Goal: Task Accomplishment & Management: Manage account settings

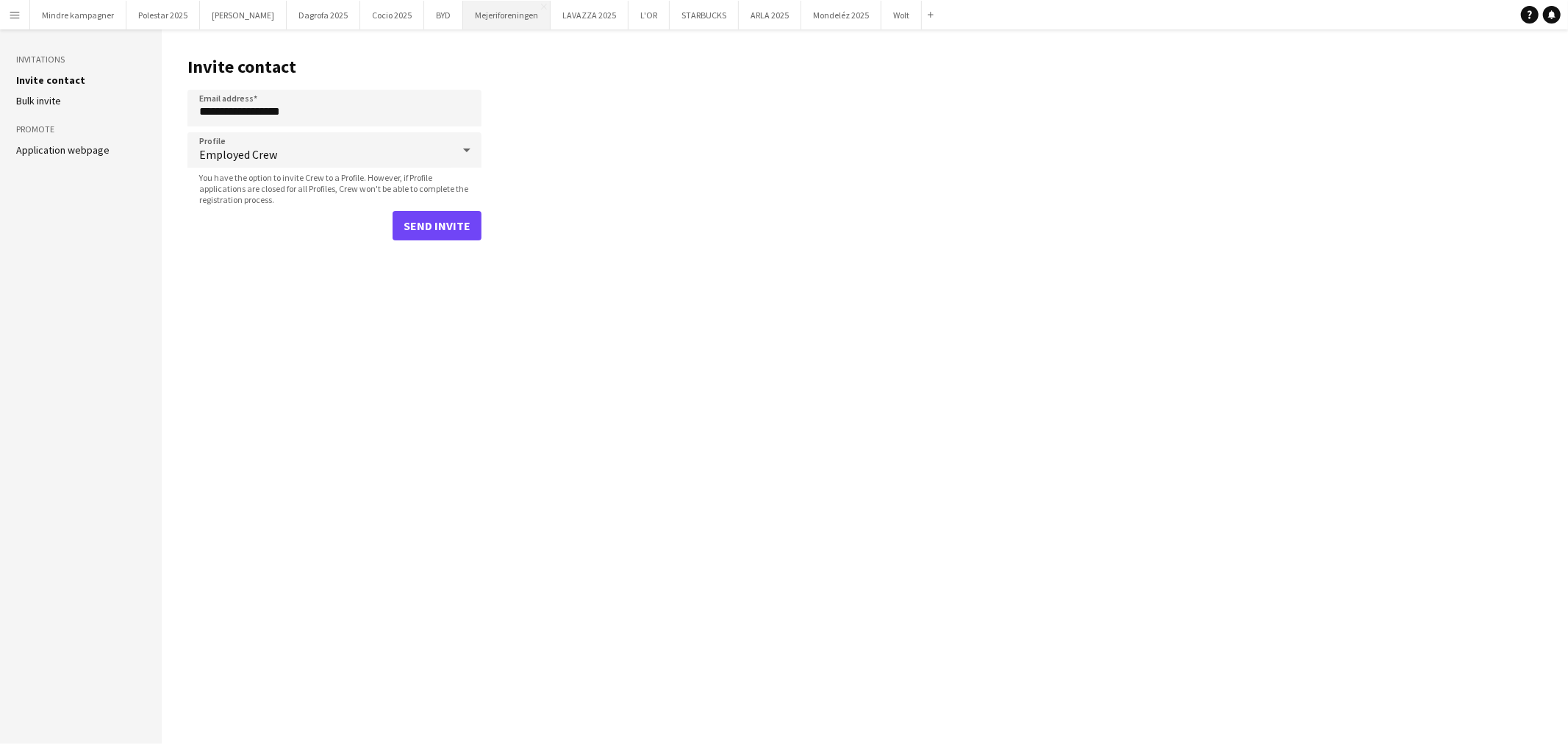
click at [478, 12] on button "Mejeriforeningen Close" at bounding box center [507, 15] width 88 height 28
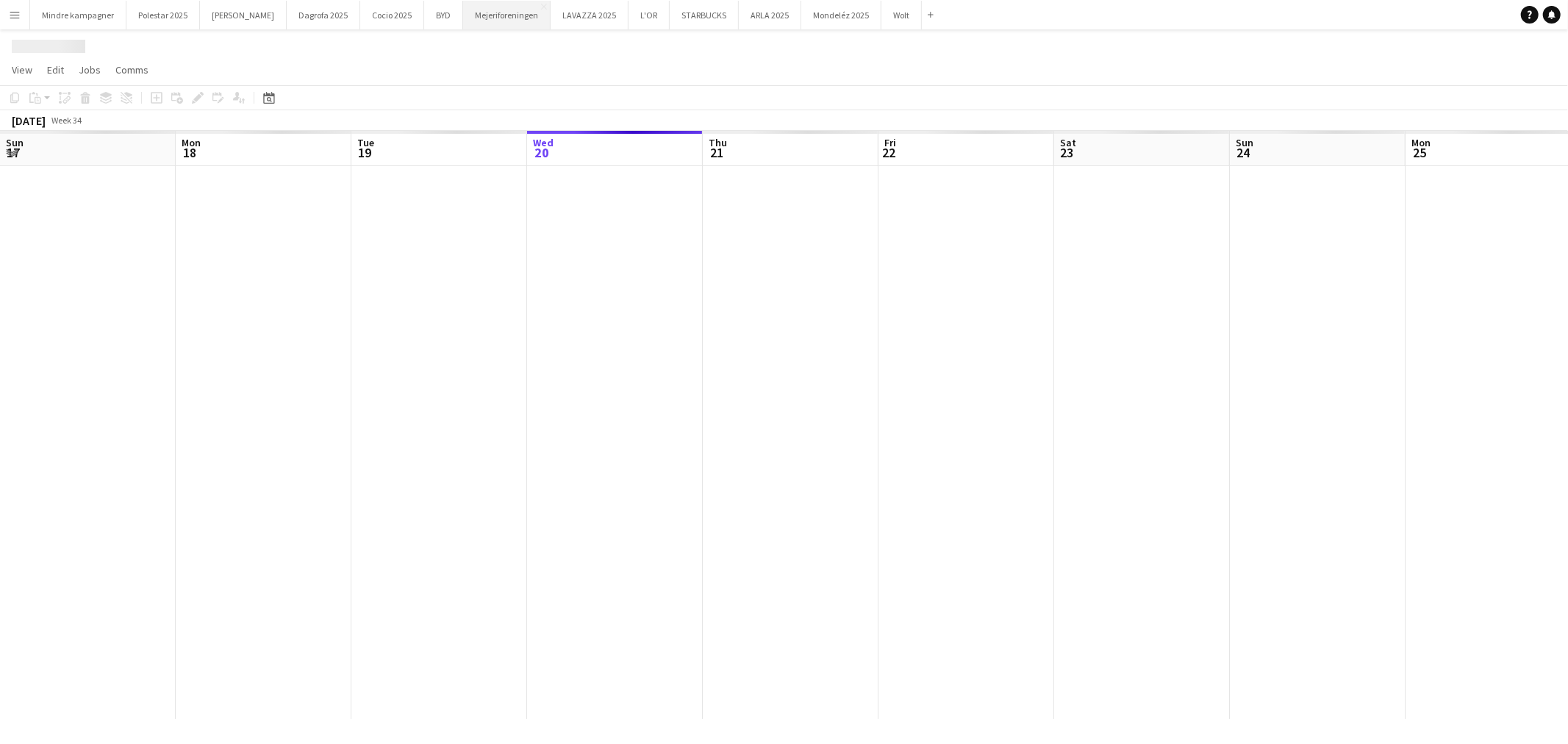
scroll to position [0, 350]
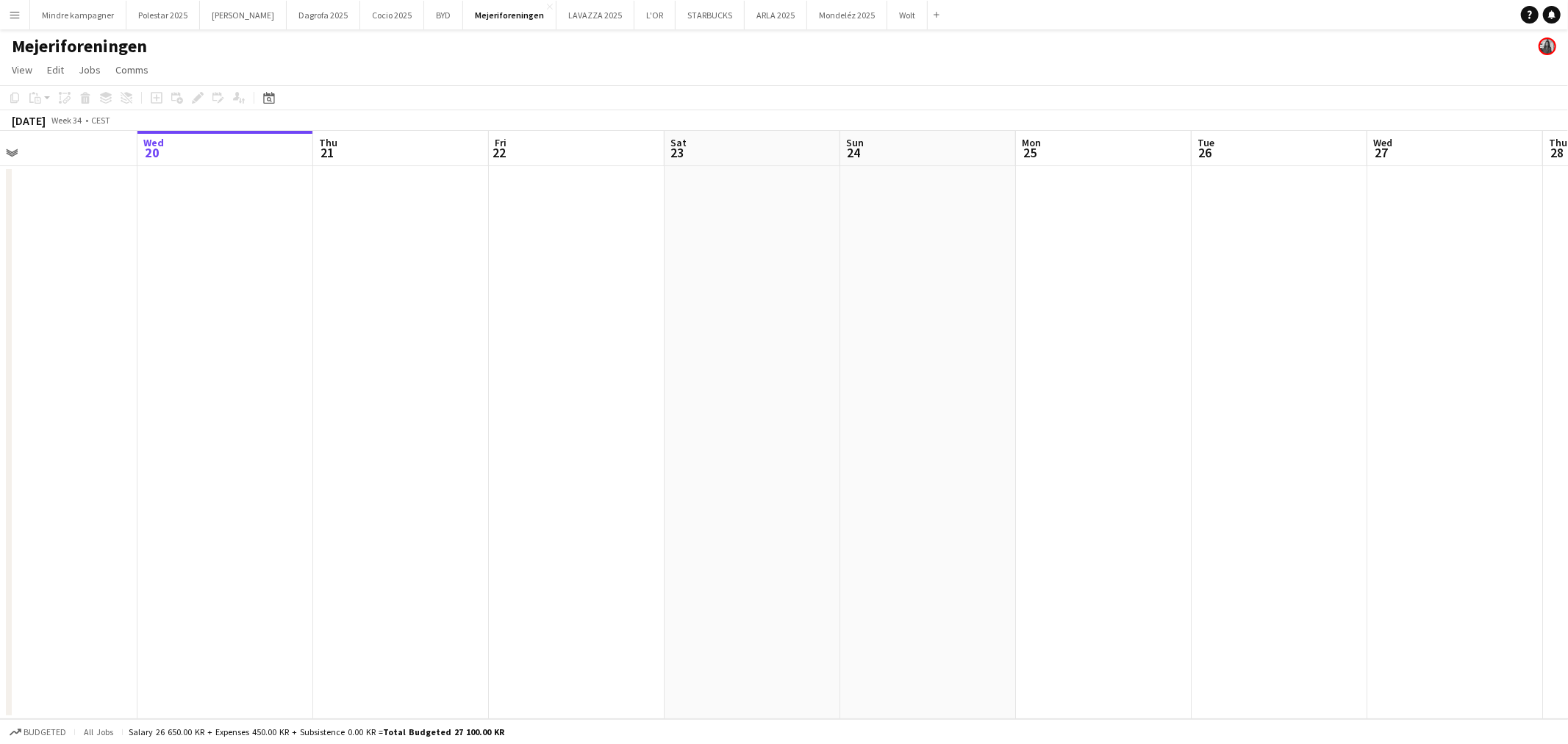
drag, startPoint x: 1072, startPoint y: 435, endPoint x: 238, endPoint y: 467, distance: 834.6
click at [247, 466] on app-calendar-viewport "Sun 17 Mon 18 Tue 19 Wed 20 Thu 21 Fri 22 Sat 23 Sun 24 Mon 25 Tue 26 Wed 27 Th…" at bounding box center [784, 424] width 1568 height 588
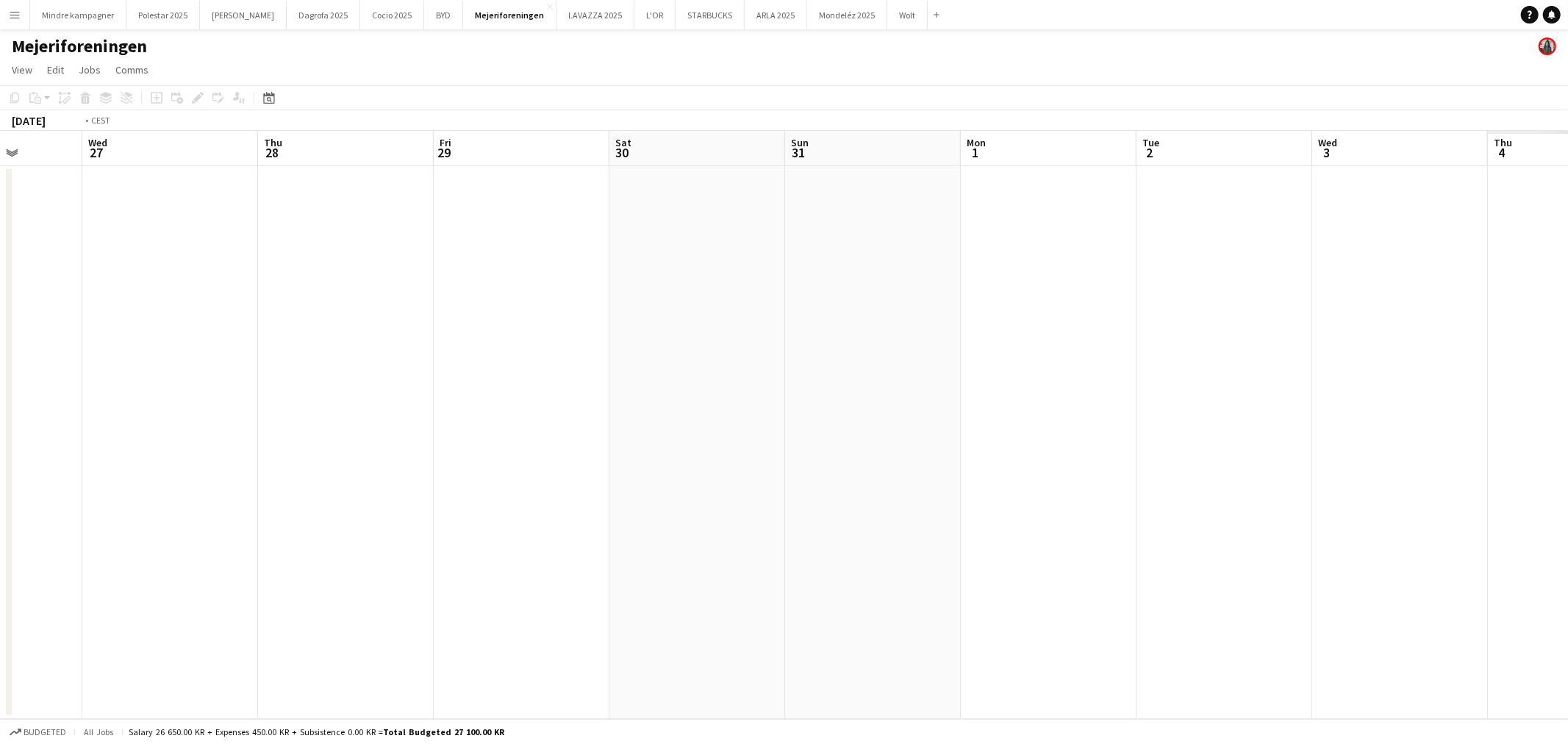
drag, startPoint x: 1291, startPoint y: 501, endPoint x: 512, endPoint y: 557, distance: 781.0
click at [512, 557] on app-calendar-viewport "Fri 22 Sat 23 Sun 24 Mon 25 Tue 26 Wed 27 Thu 28 Fri 29 Sat 30 Sun 31 Mon 1 Tue…" at bounding box center [784, 424] width 1568 height 588
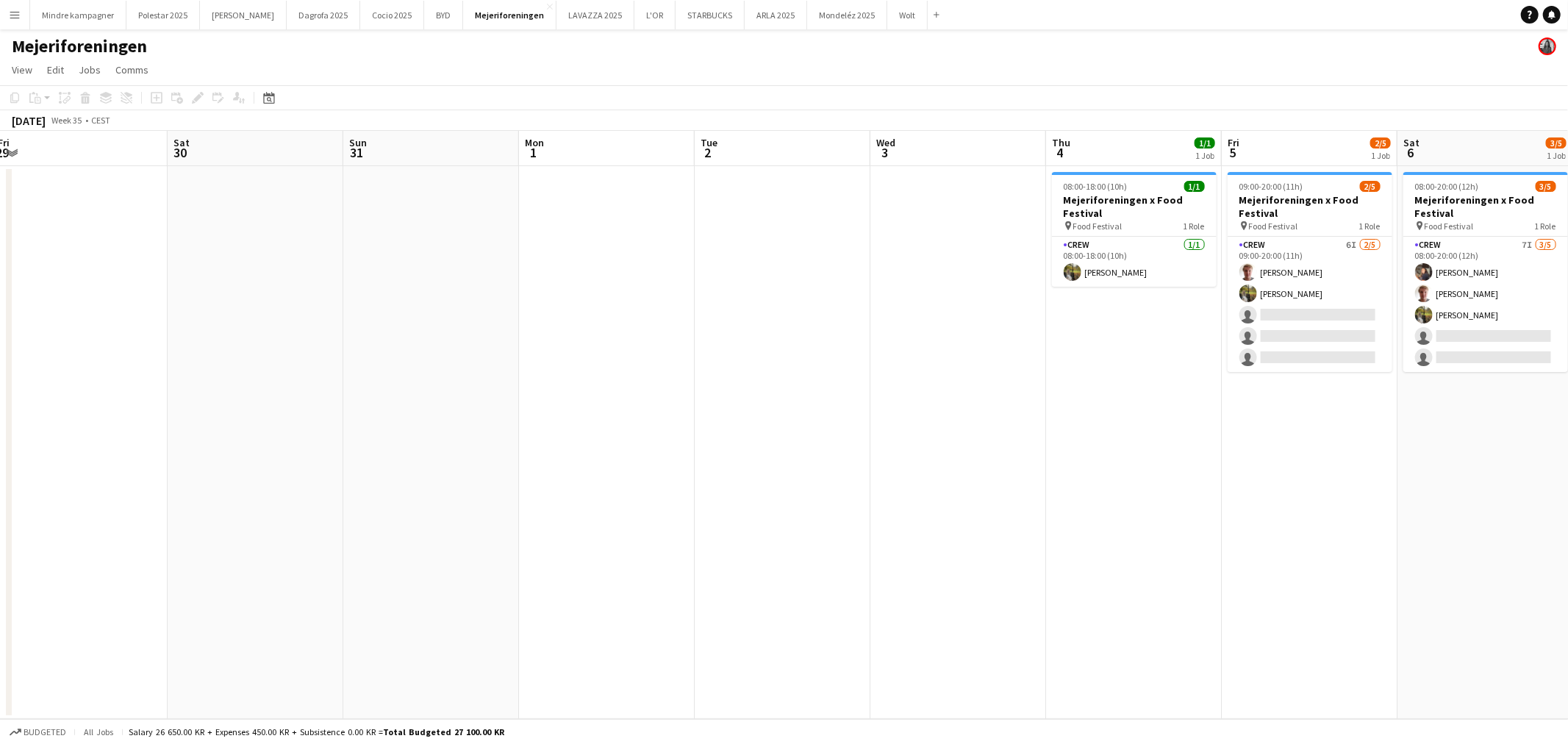
drag, startPoint x: 538, startPoint y: 638, endPoint x: 522, endPoint y: 638, distance: 16.0
click at [522, 638] on app-calendar-viewport "Mon 25 Tue 26 Wed 27 Thu 28 Fri 29 Sat 30 Sun 31 Mon 1 Tue 2 Wed 3 Thu 4 1/1 1 …" at bounding box center [784, 424] width 1568 height 588
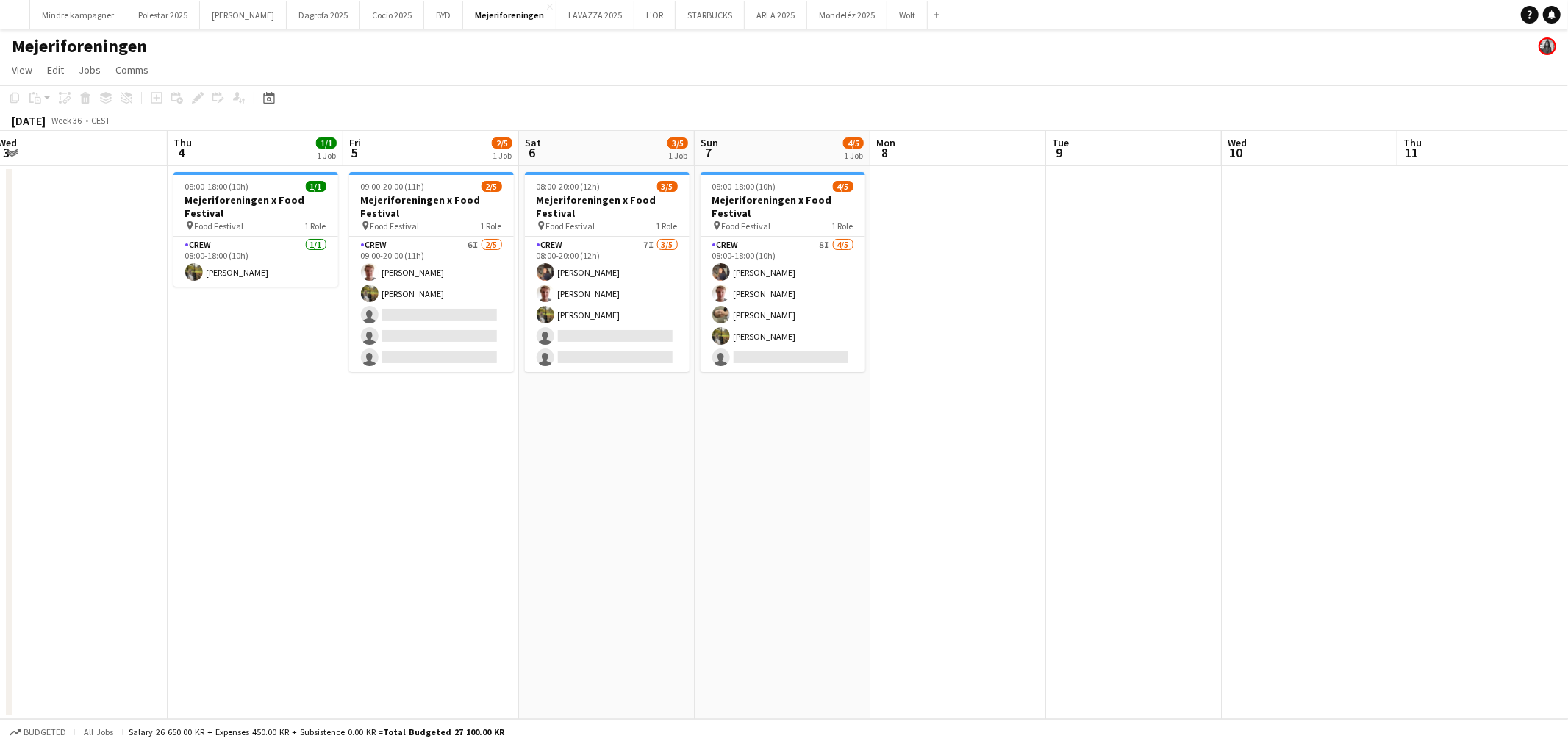
scroll to position [0, 421]
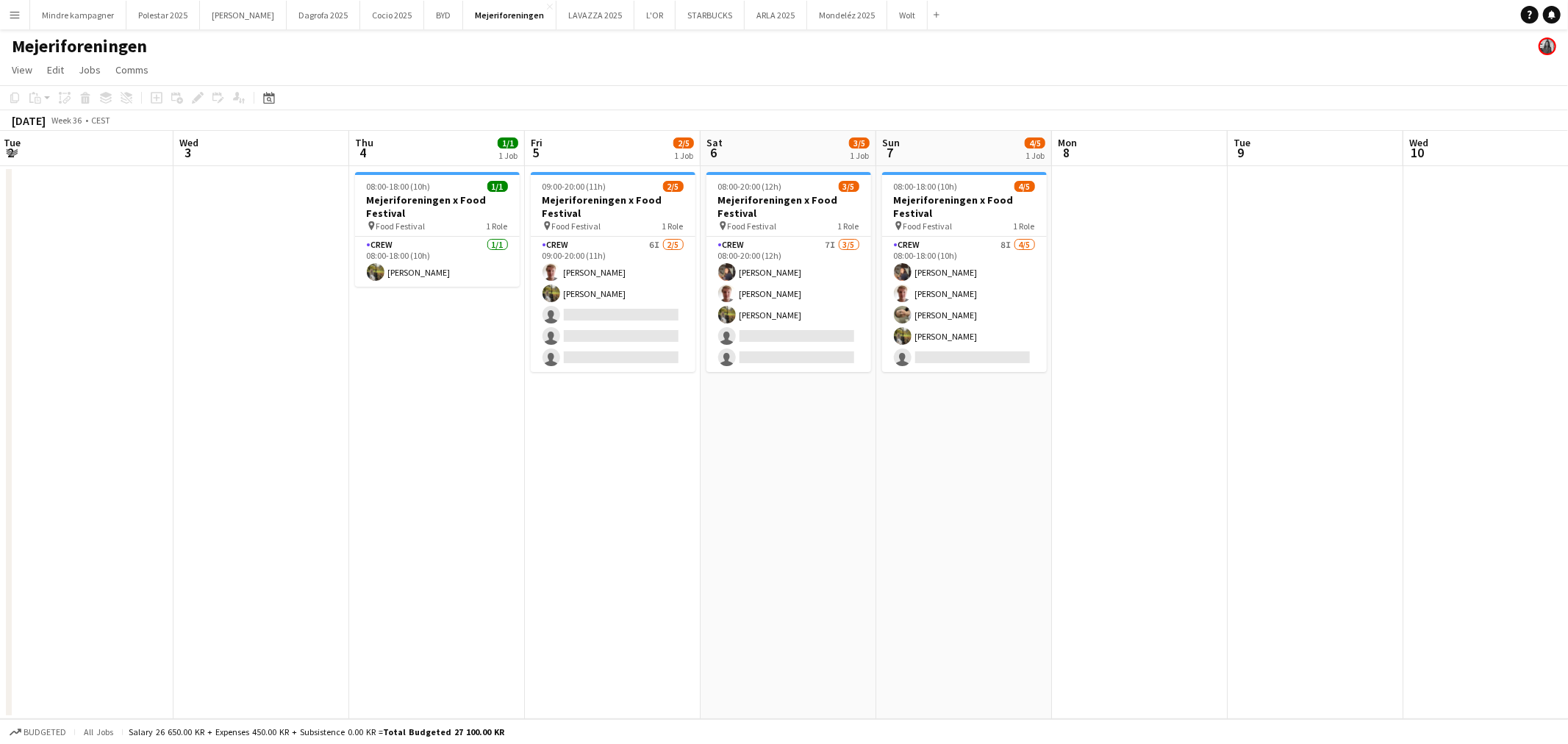
drag, startPoint x: 1122, startPoint y: 583, endPoint x: 988, endPoint y: 599, distance: 135.0
click at [988, 599] on app-calendar-viewport "Sat 30 Sun 31 Mon 1 Tue 2 Wed 3 Thu 4 1/1 1 Job Fri 5 2/5 1 Job Sat 6 3/5 1 Job…" at bounding box center [784, 424] width 1568 height 588
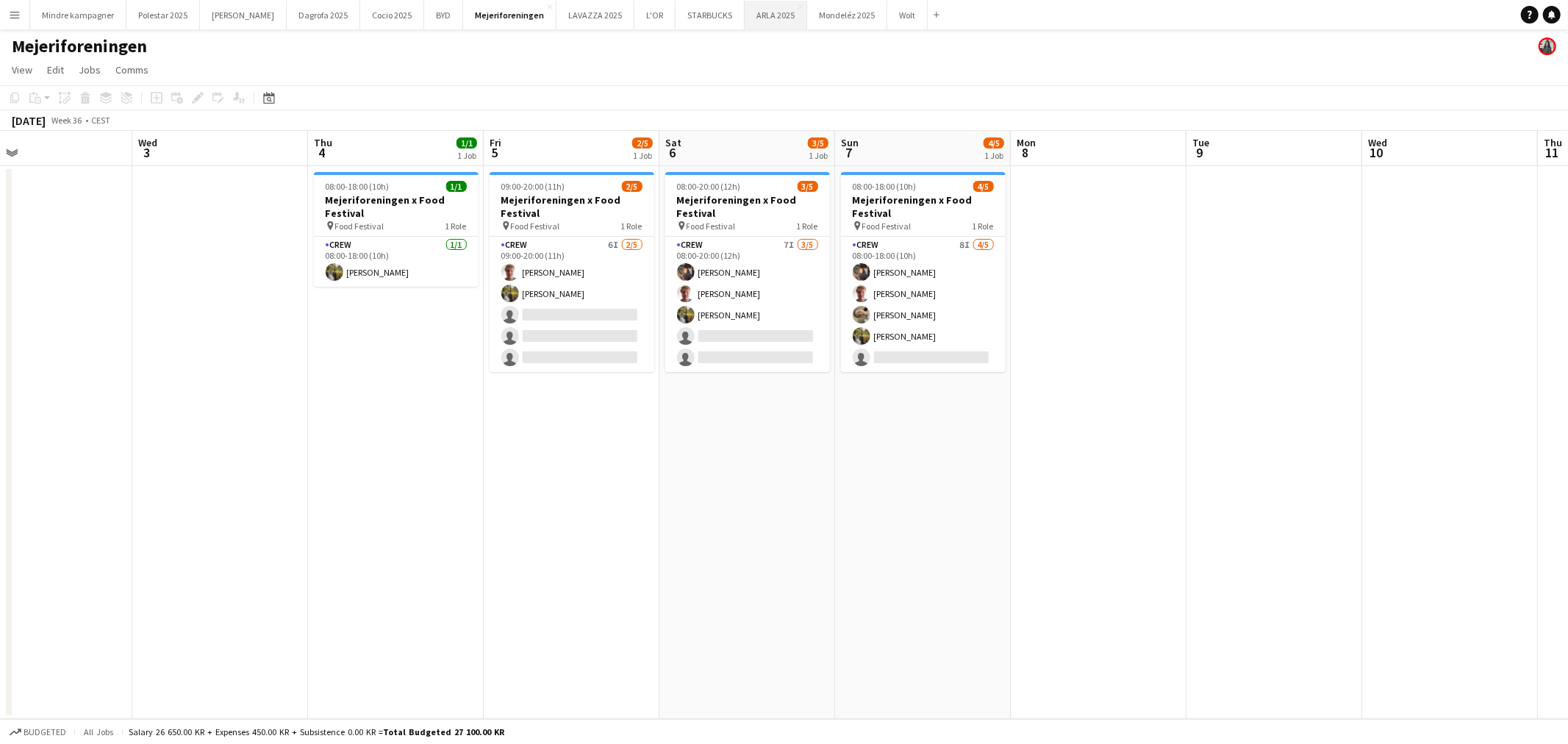
click at [745, 10] on button "ARLA 2025 Close" at bounding box center [775, 15] width 62 height 28
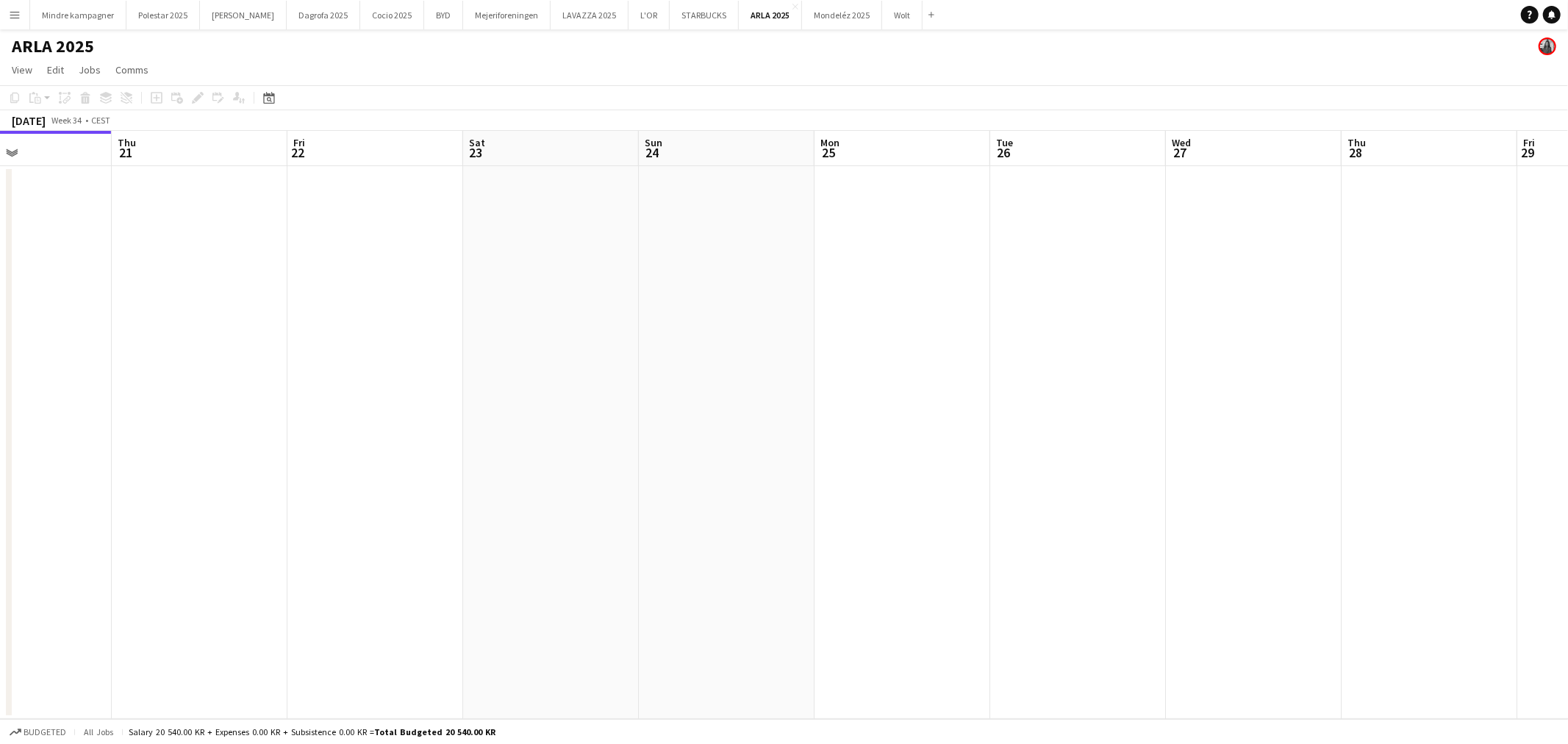
drag, startPoint x: 1214, startPoint y: 421, endPoint x: 845, endPoint y: 471, distance: 372.4
click at [368, 527] on app-calendar-viewport "Mon 18 Tue 19 Wed 20 Thu 21 Fri 22 Sat 23 Sun 24 Mon 25 Tue 26 Wed 27 Thu 28 Fr…" at bounding box center [784, 424] width 1568 height 588
drag, startPoint x: 314, startPoint y: 514, endPoint x: 170, endPoint y: 516, distance: 144.0
click at [165, 520] on app-calendar-viewport "Thu 21 Fri 22 Sat 23 Sun 24 Mon 25 Tue 26 Wed 27 Thu 28 Fri 29 Sat 30 Sun 31 Mo…" at bounding box center [784, 424] width 1568 height 588
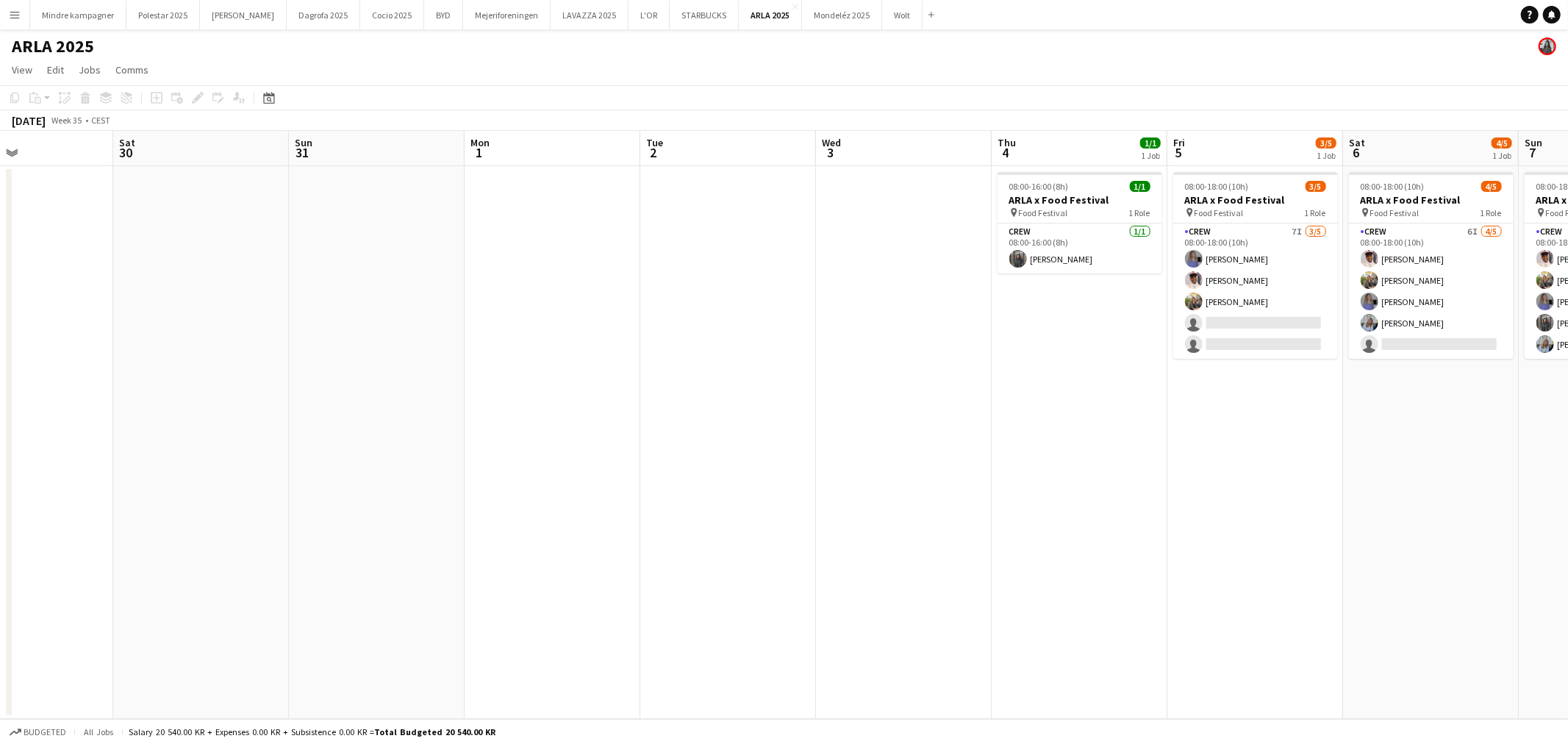
scroll to position [0, 509]
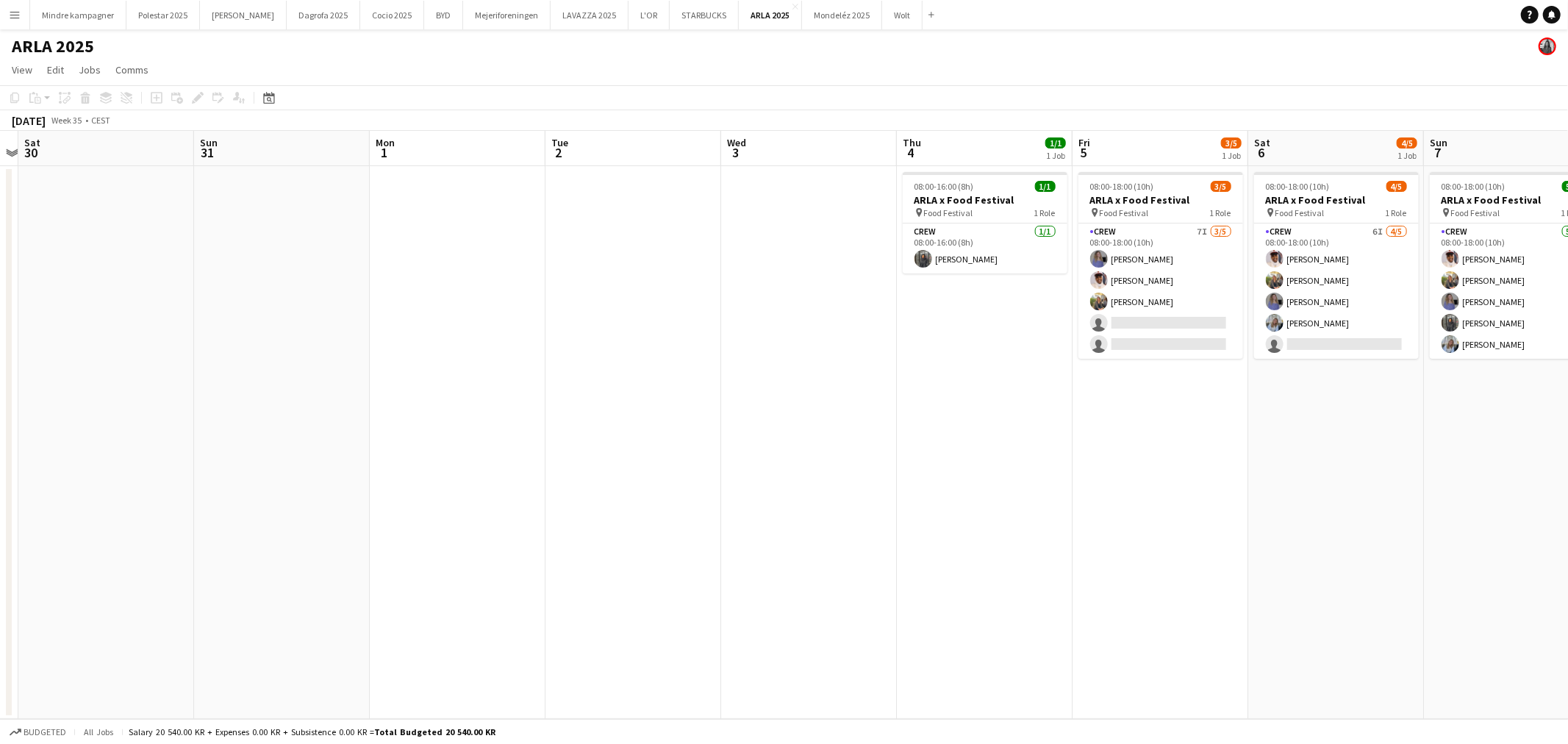
drag, startPoint x: 688, startPoint y: 476, endPoint x: 327, endPoint y: 510, distance: 362.6
click at [327, 510] on app-calendar-viewport "Wed 27 Thu 28 Fri 29 Sat 30 Sun 31 Mon 1 Tue 2 Wed 3 Thu 4 1/1 1 Job Fri 5 3/5 …" at bounding box center [784, 424] width 1568 height 588
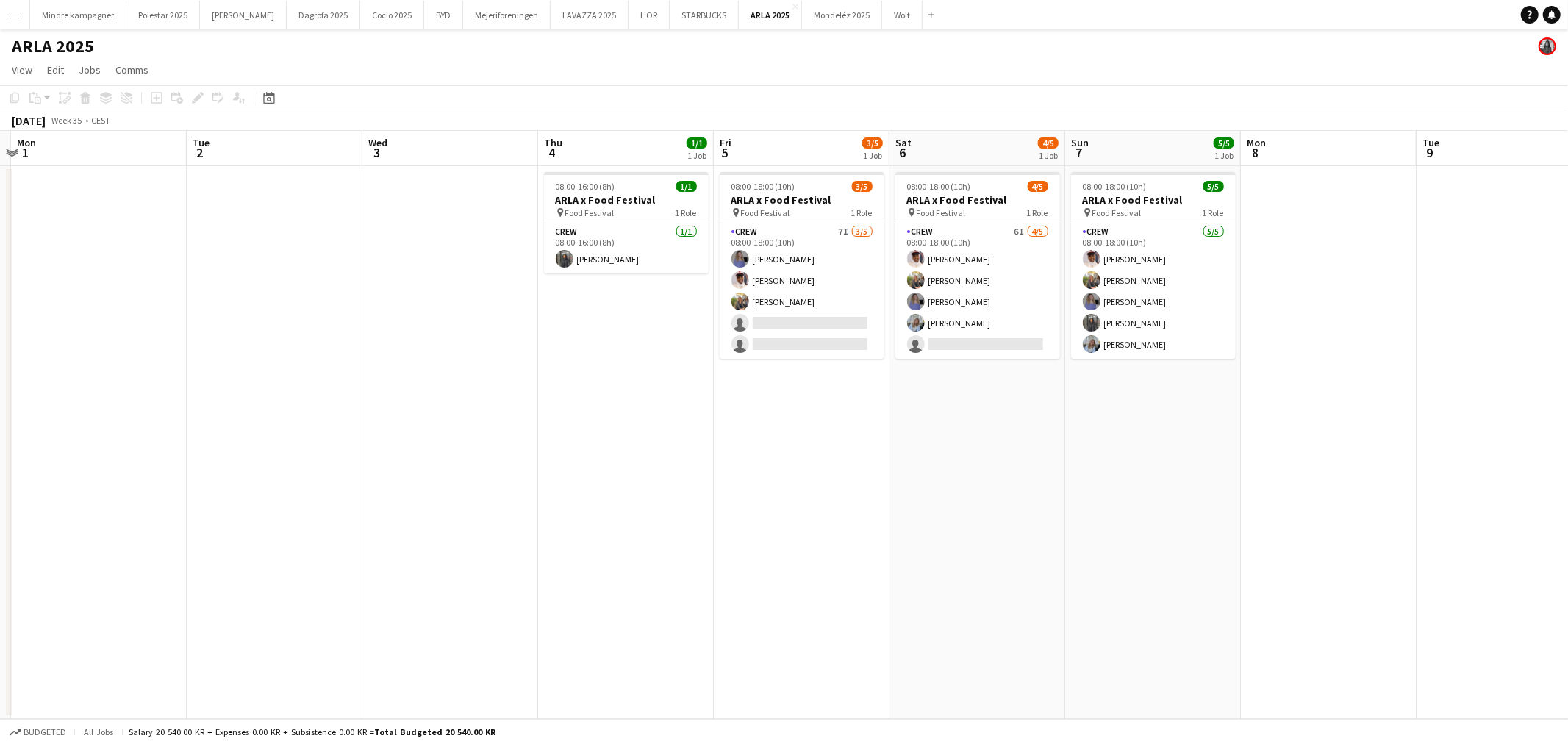
scroll to position [0, 524]
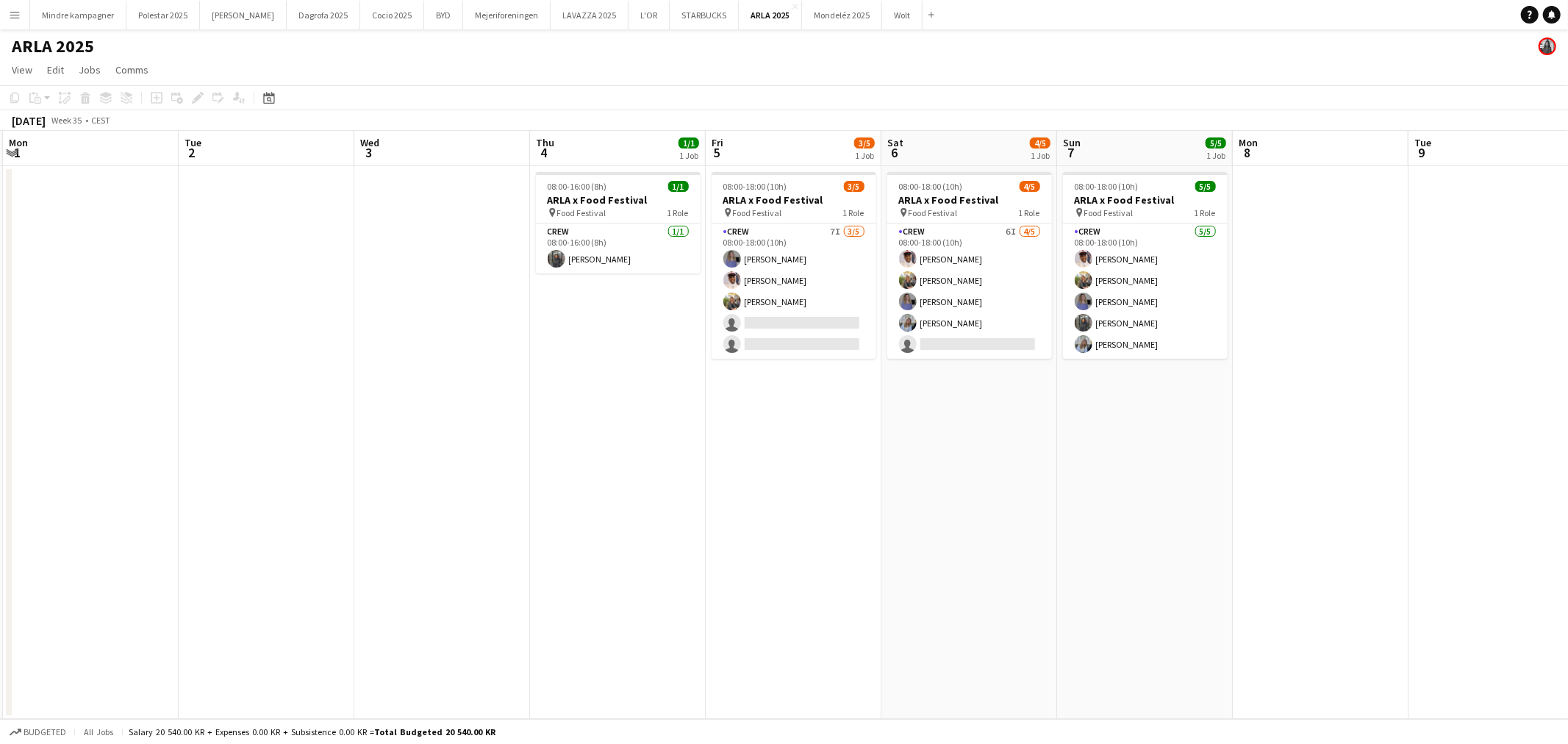
drag, startPoint x: 1101, startPoint y: 486, endPoint x: 1093, endPoint y: 486, distance: 8.0
click at [1093, 486] on app-calendar-viewport "Fri 29 Sat 30 Sun 31 Mon 1 Tue 2 Wed 3 Thu 4 1/1 1 Job Fri 5 3/5 1 Job Sat 6 4/…" at bounding box center [784, 424] width 1568 height 588
click at [168, 16] on button "Polestar 2025 Close" at bounding box center [163, 15] width 74 height 28
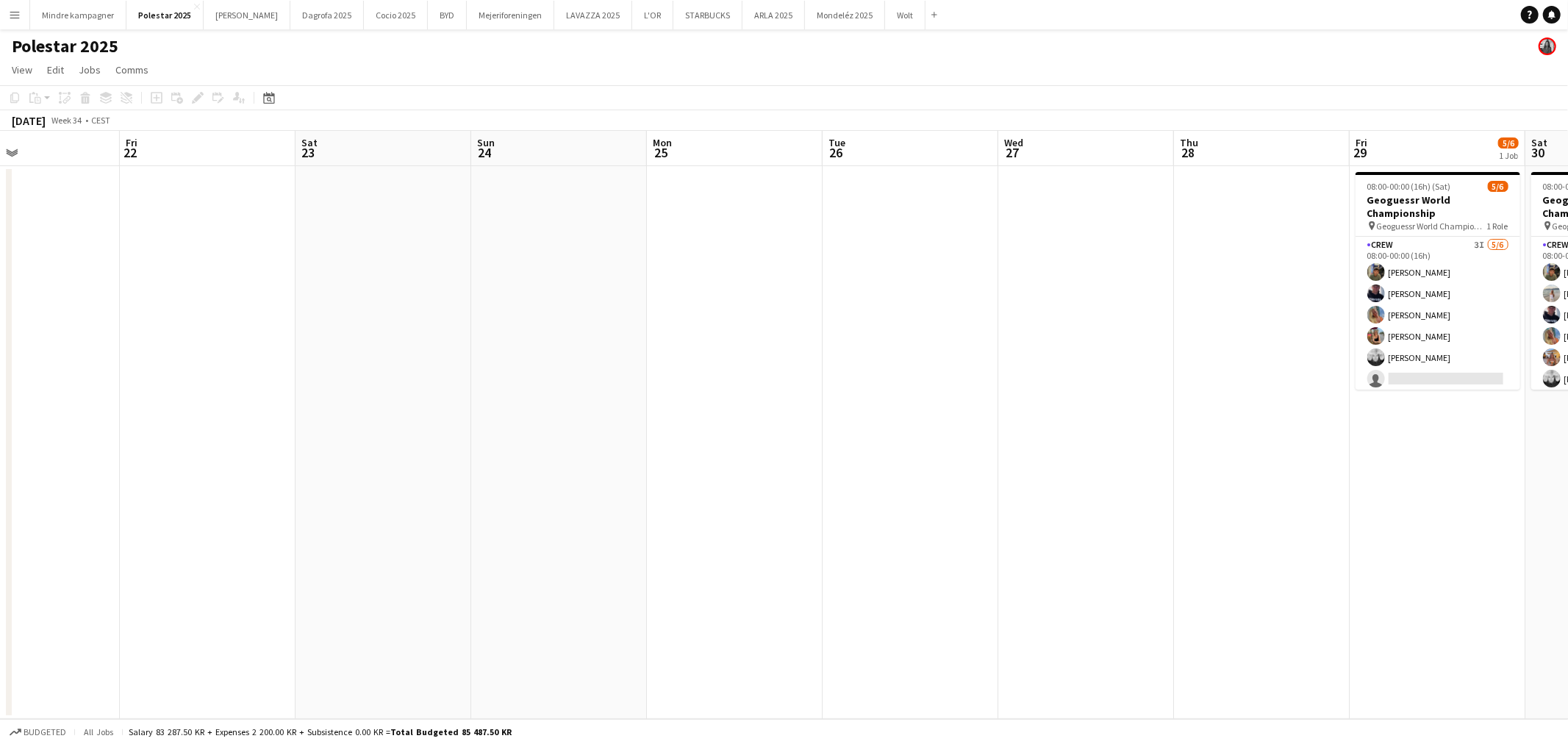
drag, startPoint x: 1033, startPoint y: 422, endPoint x: 368, endPoint y: 520, distance: 672.2
click at [279, 518] on app-calendar-viewport "Tue 19 Wed 20 Thu 21 Fri 22 Sat 23 Sun 24 Mon 25 Tue 26 Wed 27 Thu 28 Fri 29 5/…" at bounding box center [784, 424] width 1568 height 588
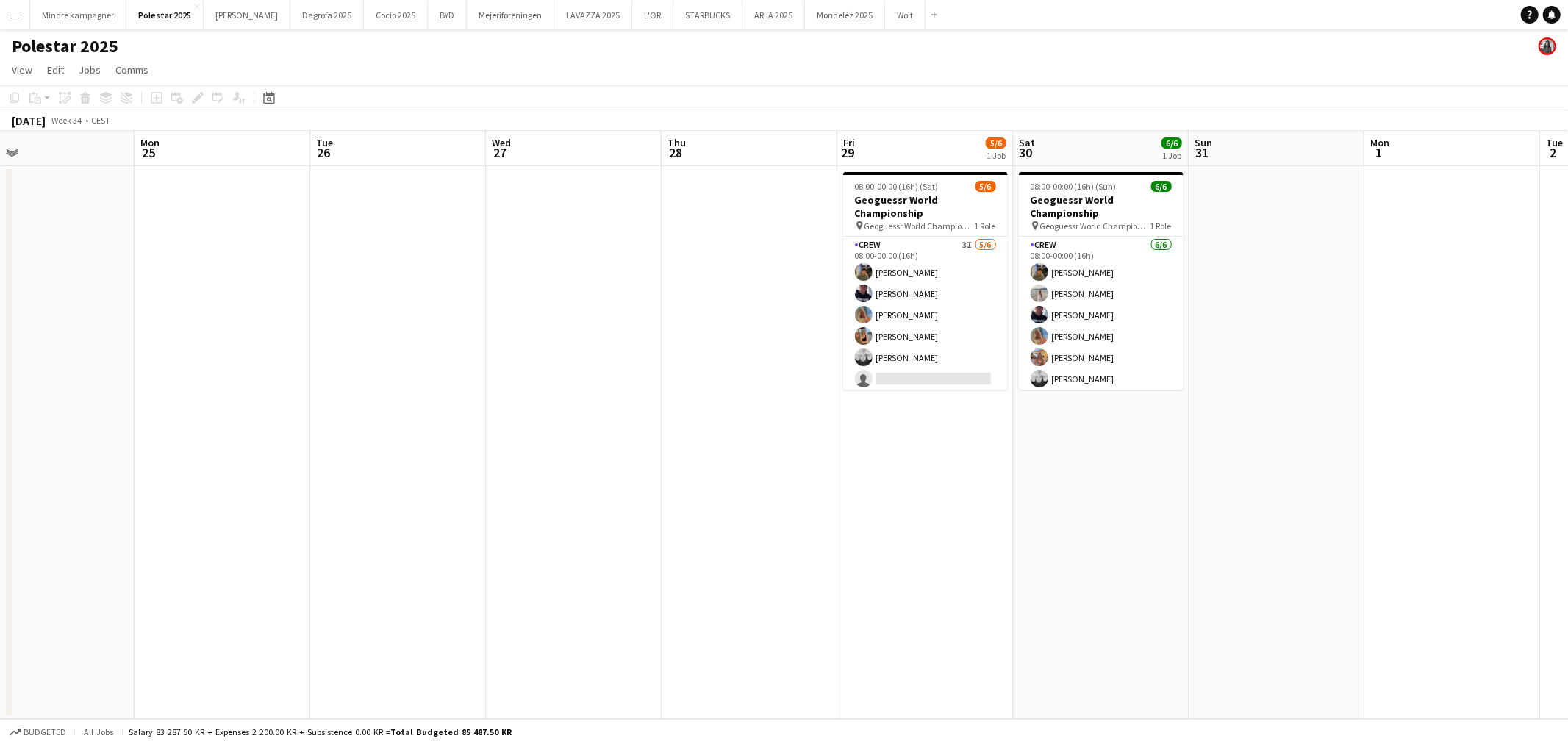
drag, startPoint x: 909, startPoint y: 540, endPoint x: 677, endPoint y: 572, distance: 234.2
click at [677, 572] on app-calendar-viewport "Thu 21 Fri 22 Sat 23 Sun 24 Mon 25 Tue 26 Wed 27 Thu 28 Fri 29 5/6 1 Job Sat 30…" at bounding box center [784, 424] width 1568 height 588
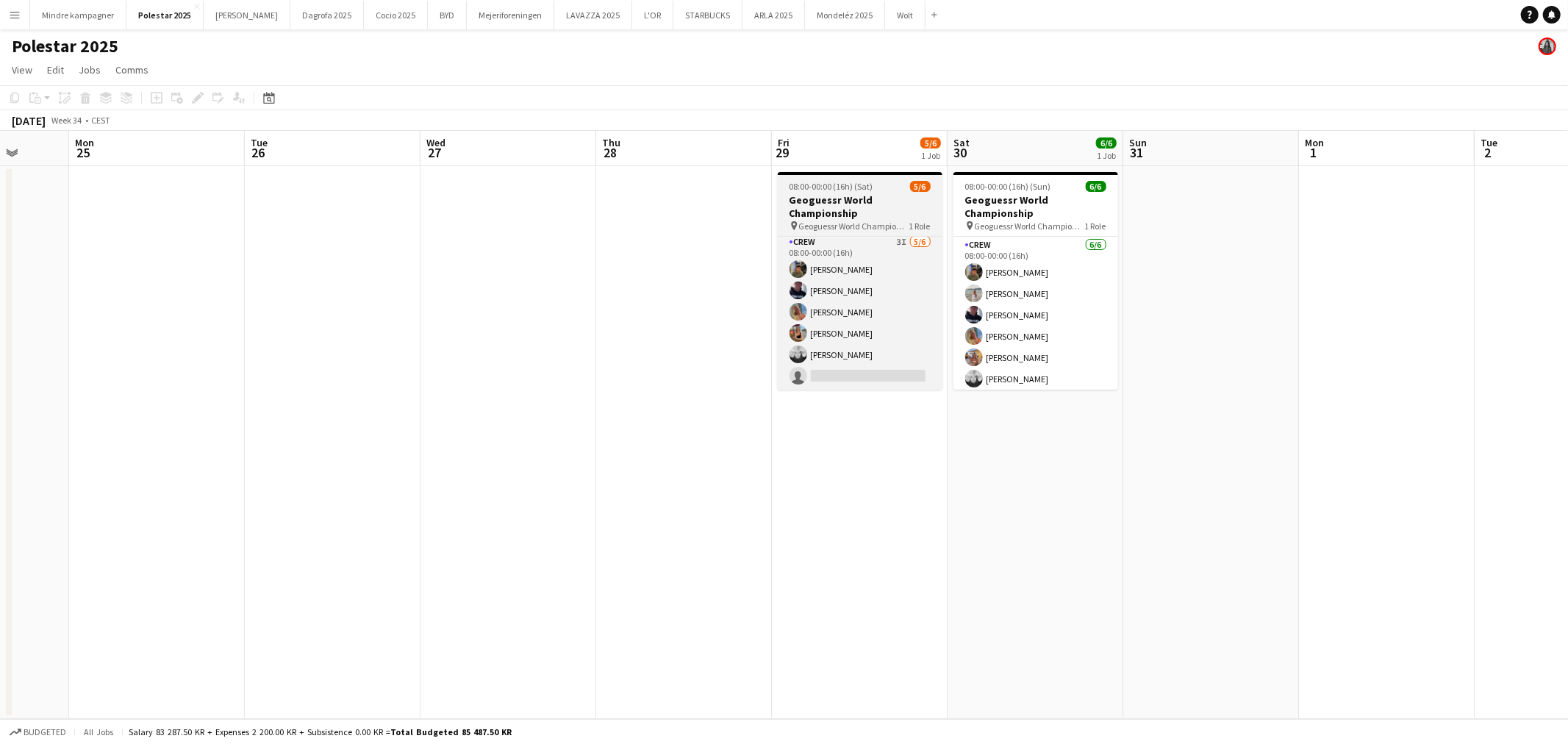
scroll to position [3, 0]
click at [857, 365] on app-card-role "Crew 3I [DATE] 08:00-00:00 (16h) [PERSON_NAME] [PERSON_NAME] [PERSON_NAME] [PER…" at bounding box center [860, 312] width 165 height 157
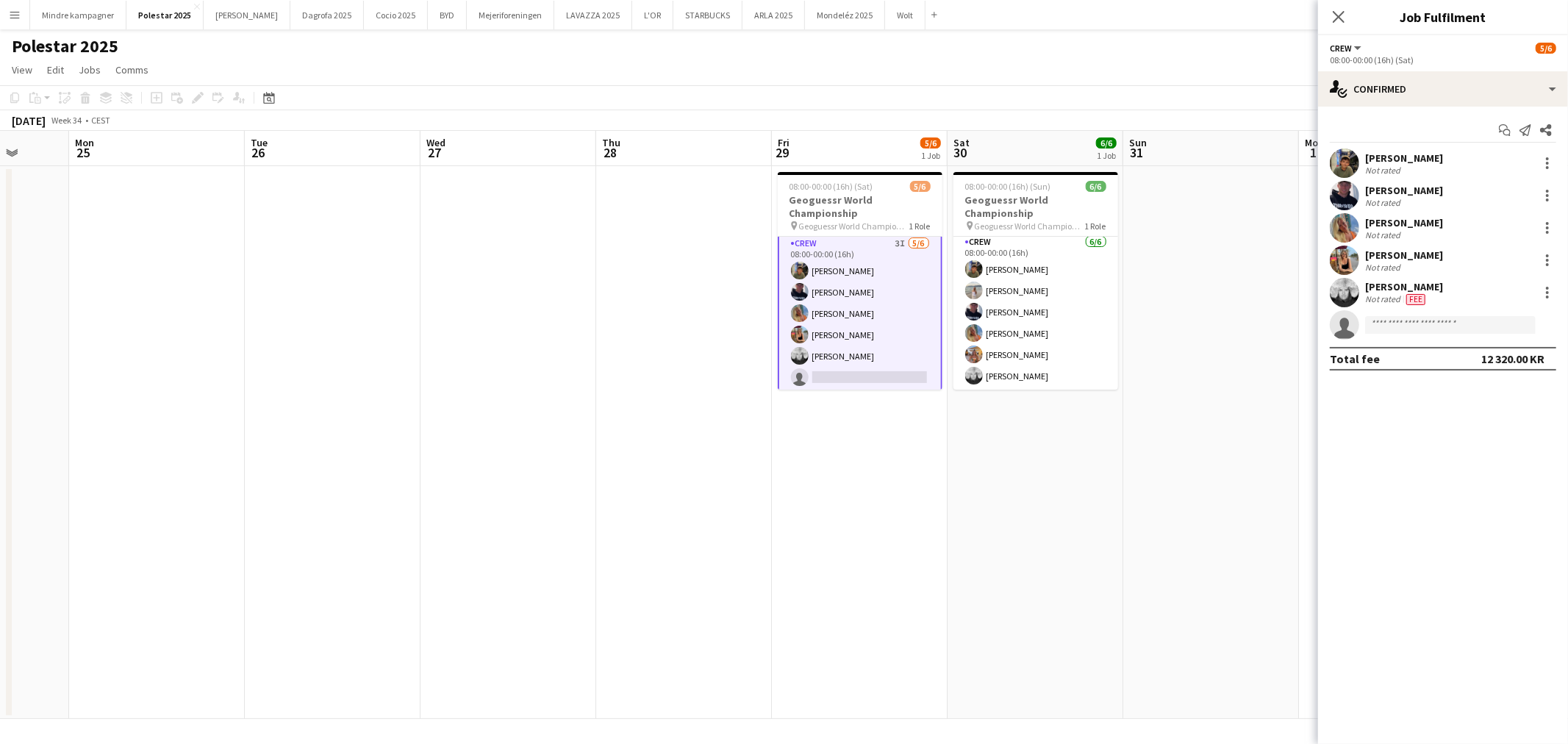
scroll to position [4, 0]
click at [1383, 86] on div "single-neutral-actions-check-2 Confirmed" at bounding box center [1442, 88] width 250 height 35
click at [1463, 289] on div "advertising-megaphone Promote" at bounding box center [1491, 299] width 145 height 29
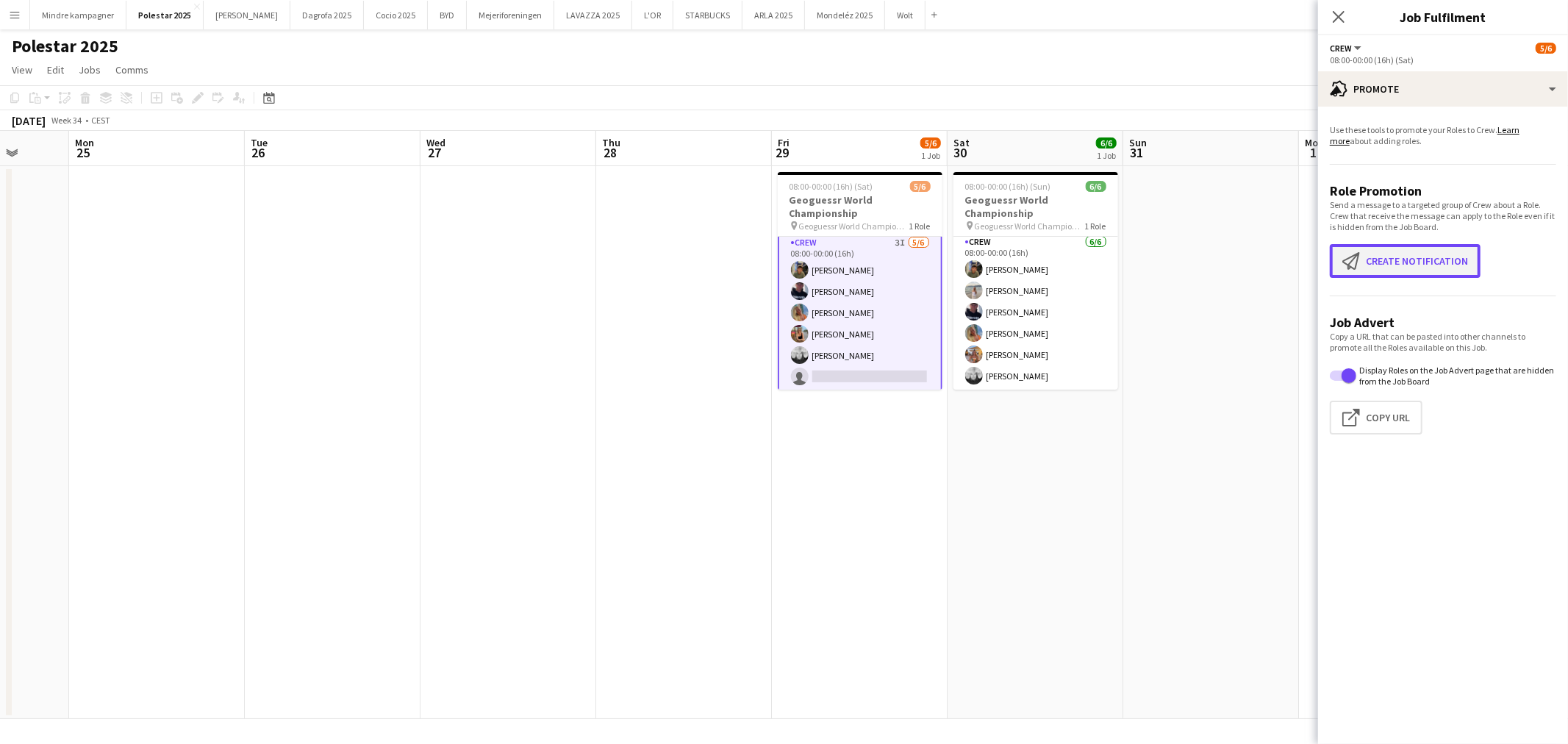
click at [1408, 262] on button "Create notification Create notification" at bounding box center [1405, 261] width 151 height 34
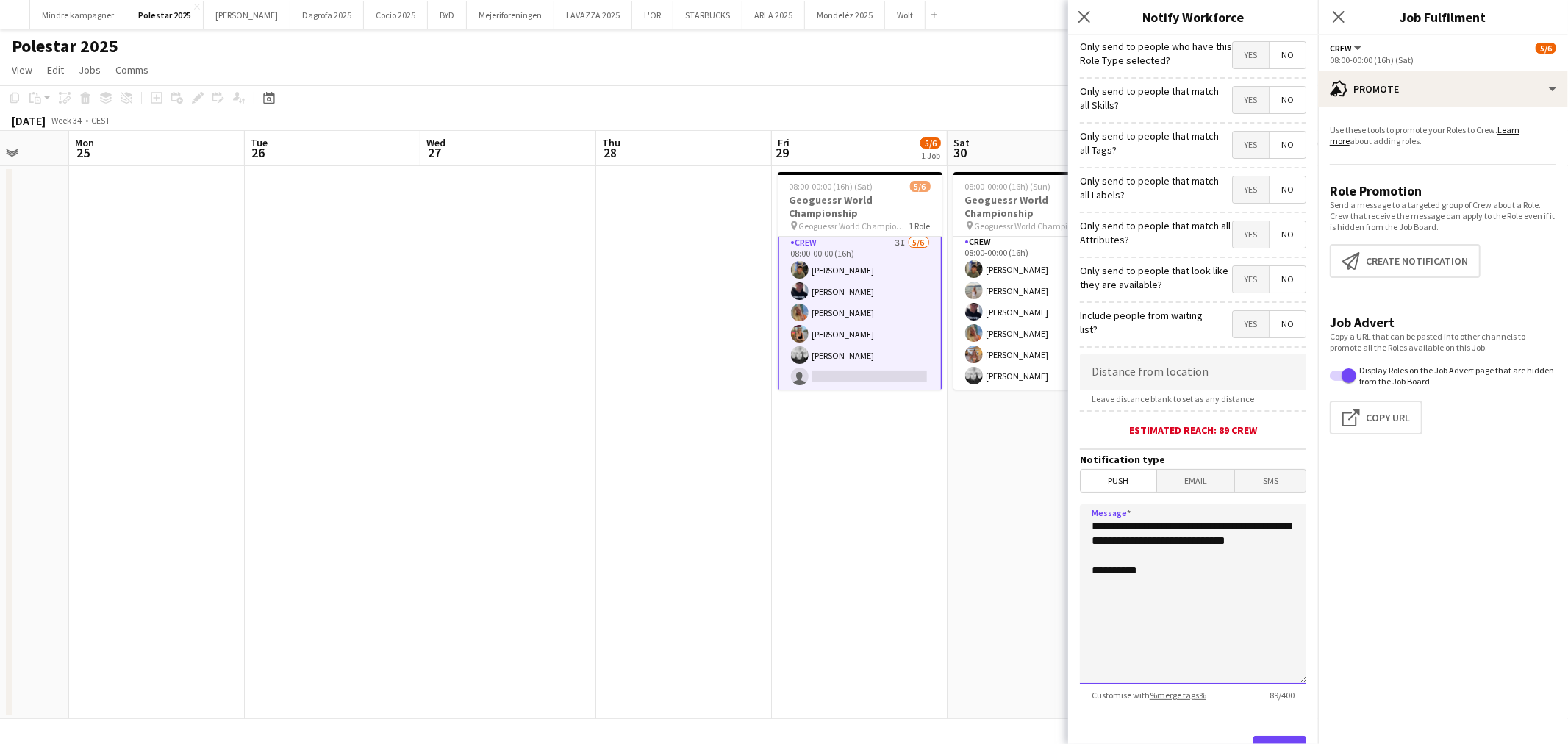
drag, startPoint x: 1176, startPoint y: 559, endPoint x: 1012, endPoint y: 505, distance: 172.7
click at [1012, 505] on body "Menu Boards Boards Boards All jobs Status Workforce Workforce My Workforce Recr…" at bounding box center [784, 372] width 1568 height 744
type textarea "**********"
click at [1235, 153] on span "Yes" at bounding box center [1250, 144] width 36 height 27
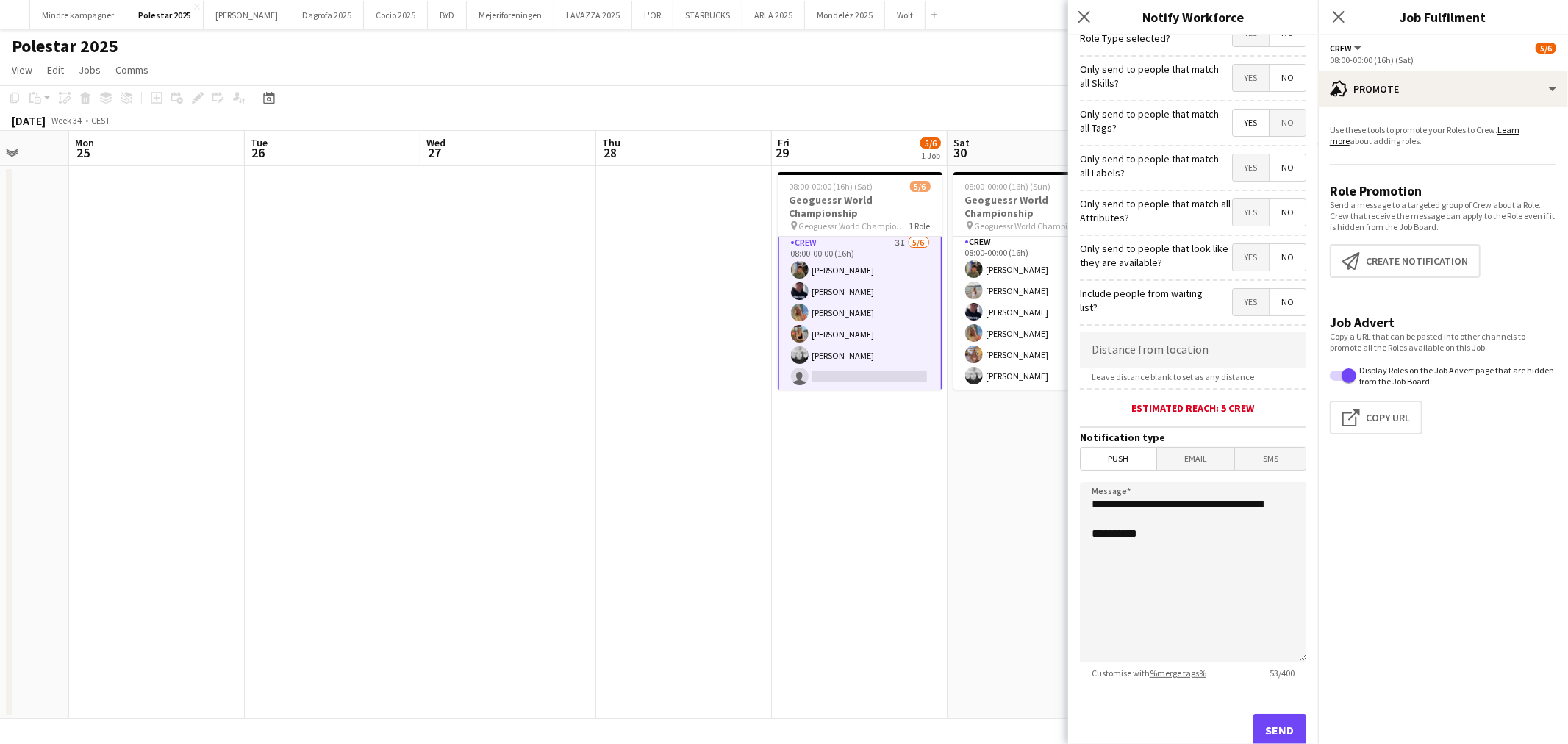
scroll to position [0, 0]
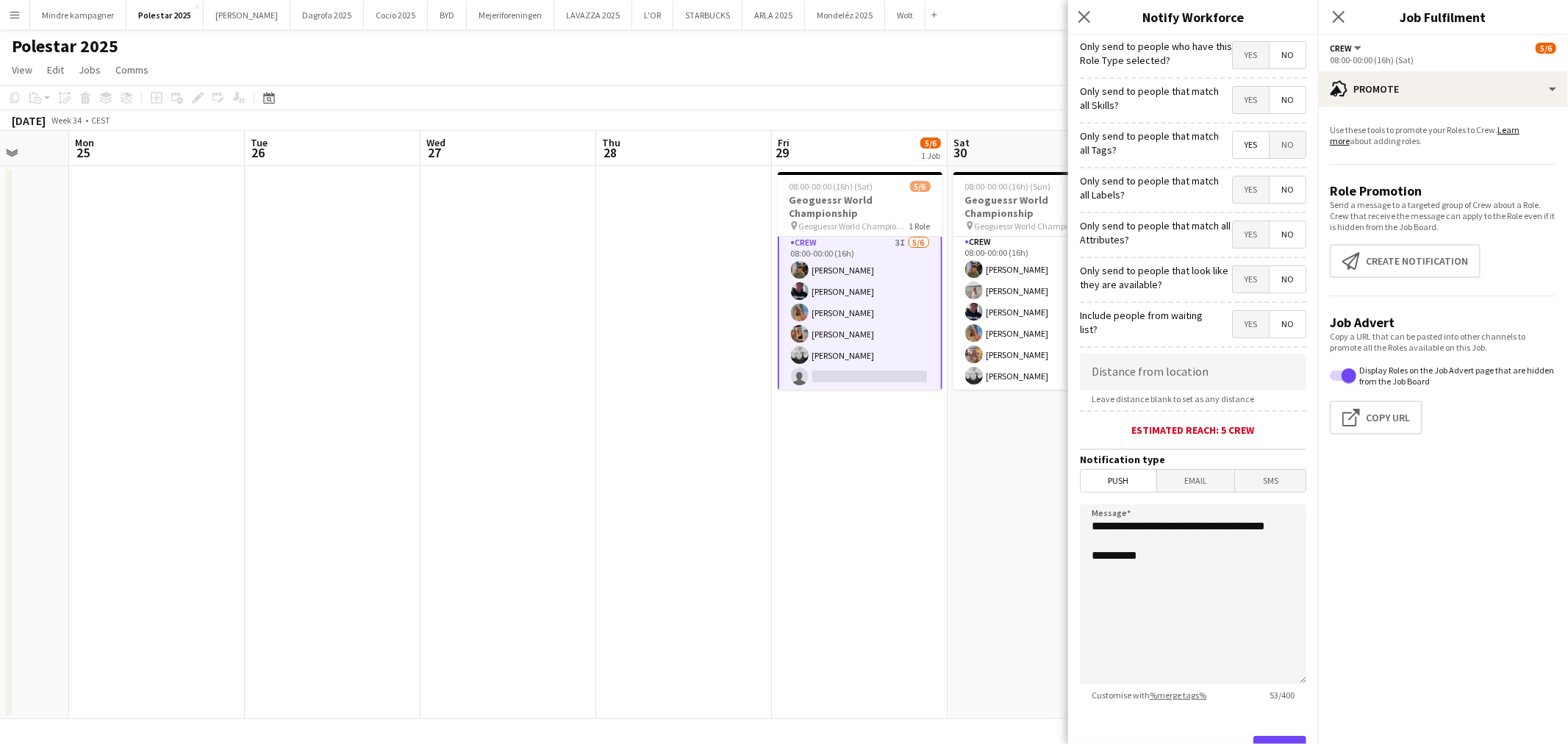
click at [1280, 140] on span "No" at bounding box center [1287, 144] width 36 height 27
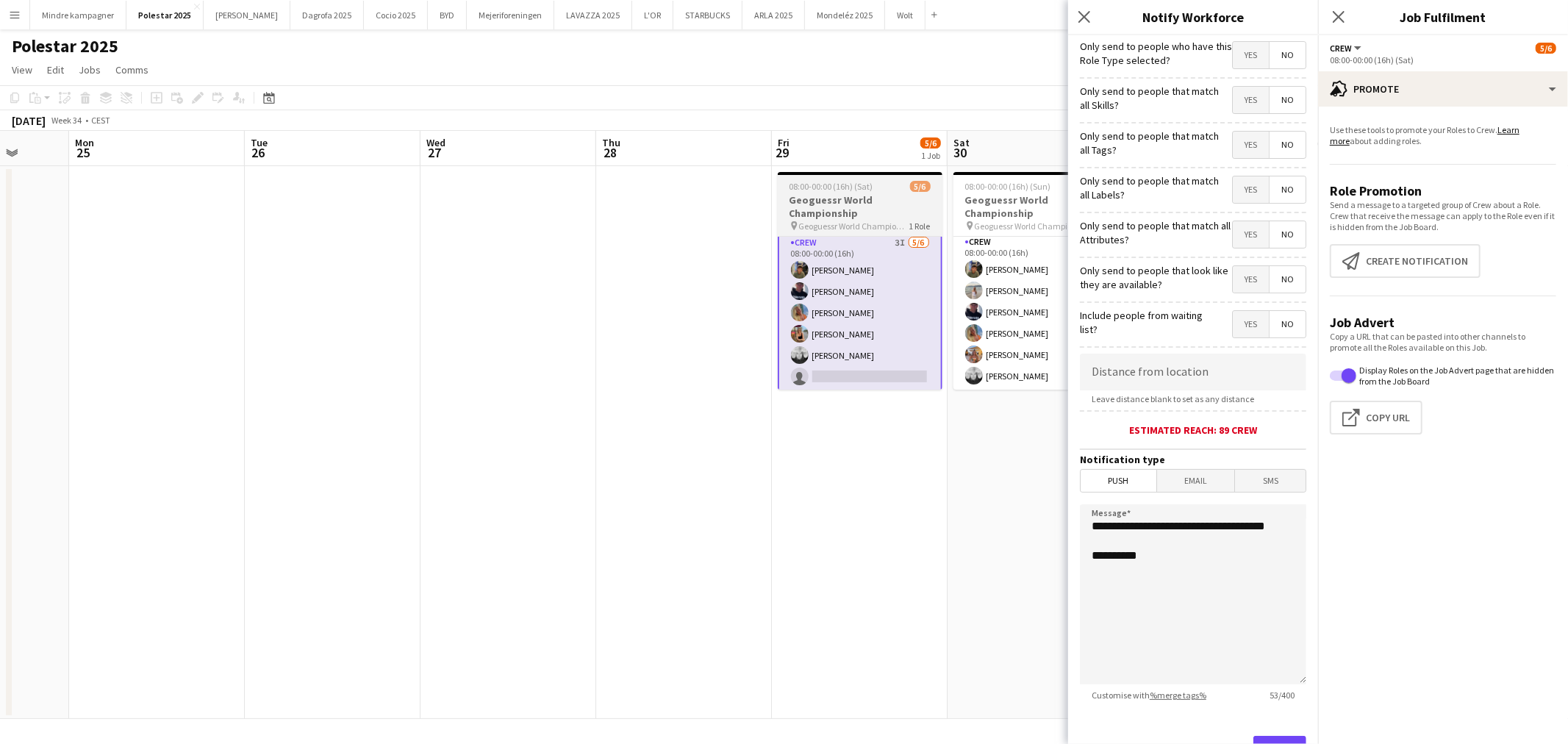
click at [875, 197] on h3 "Geoguessr World Championship" at bounding box center [860, 206] width 165 height 27
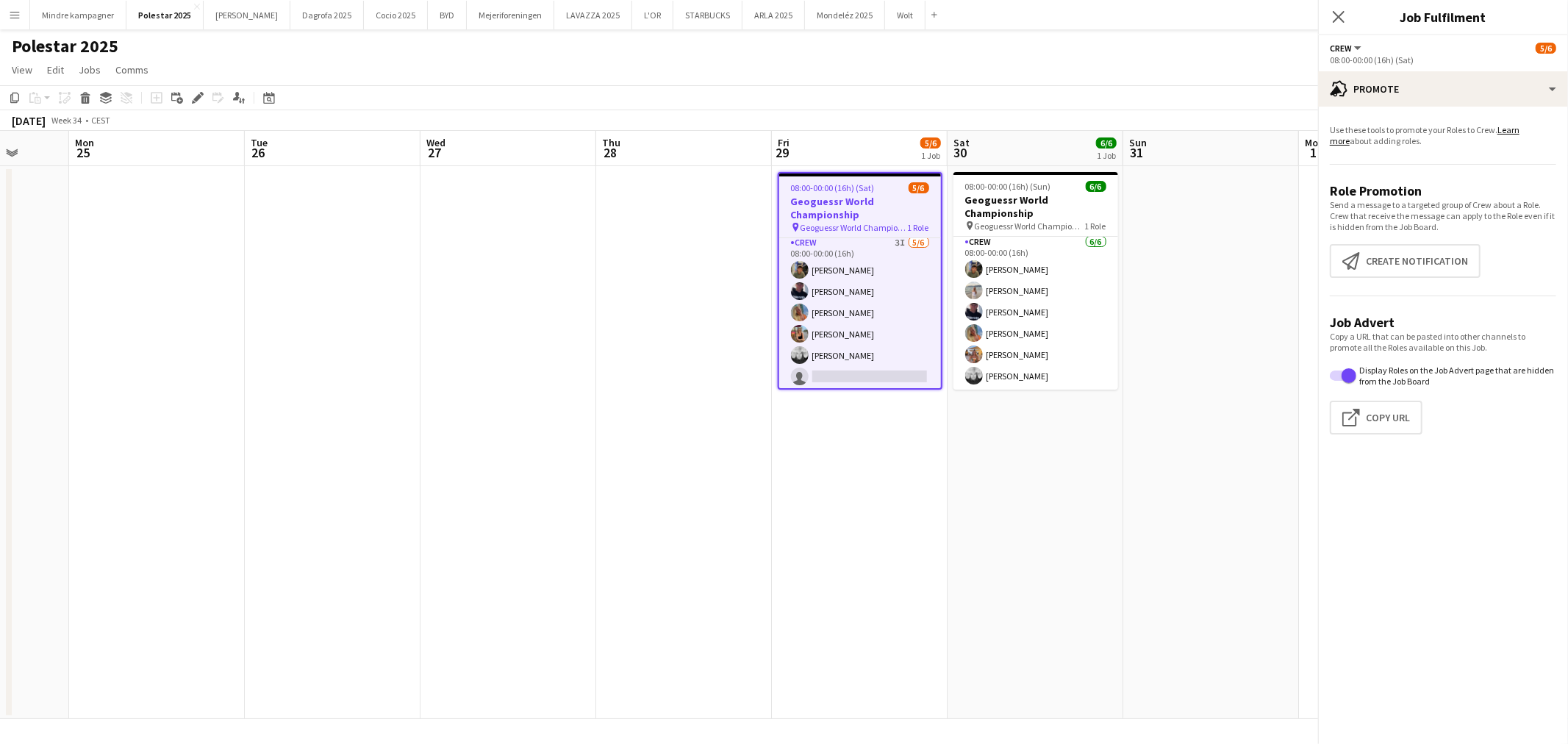
scroll to position [3, 0]
click at [196, 100] on icon "Edit" at bounding box center [197, 97] width 11 height 11
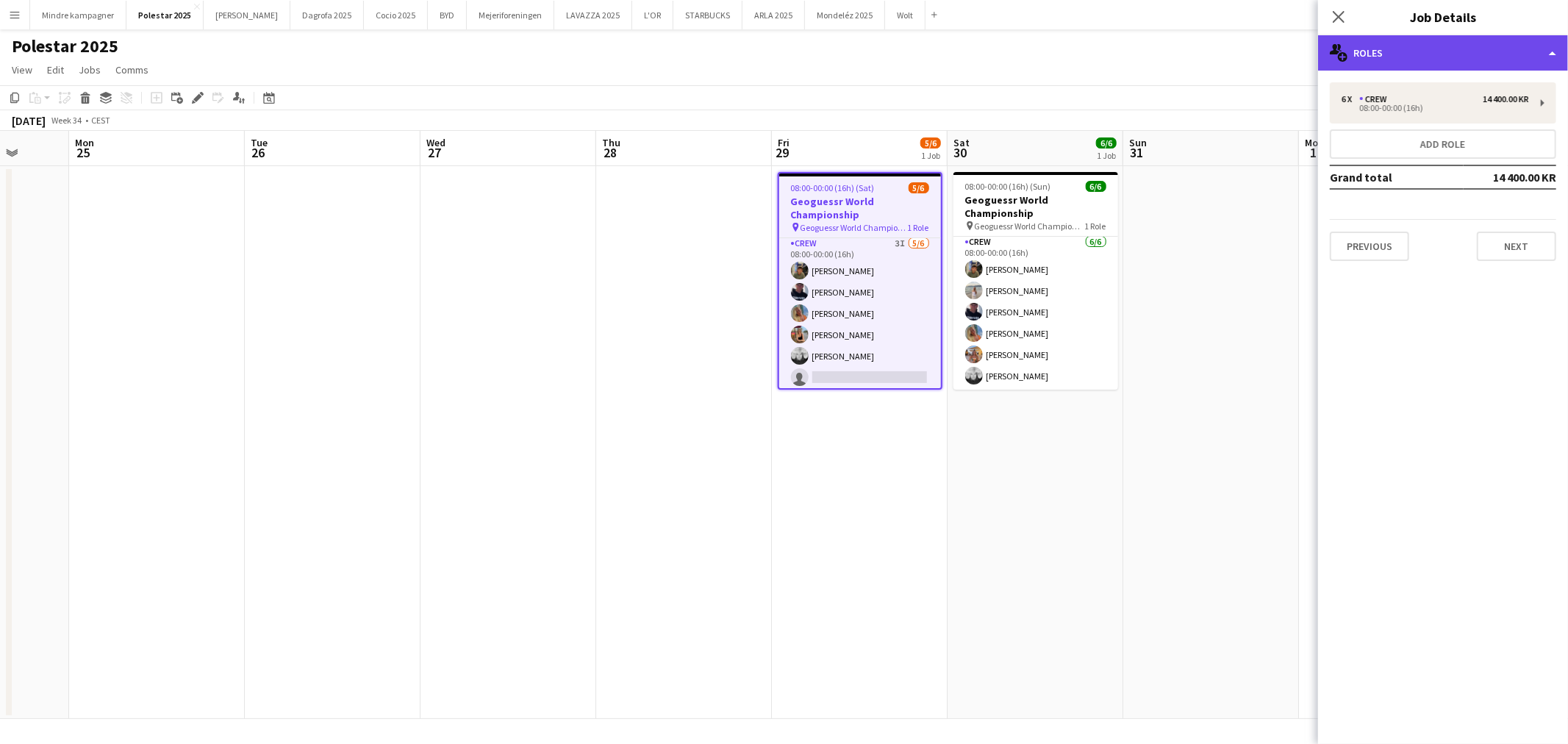
click at [1380, 53] on div "multiple-users-add Roles" at bounding box center [1442, 52] width 250 height 35
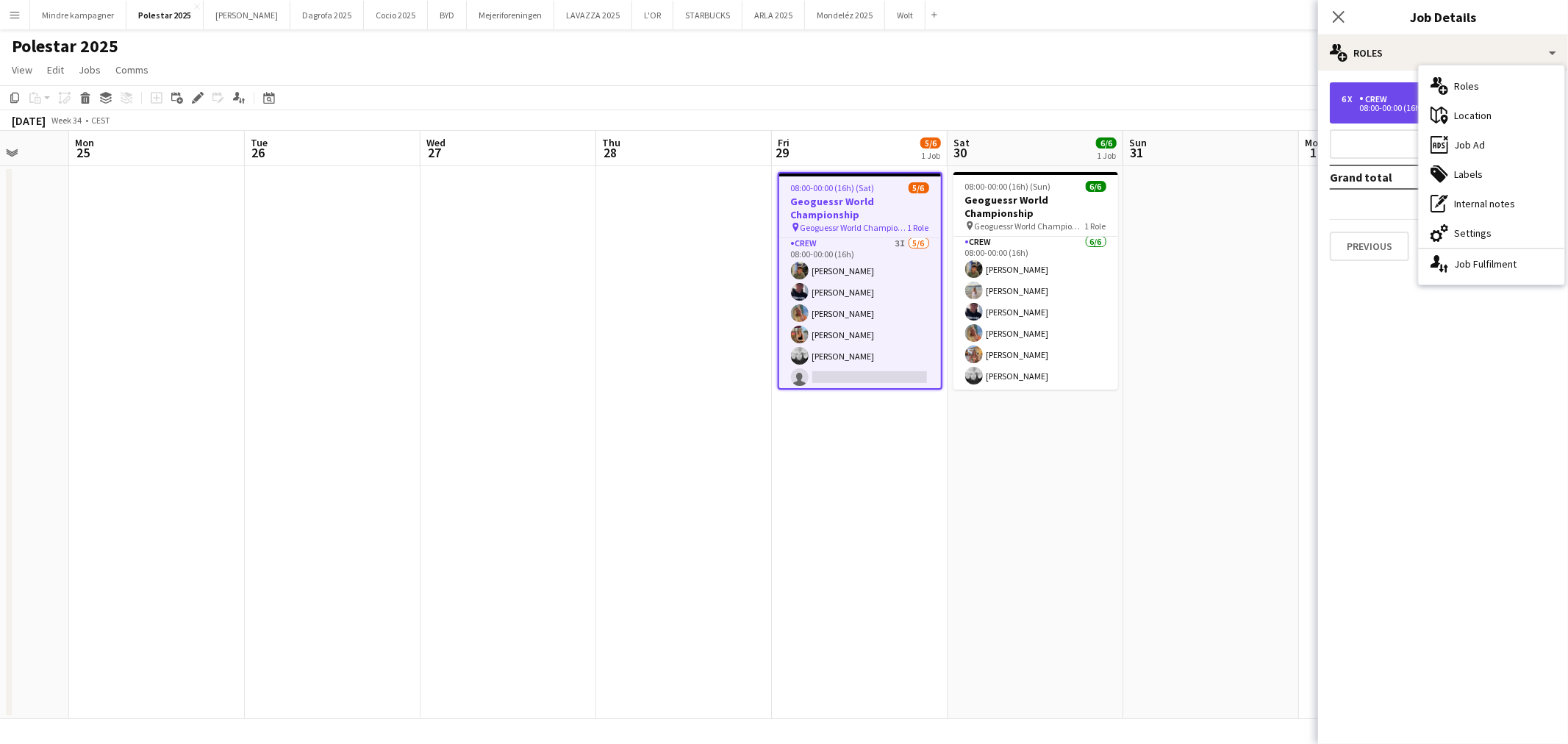
click at [1383, 87] on div "6 x Crew 14 400.00 KR 08:00-00:00 (16h)" at bounding box center [1442, 102] width 226 height 41
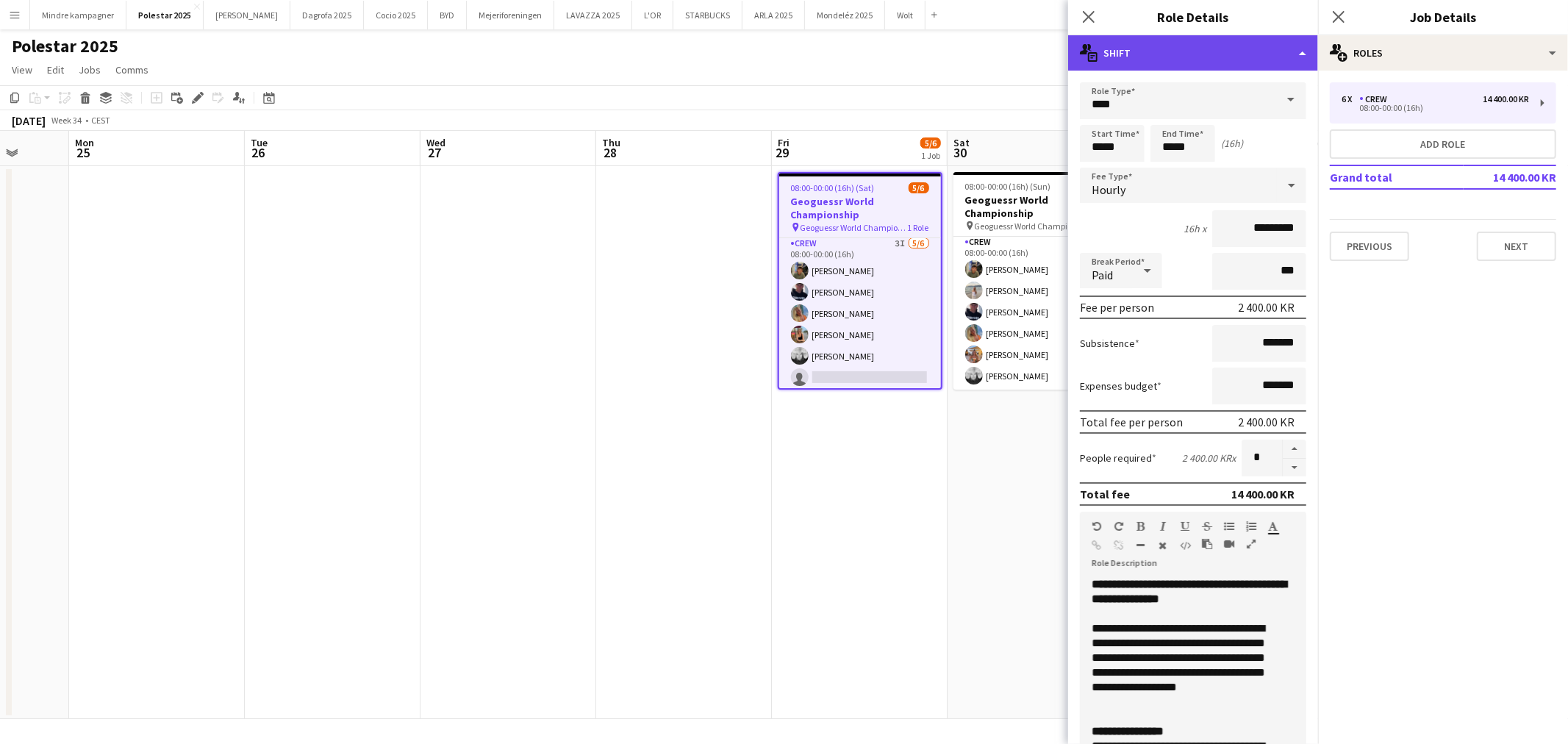
click at [1145, 60] on div "multiple-actions-text Shift" at bounding box center [1192, 52] width 250 height 35
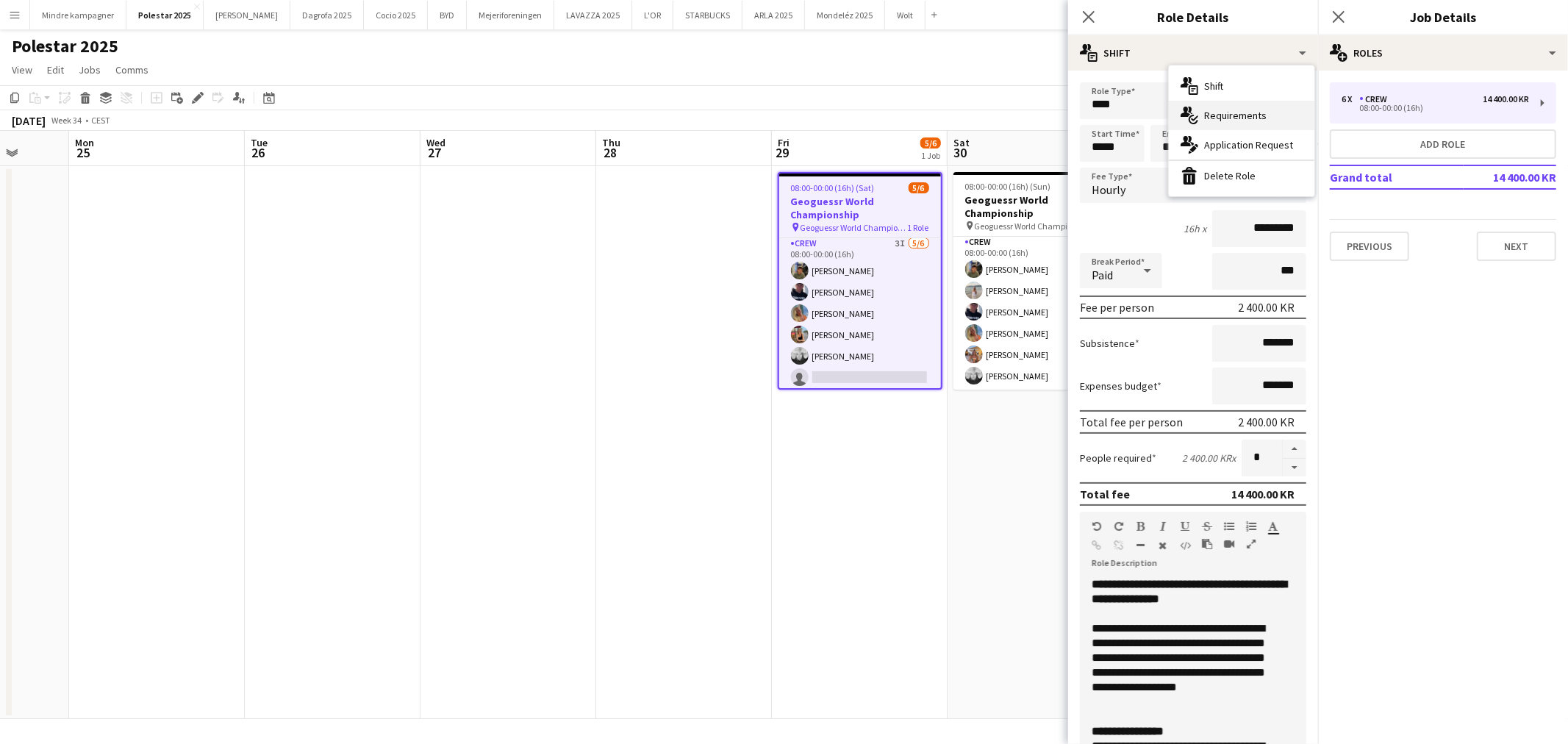
click at [1215, 106] on div "multiple-actions-check-2 Requirements" at bounding box center [1241, 115] width 145 height 29
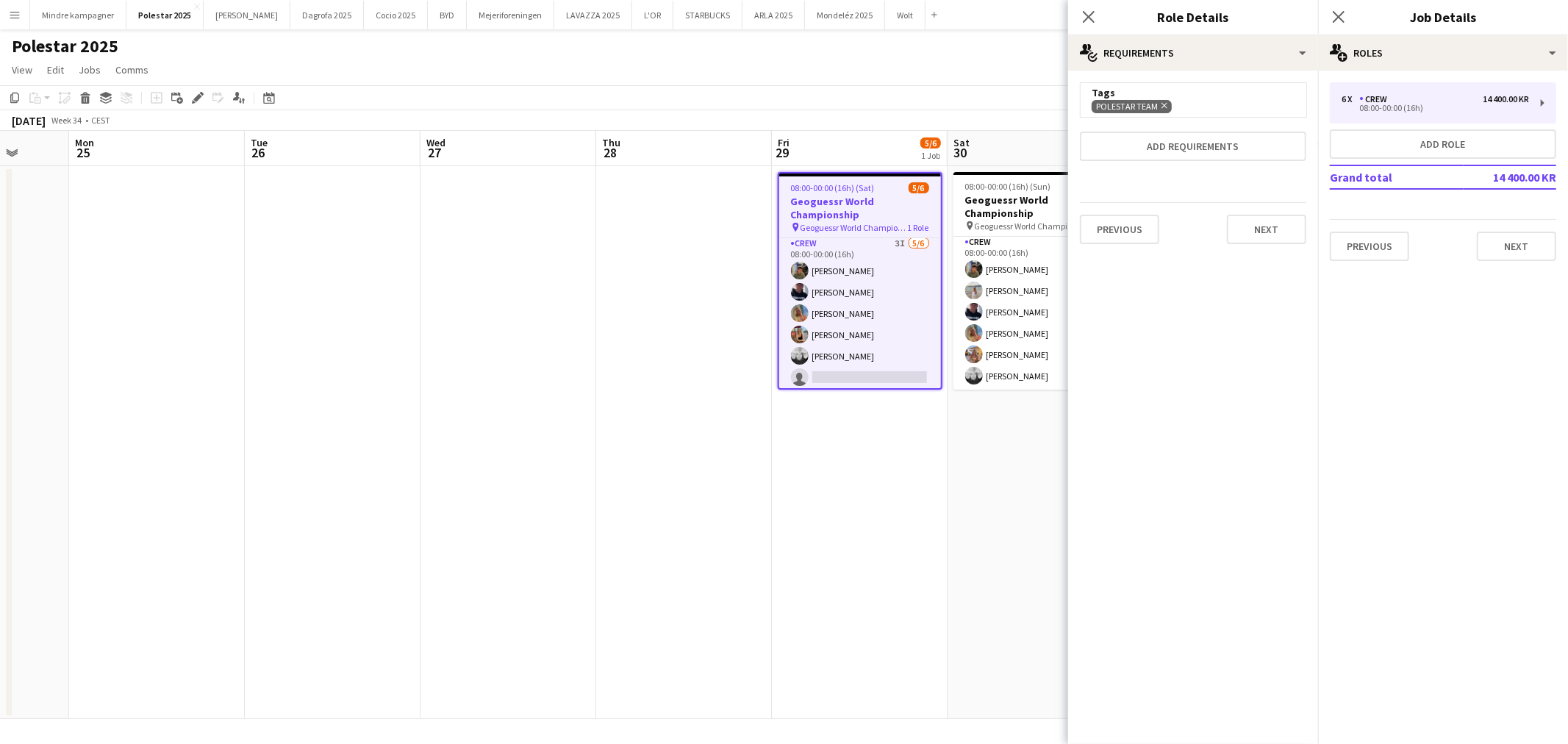
click at [1166, 105] on span "Polestar Team Remove" at bounding box center [1131, 106] width 80 height 13
click at [1161, 104] on icon "Remove" at bounding box center [1162, 105] width 10 height 10
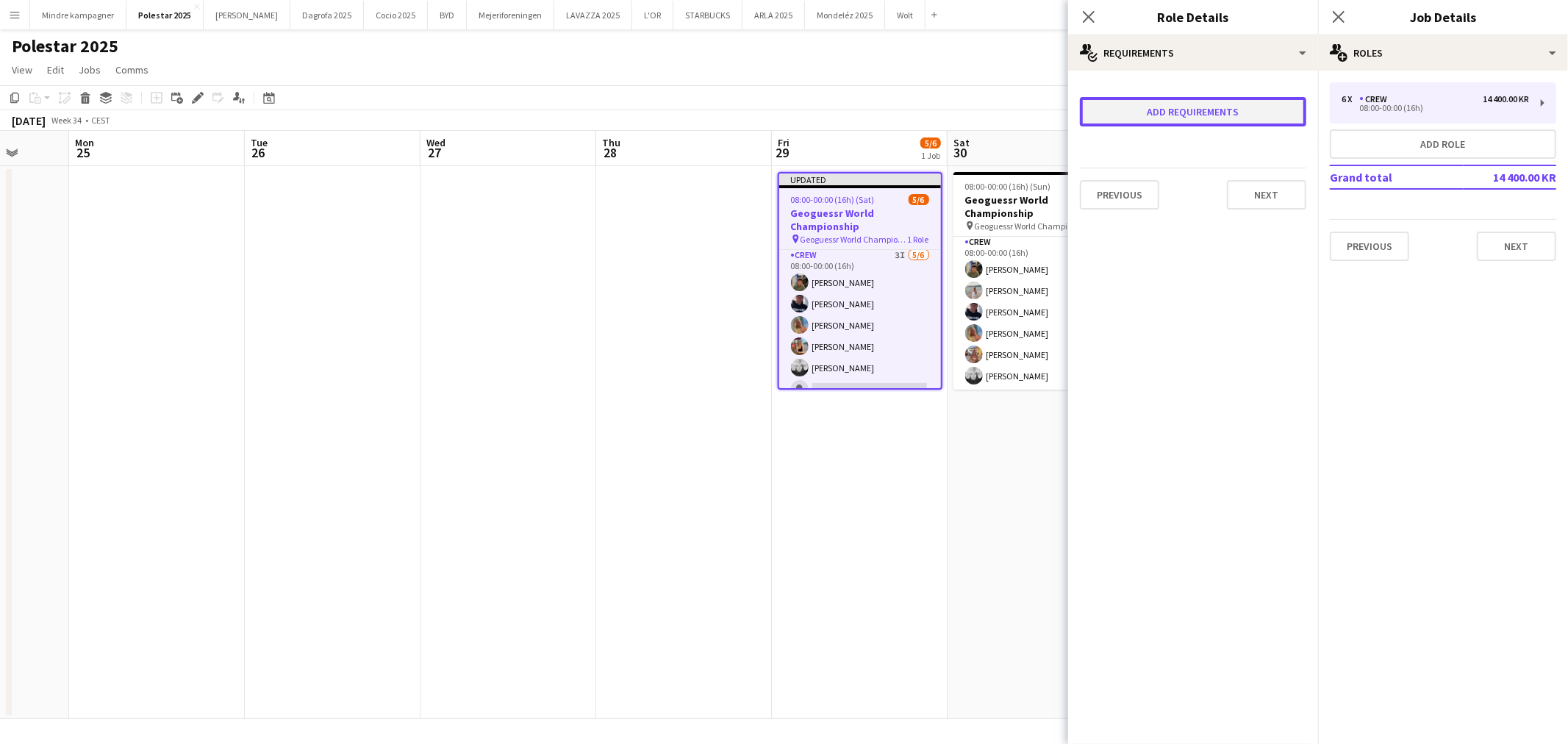
click at [1164, 113] on button "Add requirements" at bounding box center [1192, 112] width 226 height 29
click at [1165, 131] on div "Please select" at bounding box center [1178, 125] width 179 height 35
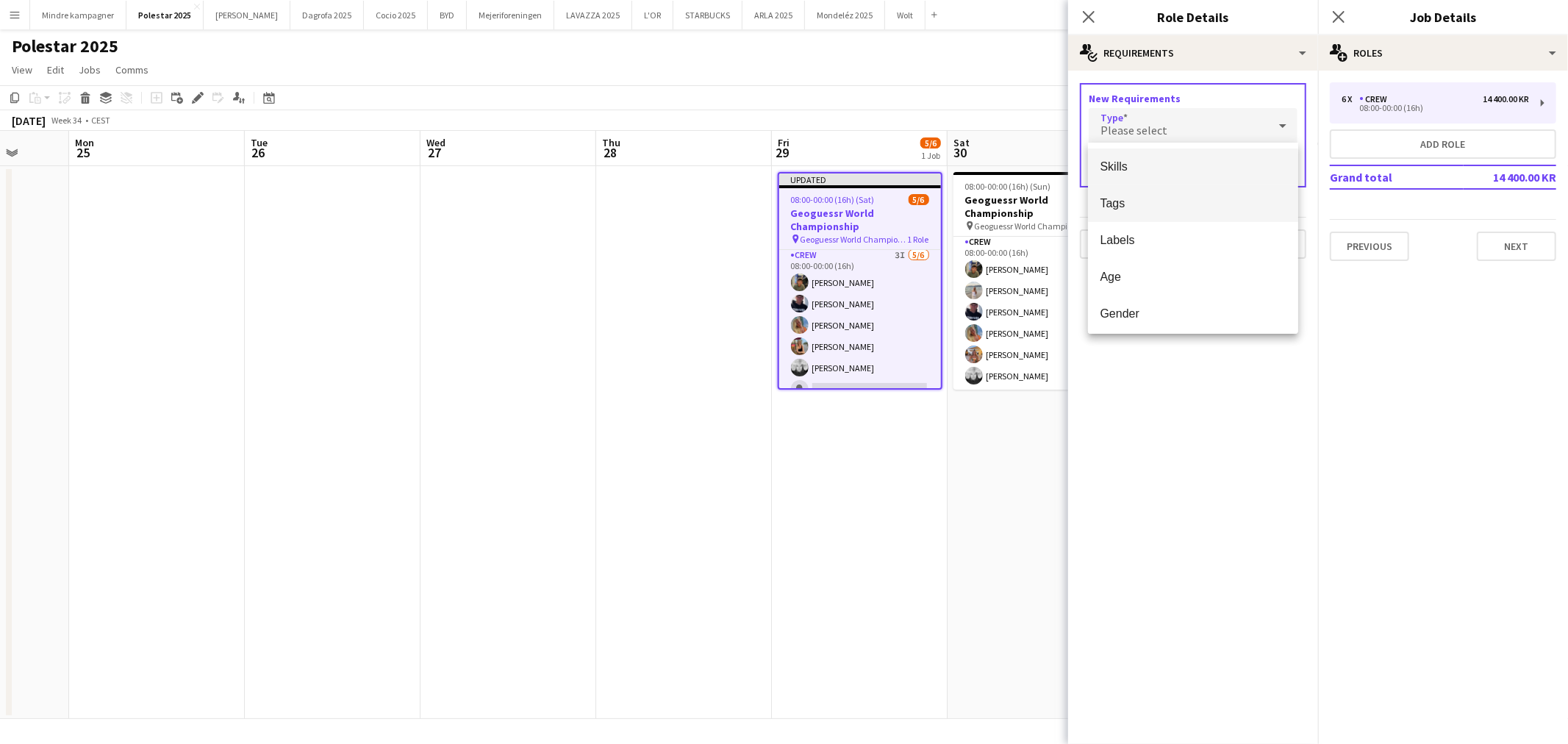
click at [1143, 210] on mat-option "Tags" at bounding box center [1192, 203] width 210 height 37
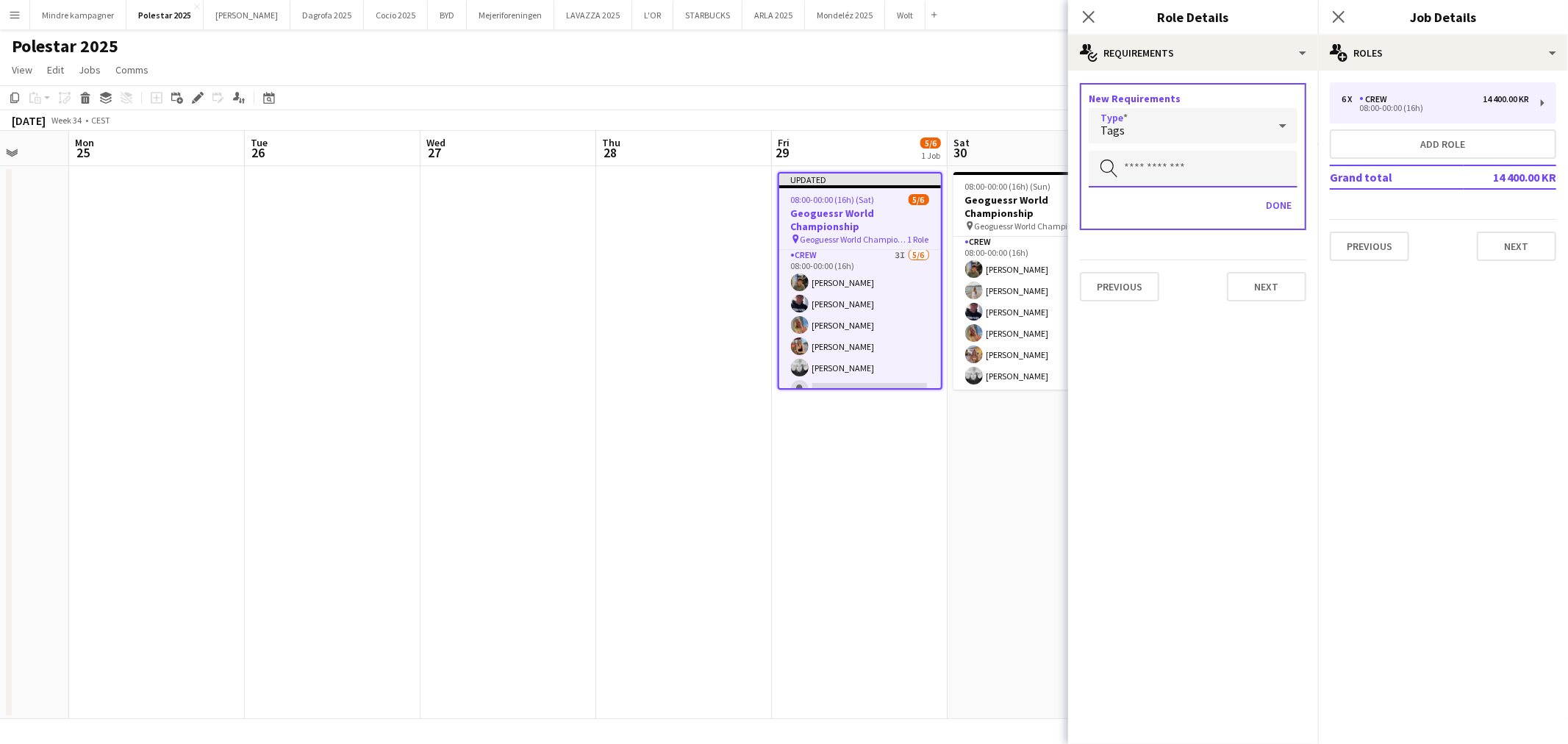
click at [1155, 171] on input "text" at bounding box center [1192, 169] width 208 height 37
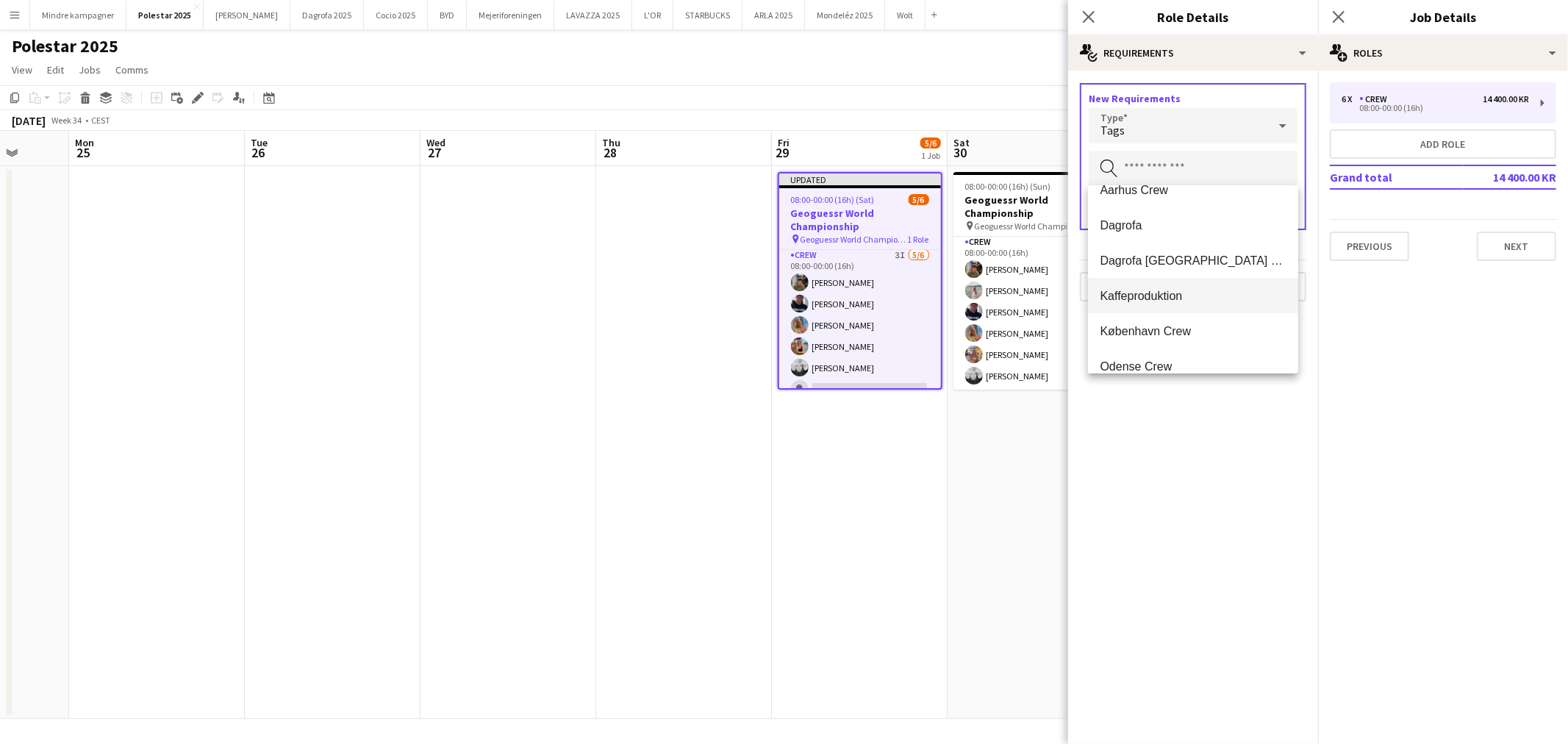
scroll to position [105, 0]
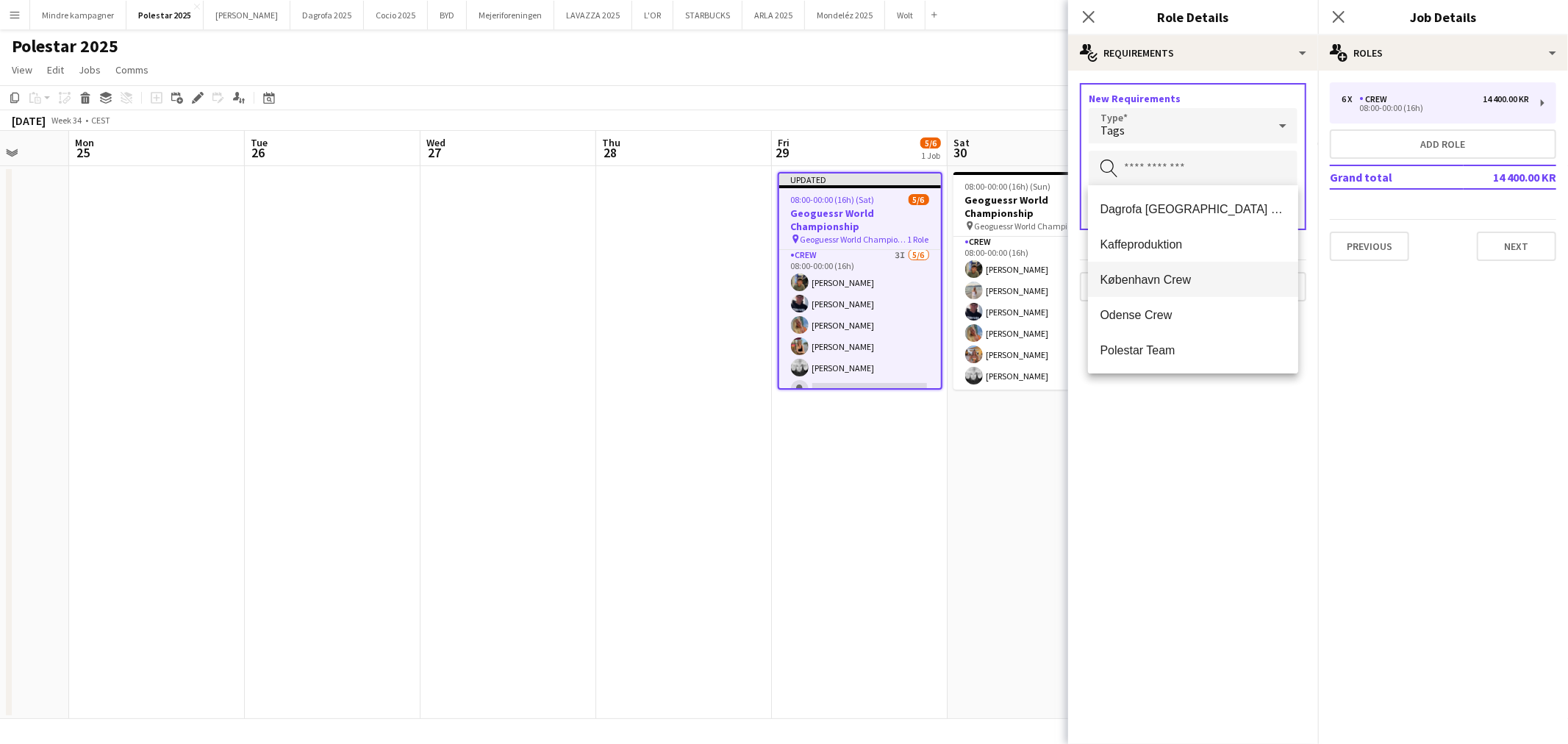
click at [1149, 274] on span "København Crew" at bounding box center [1192, 279] width 187 height 14
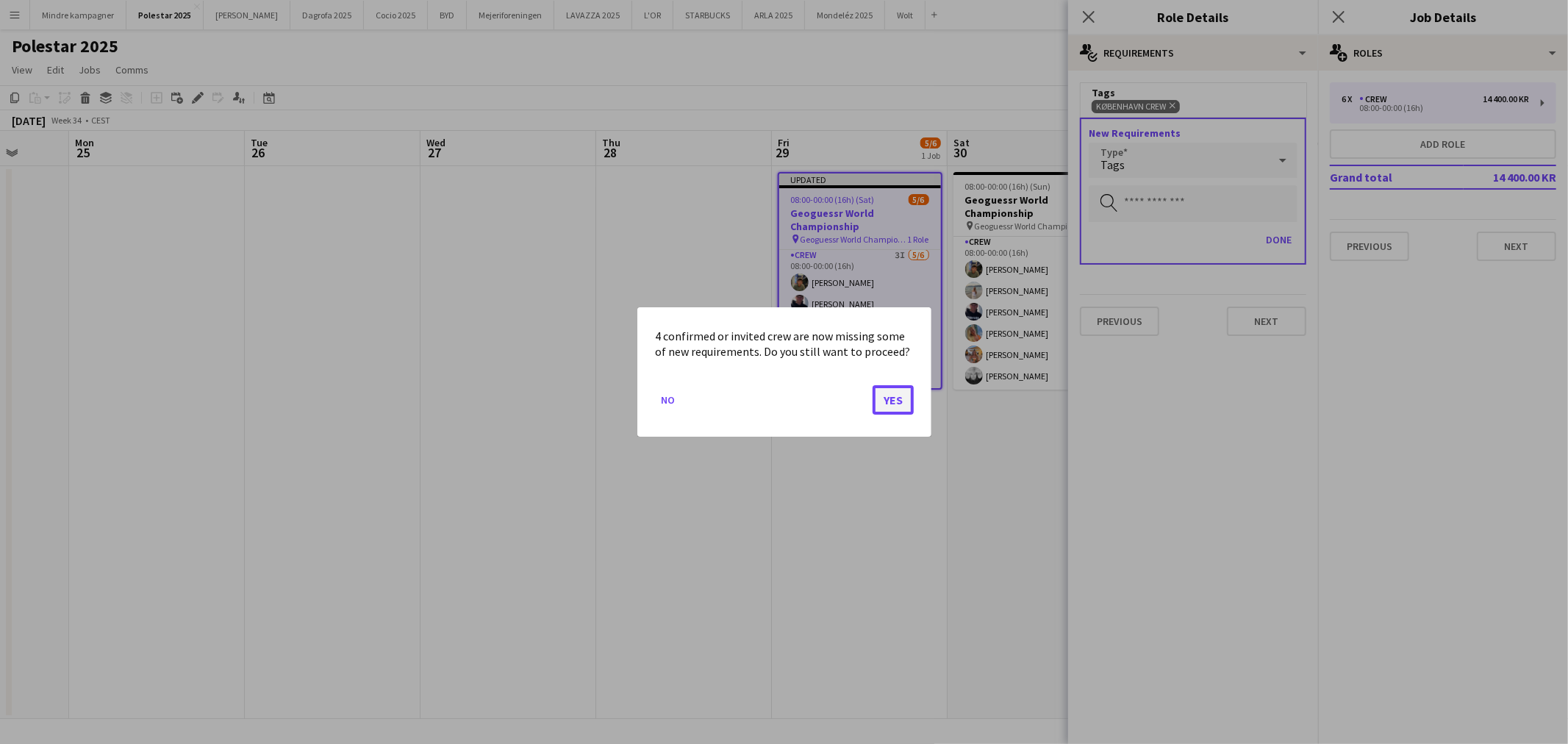
click at [895, 406] on button "Yes" at bounding box center [892, 400] width 41 height 29
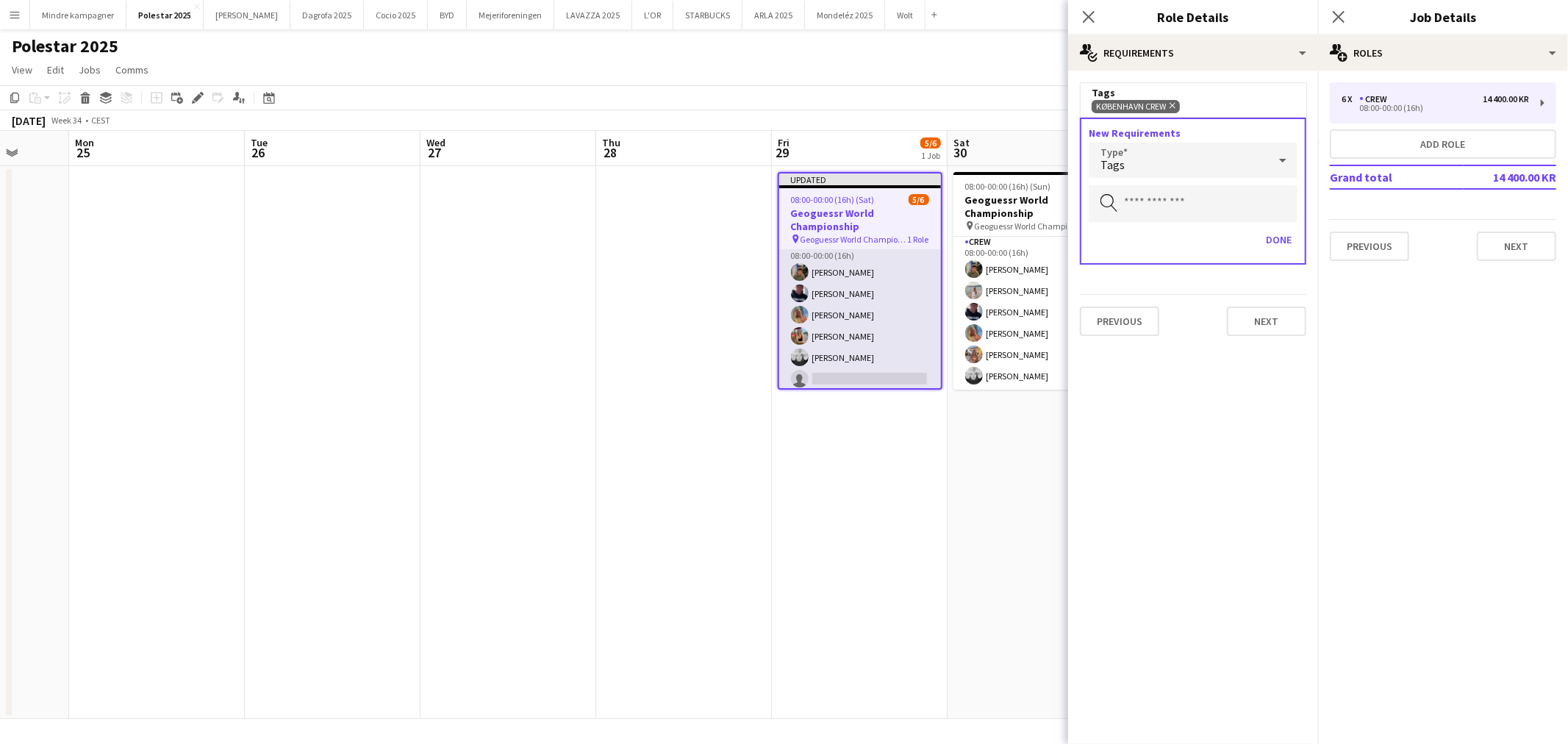
scroll to position [17, 0]
click at [925, 593] on app-date-cell "Updated 08:00-00:00 (16h) (Sat) 5/6 Geoguessr World Championship pin Geoguessr …" at bounding box center [859, 442] width 176 height 553
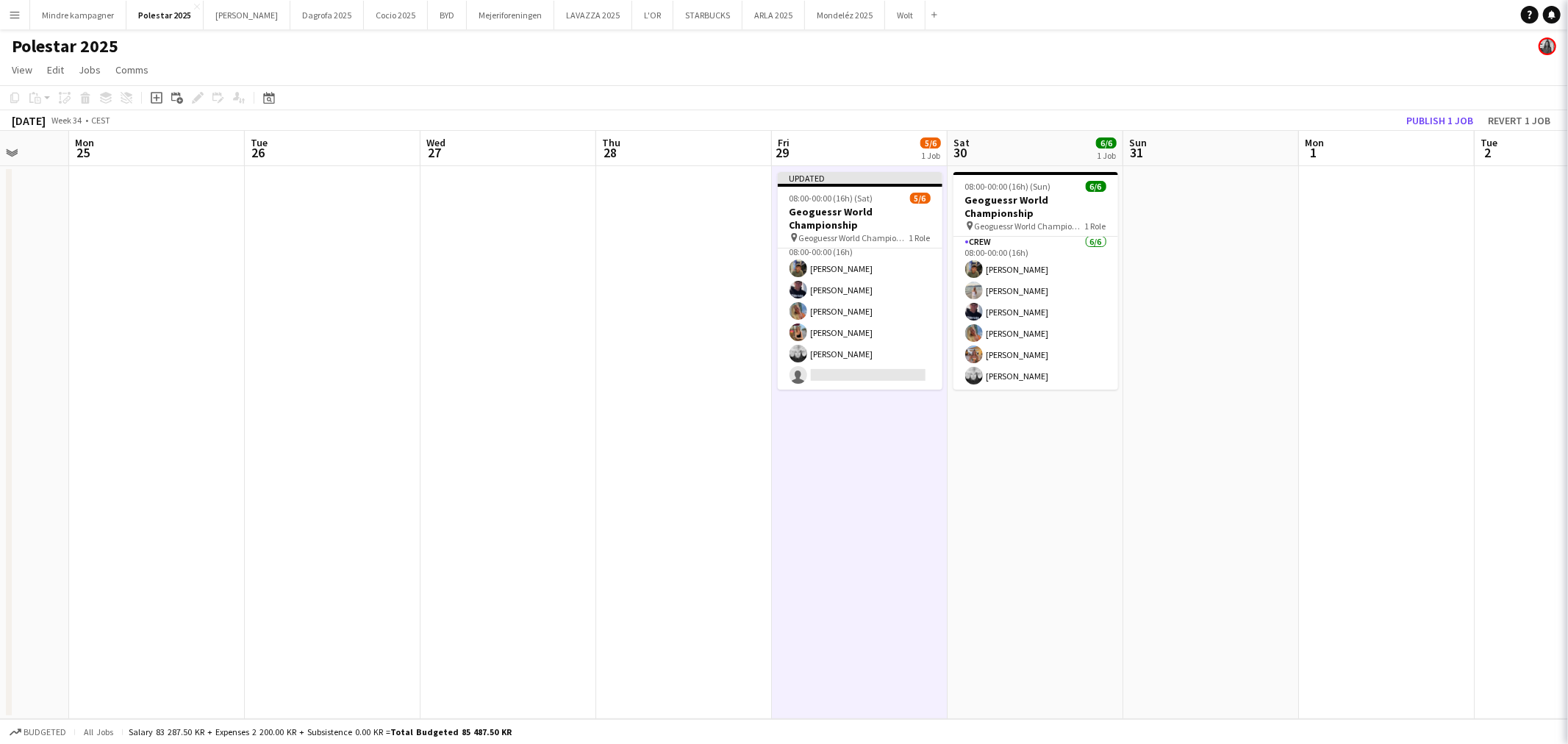
scroll to position [15, 0]
click at [1428, 114] on button "Publish 1 job" at bounding box center [1439, 121] width 79 height 19
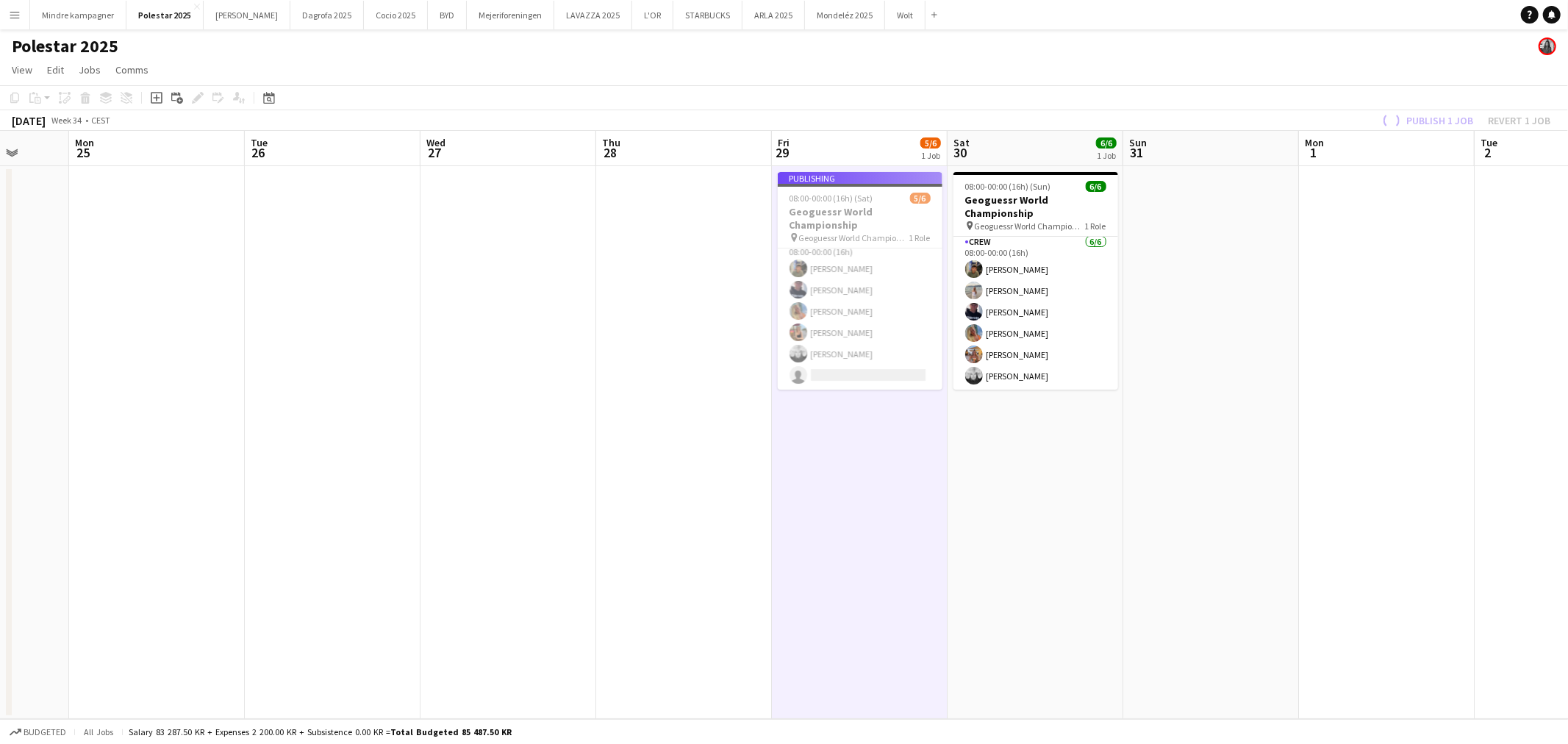
scroll to position [4, 0]
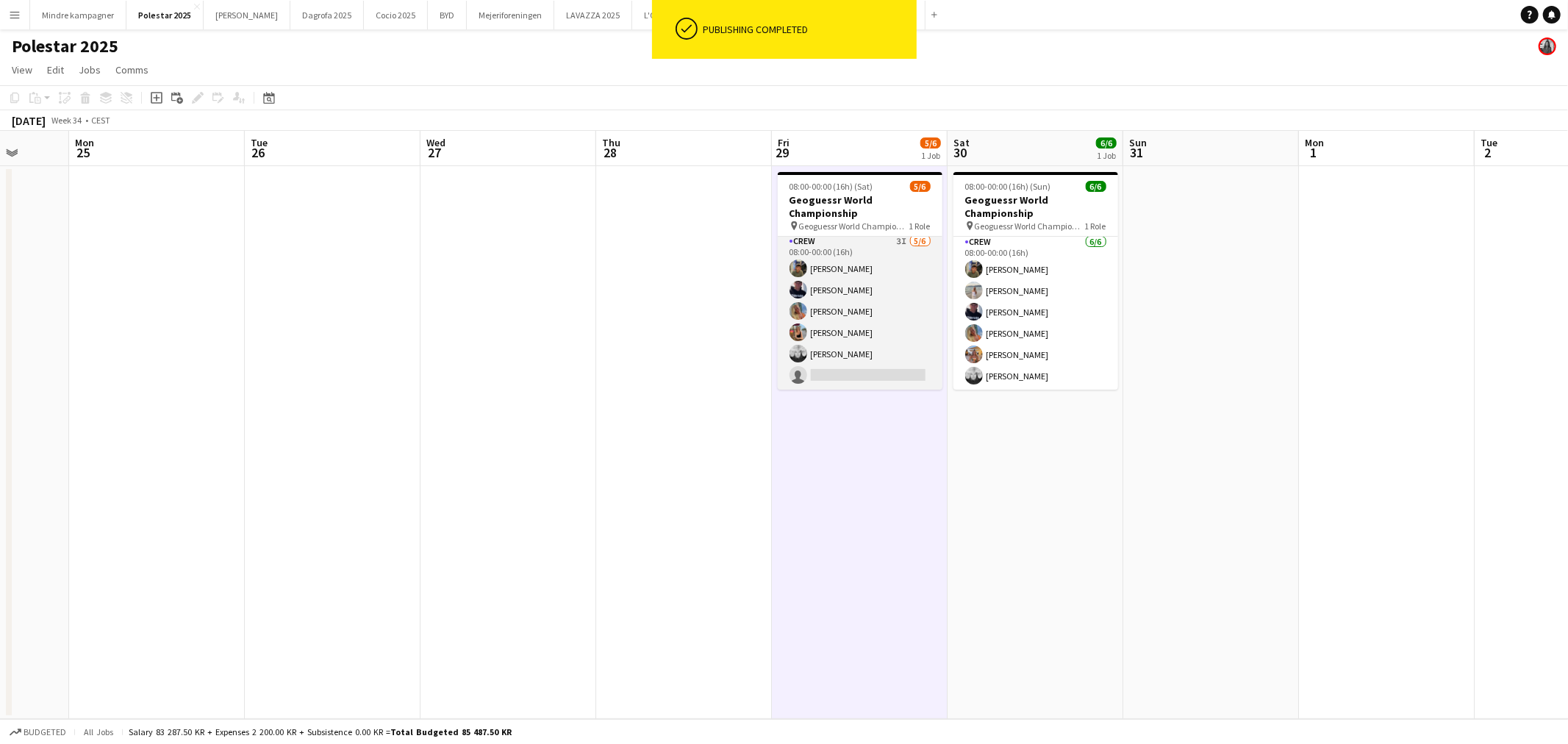
click at [840, 373] on app-card-role "Crew 3I [DATE] 08:00-00:00 (16h) [PERSON_NAME] [PERSON_NAME] [PERSON_NAME] [PER…" at bounding box center [860, 311] width 165 height 157
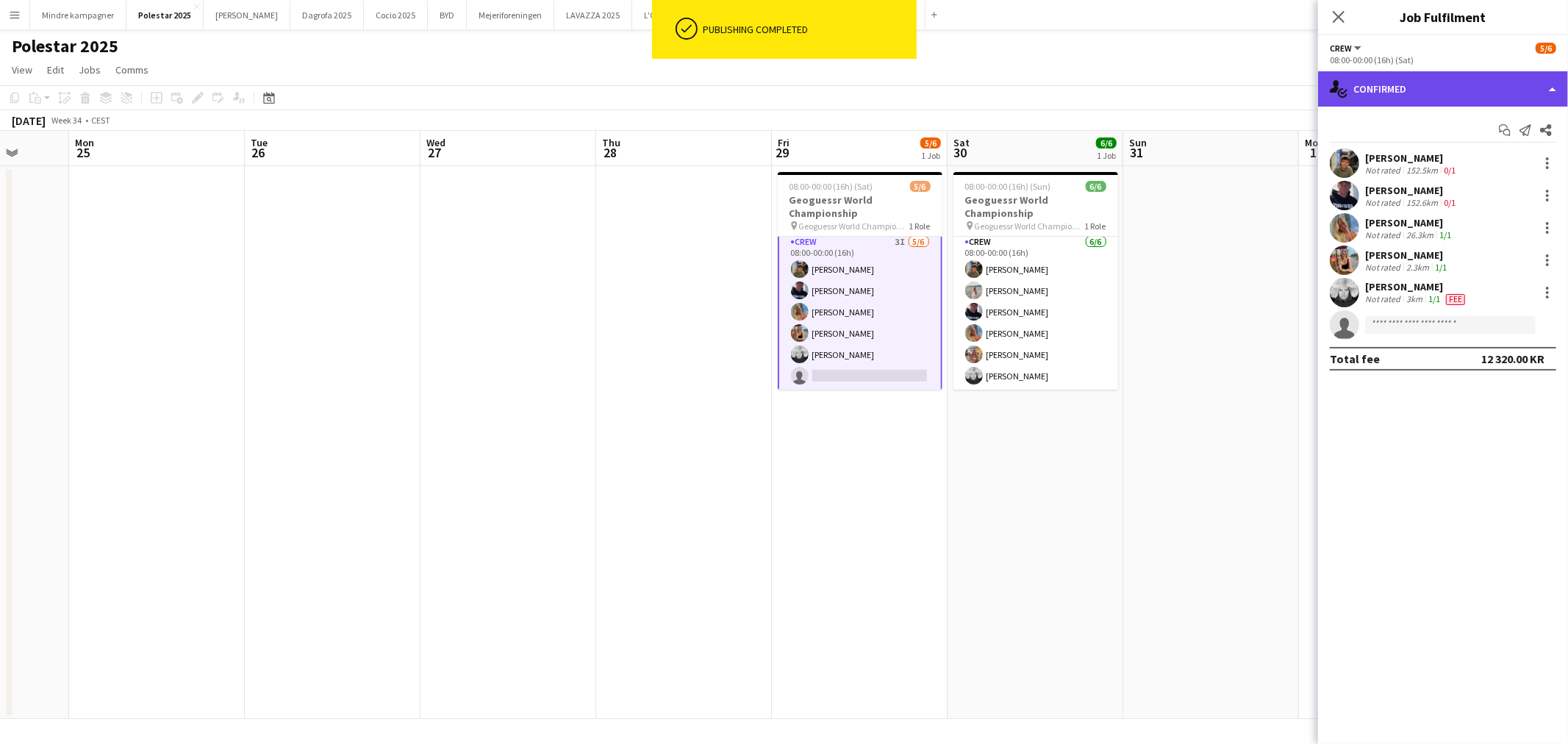
click at [1413, 91] on div "single-neutral-actions-check-2 Confirmed" at bounding box center [1442, 88] width 250 height 35
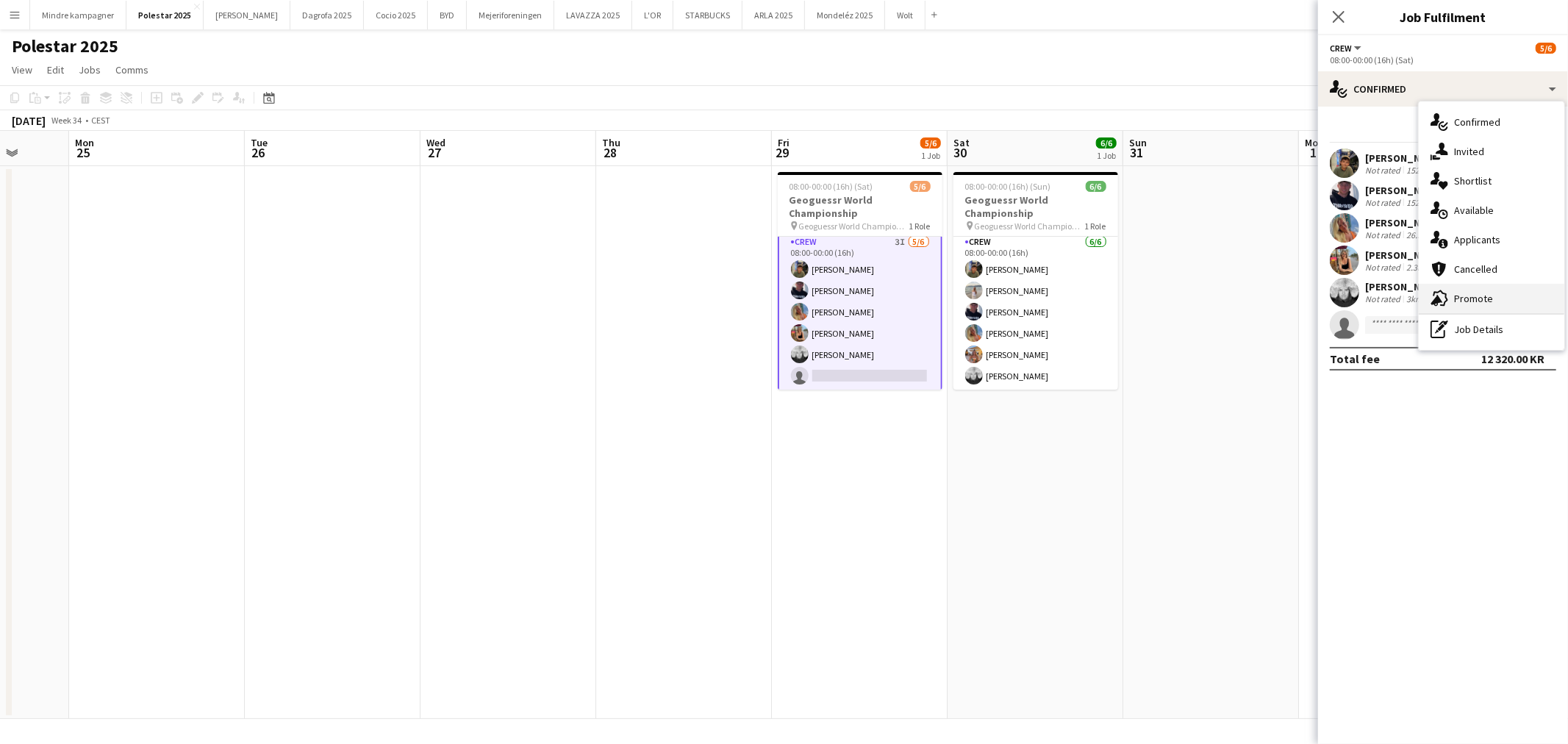
click at [1465, 305] on div "advertising-megaphone Promote" at bounding box center [1491, 299] width 145 height 29
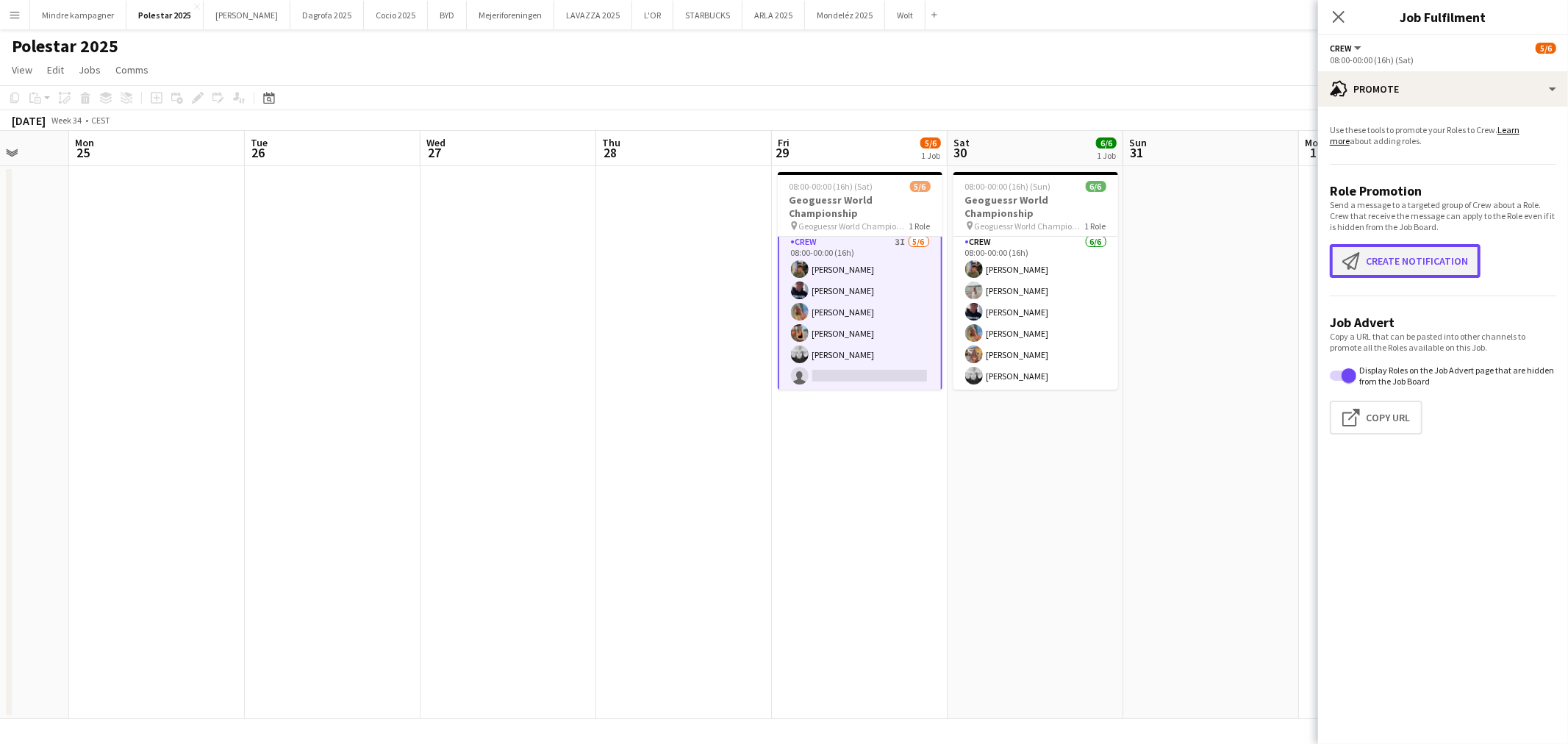
click at [1416, 252] on button "Create notification Create notification" at bounding box center [1405, 261] width 151 height 34
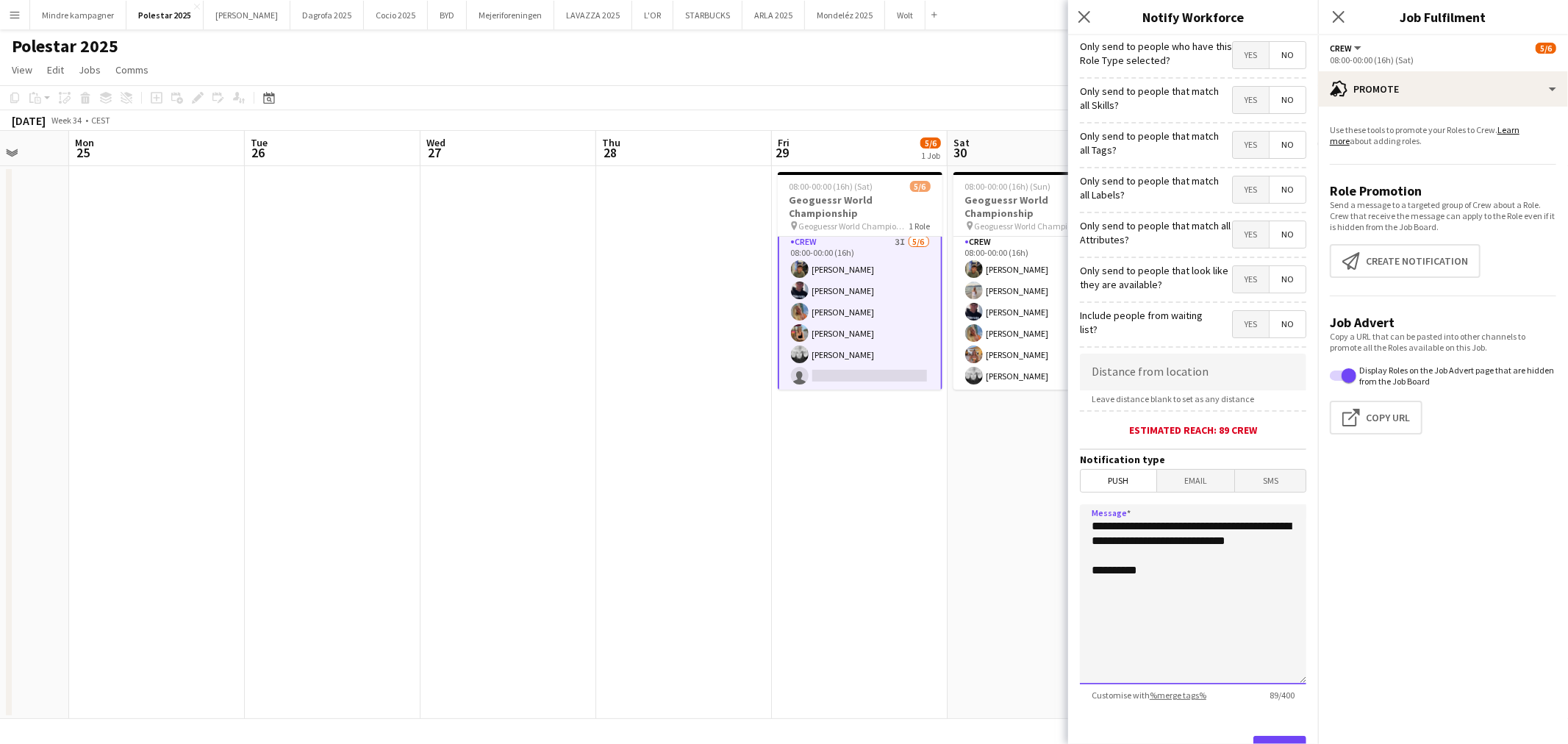
drag, startPoint x: 1188, startPoint y: 552, endPoint x: 995, endPoint y: 516, distance: 196.3
click at [995, 516] on body "Menu Boards Boards Boards All jobs Status Workforce Workforce My Workforce Recr…" at bounding box center [784, 372] width 1568 height 744
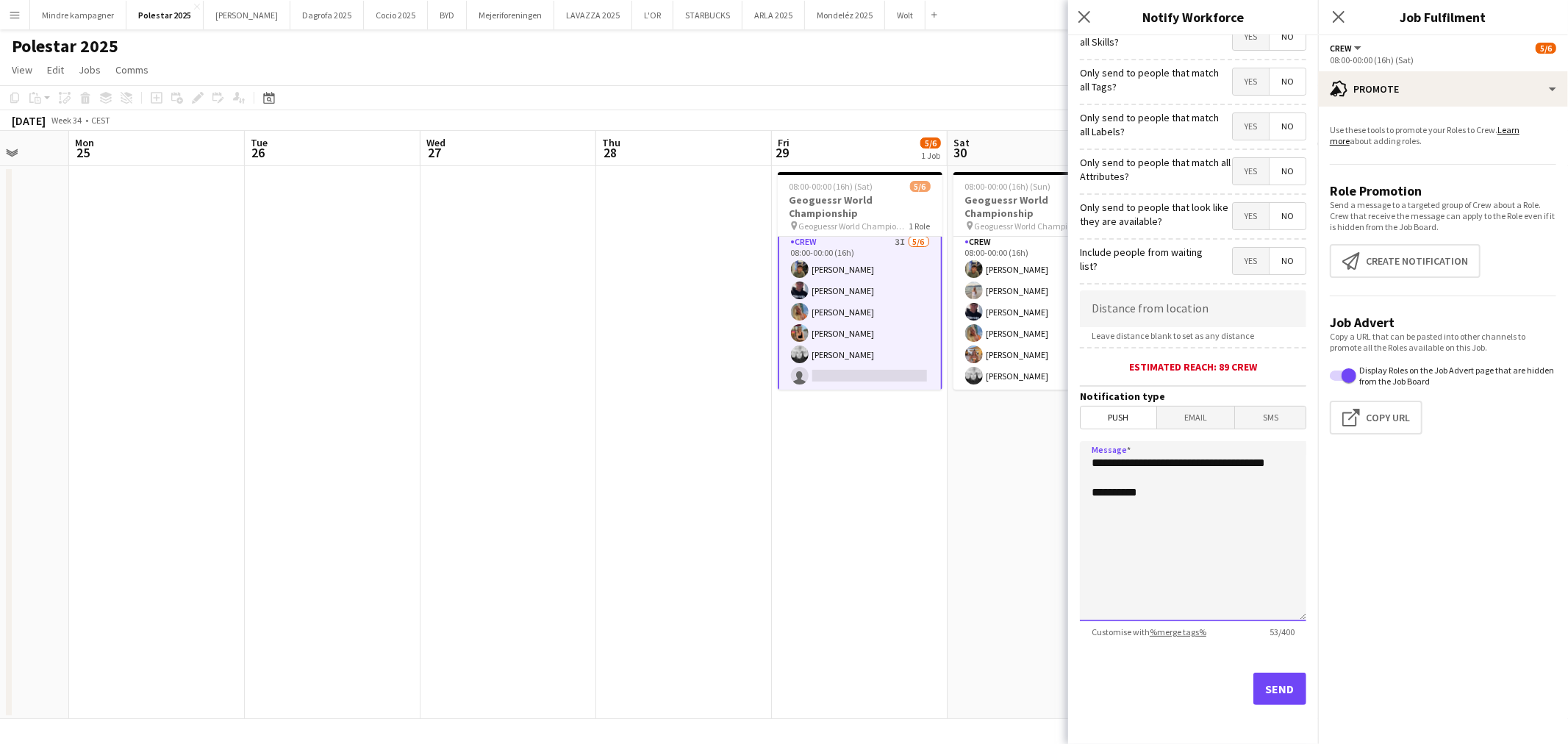
scroll to position [0, 0]
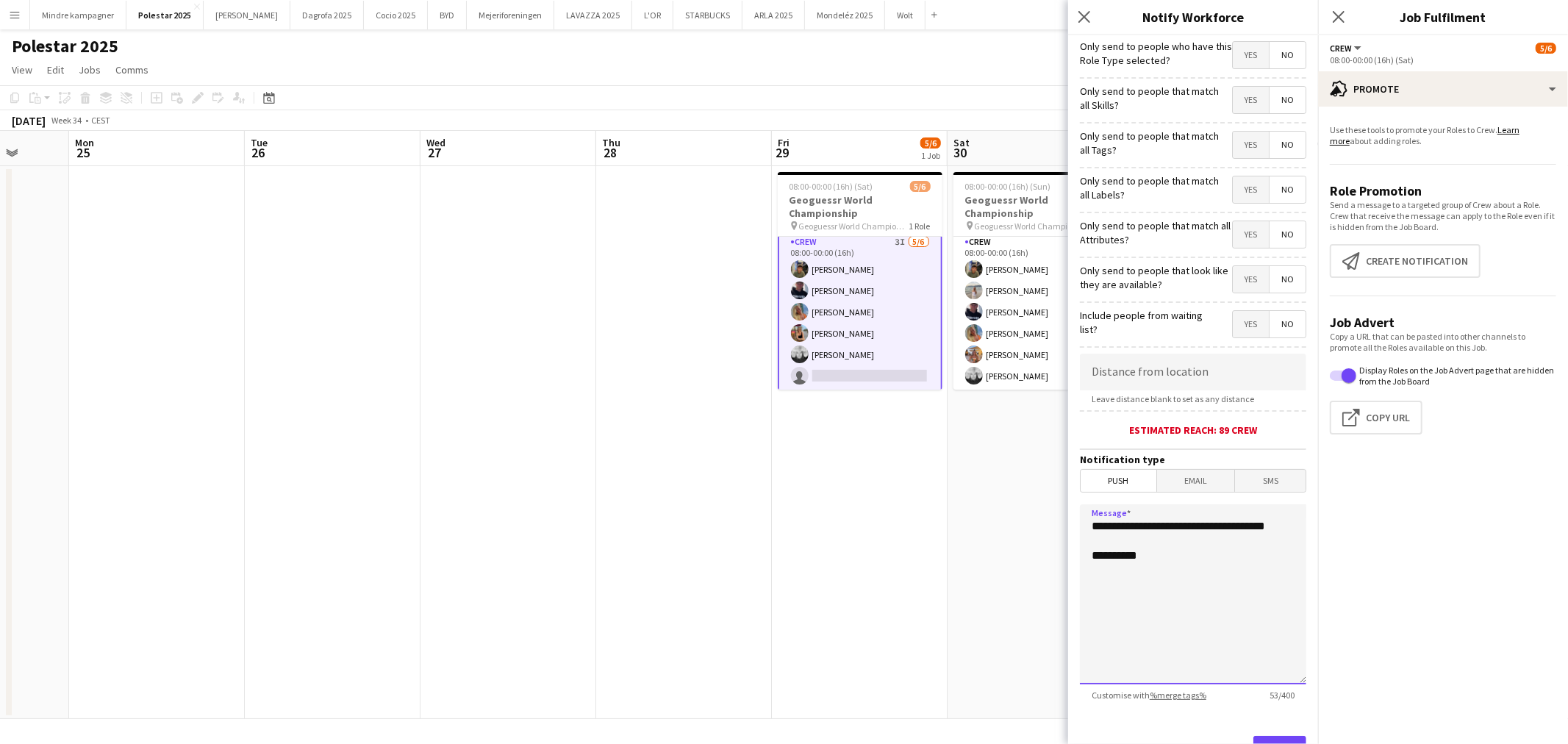
type textarea "**********"
click at [1238, 151] on span "Yes" at bounding box center [1250, 144] width 36 height 27
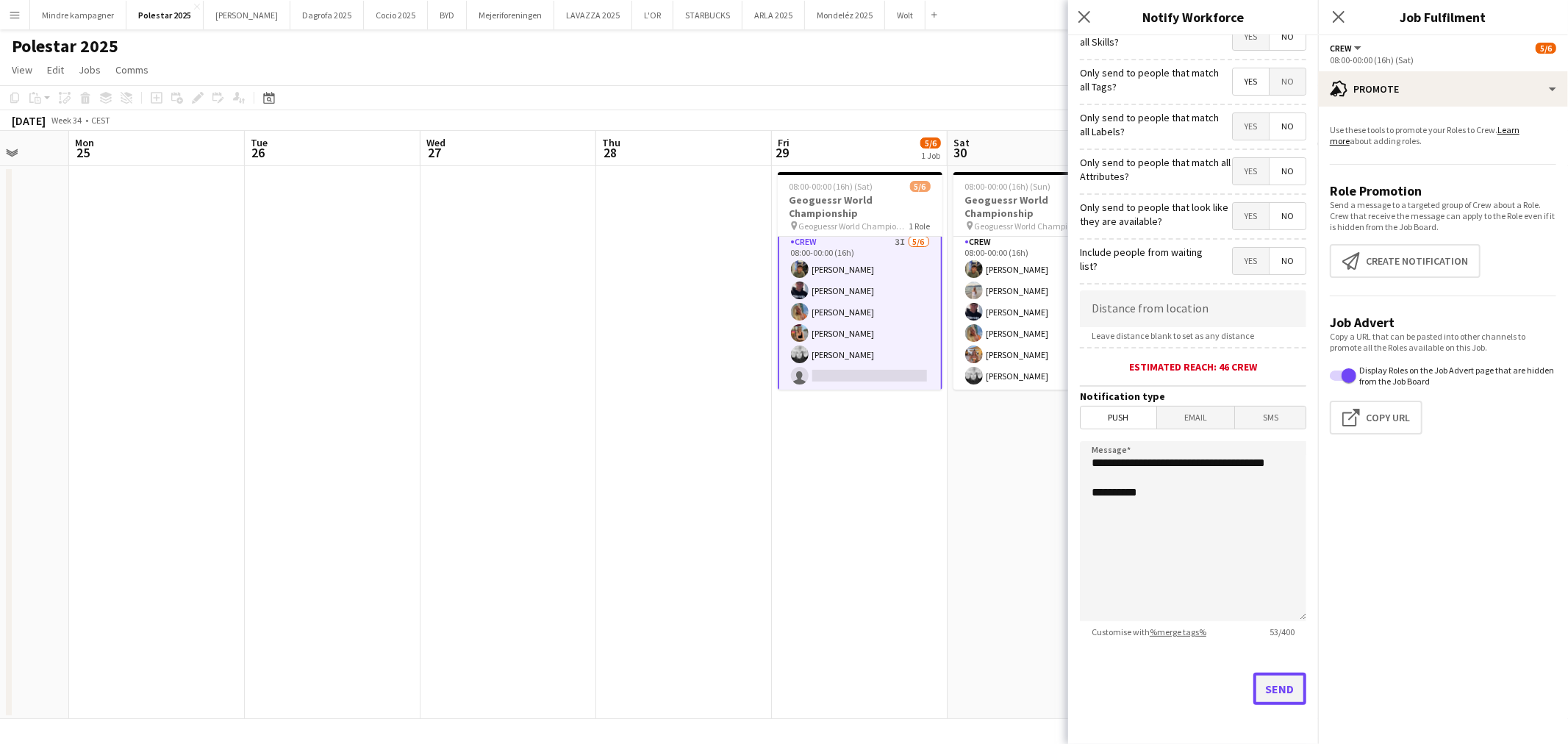
click at [1269, 690] on button "Send" at bounding box center [1279, 689] width 53 height 32
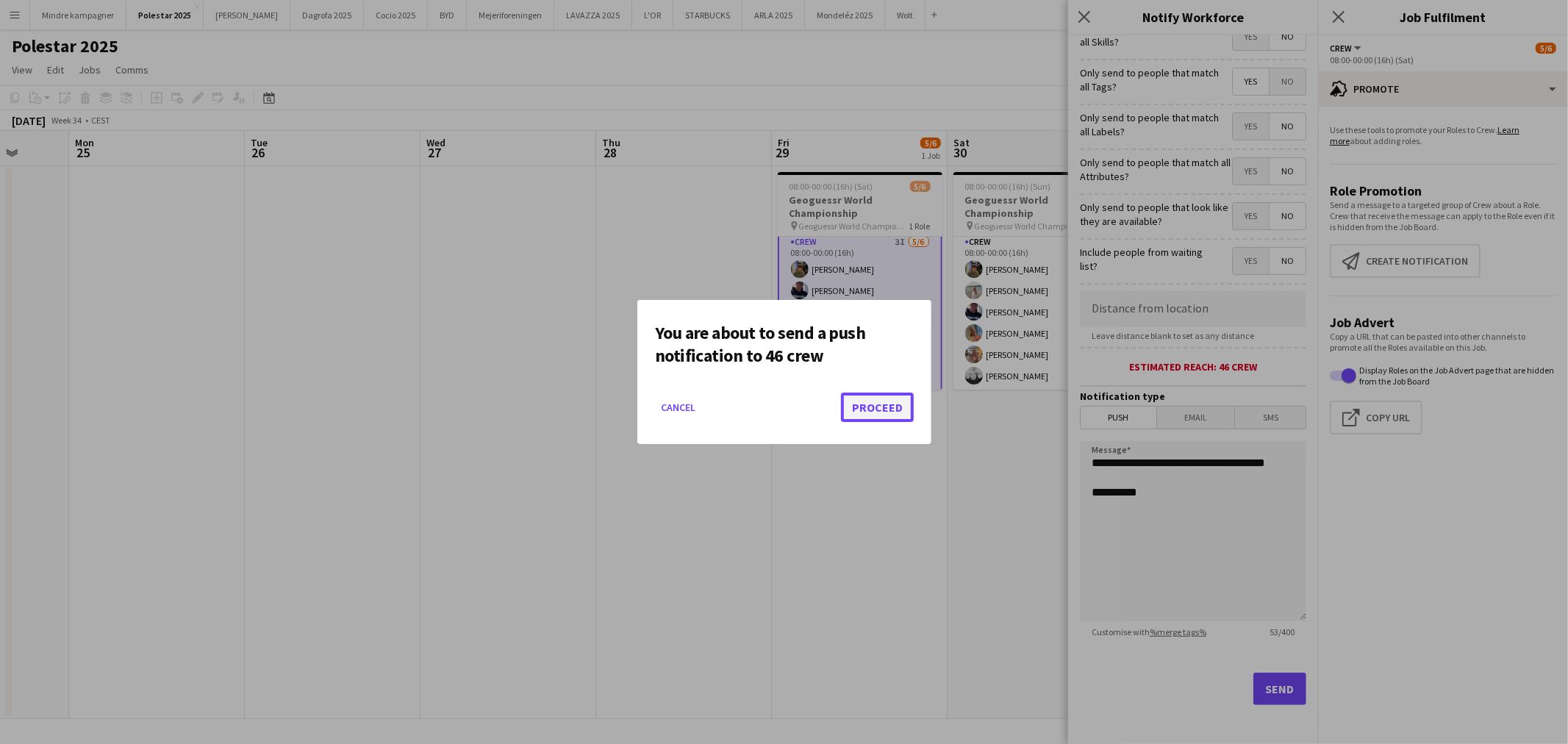
click at [879, 406] on button "Proceed" at bounding box center [877, 407] width 73 height 29
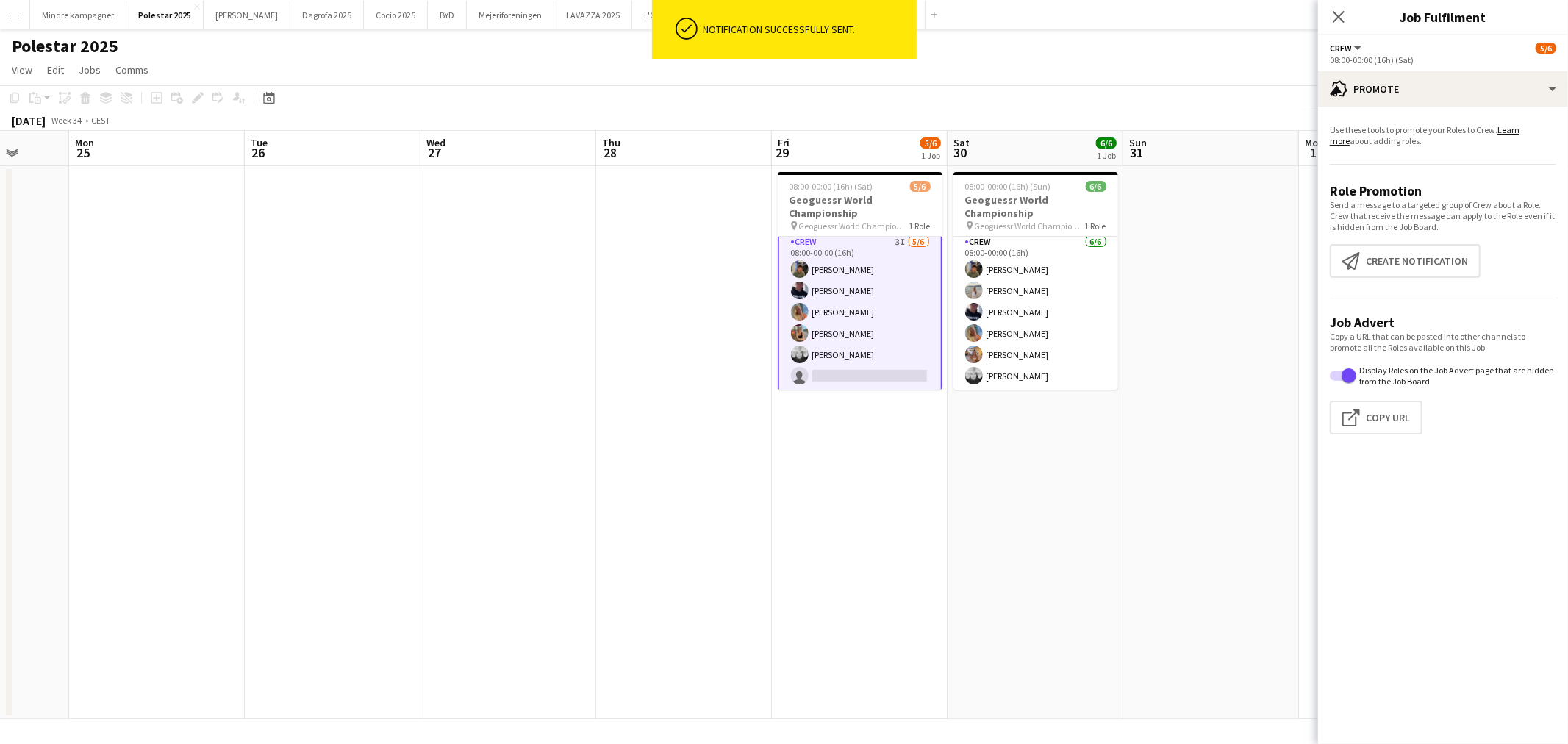
click at [1033, 568] on app-date-cell "08:00-00:00 (16h) (Sun) 6/6 Geoguessr World Championship pin Geoguessr World Ch…" at bounding box center [1035, 442] width 176 height 553
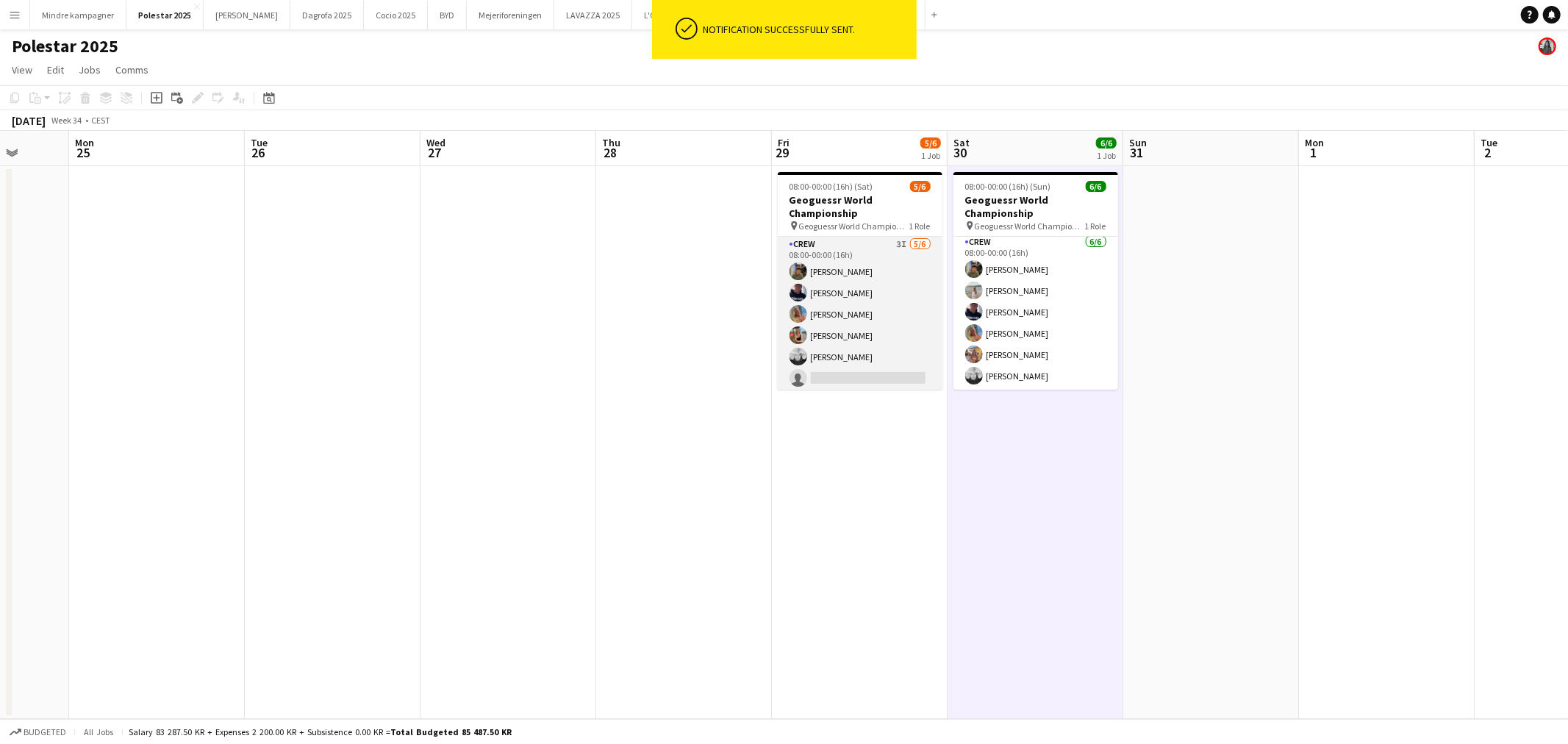
scroll to position [0, 0]
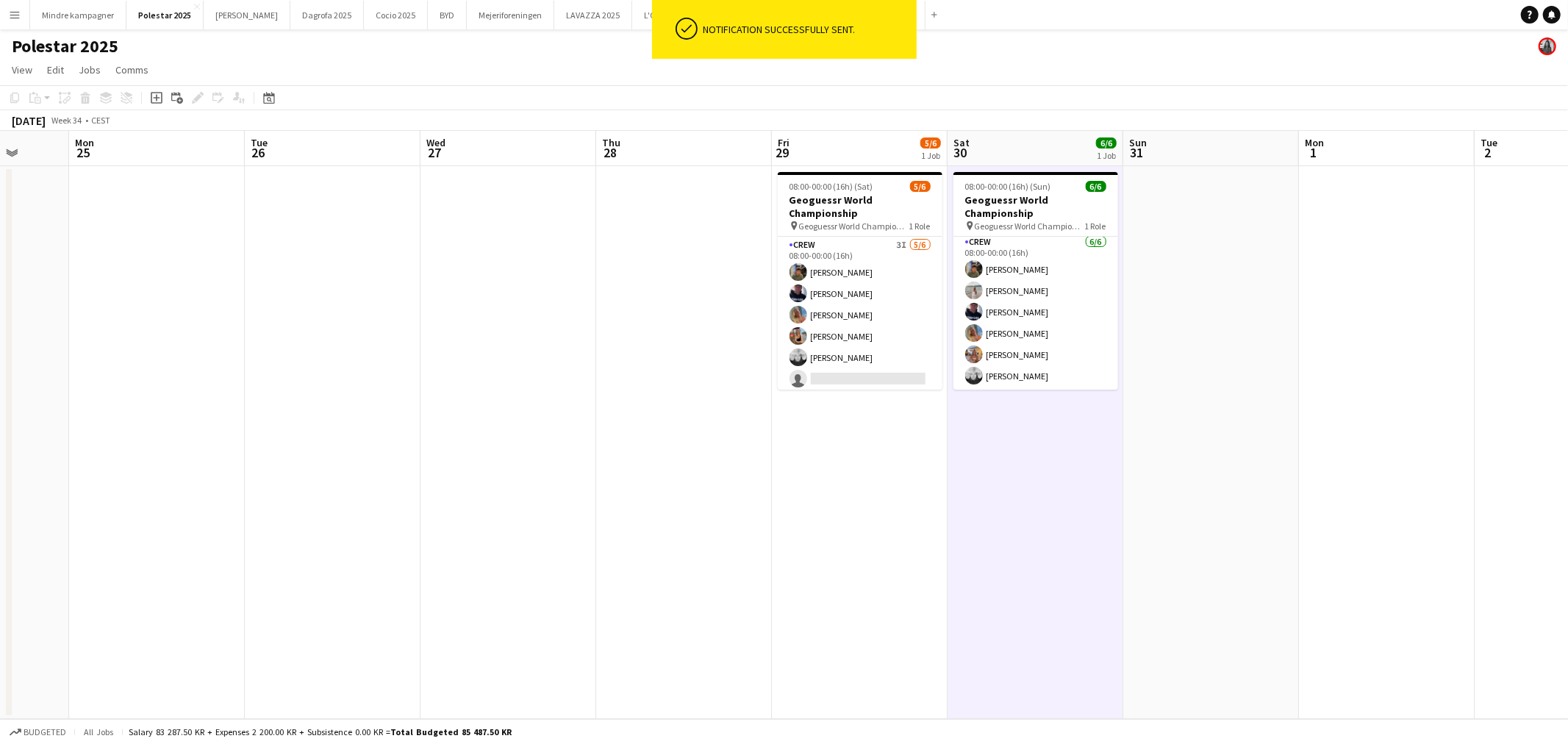
click at [591, 460] on app-date-cell at bounding box center [508, 442] width 176 height 553
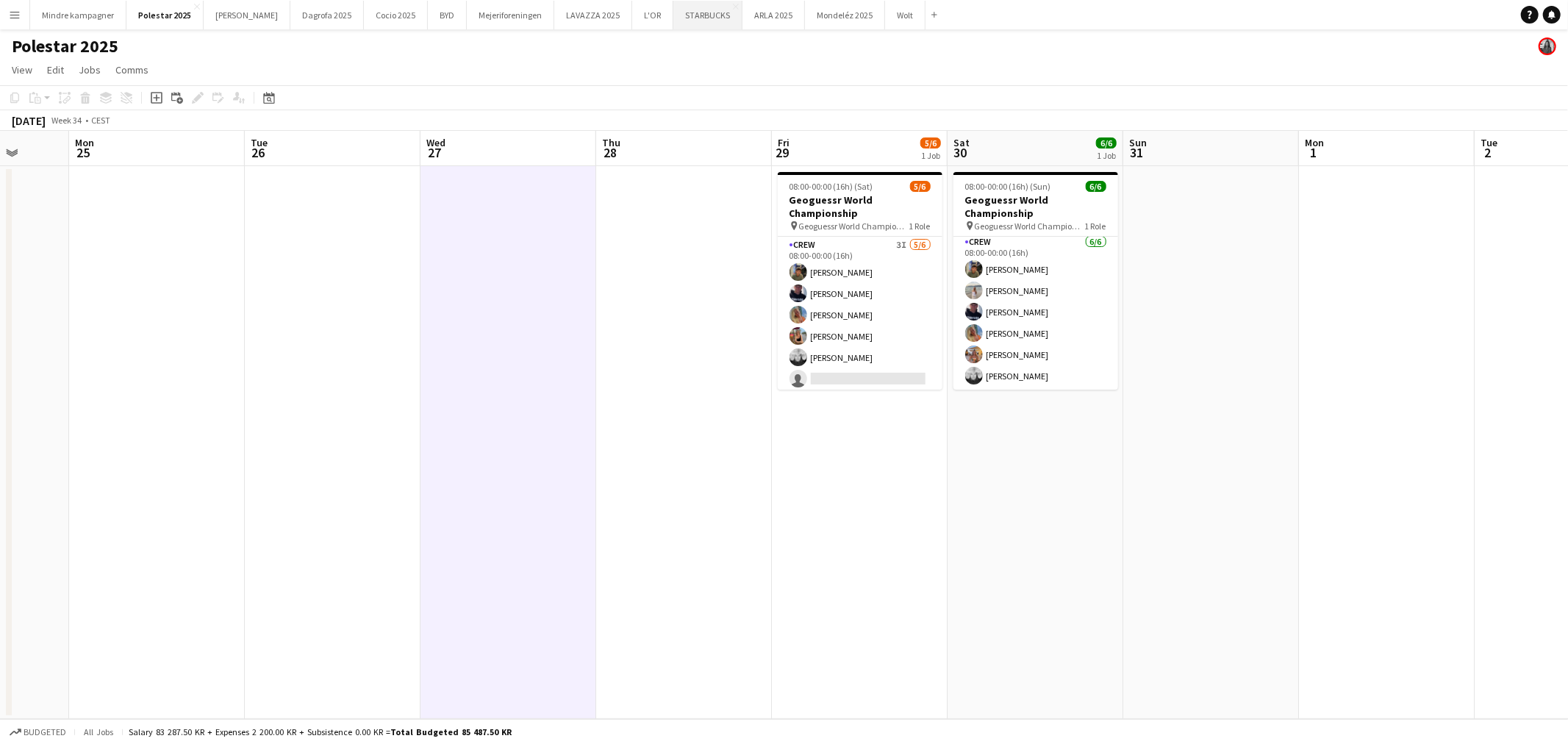
click at [673, 12] on button "STARBUCKS Close" at bounding box center [707, 15] width 69 height 28
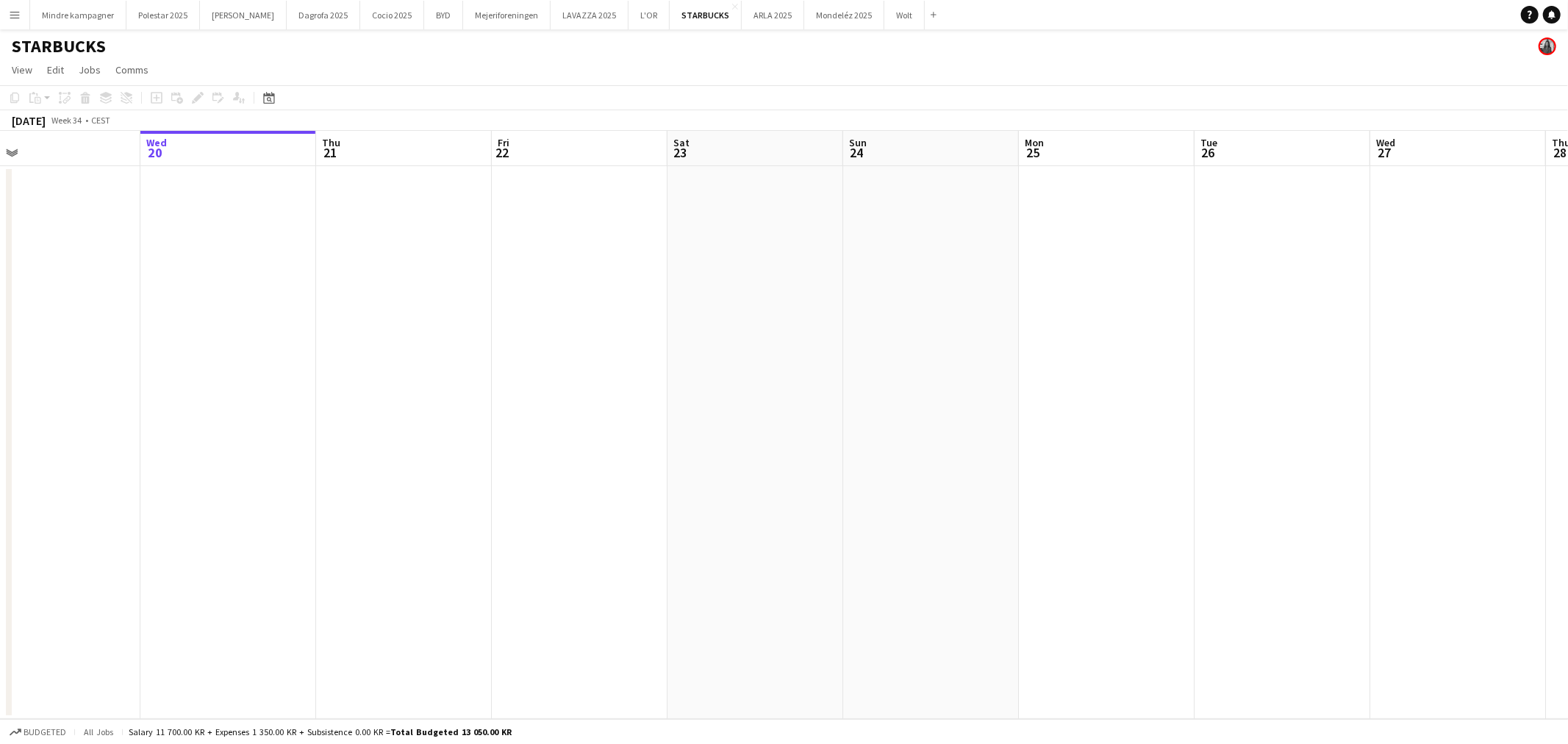
drag, startPoint x: 997, startPoint y: 459, endPoint x: 289, endPoint y: 488, distance: 708.6
click at [231, 501] on app-calendar-viewport "Sun 17 Mon 18 Tue 19 Wed 20 Thu 21 Fri 22 Sat 23 Sun 24 Mon 25 Tue 26 Wed 27 Th…" at bounding box center [784, 424] width 1568 height 588
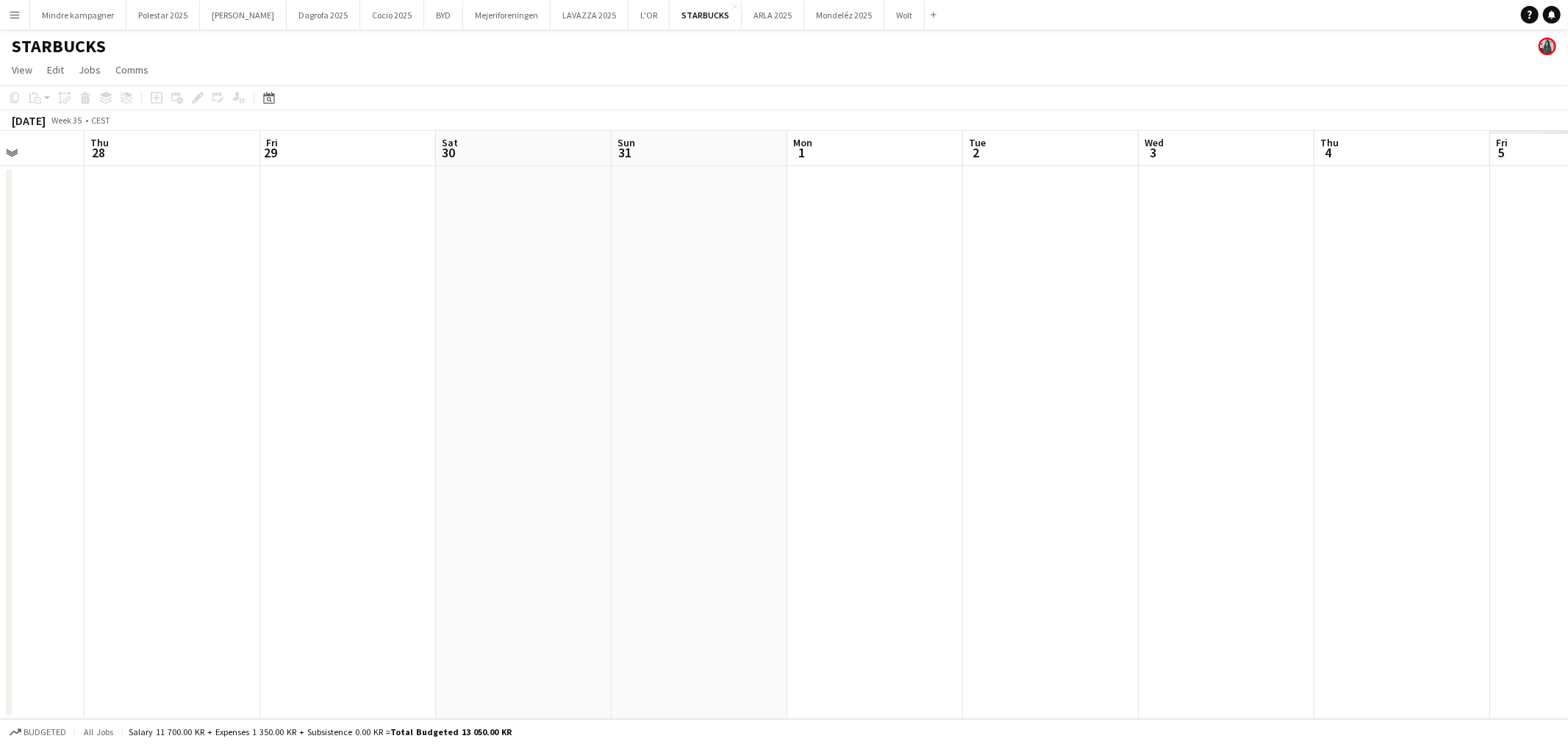
drag, startPoint x: 990, startPoint y: 508, endPoint x: 265, endPoint y: 488, distance: 725.3
click at [247, 497] on app-calendar-viewport "Mon 25 Tue 26 Wed 27 Thu 28 Fri 29 Sat 30 Sun 31 Mon 1 Tue 2 Wed 3 Thu 4 Fri 5 …" at bounding box center [784, 424] width 1568 height 588
drag, startPoint x: 967, startPoint y: 510, endPoint x: 273, endPoint y: 523, distance: 694.1
click at [273, 523] on app-calendar-viewport "Mon 25 Tue 26 Wed 27 Thu 28 Fri 29 Sat 30 Sun 31 Mon 1 Tue 2 Wed 3 Thu 4 Fri 5 …" at bounding box center [784, 424] width 1568 height 588
drag, startPoint x: 1020, startPoint y: 519, endPoint x: 251, endPoint y: 511, distance: 769.0
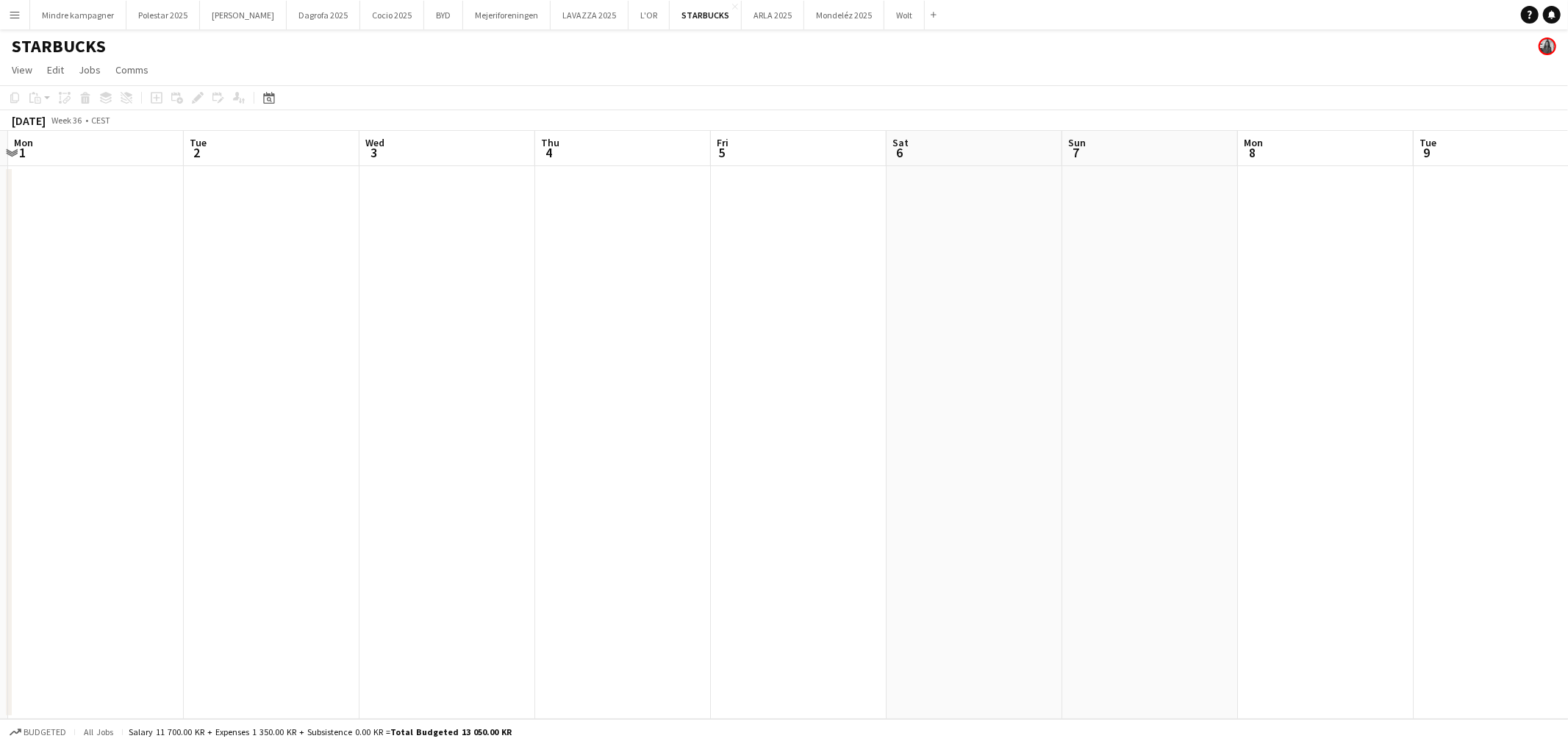
click at [251, 511] on app-calendar-viewport "Fri 29 Sat 30 Sun 31 Mon 1 Tue 2 Wed 3 Thu 4 Fri 5 Sat 6 Sun 7 Mon 8 Tue 9 Wed …" at bounding box center [784, 424] width 1568 height 588
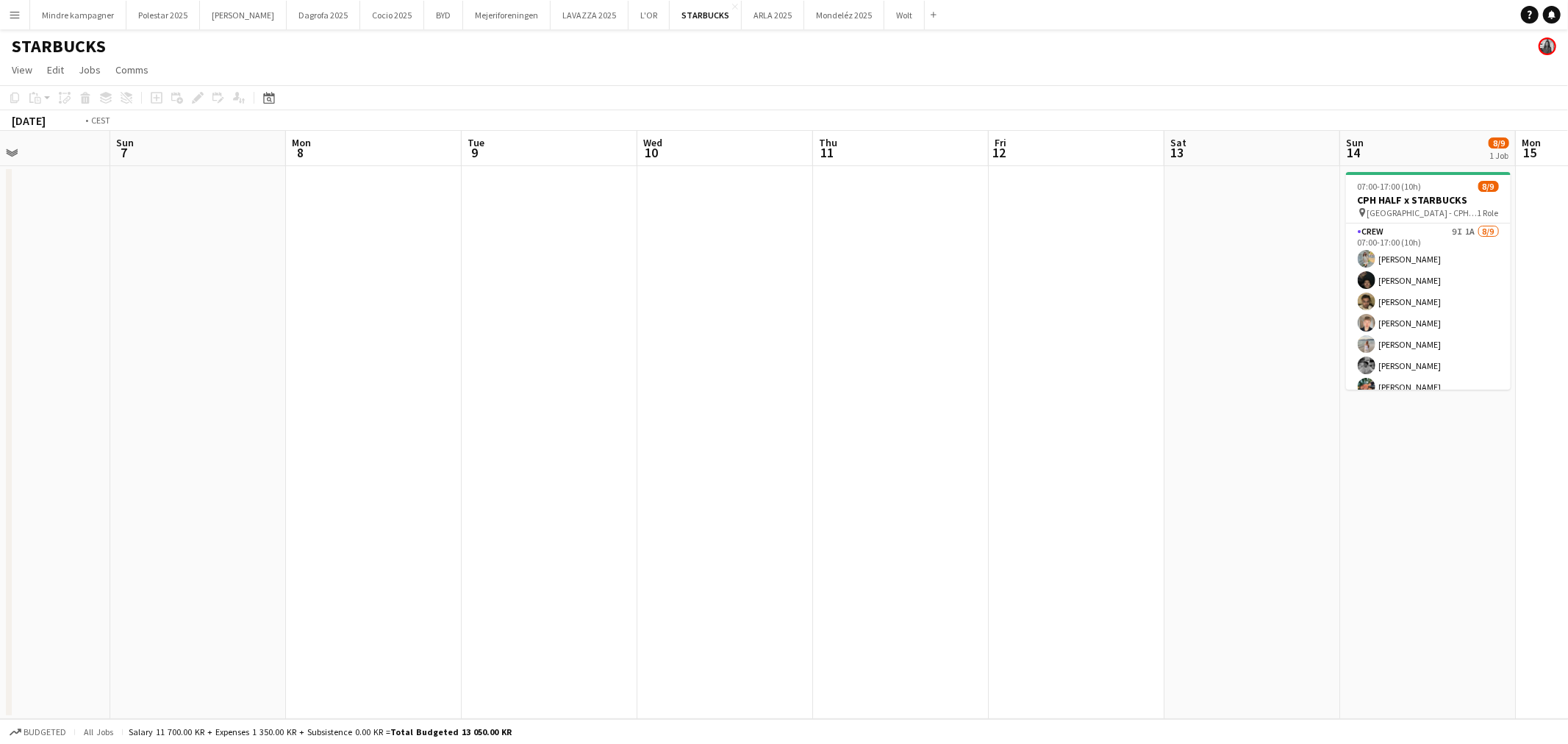
scroll to position [0, 461]
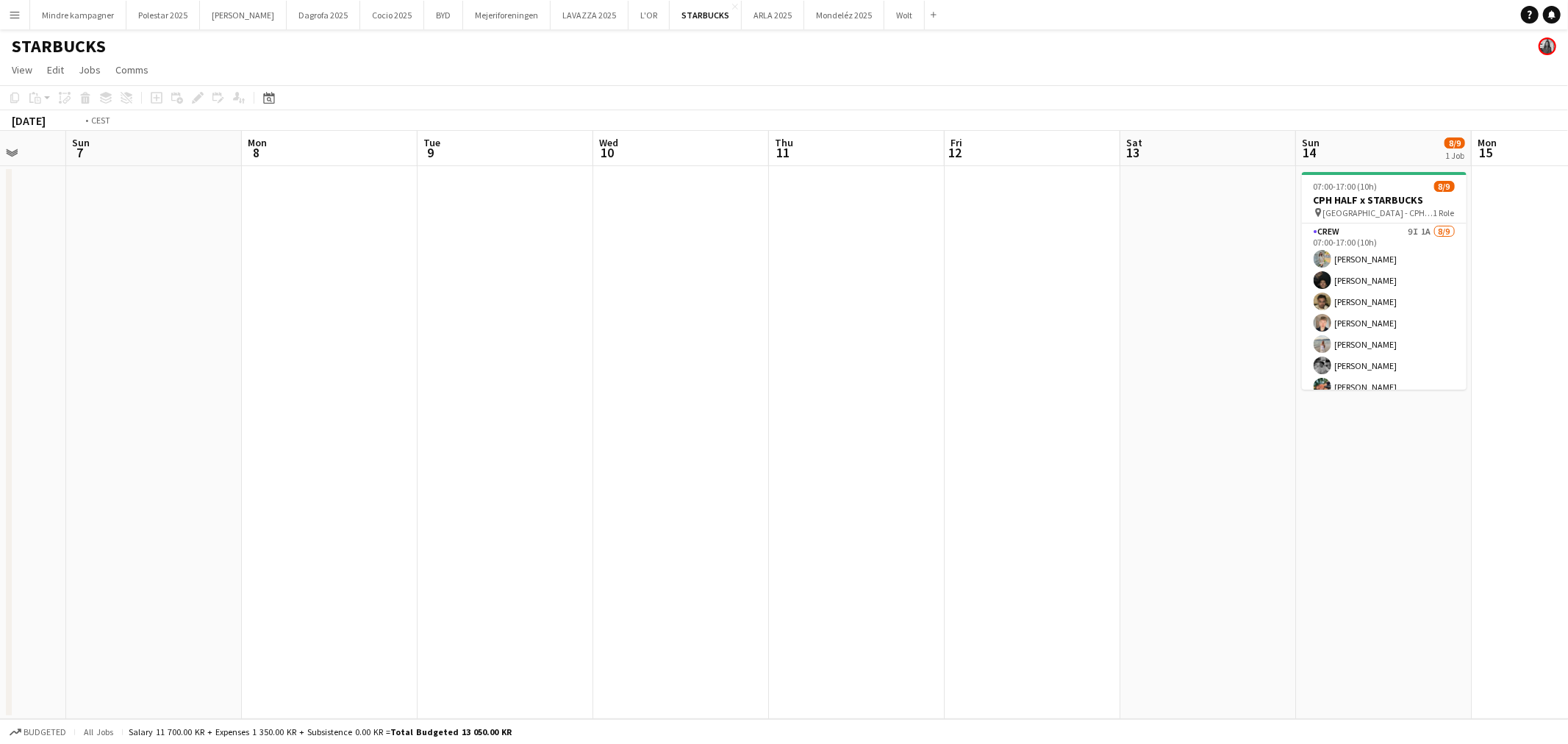
drag, startPoint x: 638, startPoint y: 513, endPoint x: 273, endPoint y: 512, distance: 365.0
click at [273, 512] on app-calendar-viewport "Thu 4 Fri 5 Sat 6 Sun 7 Mon 8 Tue 9 Wed 10 Thu 11 Fri 12 Sat 13 Sun 14 8/9 1 Jo…" at bounding box center [784, 424] width 1568 height 588
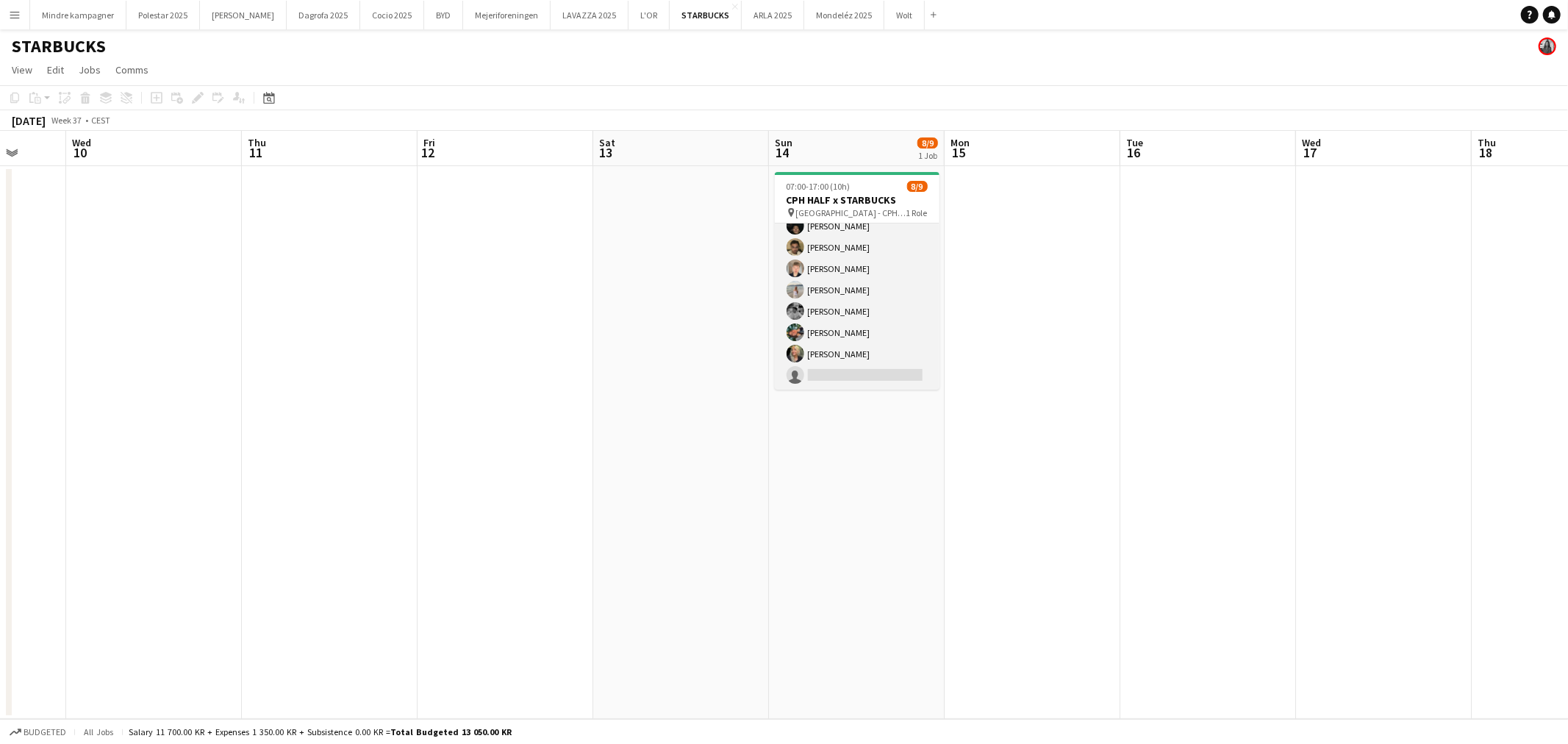
click at [879, 369] on app-card-role "Crew 9I 1A [DATE] 07:00-17:00 (10h) [PERSON_NAME] [PERSON_NAME] [PERSON_NAME] […" at bounding box center [857, 279] width 165 height 221
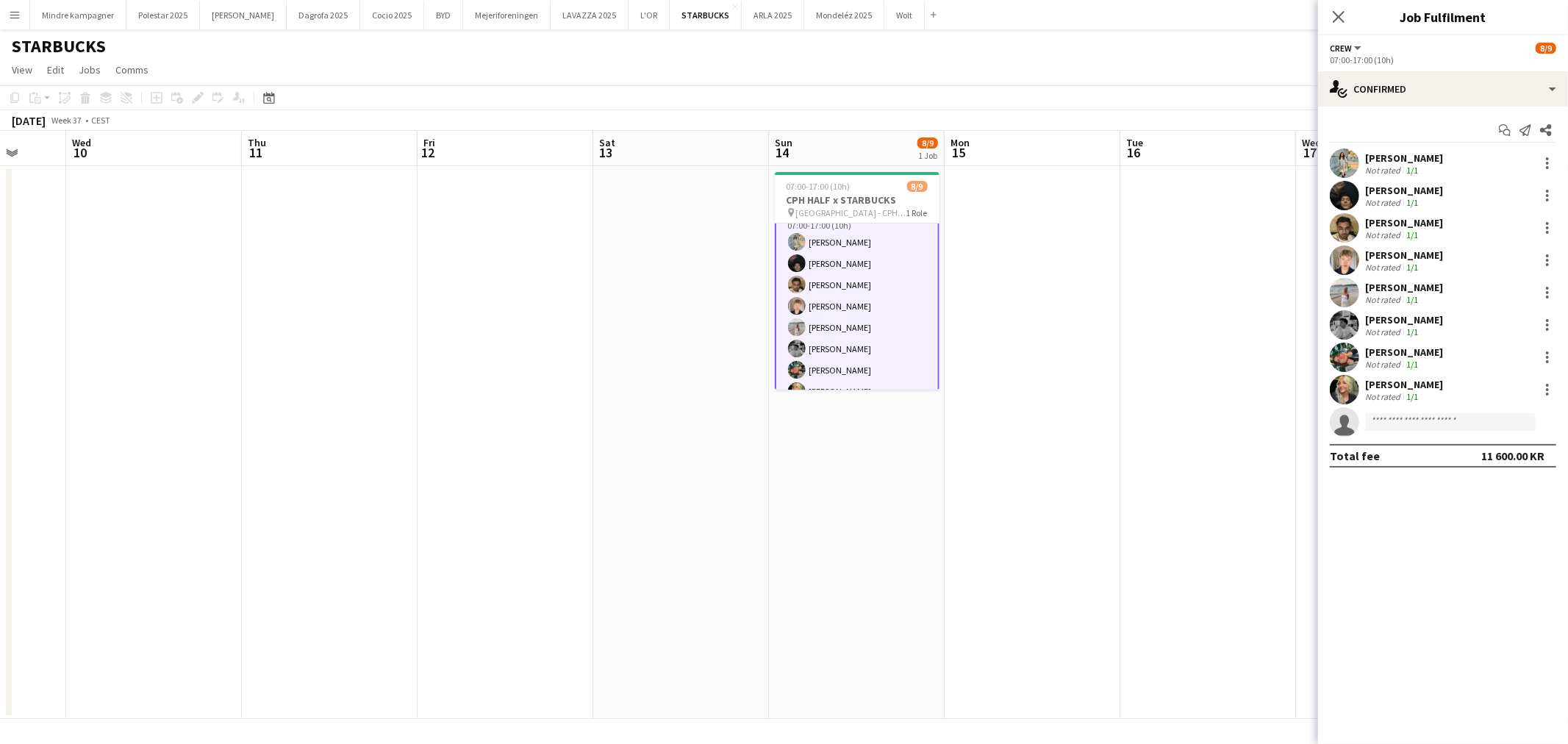
scroll to position [0, 0]
click at [891, 230] on app-card-role "Crew 9I 1A [DATE] 07:00-17:00 (10h) [PERSON_NAME] [PERSON_NAME] [PERSON_NAME] […" at bounding box center [857, 334] width 165 height 223
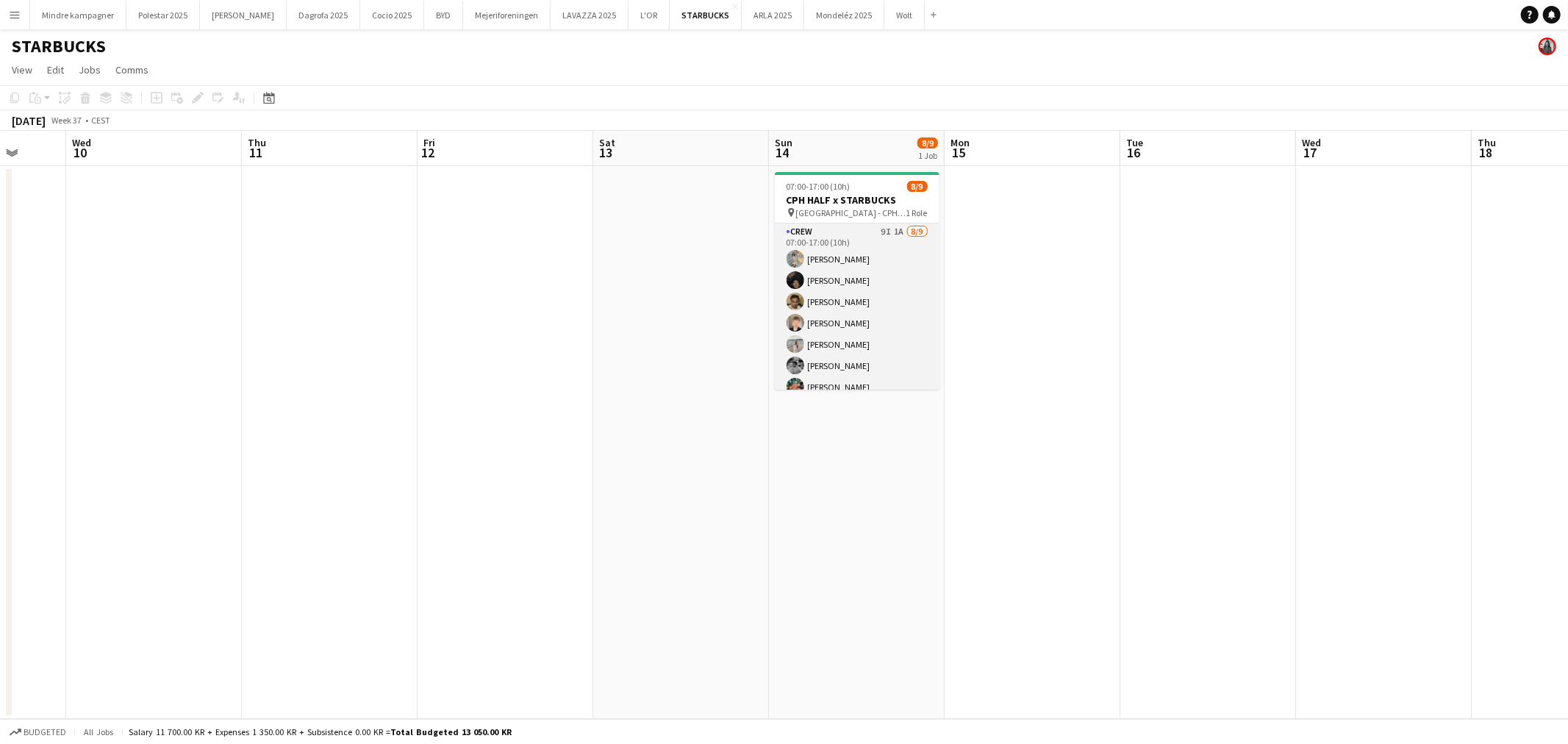
click at [886, 236] on app-card-role "Crew 9I 1A [DATE] 07:00-17:00 (10h) [PERSON_NAME] [PERSON_NAME] [PERSON_NAME] […" at bounding box center [857, 333] width 165 height 221
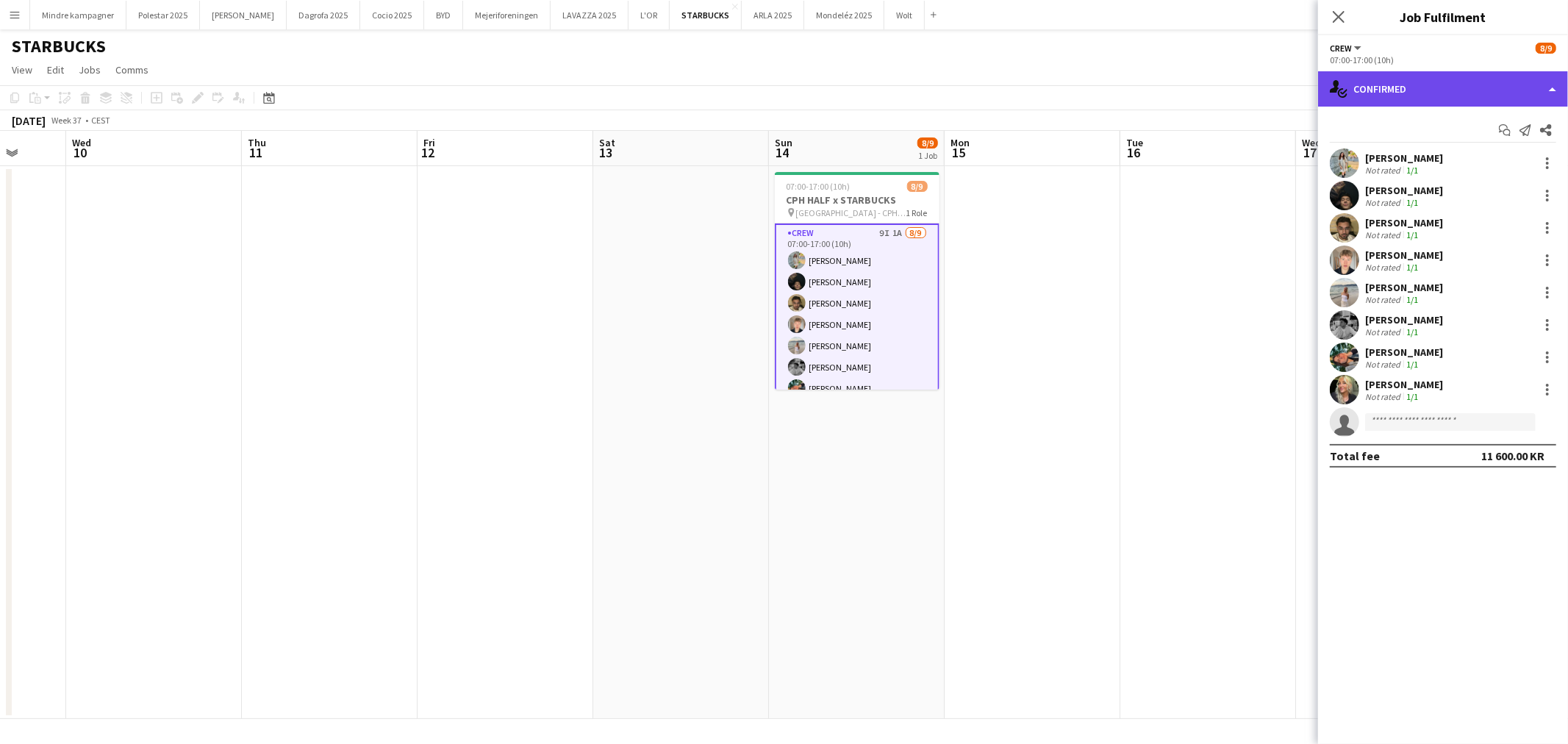
click at [1432, 97] on div "single-neutral-actions-check-2 Confirmed" at bounding box center [1442, 88] width 250 height 35
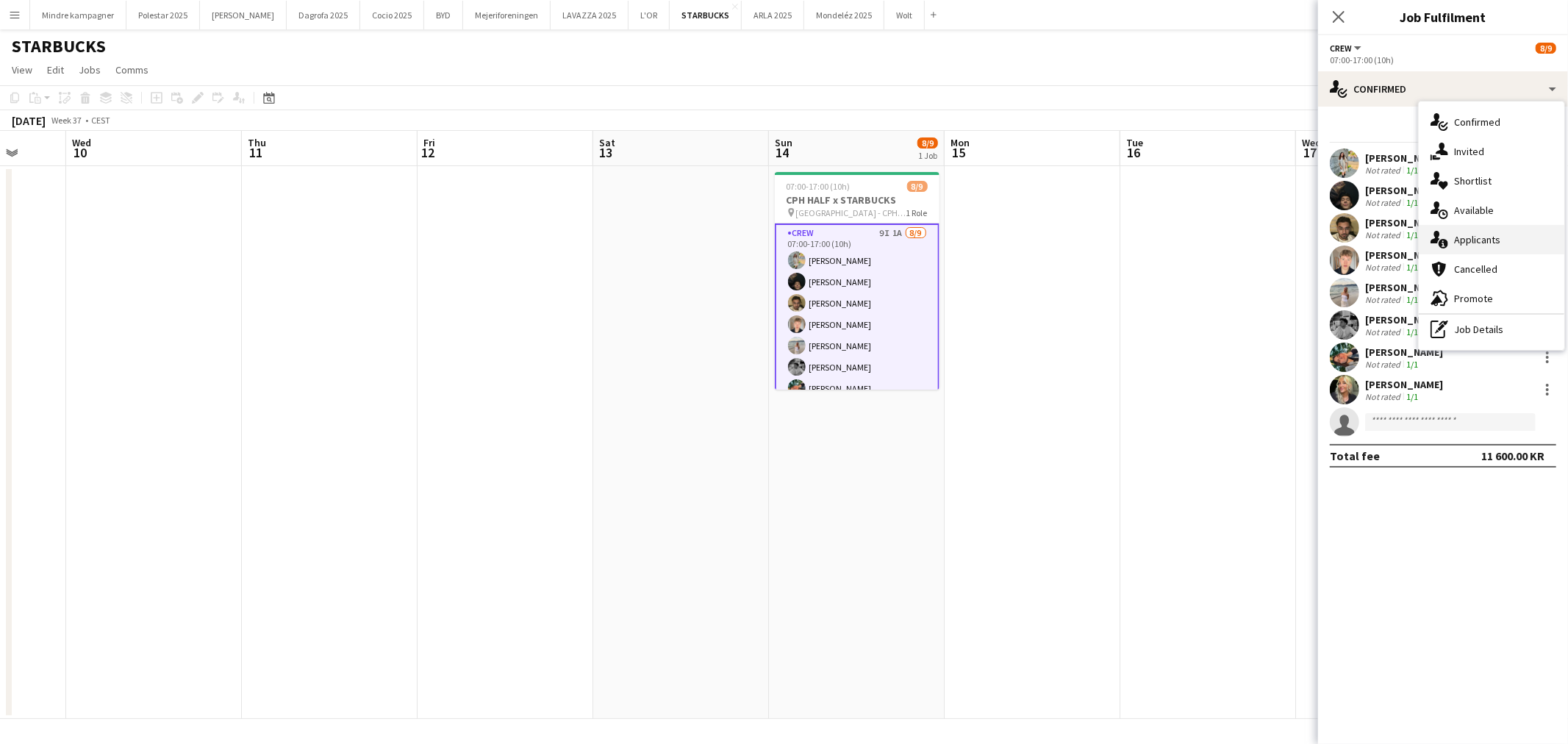
click at [1468, 243] on div "single-neutral-actions-information Applicants" at bounding box center [1491, 239] width 145 height 29
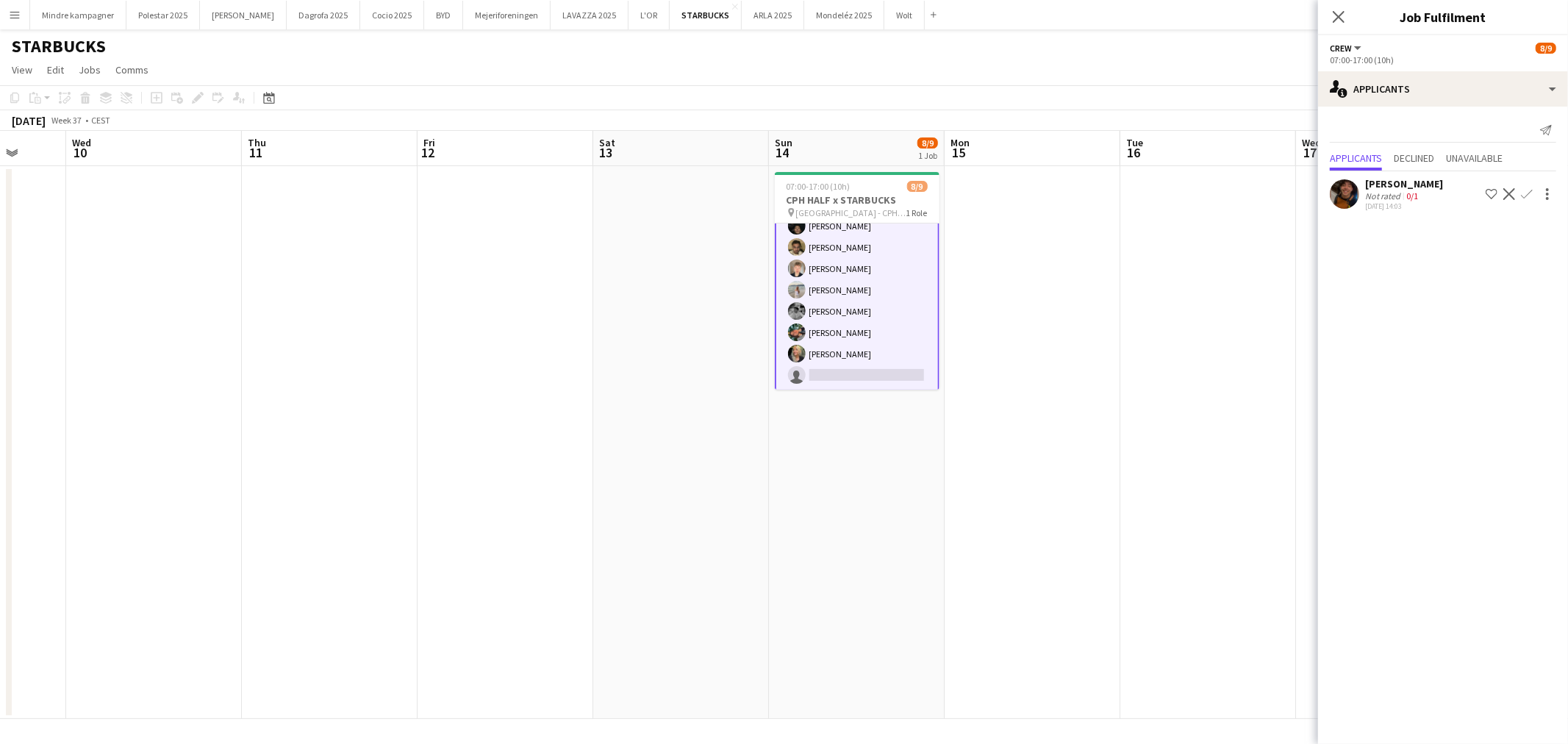
click at [861, 380] on app-card-role "Crew 9I 1A [DATE] 07:00-17:00 (10h) [PERSON_NAME] [PERSON_NAME] [PERSON_NAME] […" at bounding box center [857, 279] width 165 height 223
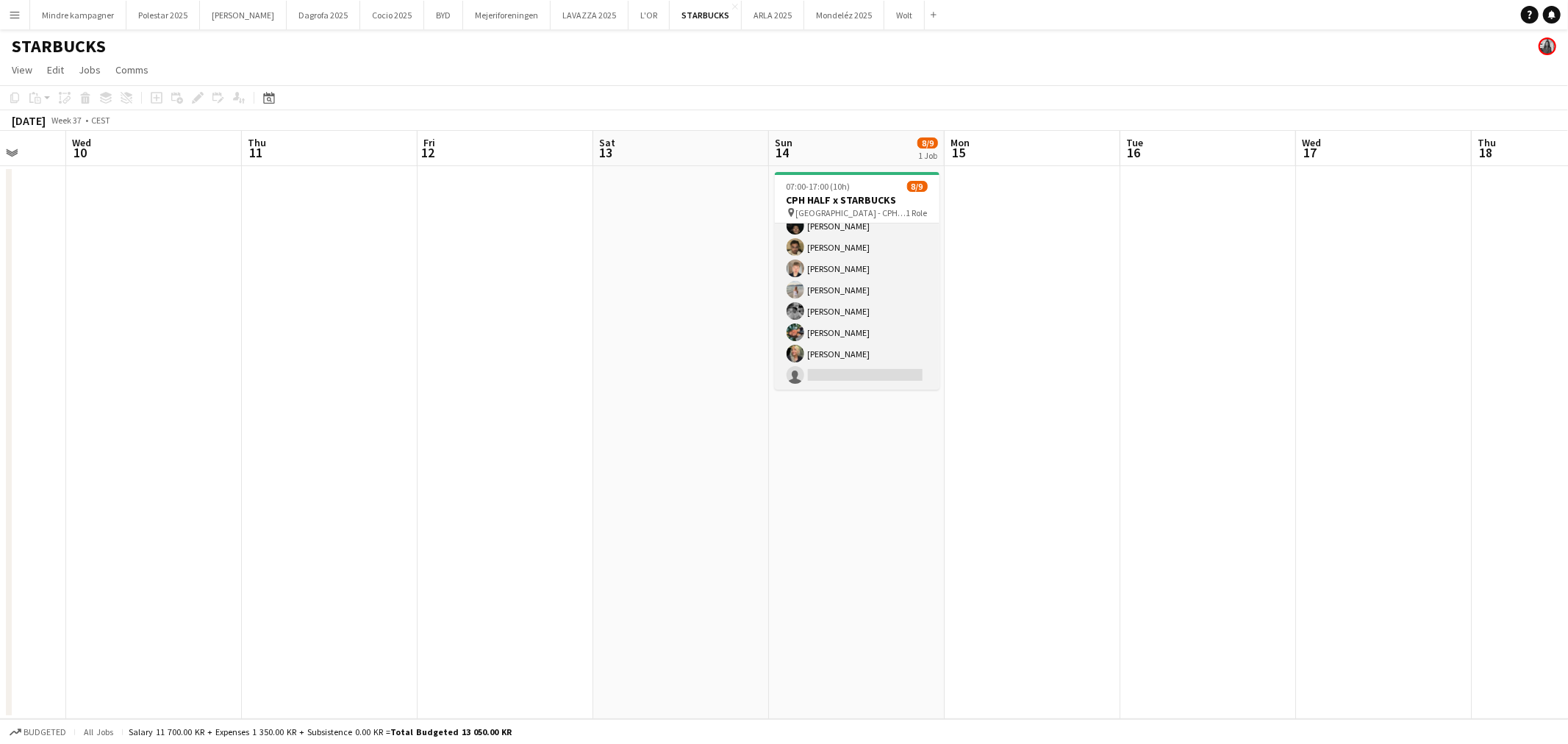
click at [879, 373] on app-card-role "Crew 9I 1A [DATE] 07:00-17:00 (10h) [PERSON_NAME] [PERSON_NAME] [PERSON_NAME] […" at bounding box center [857, 279] width 165 height 221
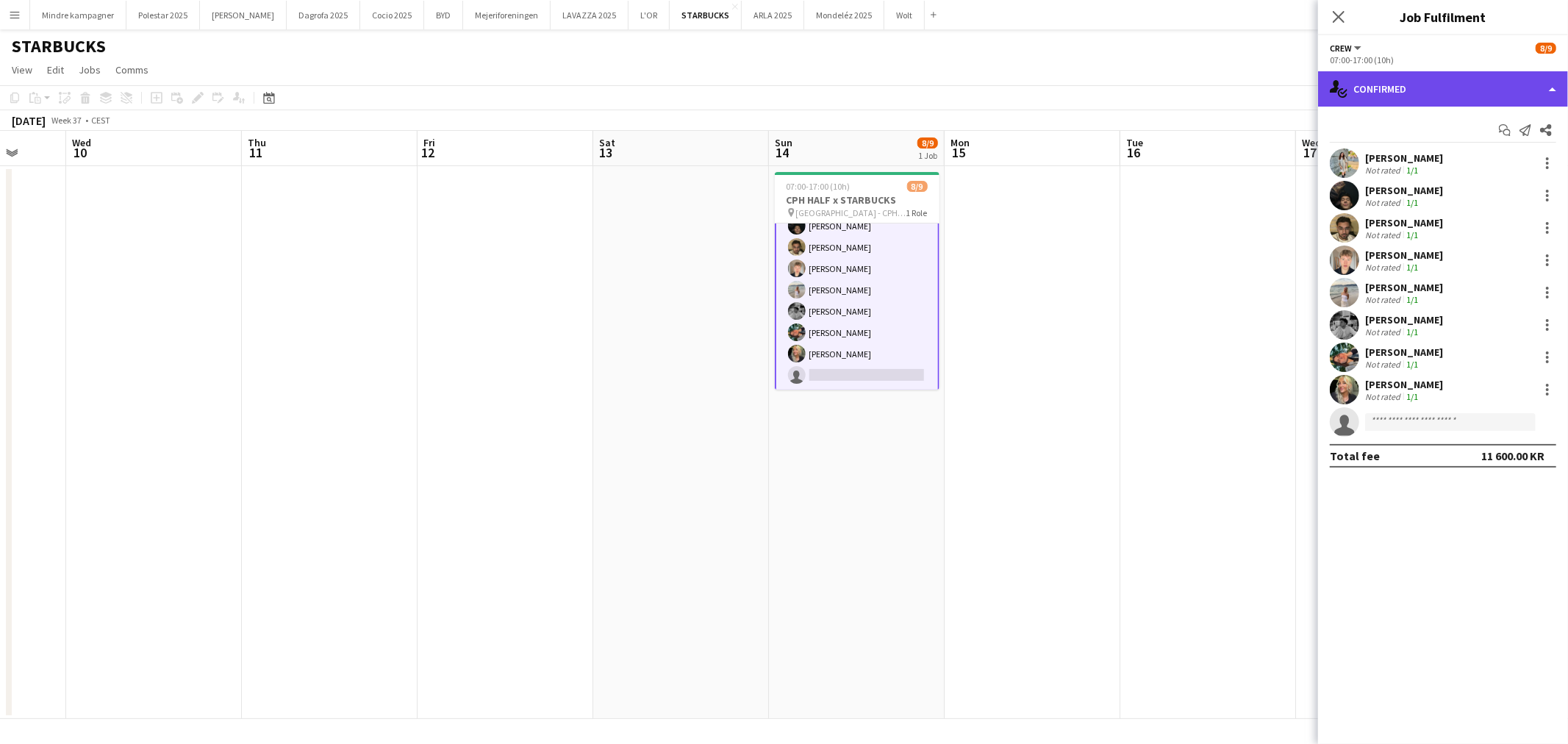
click at [1403, 90] on div "single-neutral-actions-check-2 Confirmed" at bounding box center [1442, 88] width 250 height 35
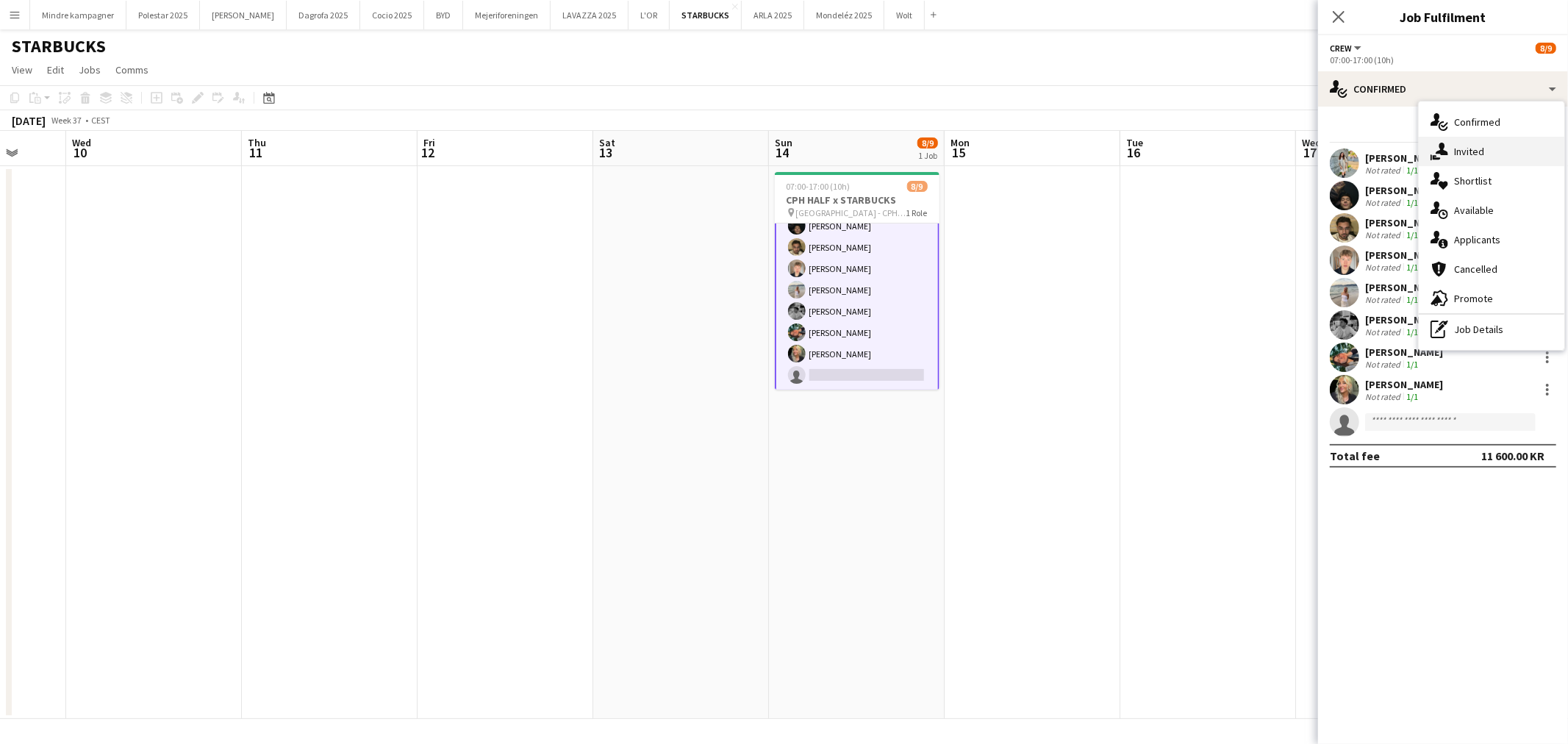
click at [1470, 147] on div "single-neutral-actions-share-1 Invited" at bounding box center [1491, 152] width 145 height 29
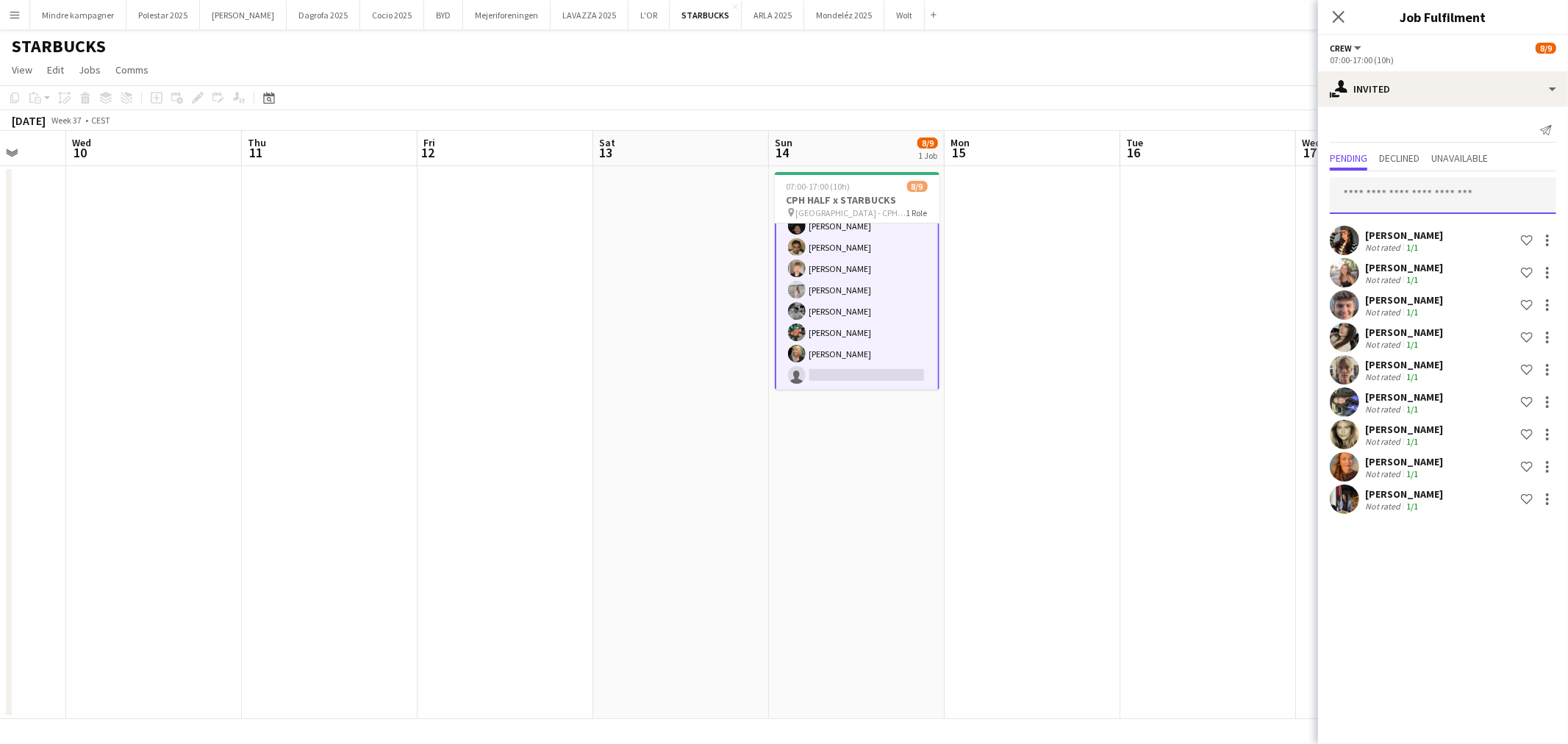
click at [1407, 187] on input "text" at bounding box center [1442, 195] width 226 height 37
click at [1372, 84] on div "single-neutral-actions-share-1 Invited" at bounding box center [1442, 88] width 250 height 35
click at [840, 366] on app-card-role "Crew 9I 1A [DATE] 07:00-17:00 (10h) [PERSON_NAME] [PERSON_NAME] [PERSON_NAME] […" at bounding box center [857, 279] width 165 height 223
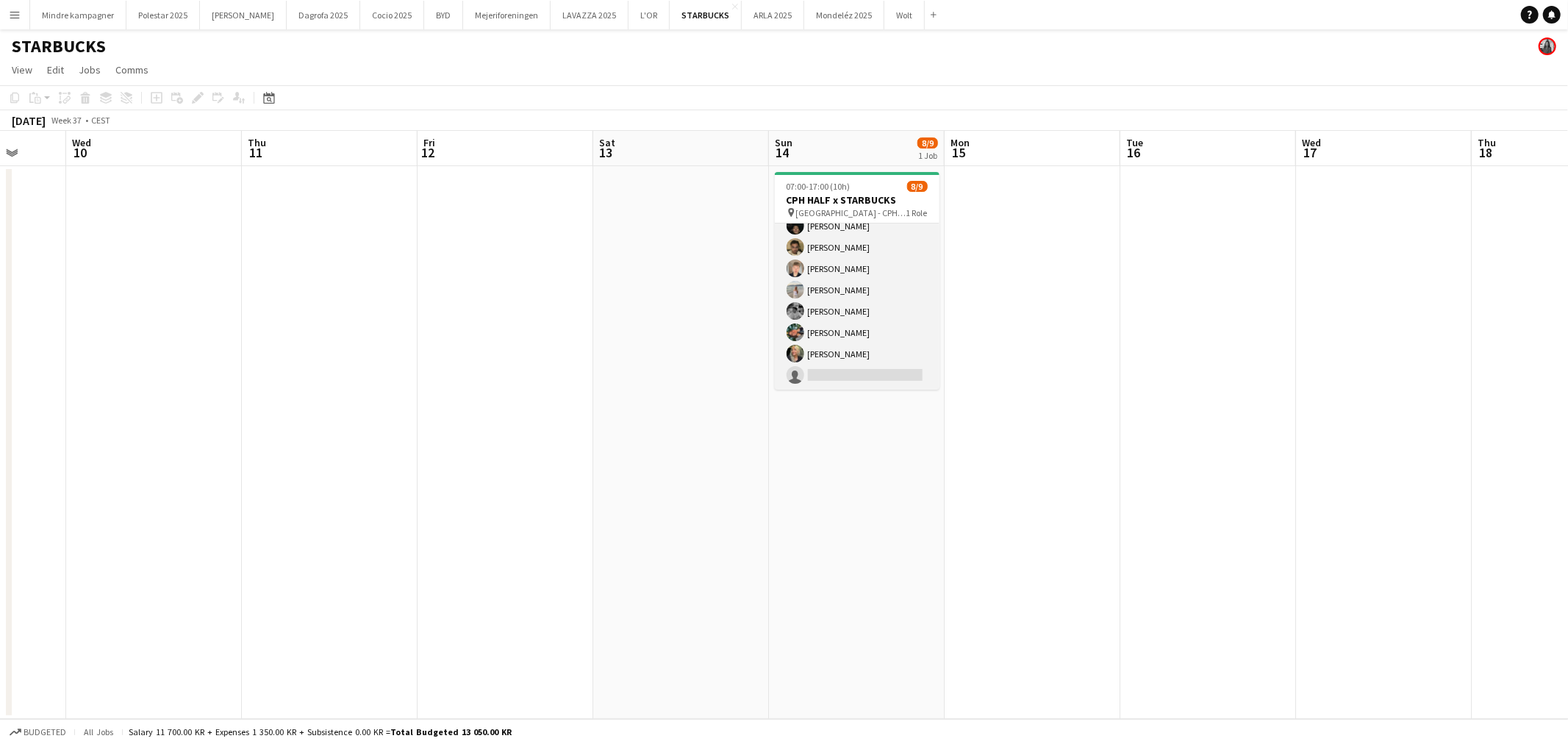
click at [842, 370] on app-card-role "Crew 9I 1A [DATE] 07:00-17:00 (10h) [PERSON_NAME] [PERSON_NAME] [PERSON_NAME] […" at bounding box center [857, 279] width 165 height 221
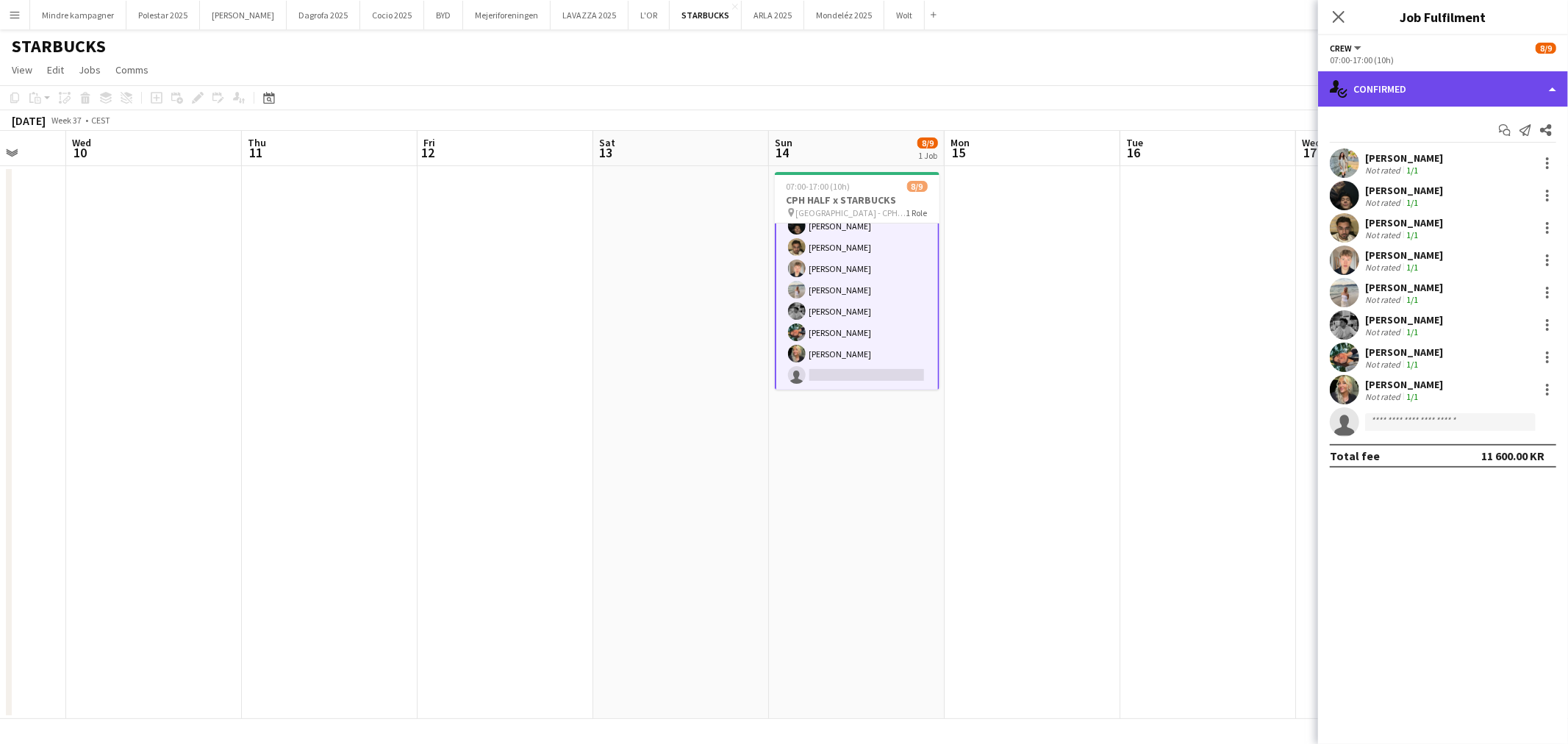
click at [1449, 75] on div "single-neutral-actions-check-2 Confirmed" at bounding box center [1442, 88] width 250 height 35
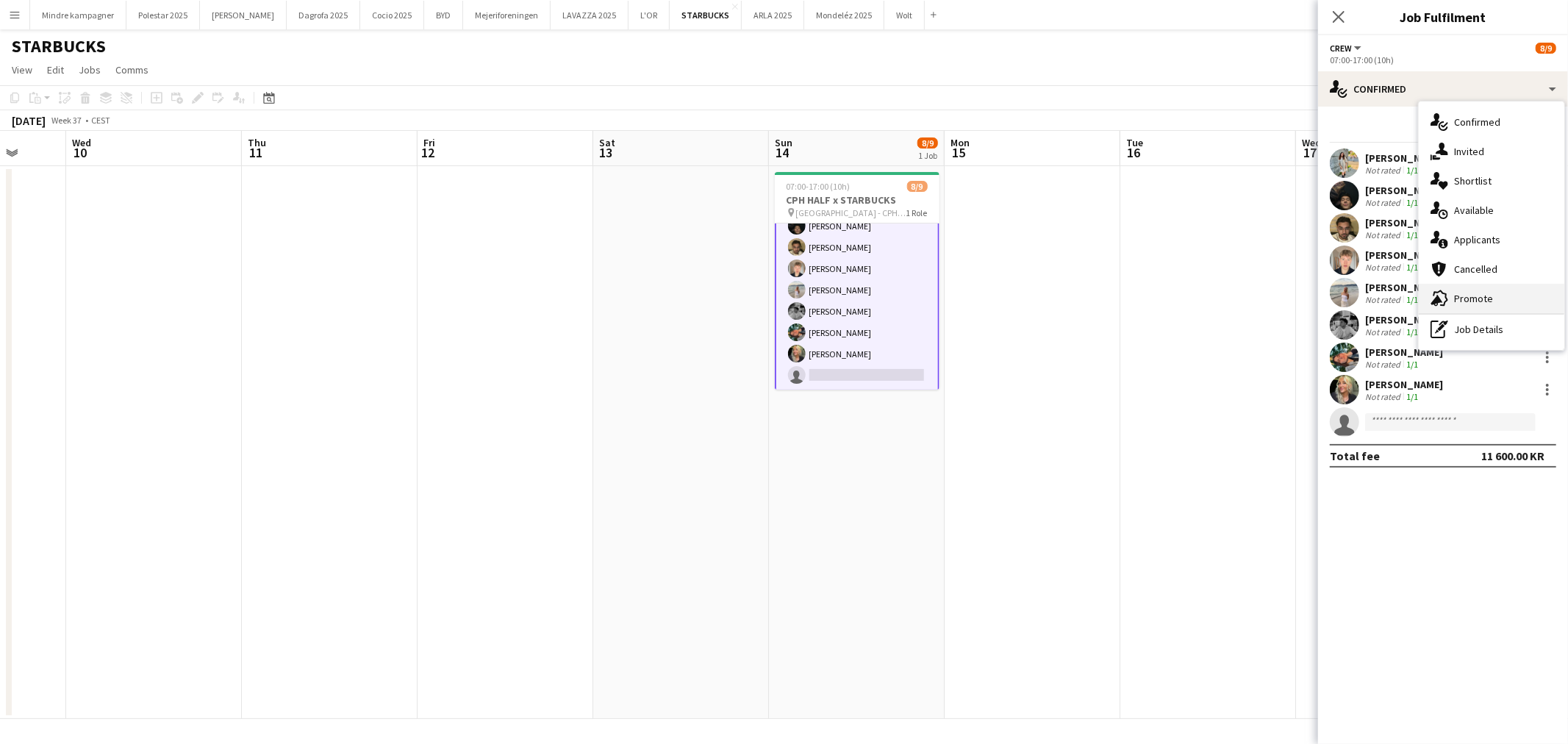
click at [1467, 291] on div "advertising-megaphone Promote" at bounding box center [1491, 299] width 145 height 29
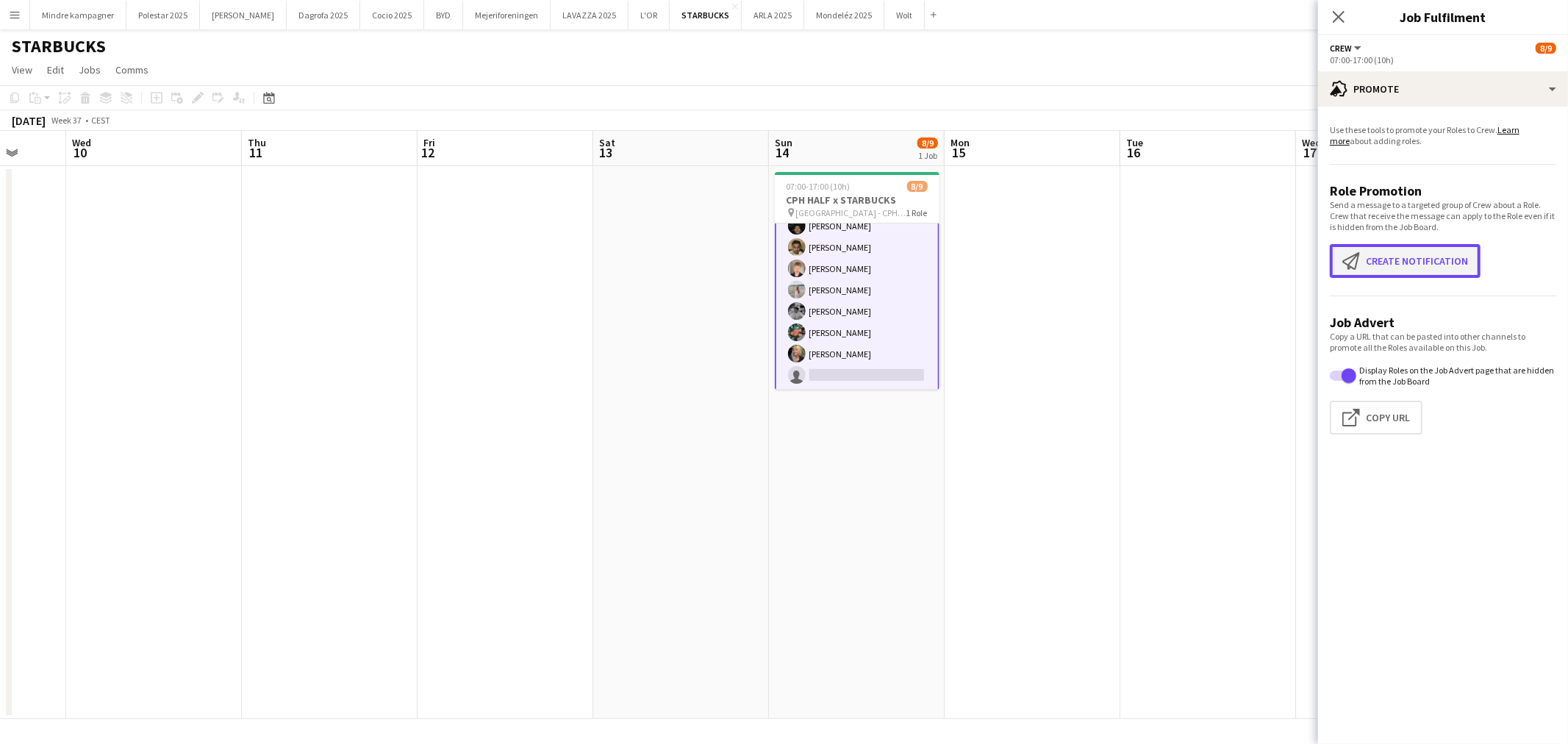
click at [1415, 257] on button "Create notification Create notification" at bounding box center [1405, 261] width 151 height 34
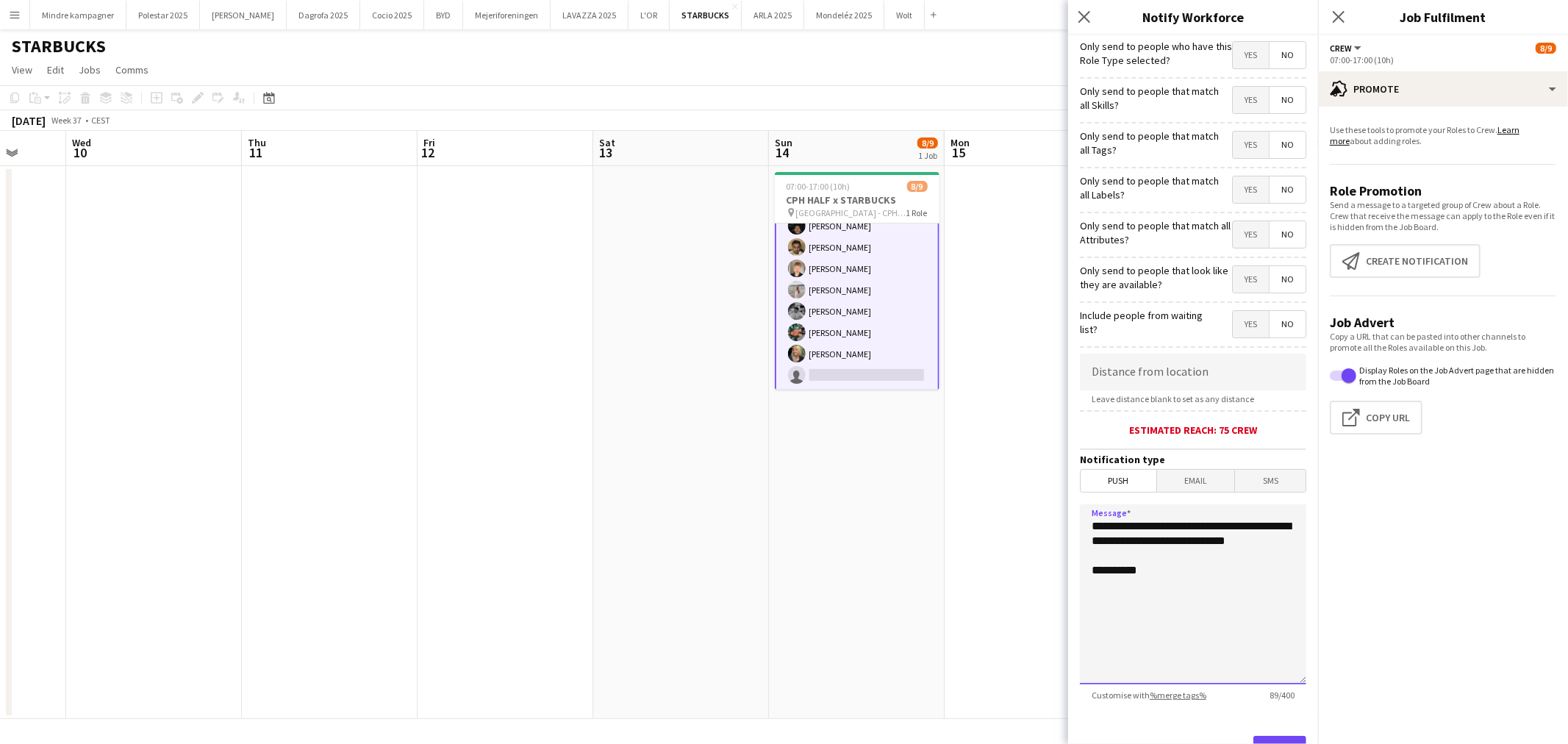
drag, startPoint x: 1169, startPoint y: 559, endPoint x: 1059, endPoint y: 514, distance: 118.8
click at [1059, 514] on body "Menu Boards Boards Boards All jobs Status Workforce Workforce My Workforce Recr…" at bounding box center [784, 372] width 1568 height 744
type textarea "**********"
click at [1232, 148] on span "Yes" at bounding box center [1250, 144] width 36 height 27
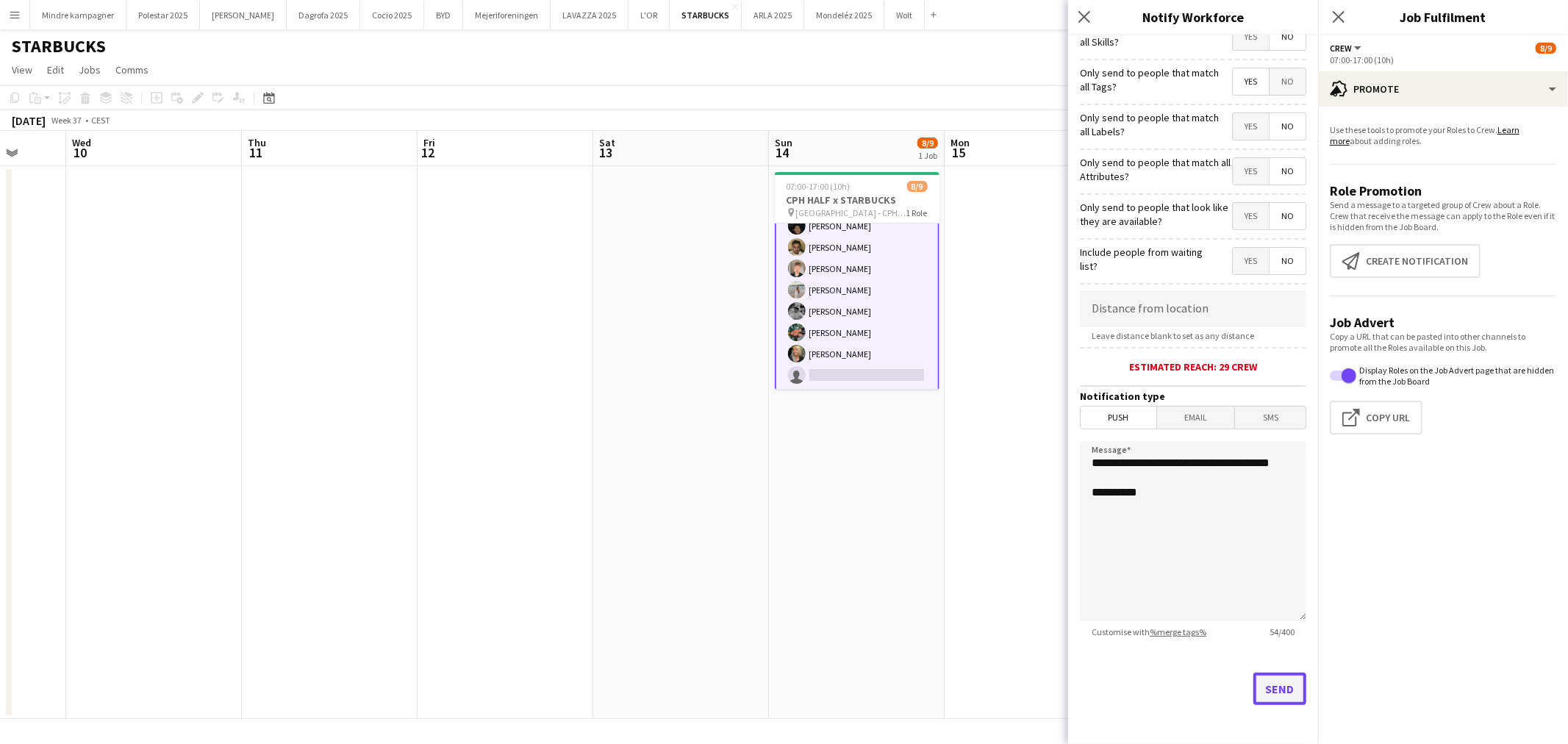
click at [1266, 692] on button "Send" at bounding box center [1279, 689] width 53 height 32
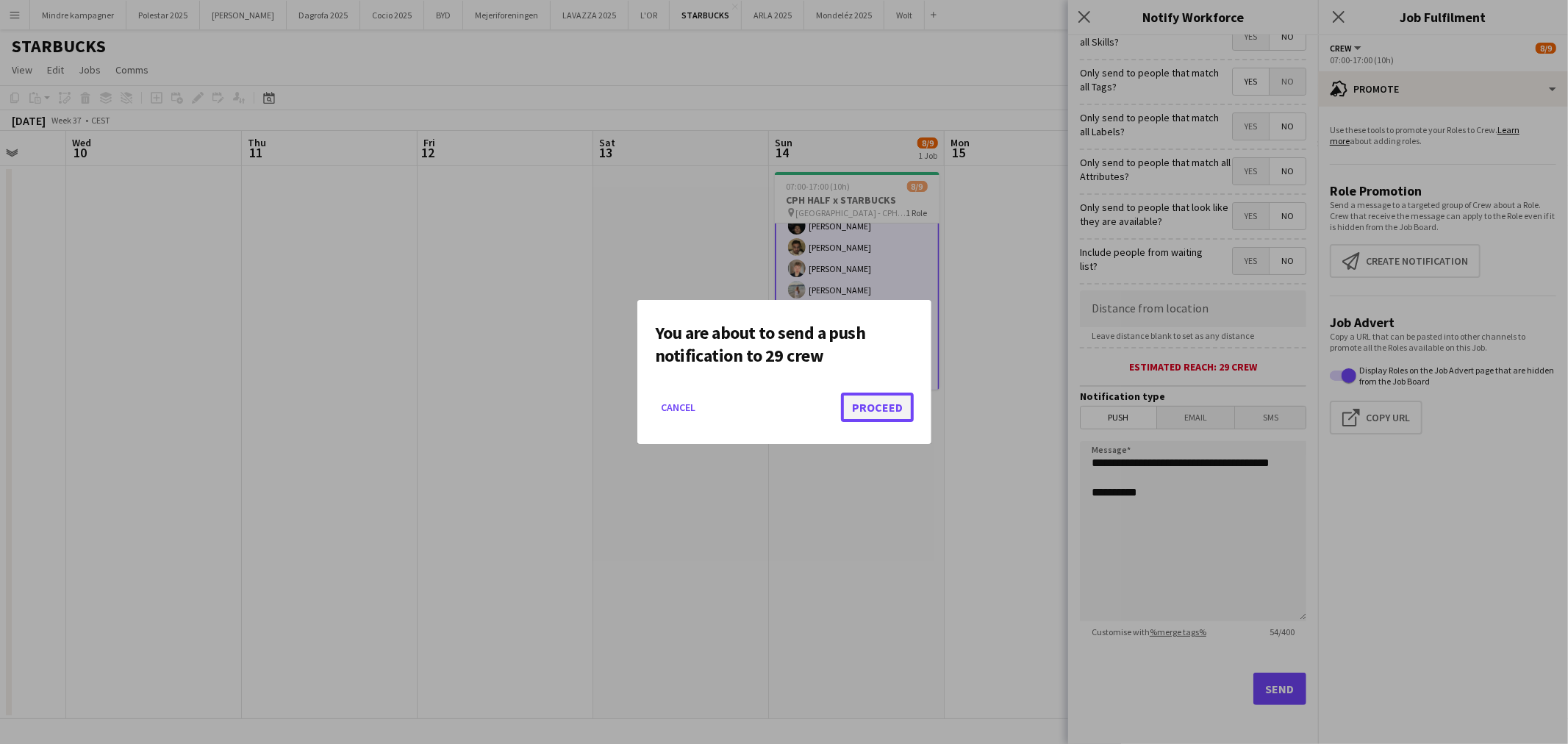
click at [879, 406] on button "Proceed" at bounding box center [877, 407] width 73 height 29
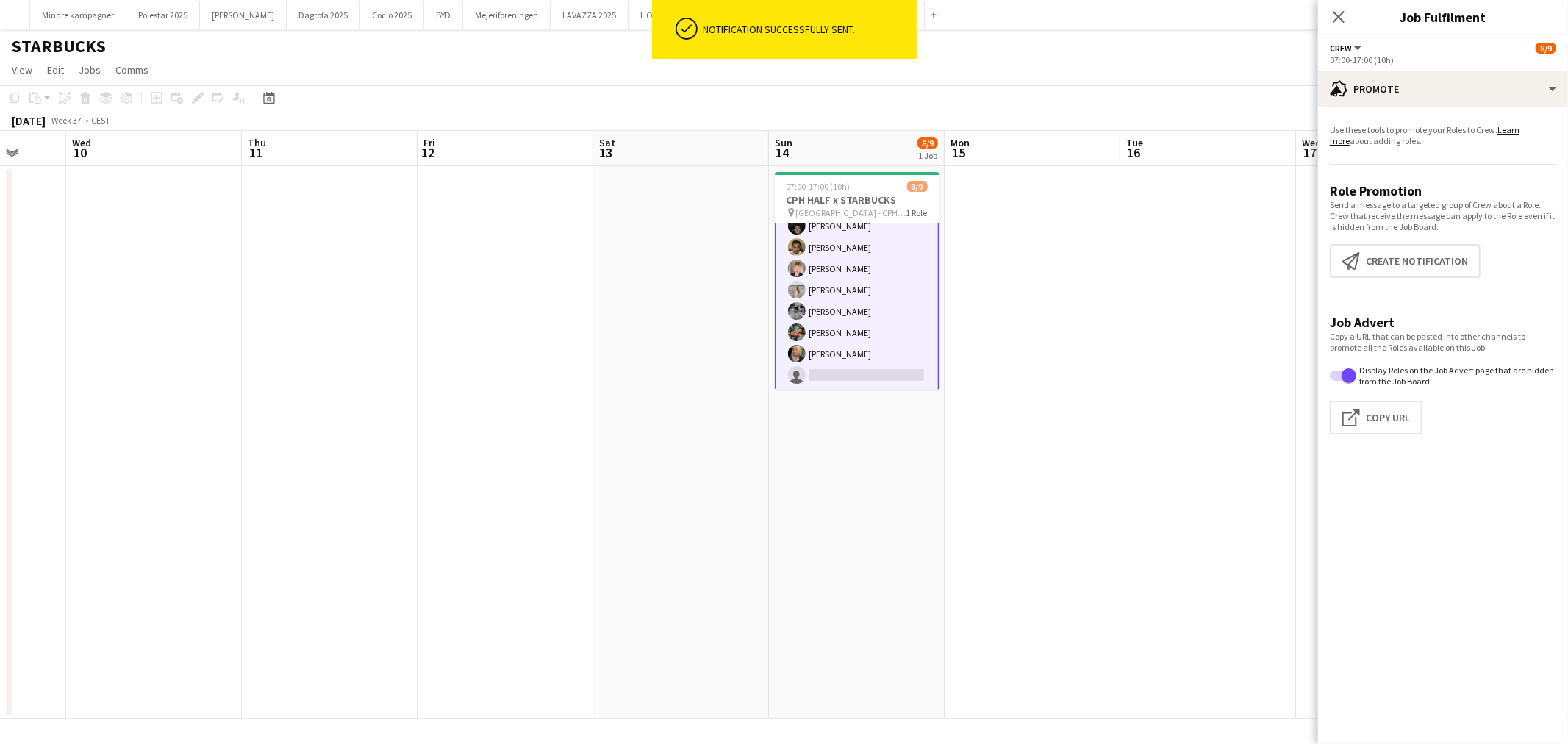
click at [978, 560] on app-date-cell at bounding box center [1032, 442] width 176 height 553
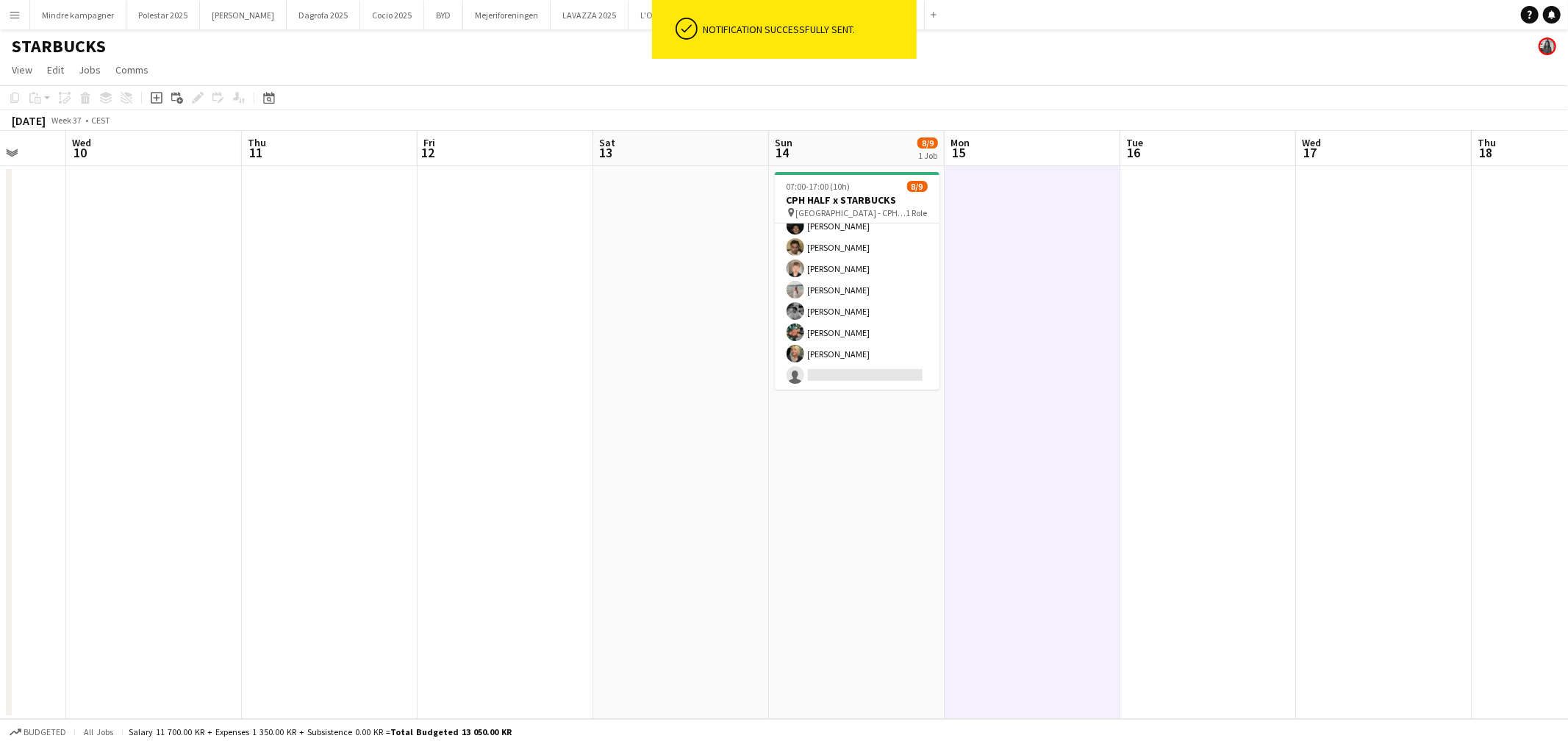
scroll to position [54, 0]
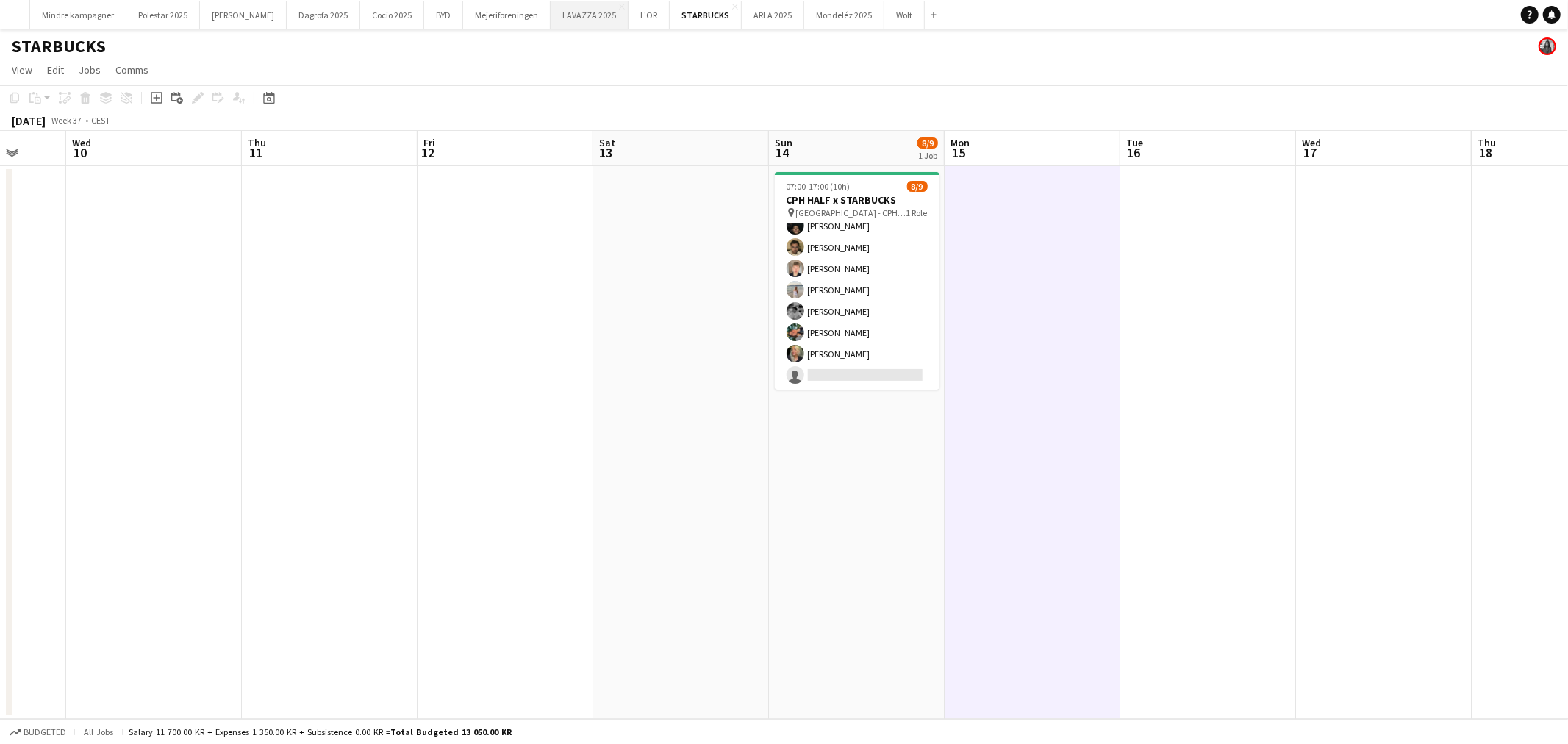
click at [553, 13] on button "LAVAZZA 2025 Close" at bounding box center [590, 15] width 78 height 28
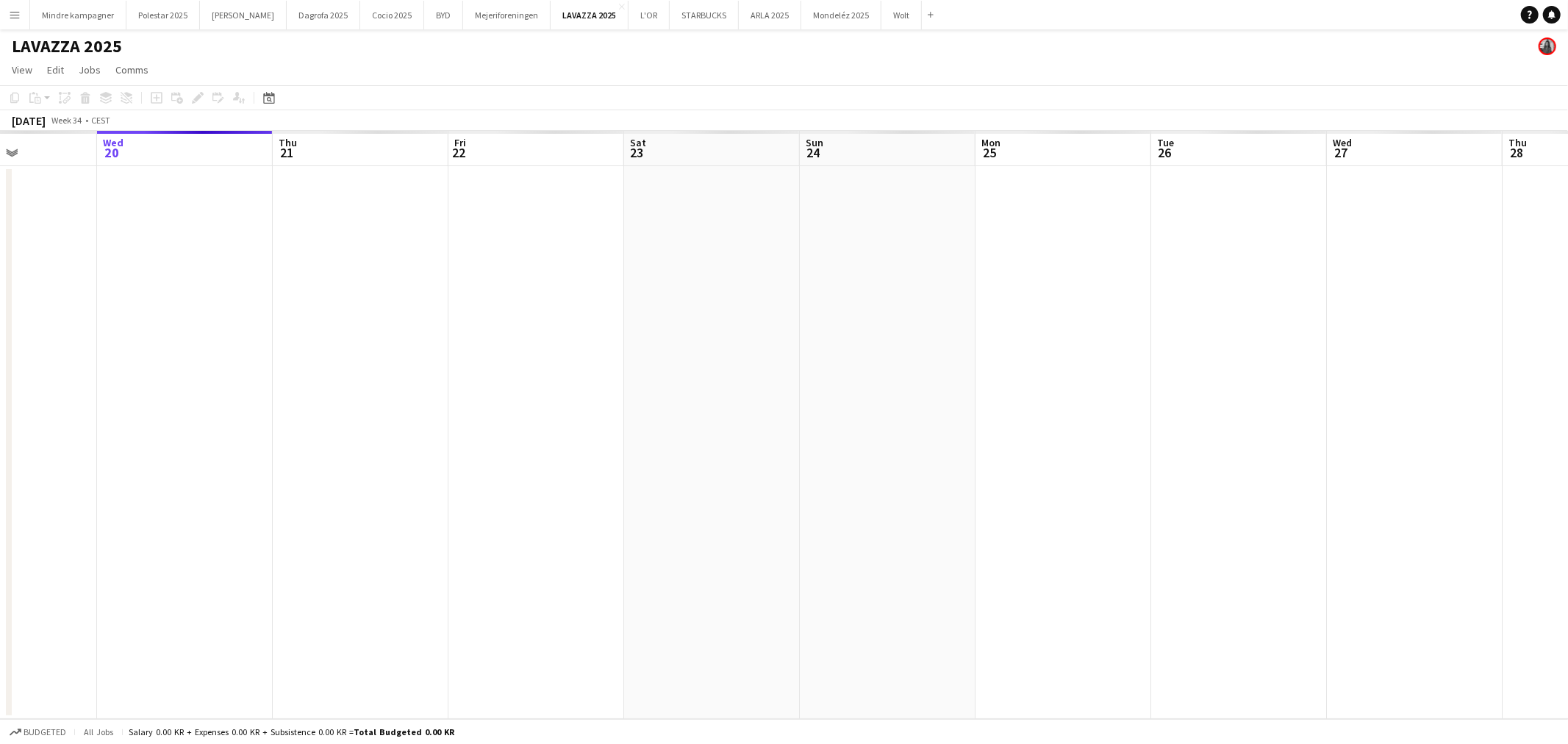
drag, startPoint x: 452, startPoint y: 421, endPoint x: 67, endPoint y: 445, distance: 385.7
click at [83, 449] on app-calendar-viewport "Sun 17 Mon 18 Tue 19 Wed 20 Thu 21 Fri 22 Sat 23 Sun 24 Mon 25 Tue 26 Wed 27 Th…" at bounding box center [784, 424] width 1568 height 588
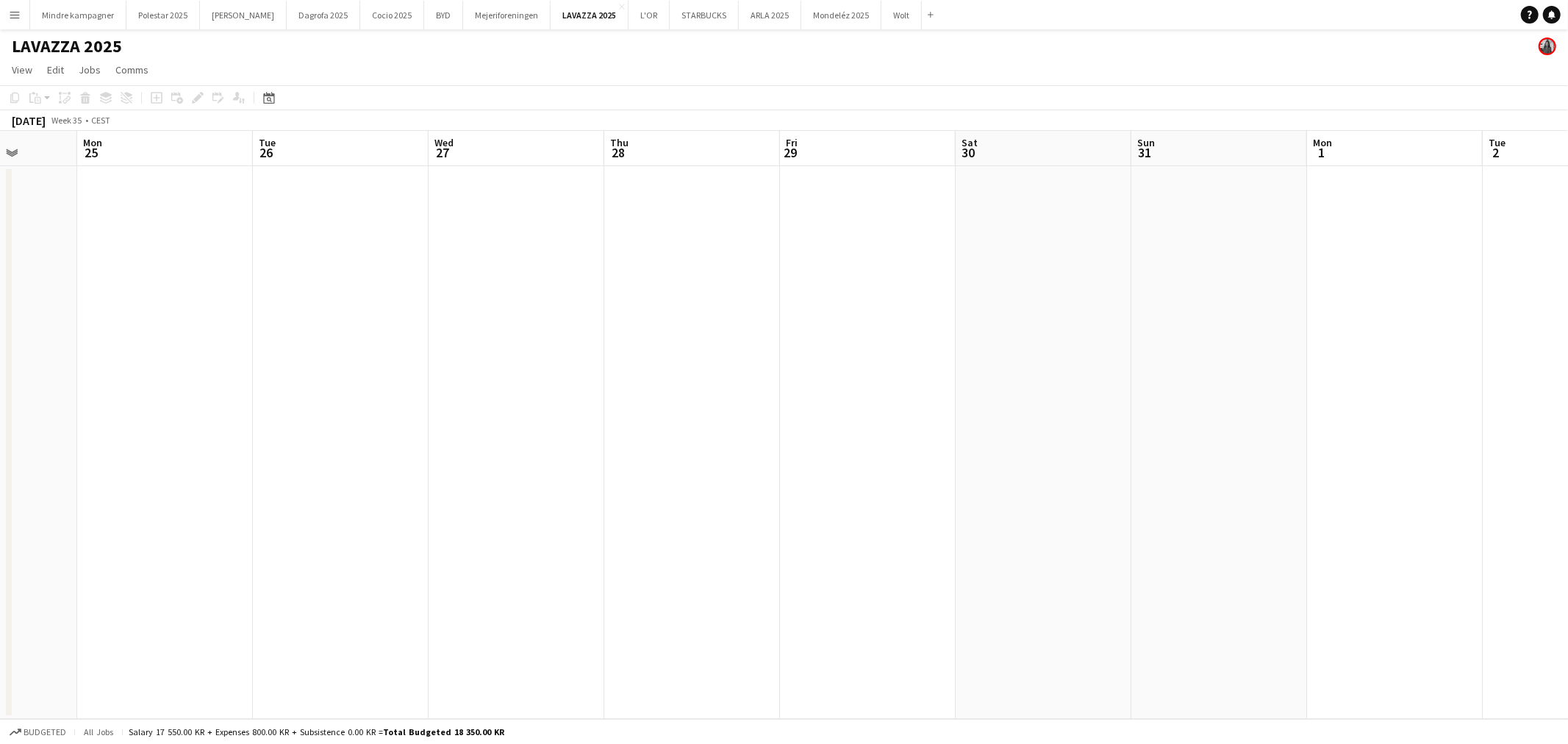
drag, startPoint x: 926, startPoint y: 464, endPoint x: 458, endPoint y: 466, distance: 468.0
click at [243, 488] on app-calendar-viewport "Fri 22 Sat 23 Sun 24 Mon 25 Tue 26 Wed 27 Thu 28 Fri 29 Sat 30 Sun 31 Mon 1 Tue…" at bounding box center [784, 424] width 1568 height 588
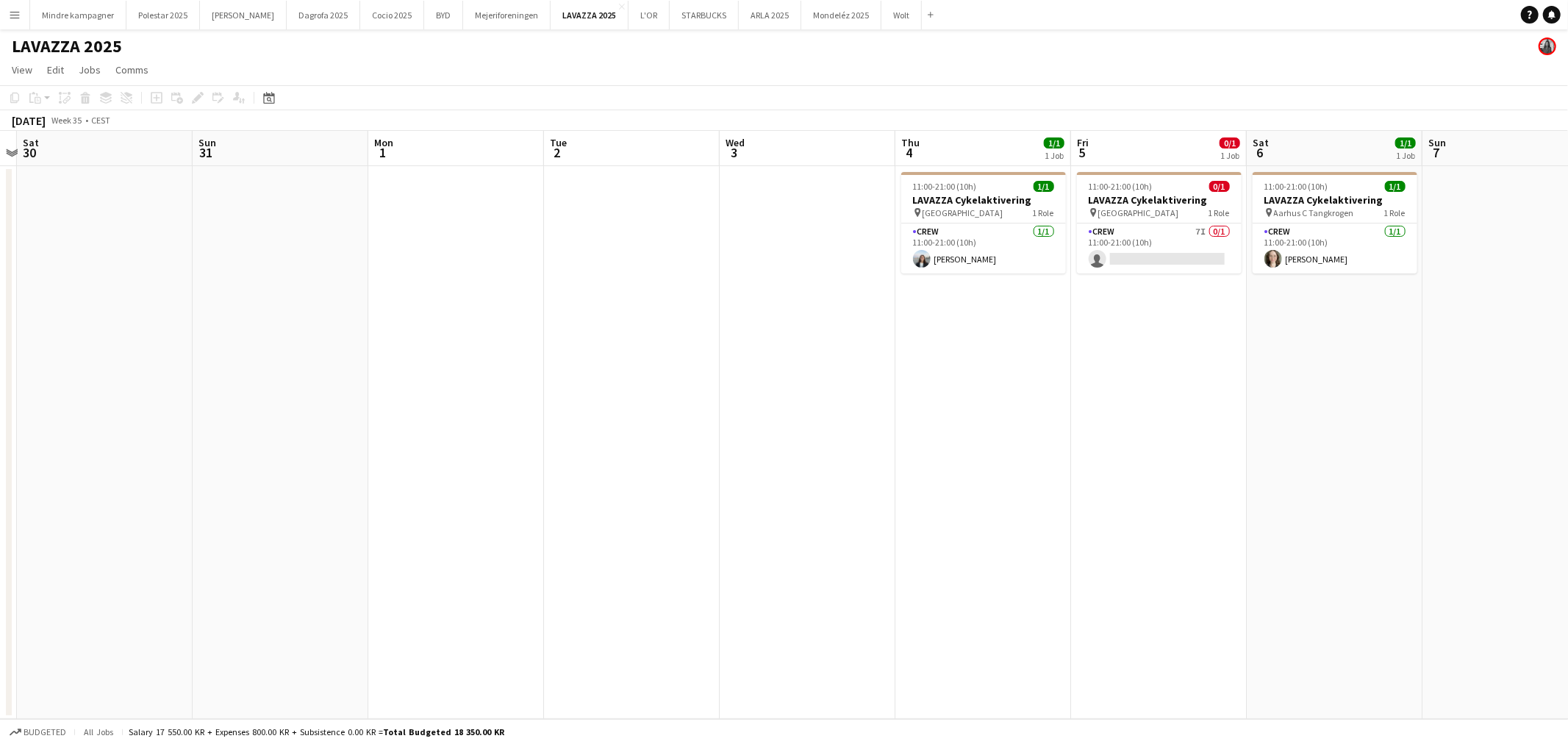
drag, startPoint x: 1089, startPoint y: 483, endPoint x: 644, endPoint y: 504, distance: 445.5
click at [644, 504] on app-calendar-viewport "Wed 27 Thu 28 Fri 29 Sat 30 Sun 31 Mon 1 Tue 2 Wed 3 Thu 4 1/1 1 Job Fri 5 0/1 …" at bounding box center [784, 424] width 1568 height 588
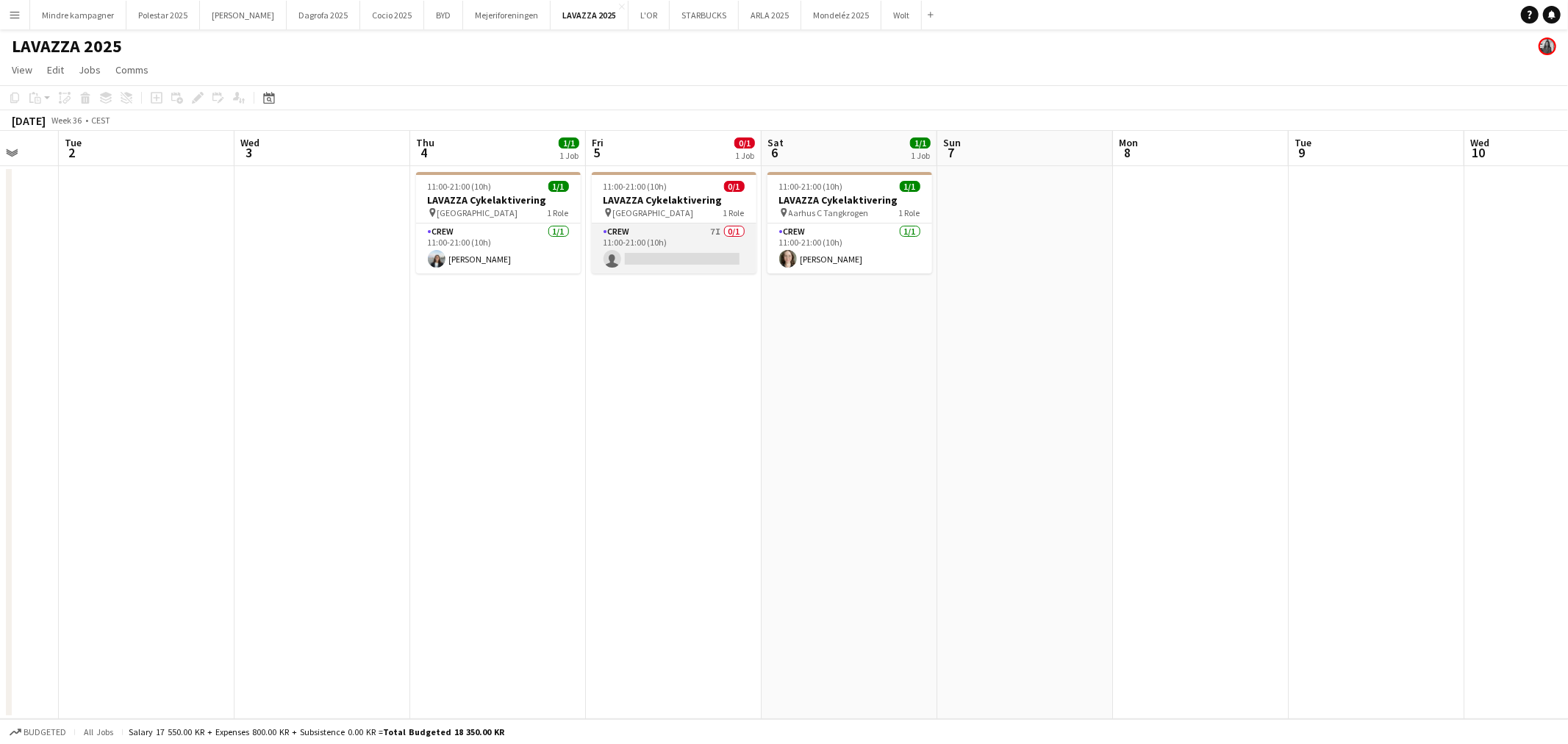
click at [693, 233] on app-card-role "Crew 7I 0/1 11:00-21:00 (10h) single-neutral-actions" at bounding box center [673, 248] width 165 height 50
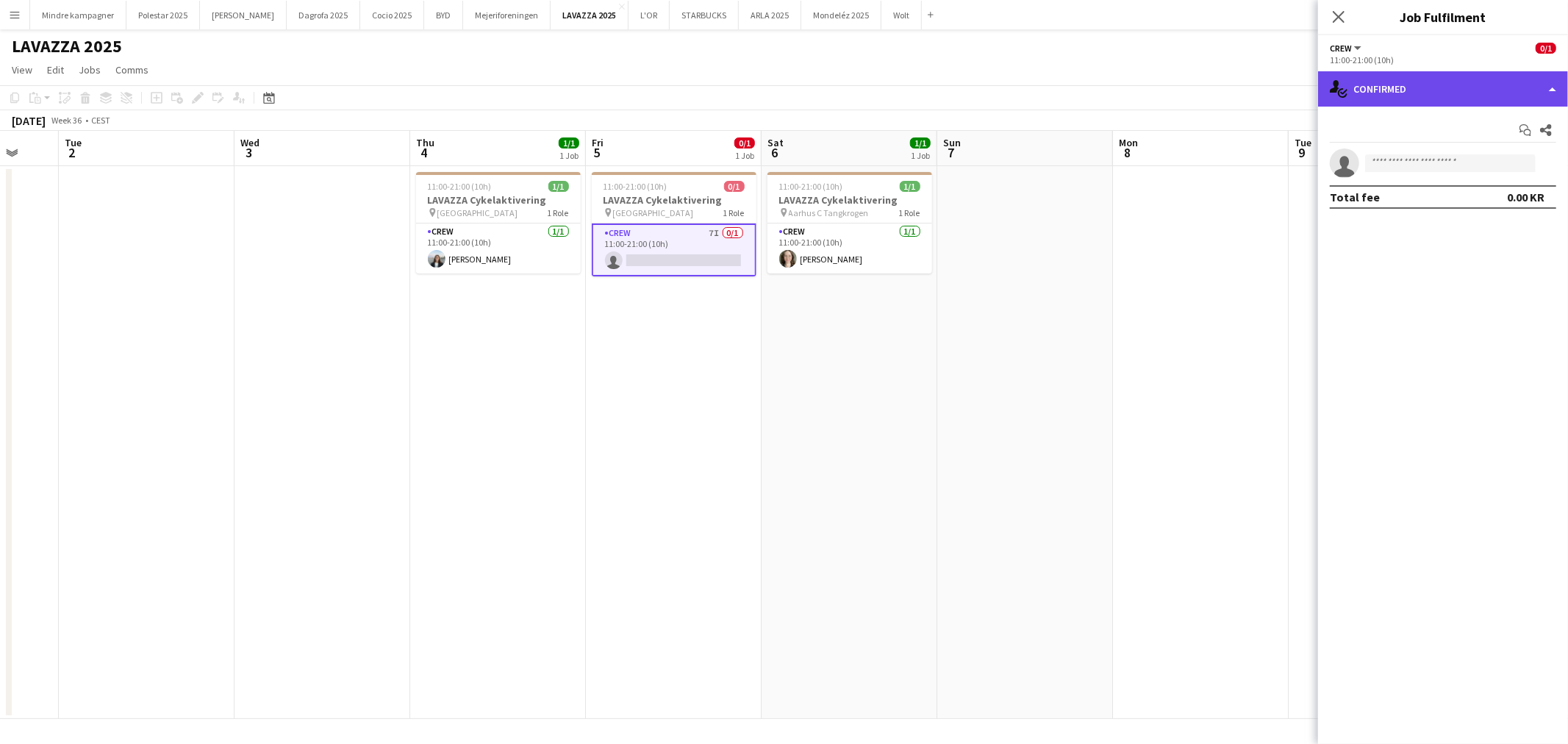
click at [1389, 96] on div "single-neutral-actions-check-2 Confirmed" at bounding box center [1442, 88] width 250 height 35
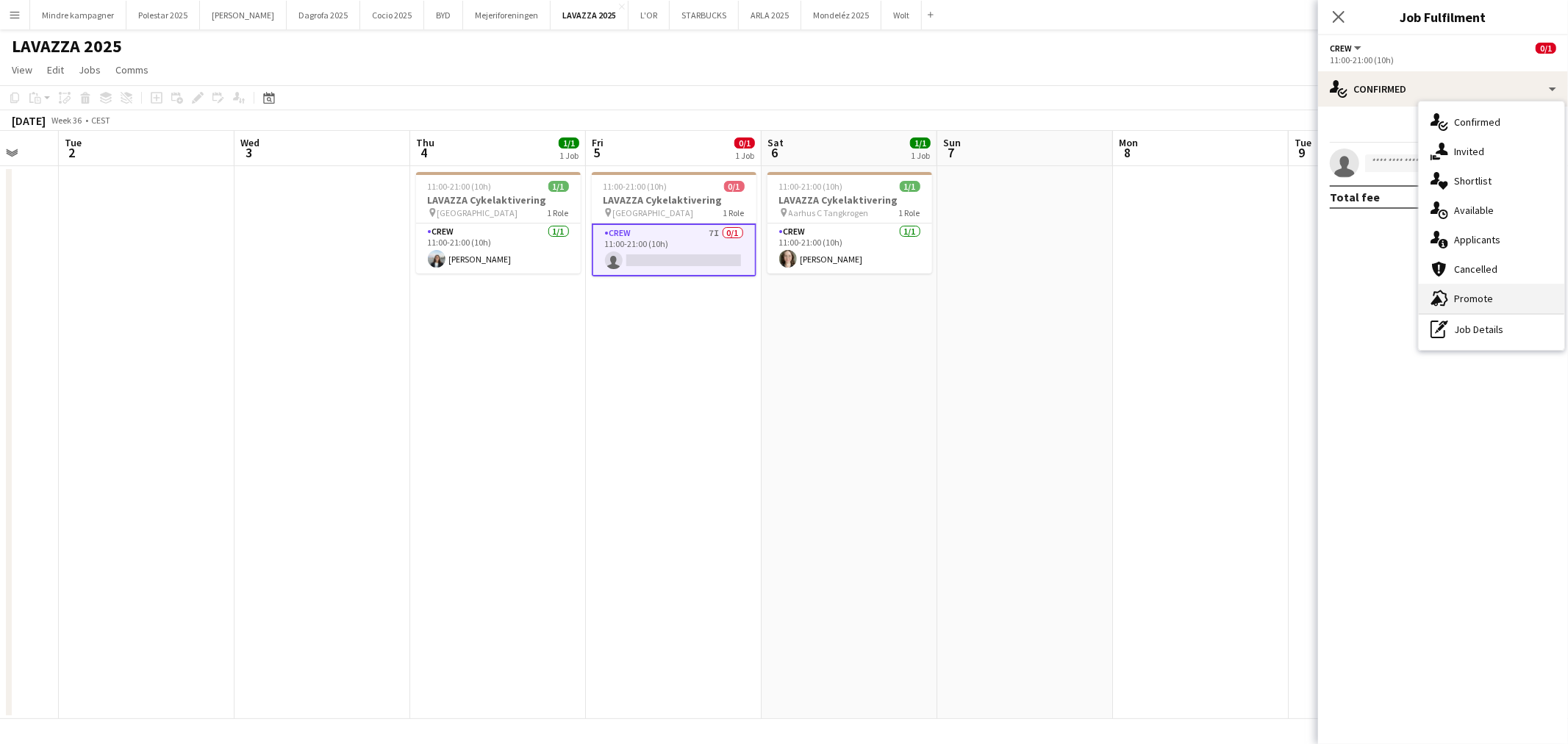
click at [1477, 295] on div "advertising-megaphone Promote" at bounding box center [1491, 299] width 145 height 29
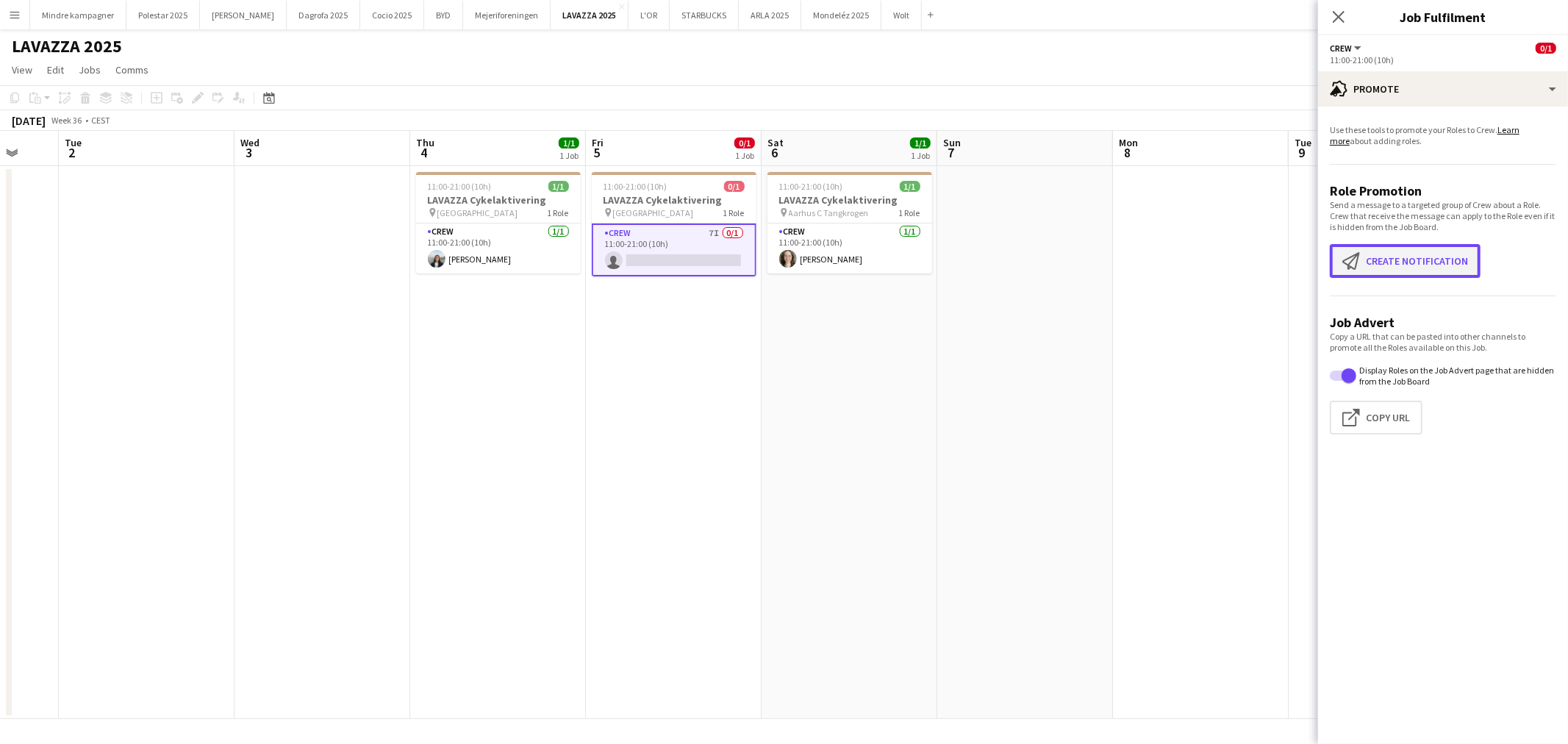
click at [1432, 253] on button "Create notification Create notification" at bounding box center [1405, 261] width 151 height 34
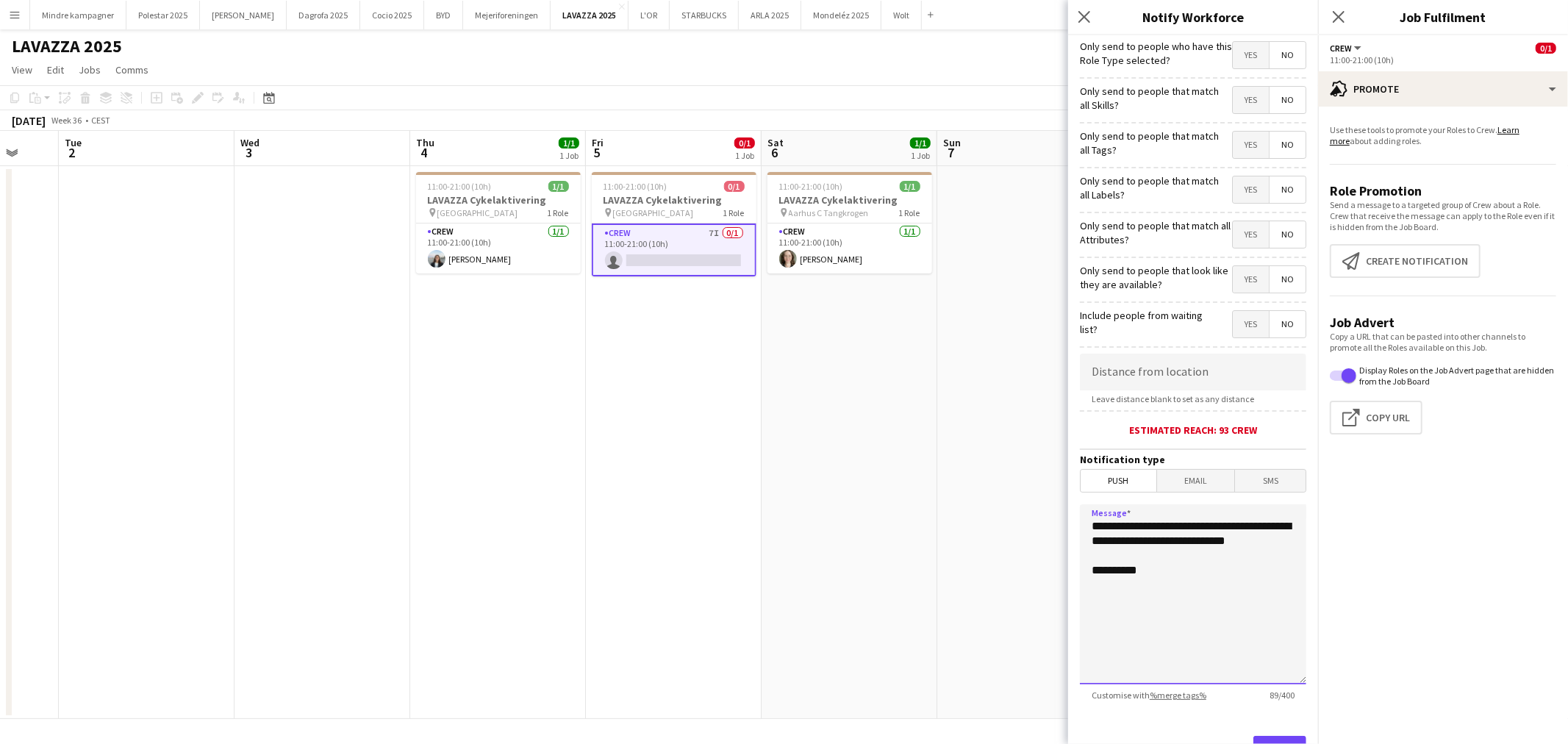
drag, startPoint x: 1177, startPoint y: 555, endPoint x: 1036, endPoint y: 518, distance: 145.8
click at [1036, 518] on body "Menu Boards Boards Boards All jobs Status Workforce Workforce My Workforce Recr…" at bounding box center [784, 372] width 1568 height 744
type textarea "**********"
click at [1242, 137] on span "Yes" at bounding box center [1250, 144] width 36 height 27
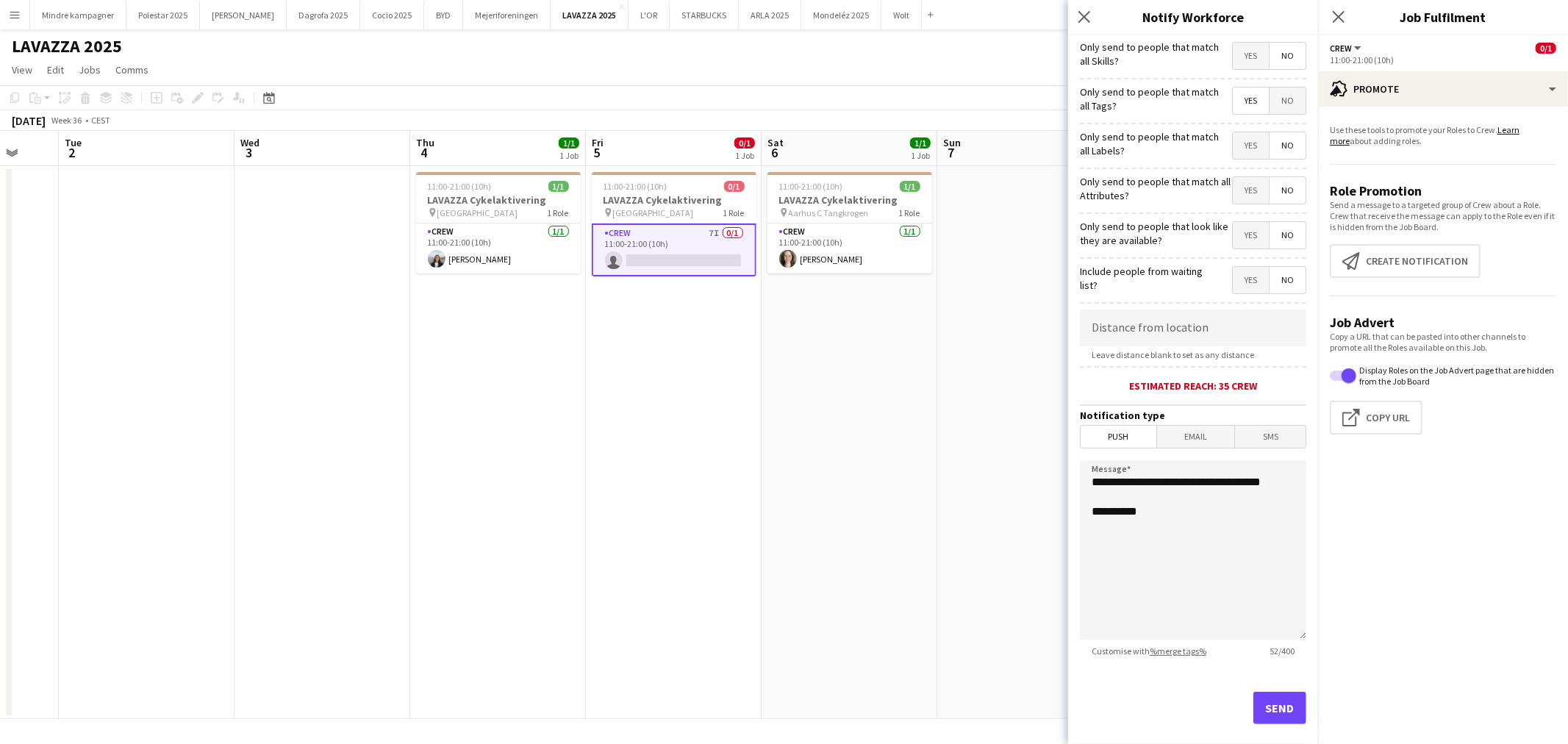
scroll to position [63, 0]
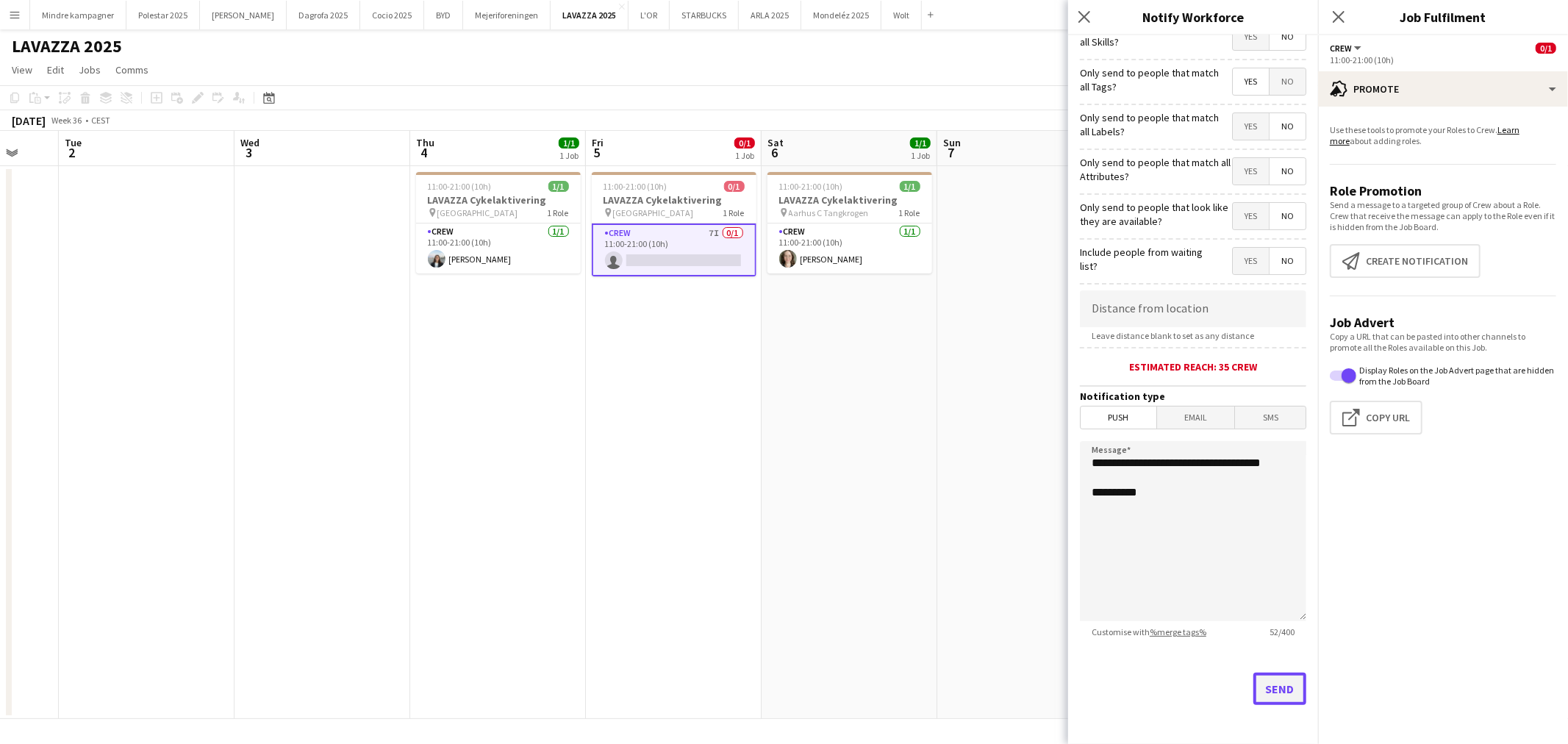
click at [1274, 695] on button "Send" at bounding box center [1279, 689] width 53 height 32
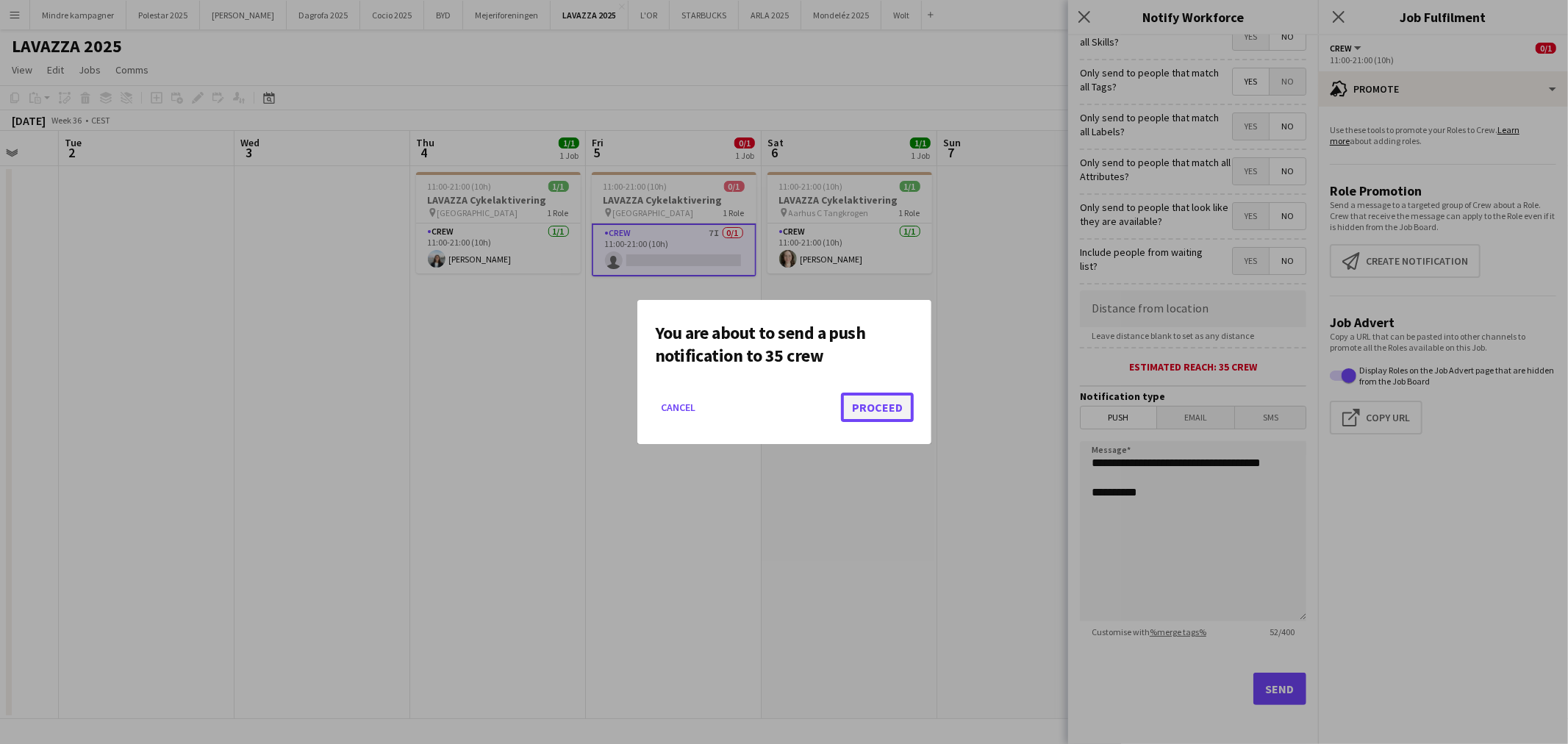
click at [883, 404] on button "Proceed" at bounding box center [877, 407] width 73 height 29
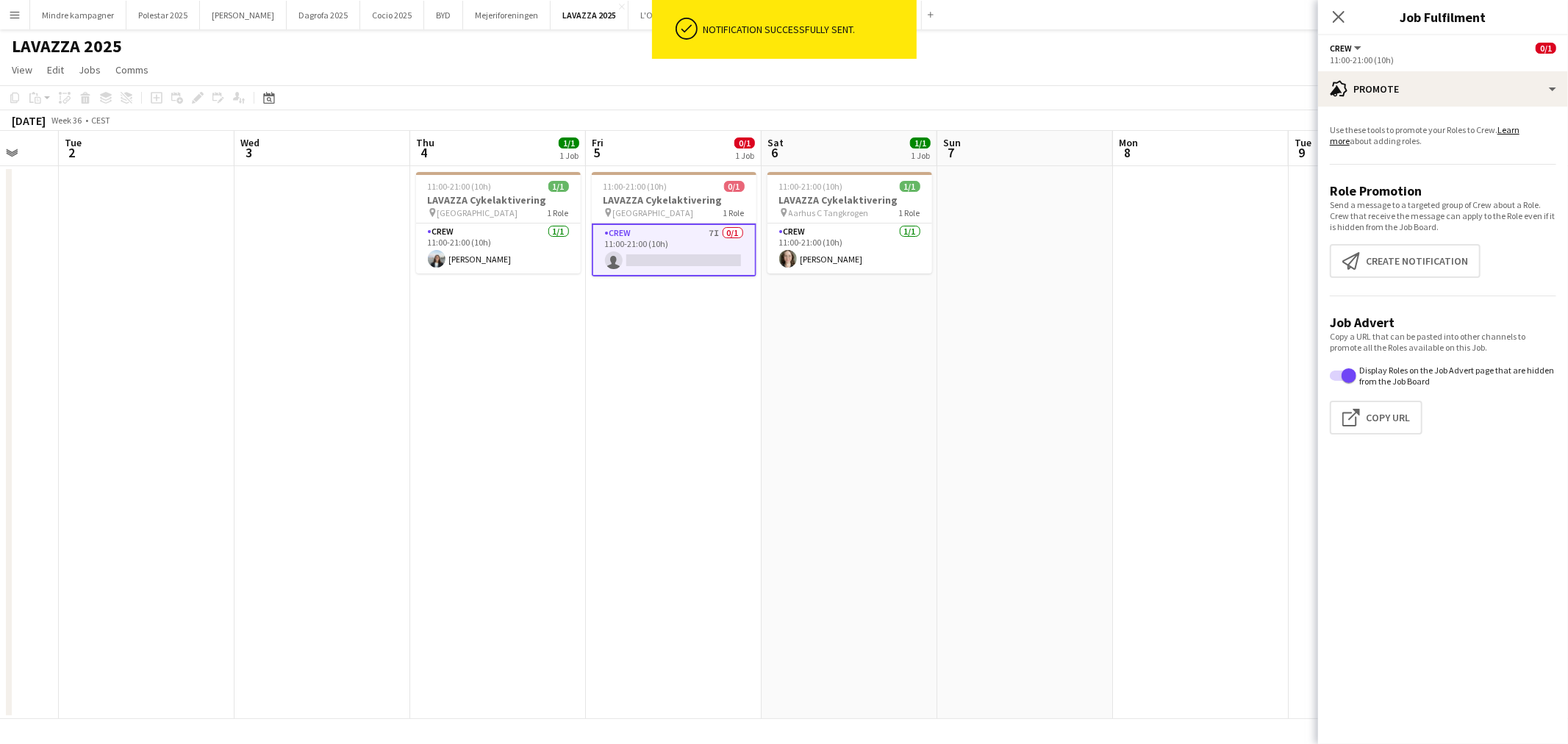
click at [891, 458] on app-date-cell "11:00-21:00 (10h) 1/1 LAVAZZA Cykelaktivering pin Aarhus C Tangkrogen 1 Role Cr…" at bounding box center [849, 442] width 176 height 553
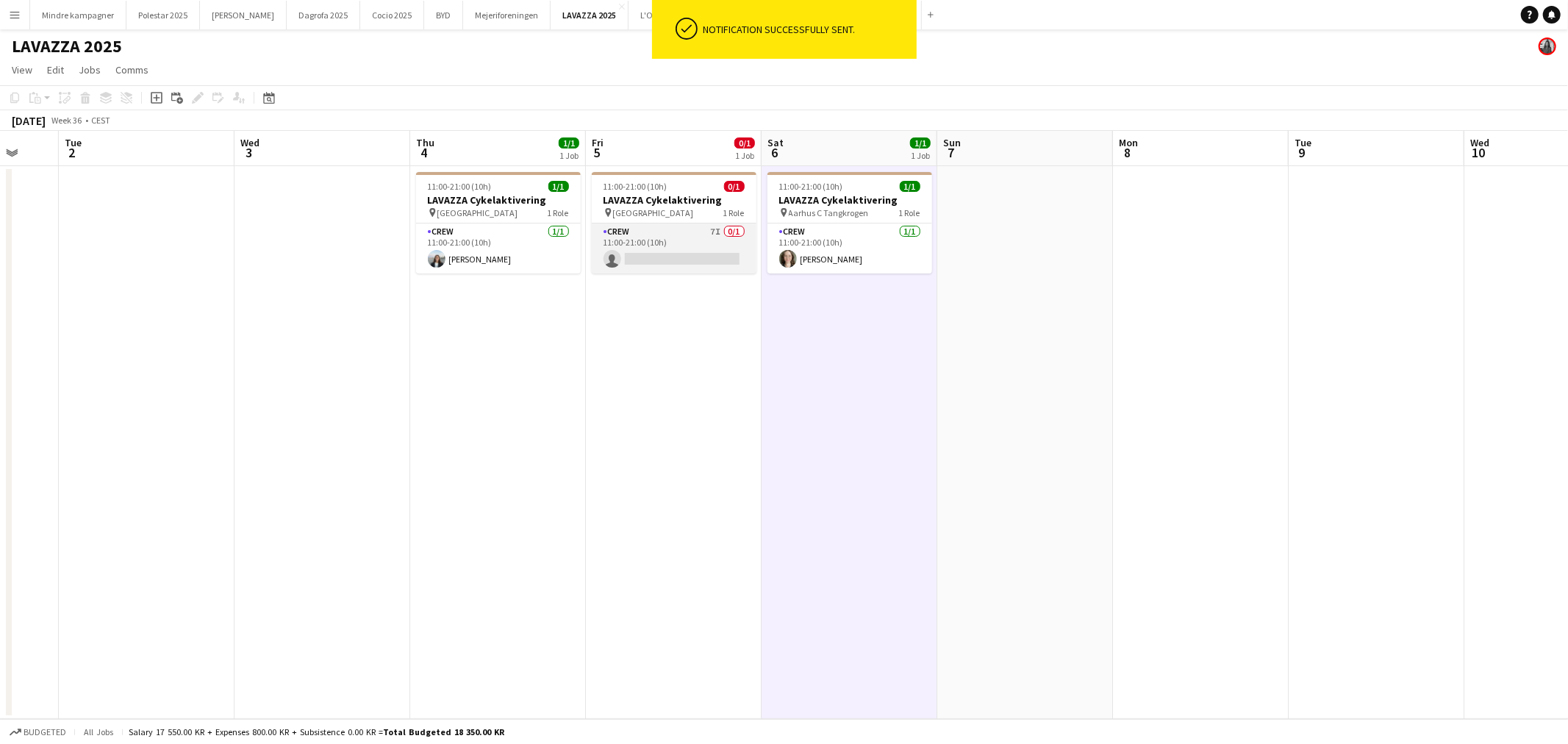
click at [692, 243] on app-card-role "Crew 7I 0/1 11:00-21:00 (10h) single-neutral-actions" at bounding box center [673, 248] width 165 height 50
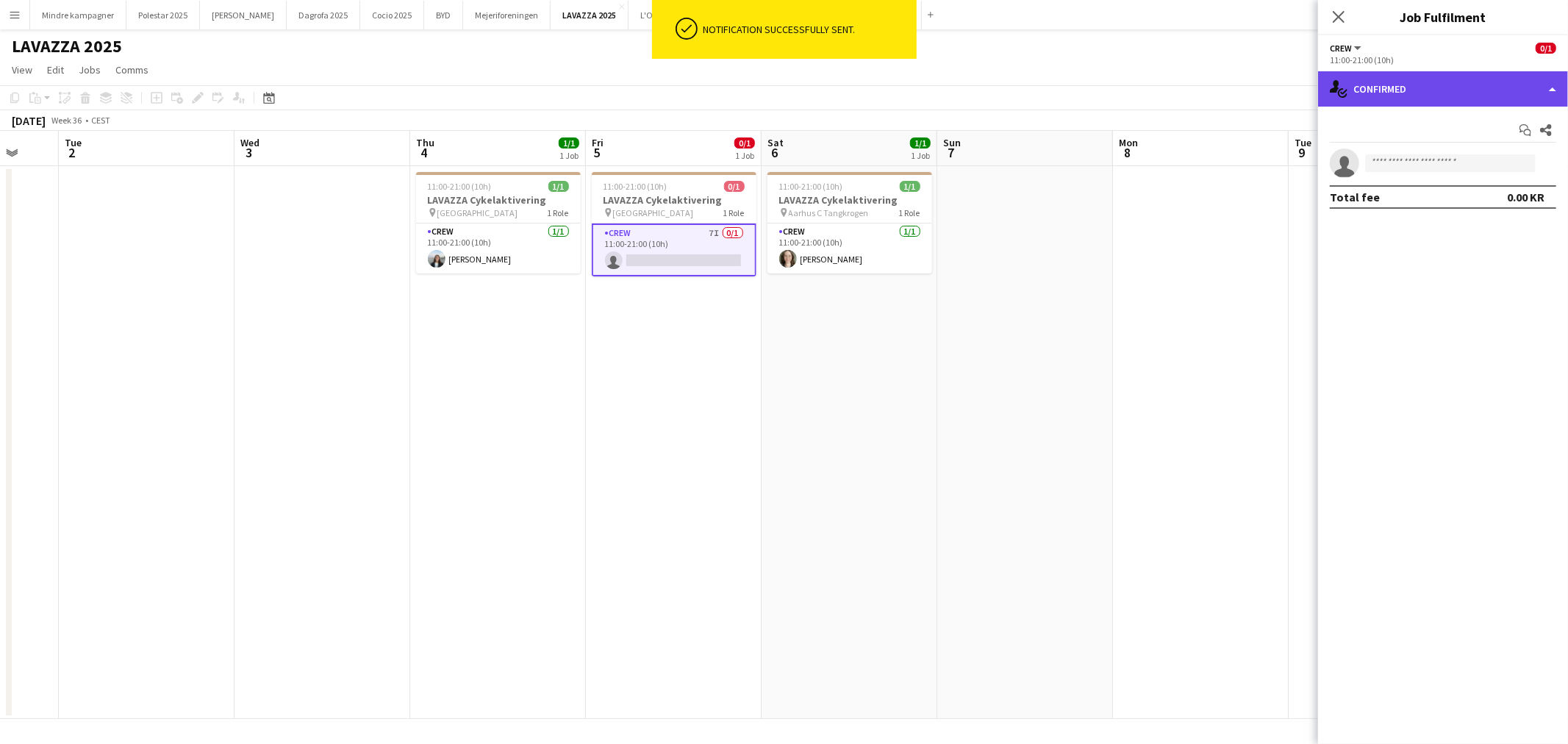
click at [1402, 101] on div "single-neutral-actions-check-2 Confirmed" at bounding box center [1442, 88] width 250 height 35
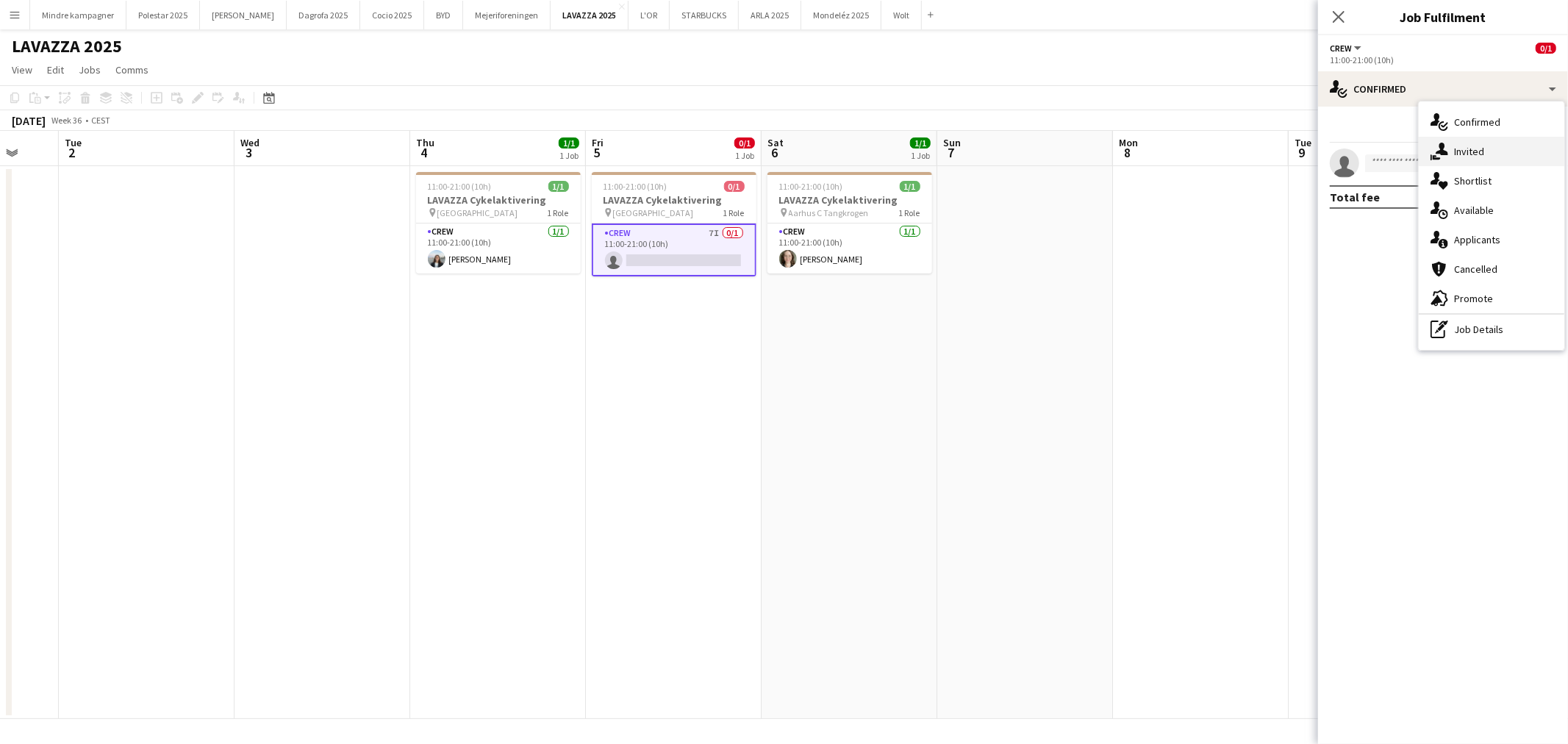
click at [1458, 149] on div "single-neutral-actions-share-1 Invited" at bounding box center [1491, 152] width 145 height 29
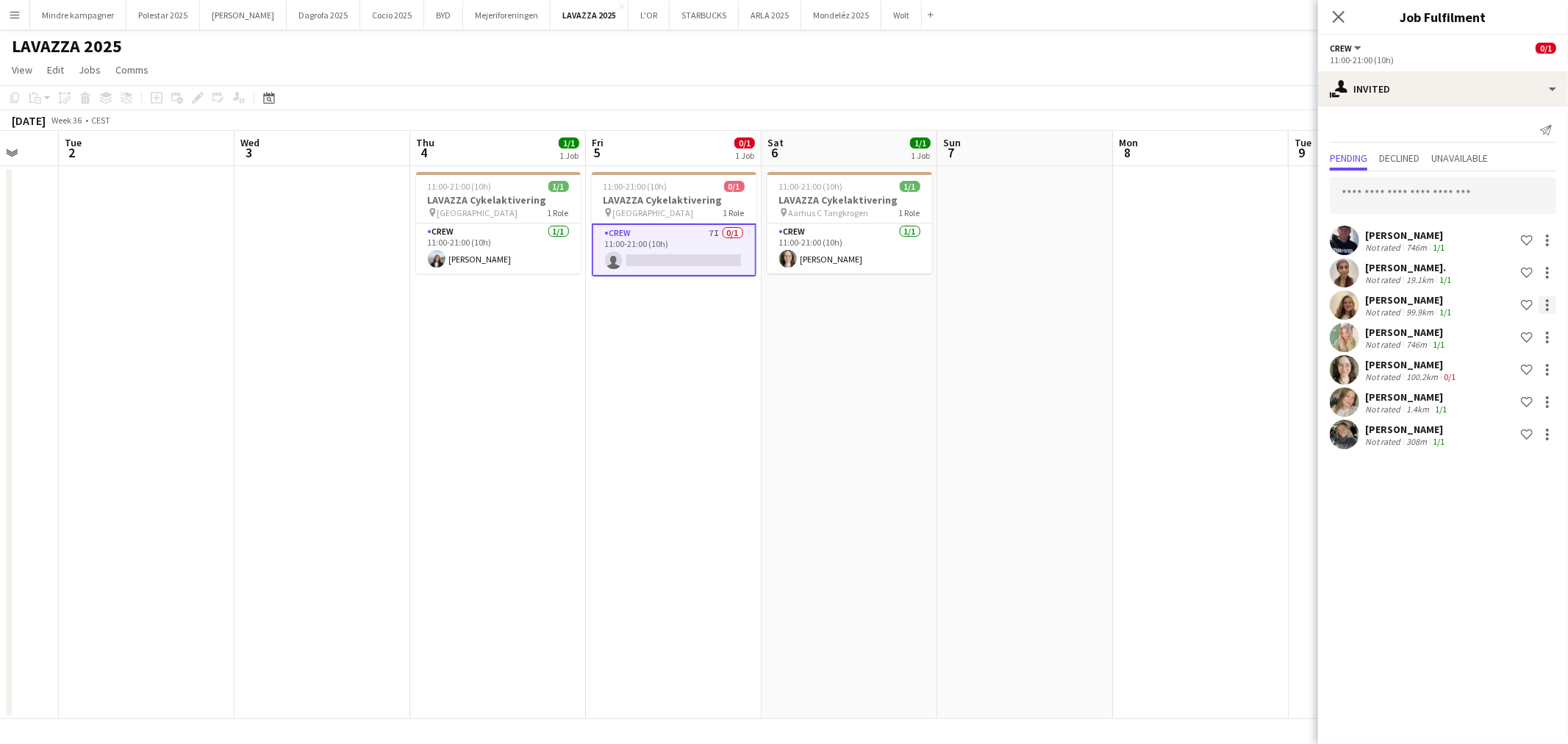
click at [1551, 303] on div at bounding box center [1547, 305] width 18 height 18
click at [1488, 402] on span "Start chat" at bounding box center [1483, 401] width 50 height 12
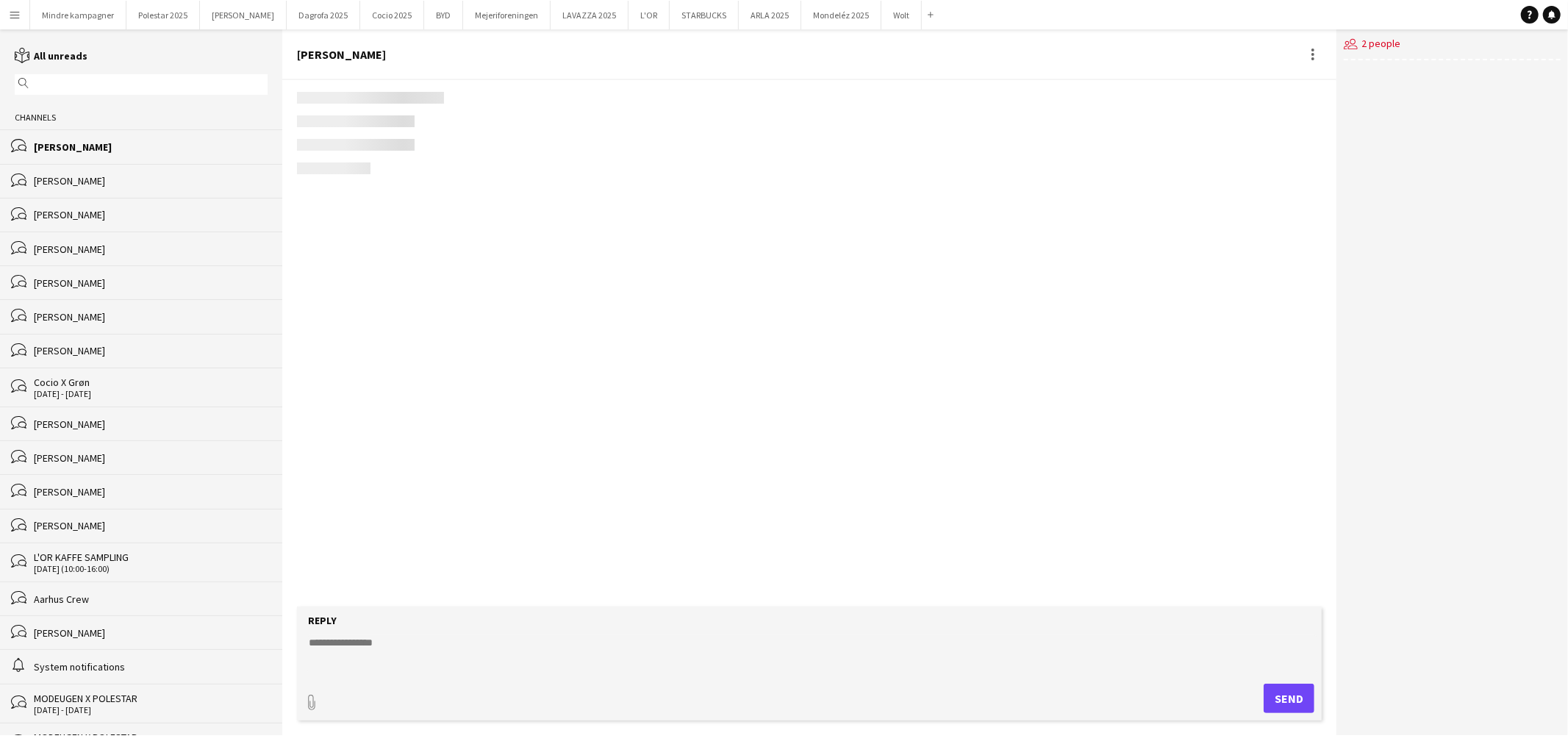
scroll to position [569, 0]
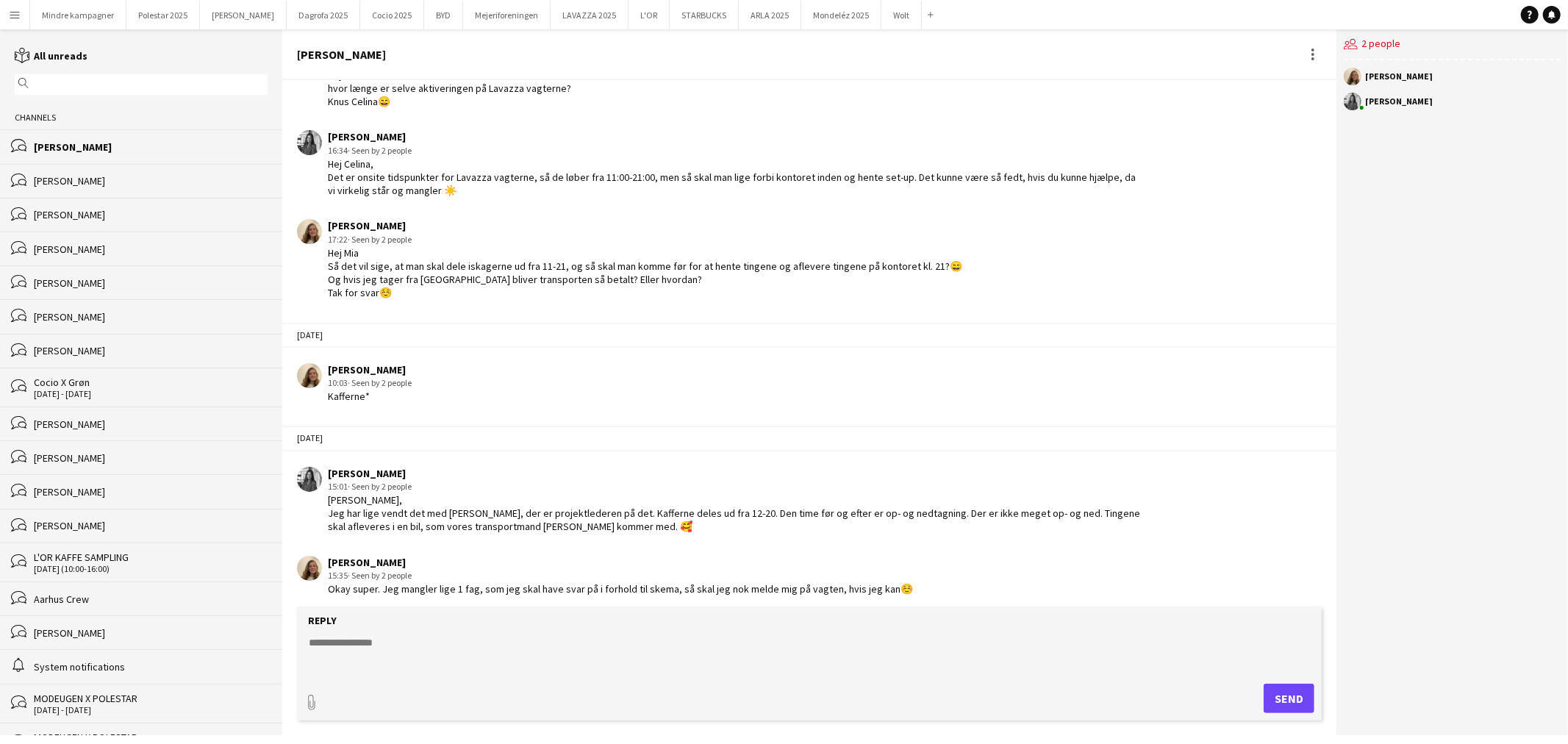
click at [385, 642] on textarea at bounding box center [812, 654] width 1010 height 38
type textarea "**********"
click at [1282, 693] on button "Send" at bounding box center [1288, 699] width 51 height 29
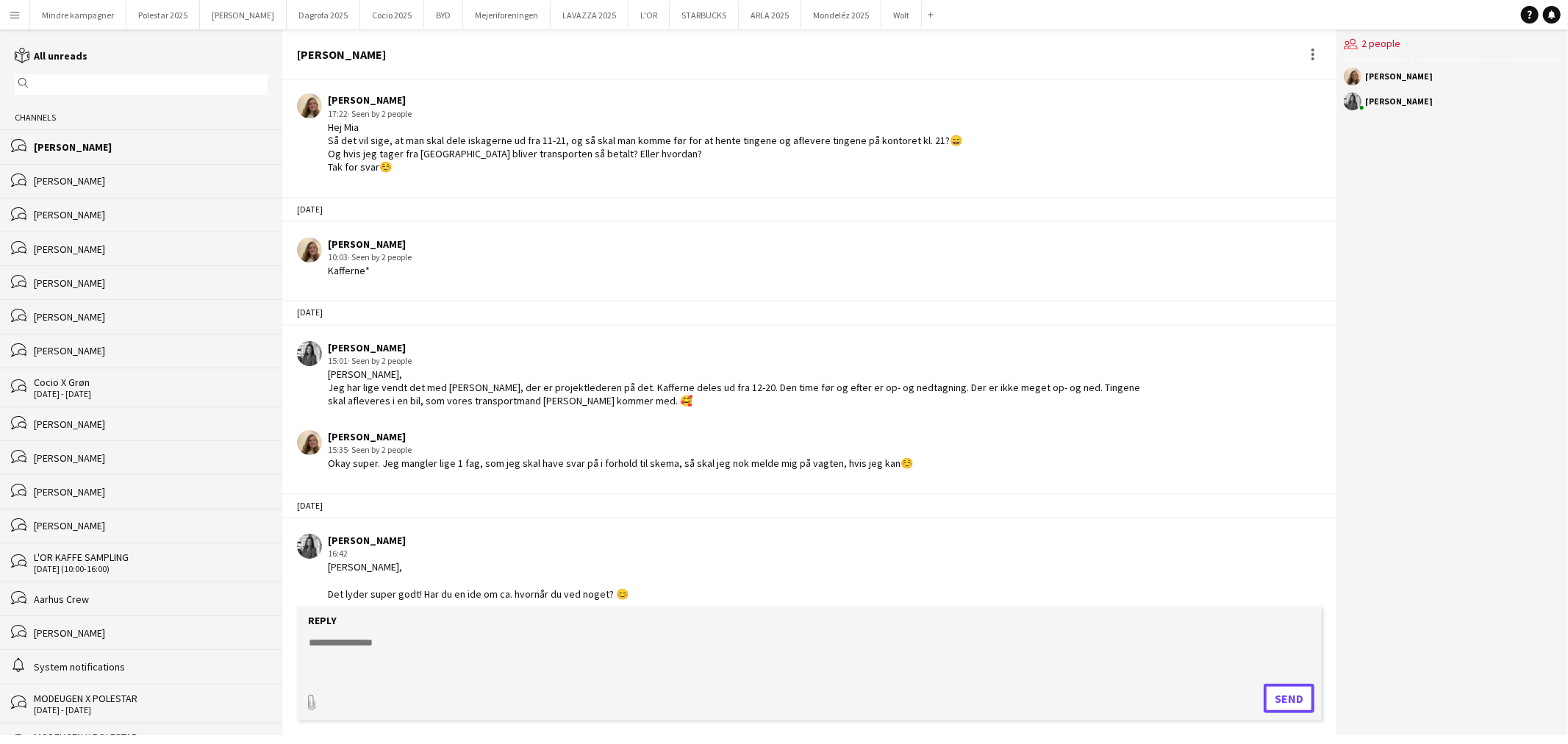
scroll to position [699, 0]
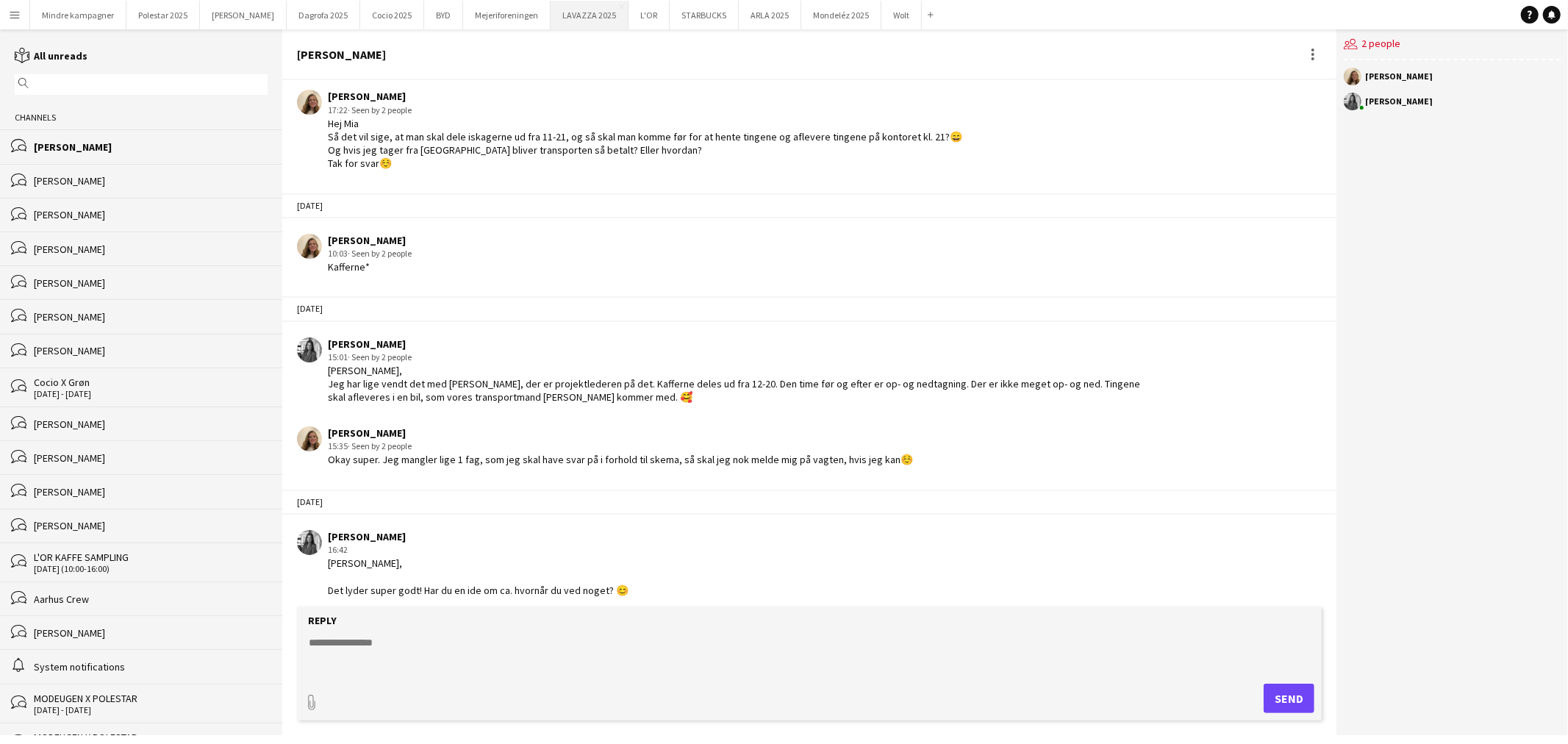
click at [556, 15] on button "LAVAZZA 2025 Close" at bounding box center [590, 15] width 78 height 28
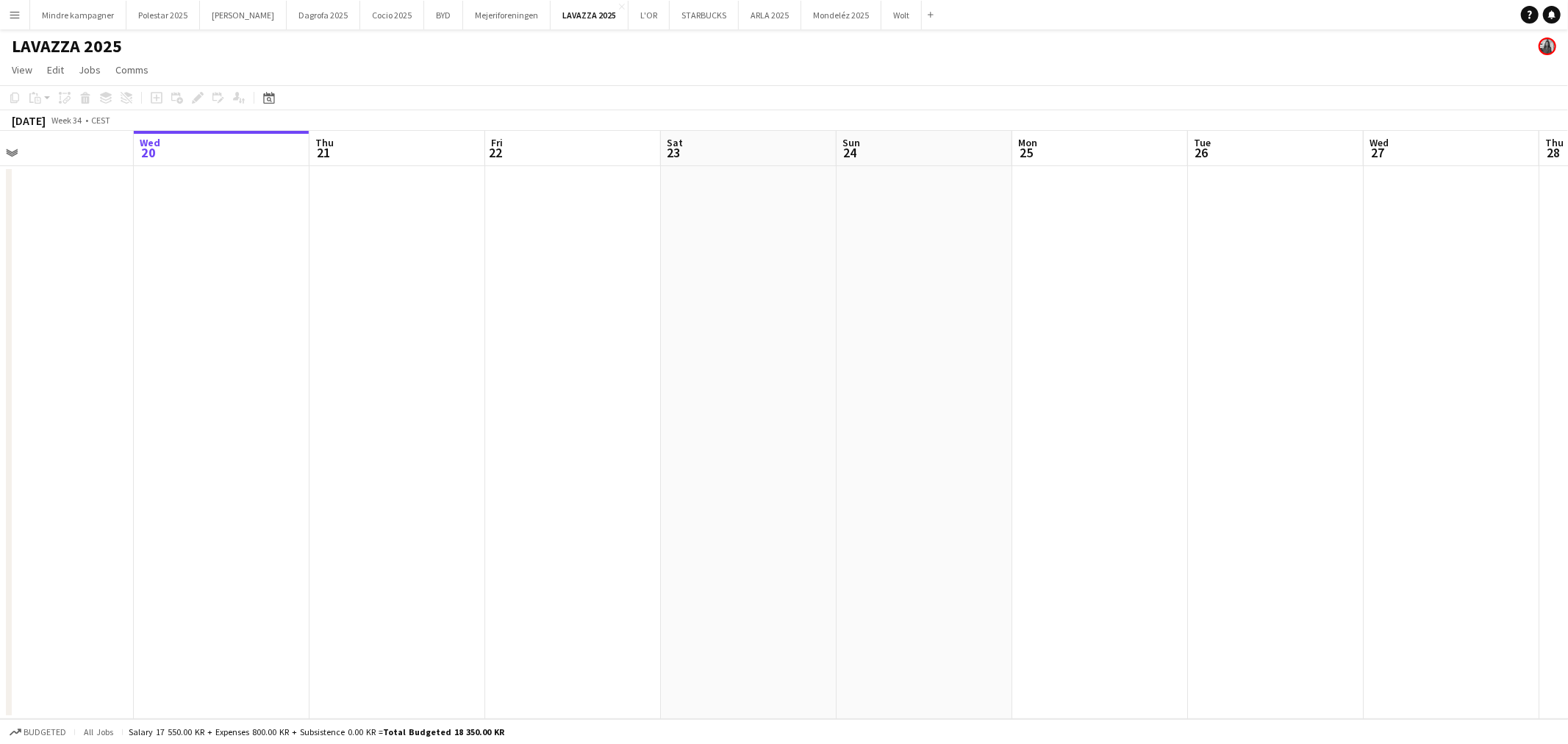
drag, startPoint x: 1198, startPoint y: 410, endPoint x: 700, endPoint y: 456, distance: 500.1
click at [731, 456] on app-calendar-viewport "Sun 17 Mon 18 Tue 19 Wed 20 Thu 21 Fri 22 Sat 23 Sun 24 Mon 25 Tue 26 Wed 27 Th…" at bounding box center [784, 424] width 1568 height 588
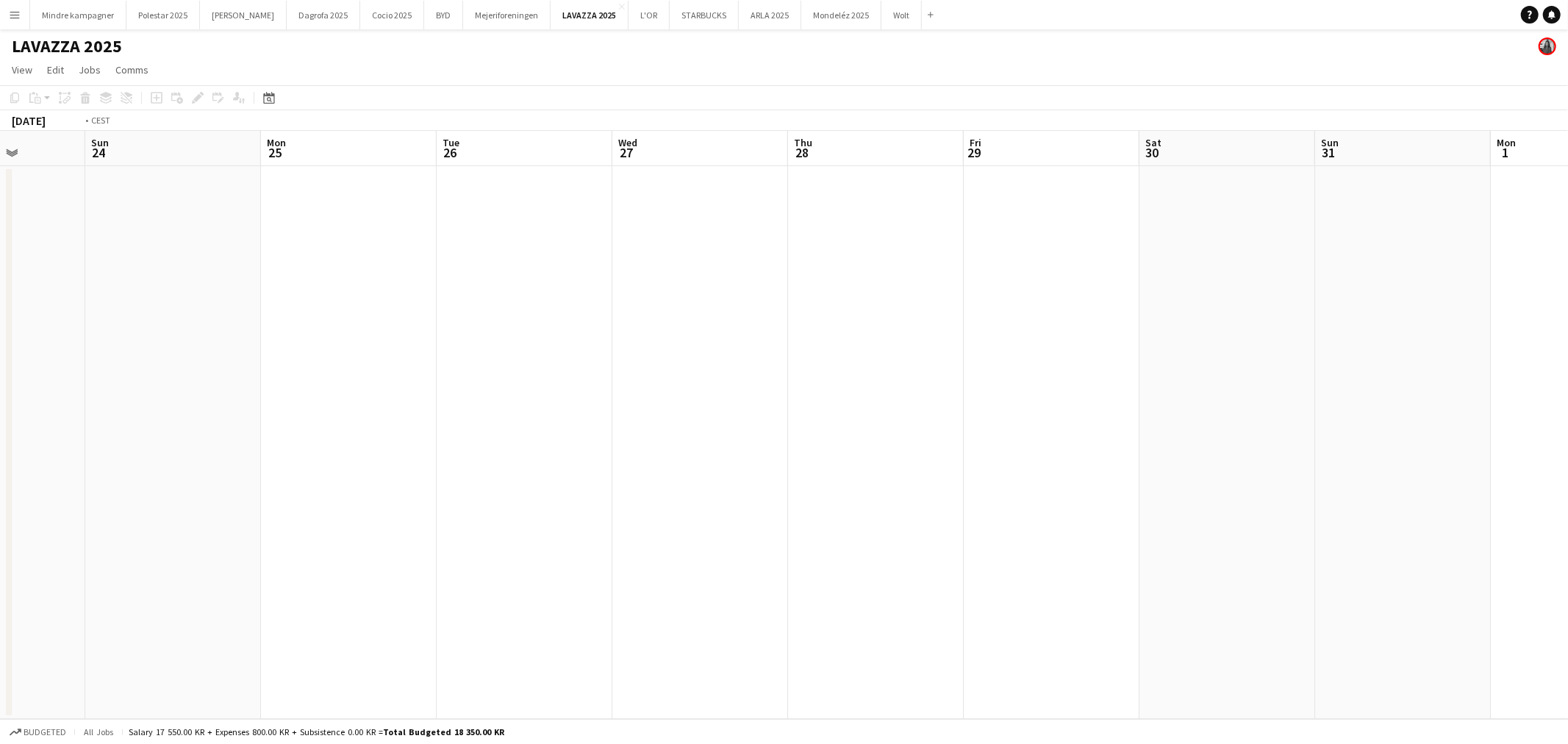
drag, startPoint x: 1262, startPoint y: 517, endPoint x: 453, endPoint y: 497, distance: 809.2
click at [454, 503] on app-calendar-viewport "Thu 21 Fri 22 Sat 23 Sun 24 Mon 25 Tue 26 Wed 27 Thu 28 Fri 29 Sat 30 Sun 31 Mo…" at bounding box center [784, 424] width 1568 height 588
drag, startPoint x: 1139, startPoint y: 501, endPoint x: 354, endPoint y: 478, distance: 785.3
click at [363, 488] on app-calendar-viewport "Sat 23 Sun 24 Mon 25 Tue 26 Wed 27 Thu 28 Fri 29 Sat 30 Sun 31 Mon 1 Tue 2 Wed …" at bounding box center [784, 424] width 1568 height 588
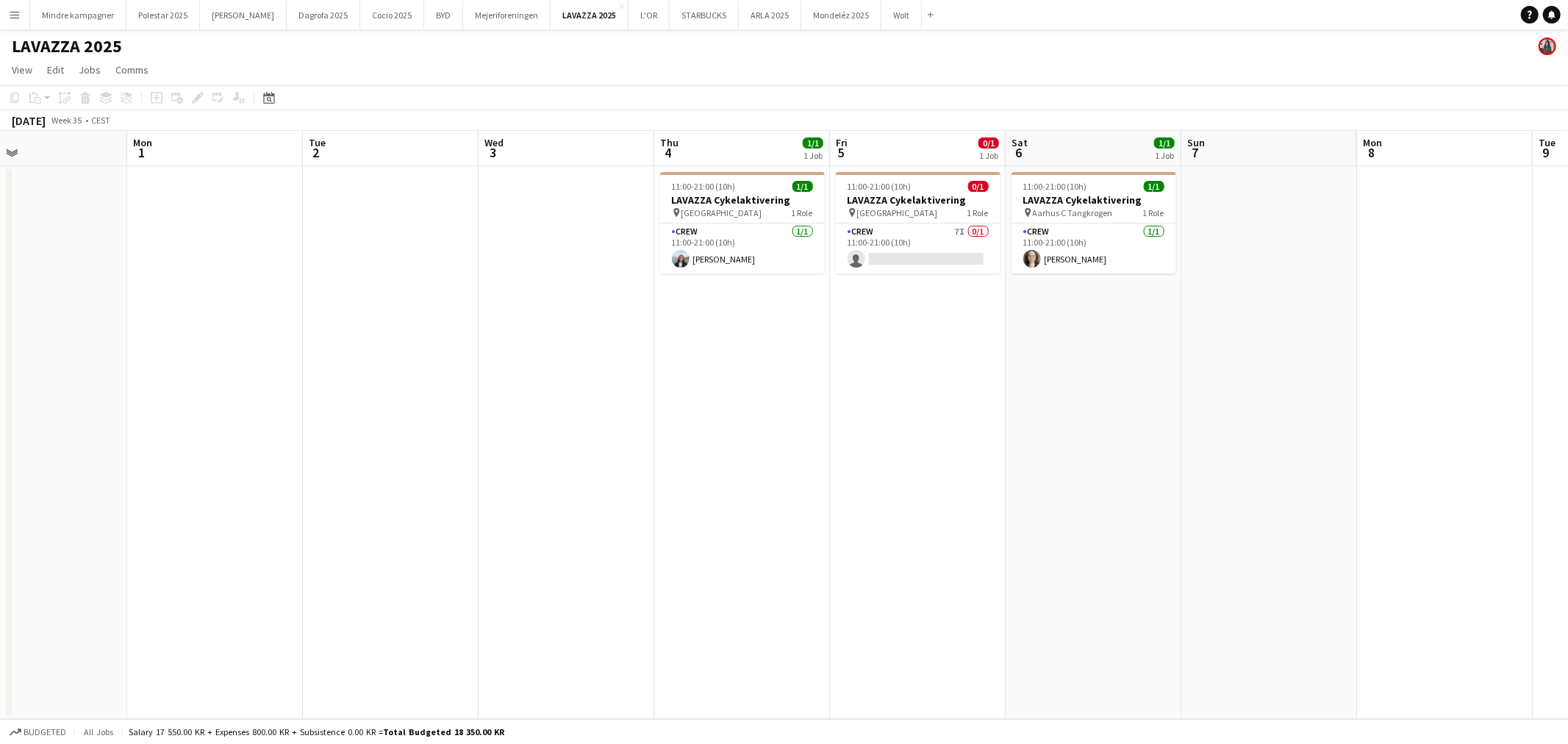
drag, startPoint x: 1017, startPoint y: 501, endPoint x: 938, endPoint y: 523, distance: 82.0
click at [938, 523] on app-calendar-viewport "Thu 28 Fri 29 Sat 30 Sun 31 Mon 1 Tue 2 Wed 3 Thu 4 1/1 1 Job Fri 5 0/1 1 Job S…" at bounding box center [784, 424] width 1568 height 588
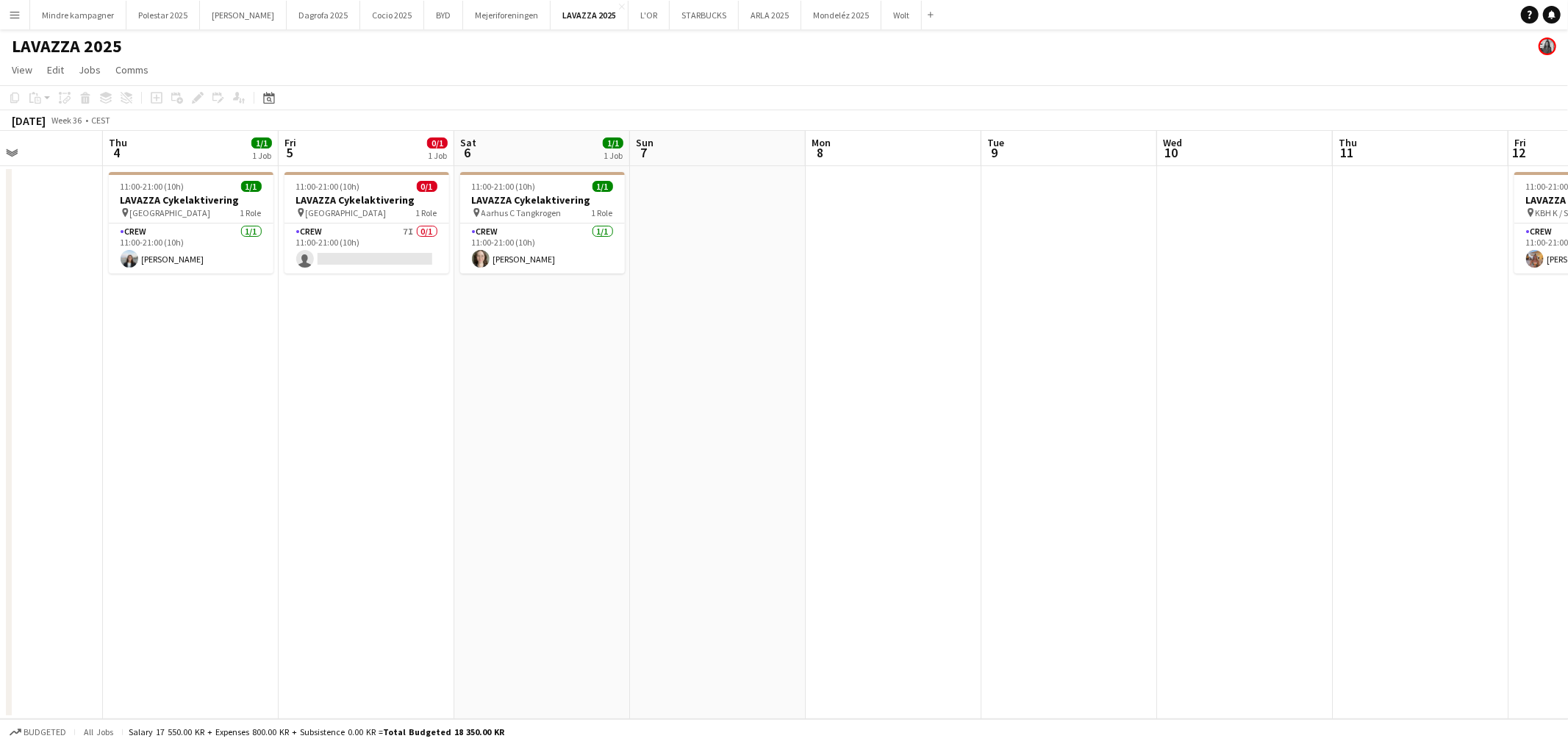
drag, startPoint x: 879, startPoint y: 512, endPoint x: 475, endPoint y: 520, distance: 404.1
click at [475, 523] on app-calendar-viewport "Sun 31 Mon 1 Tue 2 Wed 3 Thu 4 1/1 1 Job Fri 5 0/1 1 Job Sat 6 1/1 1 Job Sun 7 …" at bounding box center [784, 424] width 1568 height 588
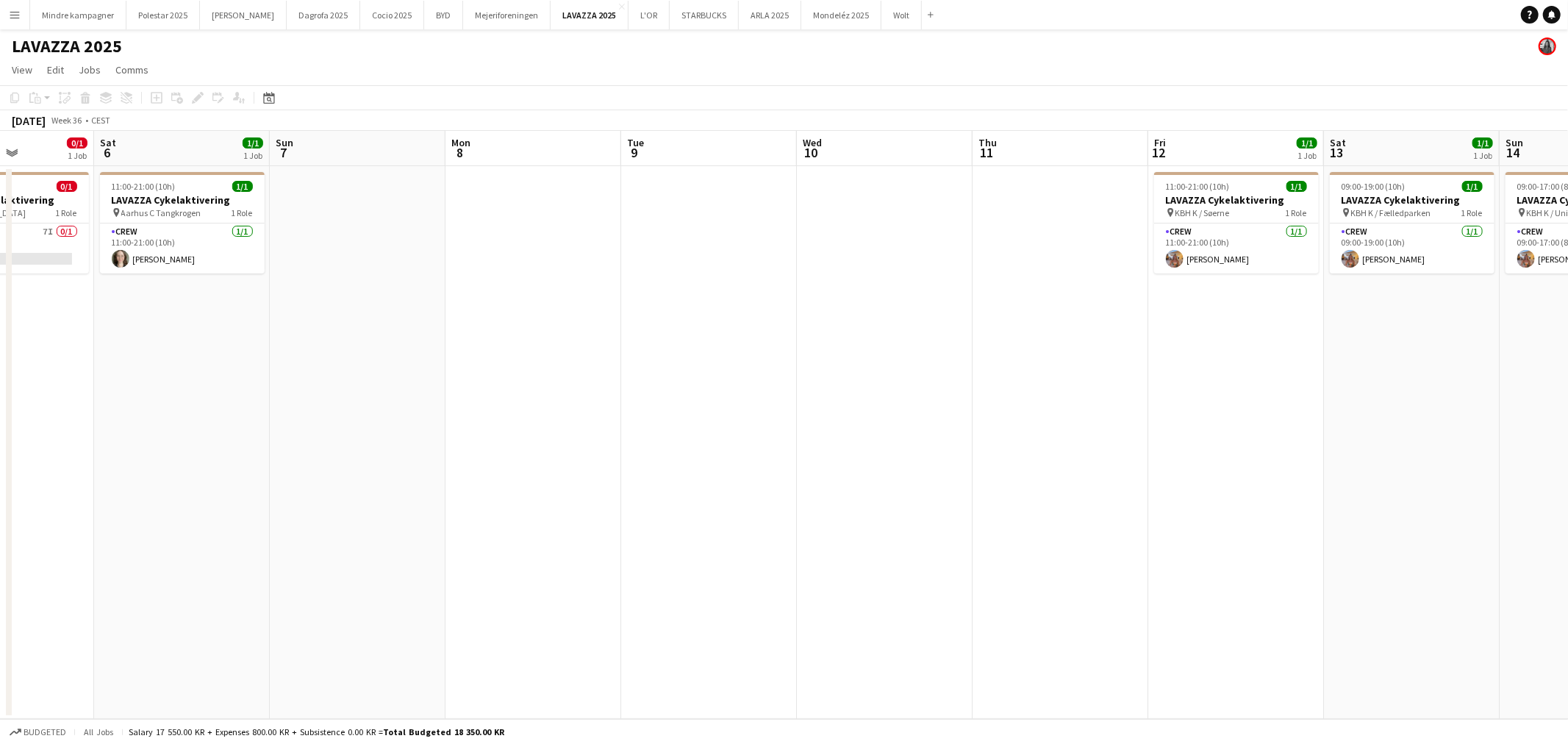
scroll to position [0, 446]
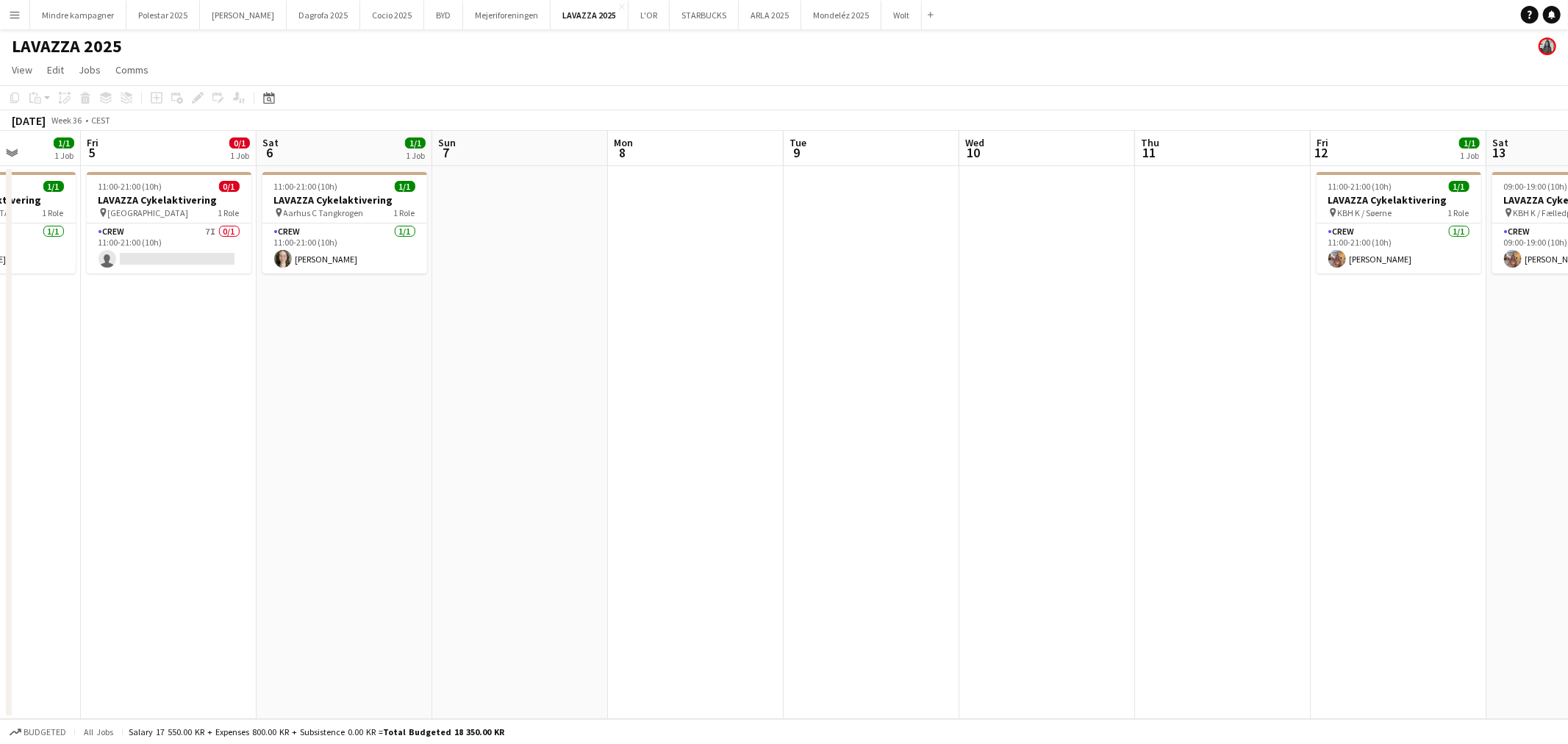
drag, startPoint x: 672, startPoint y: 514, endPoint x: 385, endPoint y: 541, distance: 288.3
click at [385, 541] on app-calendar-viewport "Tue 2 Wed 3 Thu 4 1/1 1 Job Fri 5 0/1 1 Job Sat 6 1/1 1 Job Sun 7 Mon 8 Tue 9 W…" at bounding box center [784, 424] width 1568 height 588
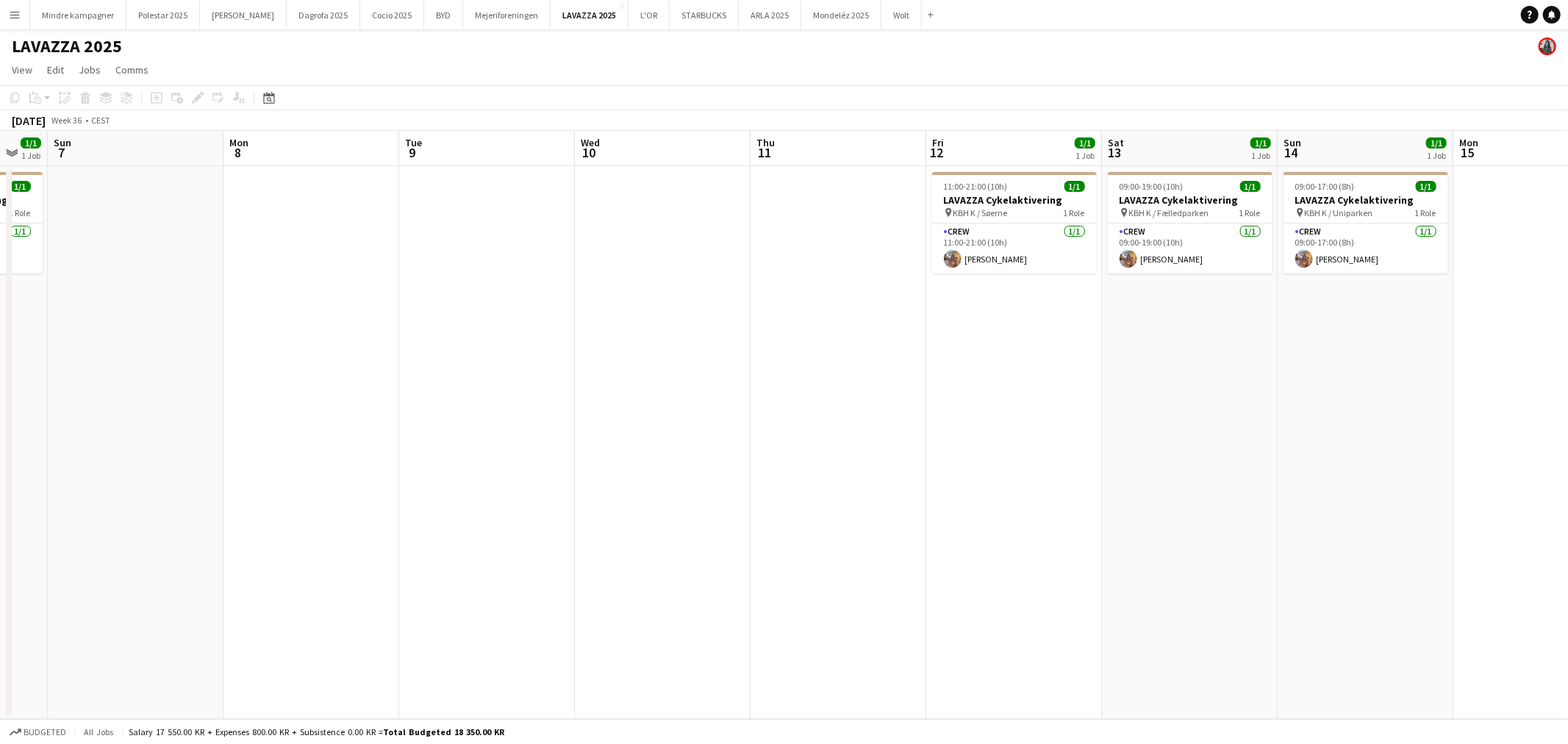
scroll to position [0, 539]
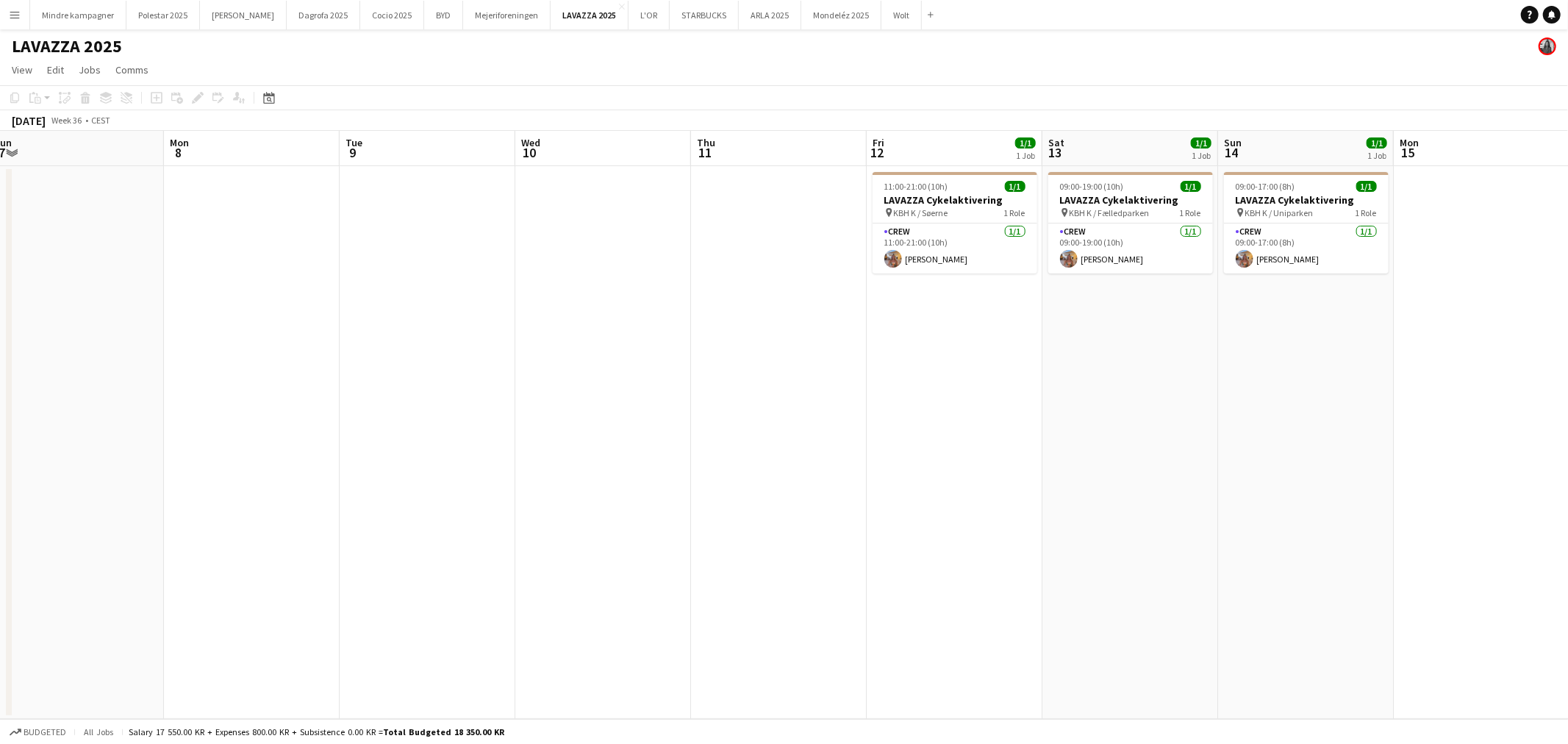
drag, startPoint x: 380, startPoint y: 532, endPoint x: 114, endPoint y: 544, distance: 266.3
click at [114, 544] on app-calendar-viewport "Thu 4 1/1 1 Job Fri 5 0/1 1 Job Sat 6 1/1 1 Job Sun 7 Mon 8 Tue 9 Wed 10 Thu 11…" at bounding box center [784, 424] width 1568 height 588
click at [1149, 258] on app-card-role "Crew [DATE] 09:00-19:00 (10h) [PERSON_NAME]" at bounding box center [1130, 248] width 165 height 50
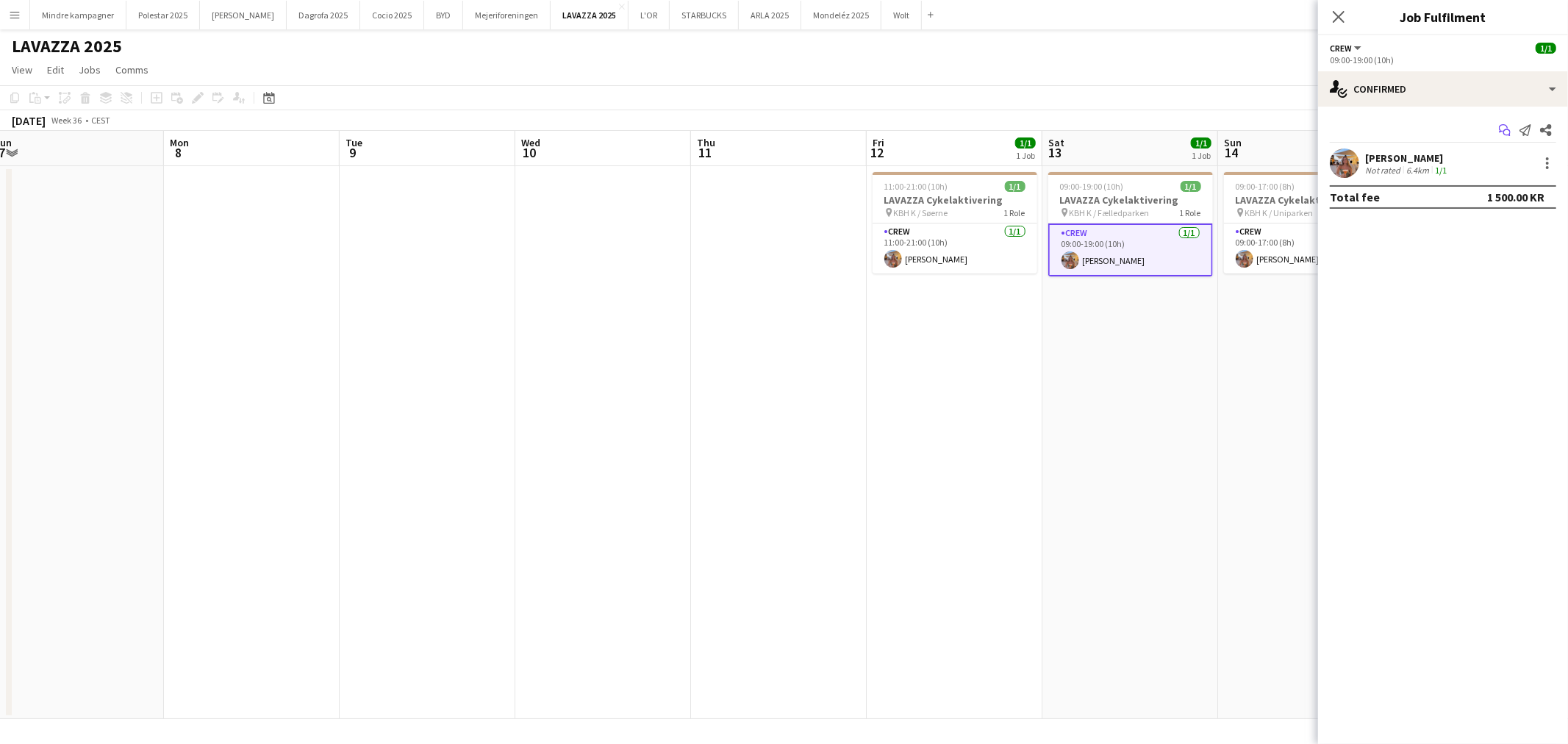
click at [1504, 129] on icon "Start chat" at bounding box center [1504, 130] width 11 height 11
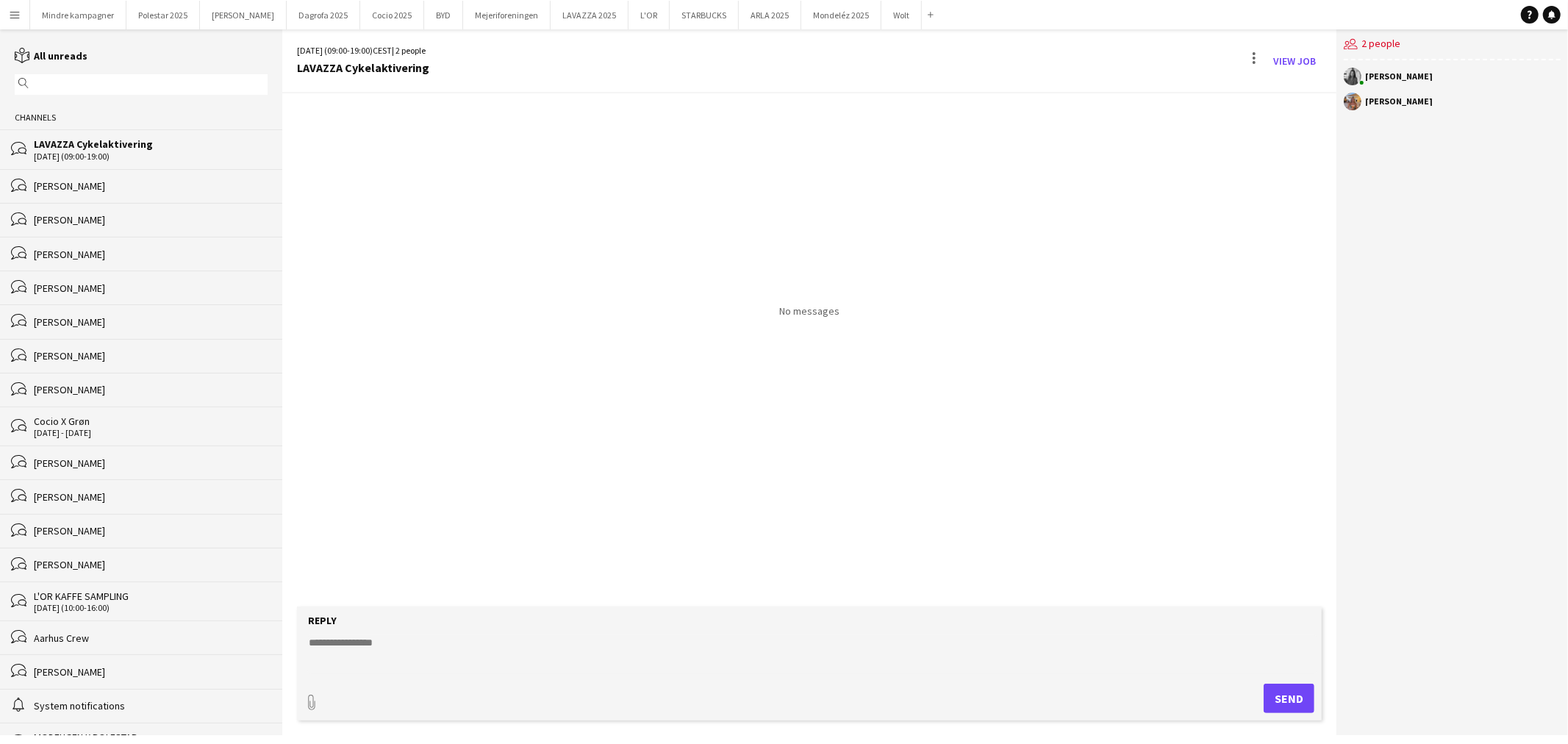
click at [58, 82] on input "text" at bounding box center [148, 84] width 231 height 13
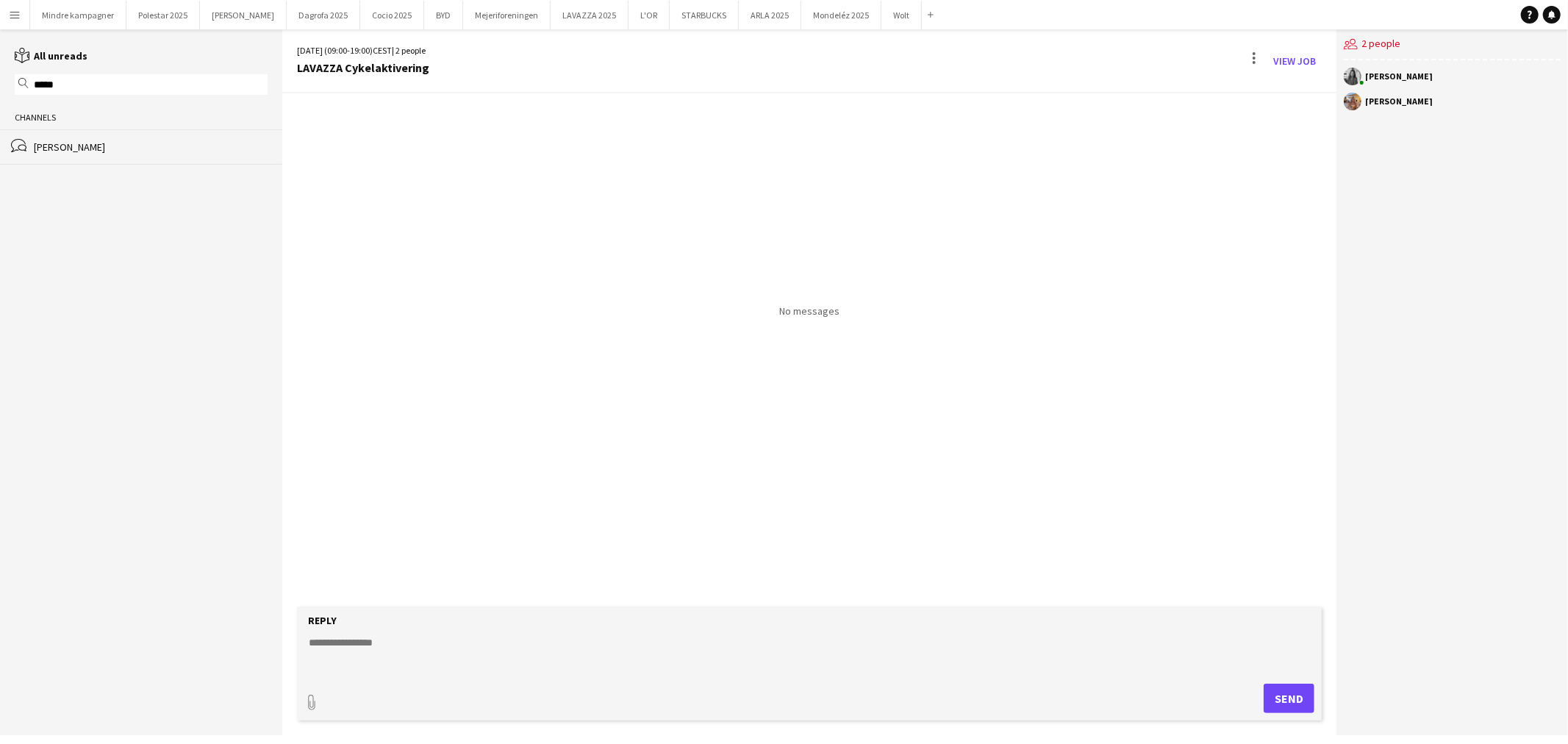
type input "*****"
click at [131, 121] on div "Channels" at bounding box center [141, 117] width 282 height 24
click at [128, 137] on div "bubbles [PERSON_NAME]" at bounding box center [141, 146] width 282 height 35
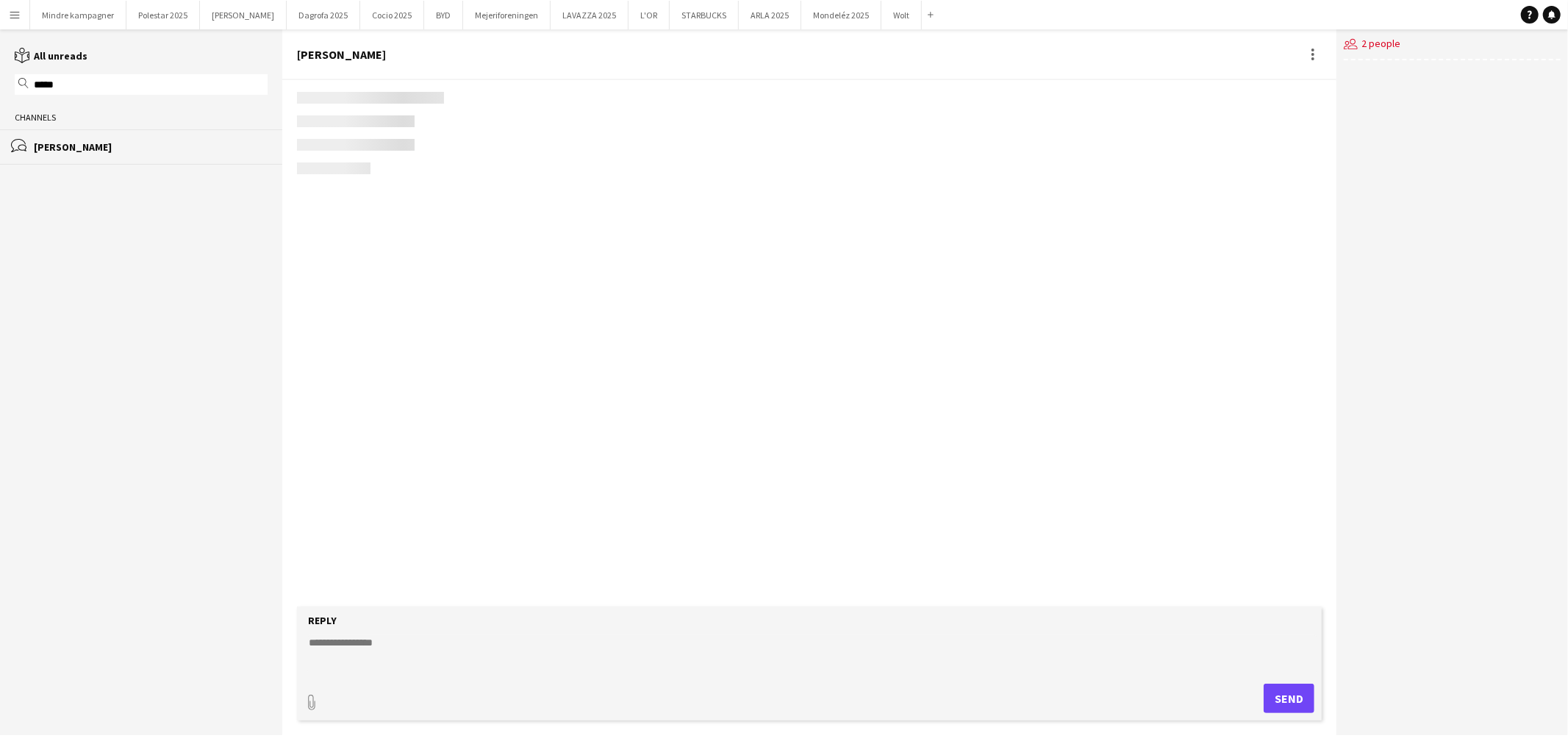
scroll to position [857, 0]
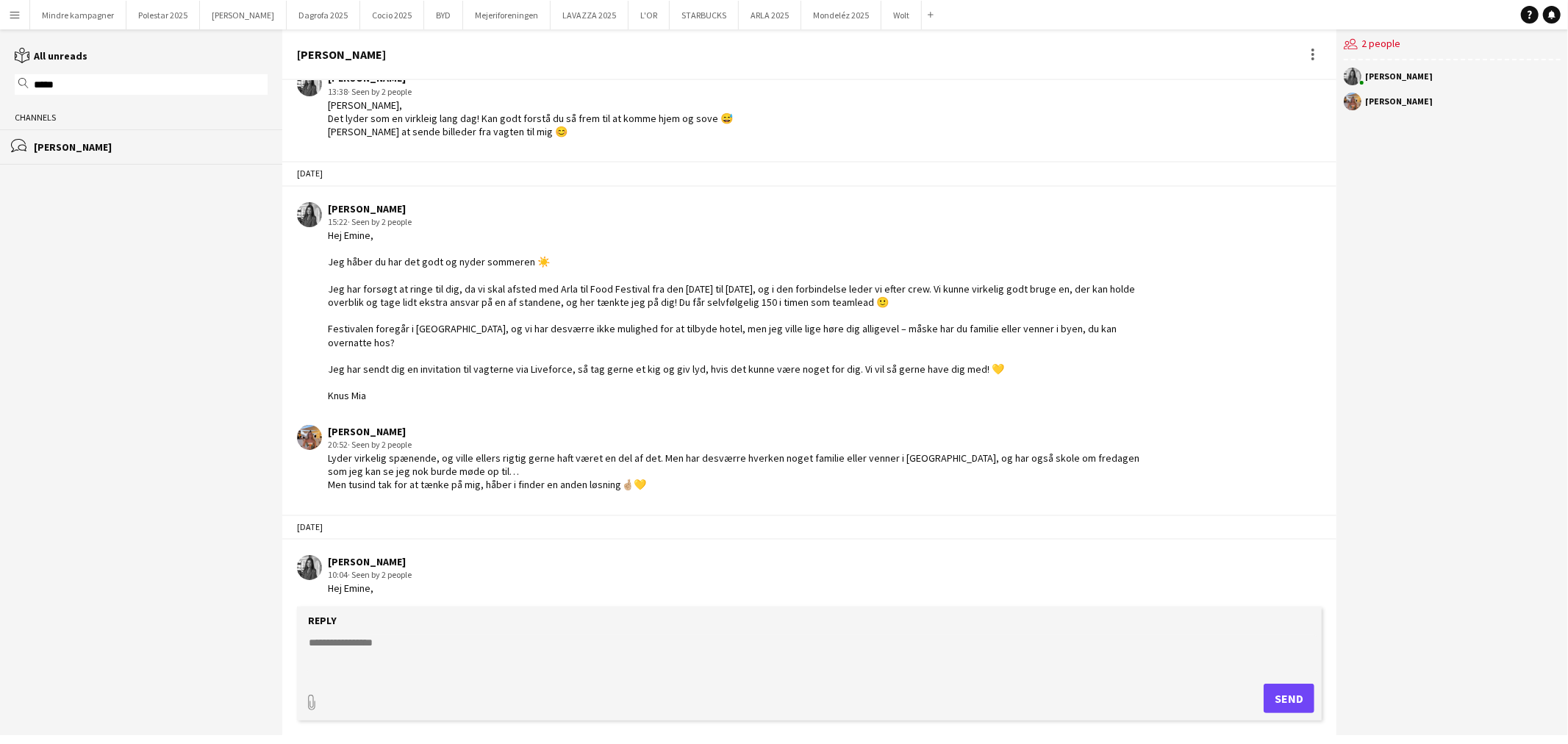
click at [405, 649] on textarea at bounding box center [812, 654] width 1010 height 38
click at [347, 664] on textarea "**********" at bounding box center [812, 654] width 1010 height 38
click at [641, 665] on textarea "**********" at bounding box center [812, 654] width 1010 height 38
paste textarea "**********"
drag, startPoint x: 800, startPoint y: 661, endPoint x: 770, endPoint y: 667, distance: 30.6
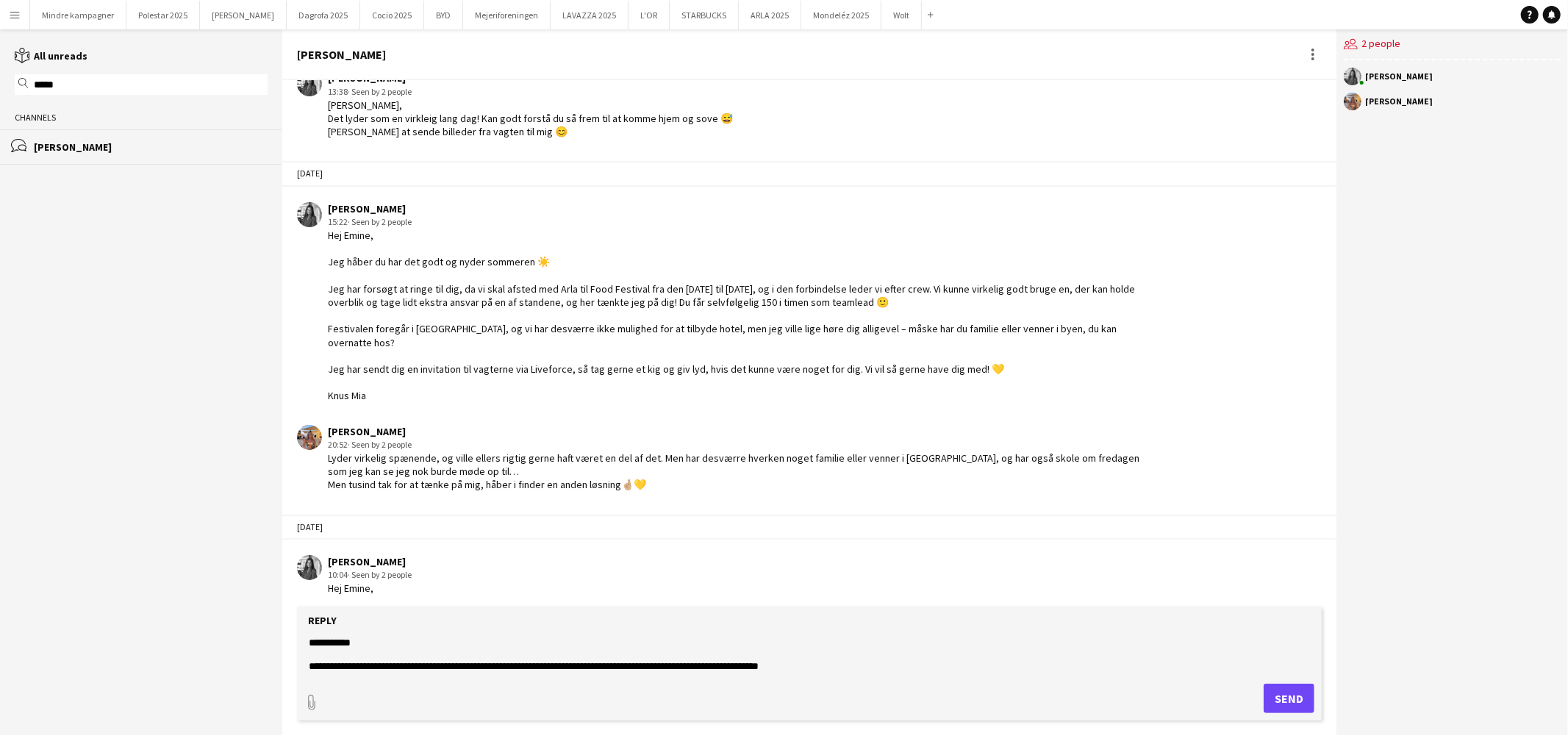
click at [770, 667] on textarea "**********" at bounding box center [812, 654] width 1010 height 38
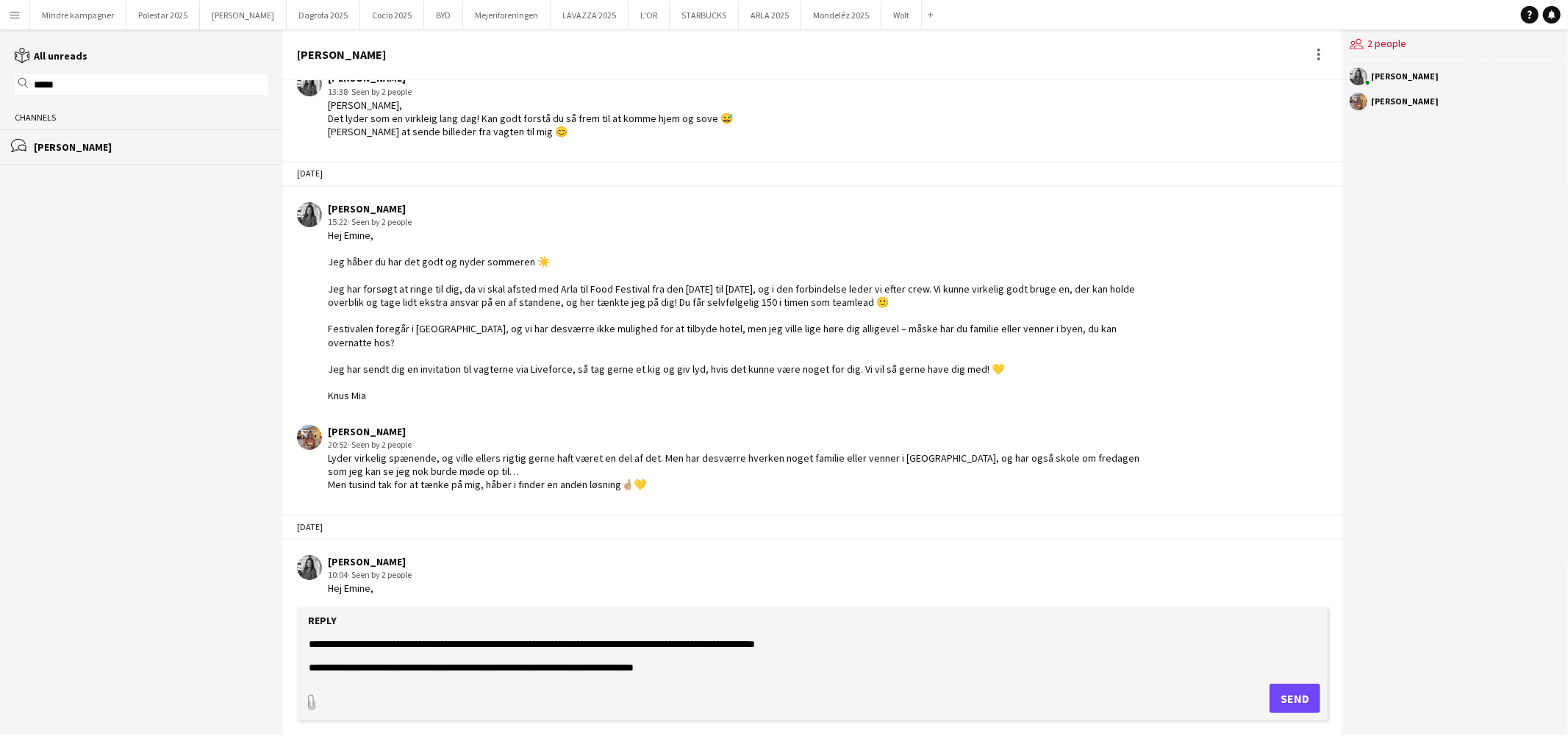
click at [668, 667] on textarea "**********" at bounding box center [812, 654] width 1010 height 38
type textarea "**********"
click at [1292, 700] on button "Send" at bounding box center [1295, 699] width 51 height 29
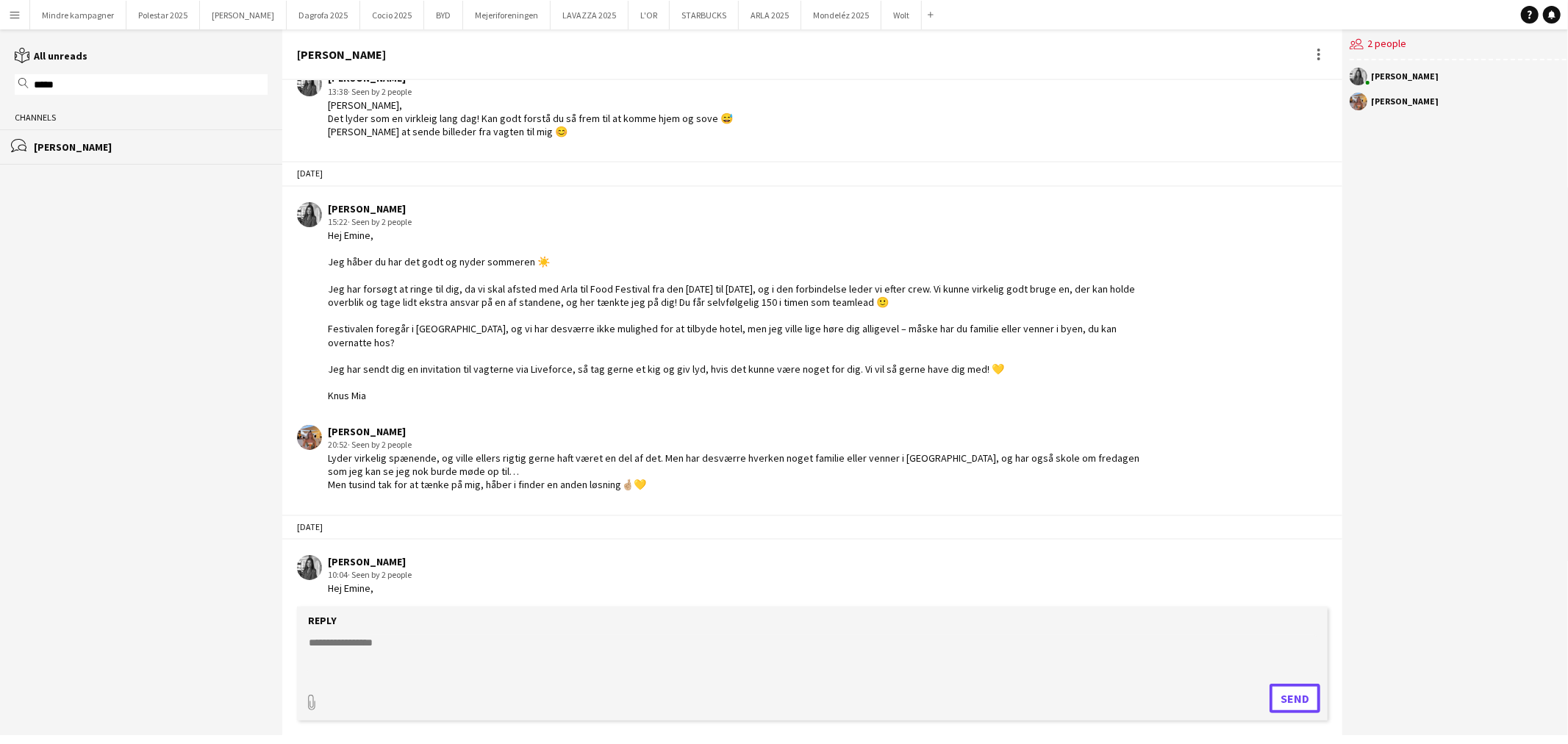
scroll to position [1000, 0]
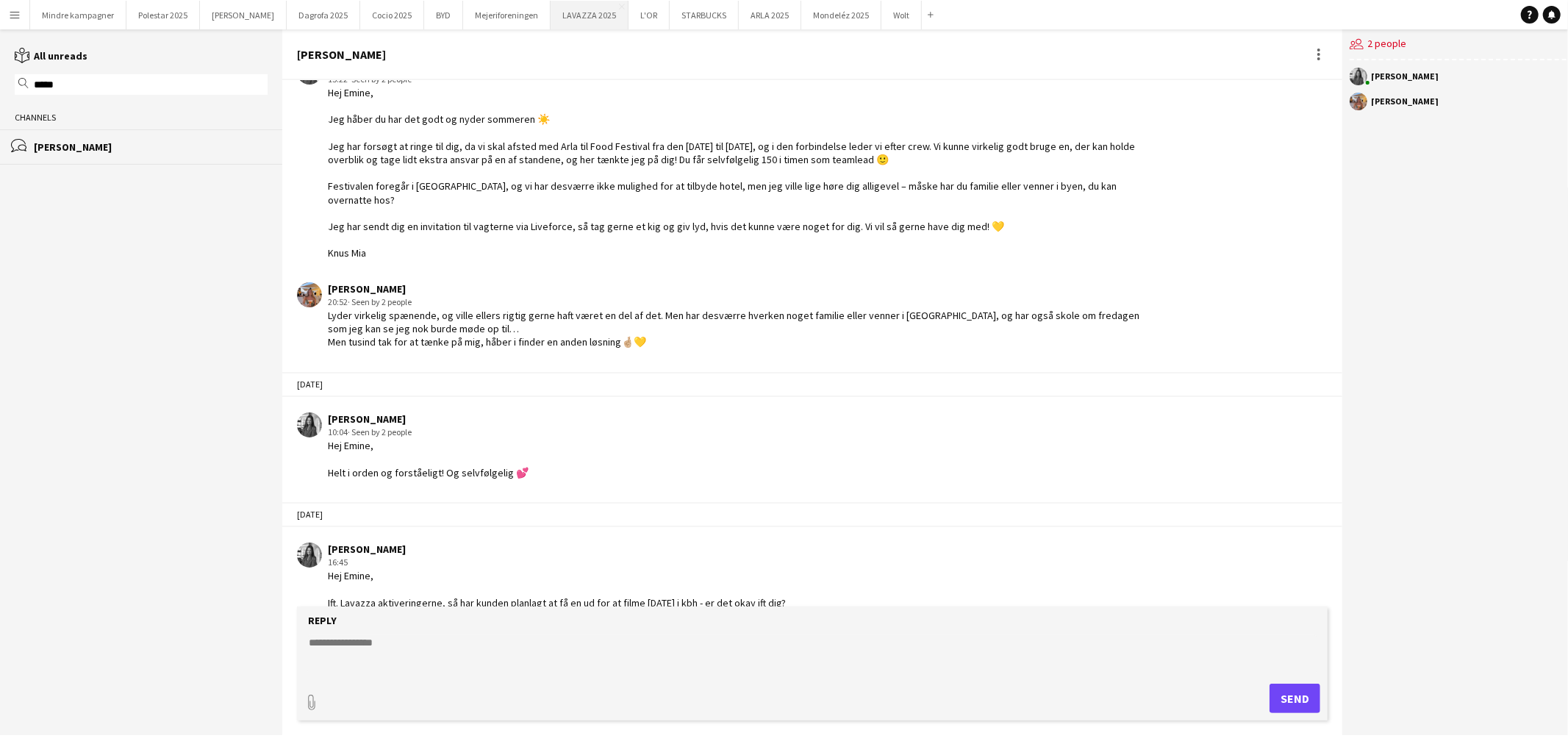
click at [551, 22] on button "LAVAZZA 2025 Close" at bounding box center [590, 15] width 78 height 28
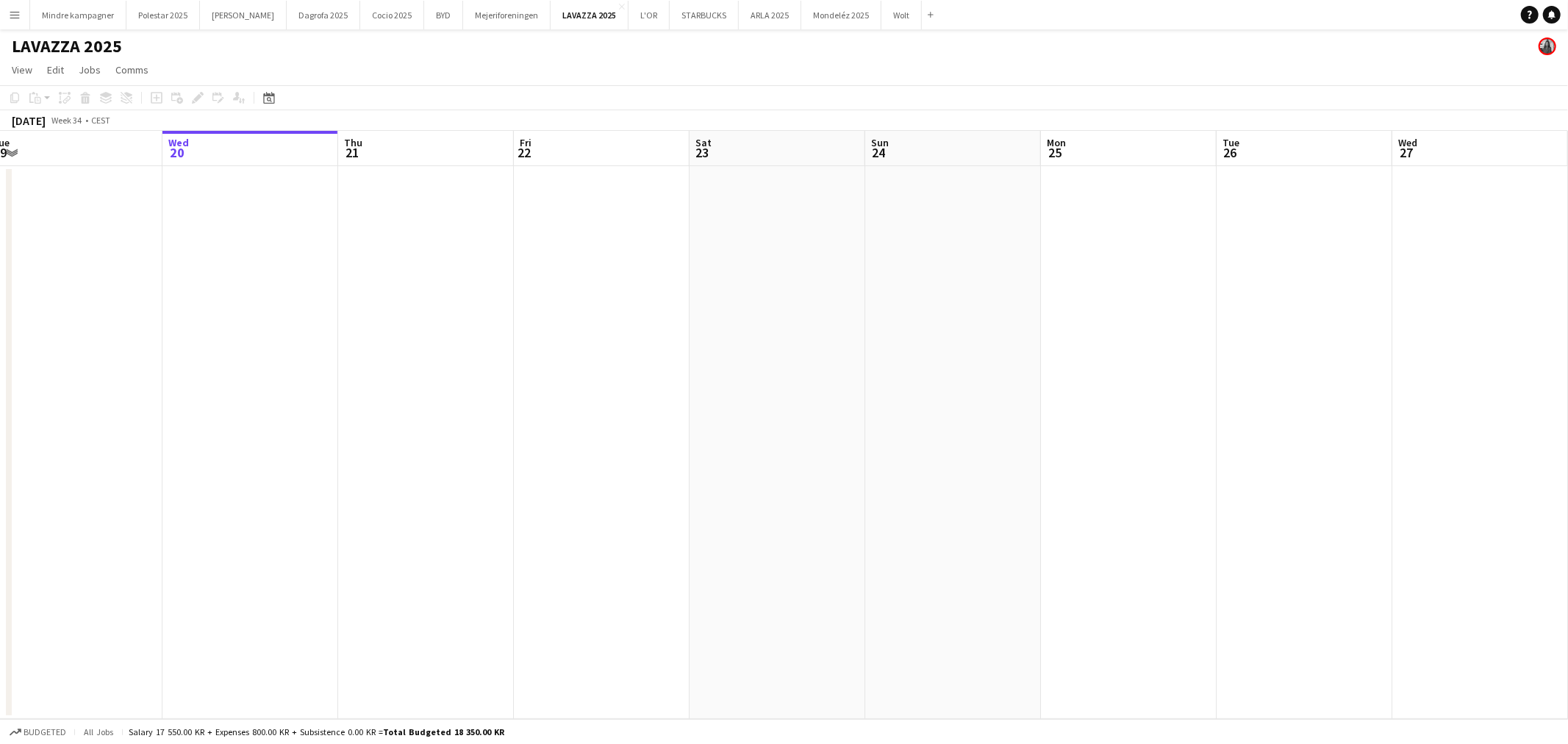
drag, startPoint x: 1162, startPoint y: 410, endPoint x: 715, endPoint y: 445, distance: 448.4
click at [716, 445] on app-calendar-viewport "Sun 17 Mon 18 Tue 19 Wed 20 Thu 21 Fri 22 Sat 23 Sun 24 Mon 25 Tue 26 Wed 27 Th…" at bounding box center [784, 424] width 1568 height 588
drag, startPoint x: 780, startPoint y: 425, endPoint x: 894, endPoint y: 418, distance: 114.2
click at [668, 428] on app-calendar-viewport "Tue 19 Wed 20 Thu 21 Fri 22 Sat 23 Sun 24 Mon 25 Tue 26 Wed 27 Thu 28 Fri 29 Sa…" at bounding box center [784, 424] width 1568 height 588
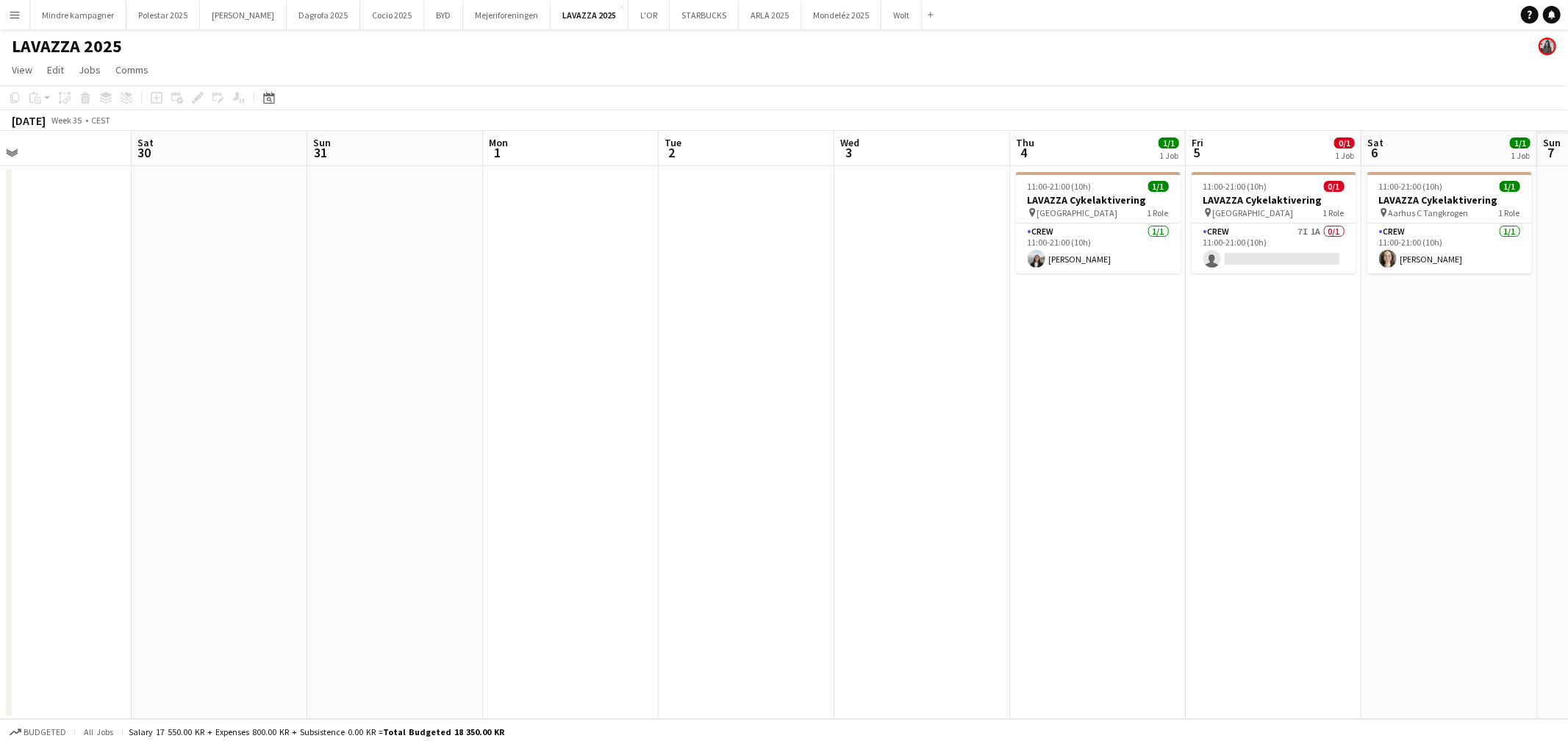
drag, startPoint x: 864, startPoint y: 424, endPoint x: 311, endPoint y: 380, distance: 554.7
click at [301, 380] on app-calendar-viewport "Wed 27 Thu 28 Fri 29 Sat 30 Sun 31 Mon 1 Tue 2 Wed 3 Thu 4 1/1 1 Job Fri 5 0/1 …" at bounding box center [784, 424] width 1568 height 588
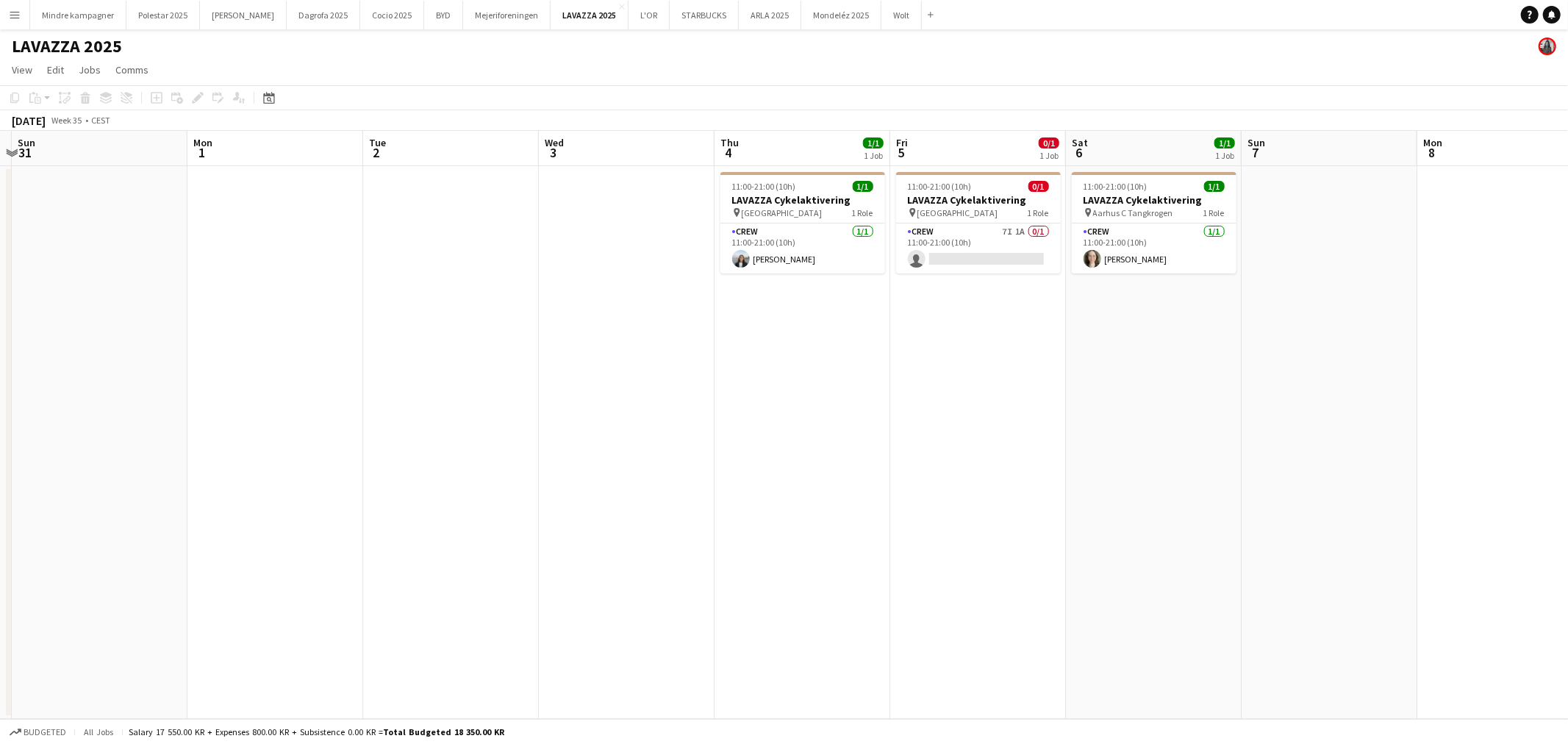
scroll to position [0, 481]
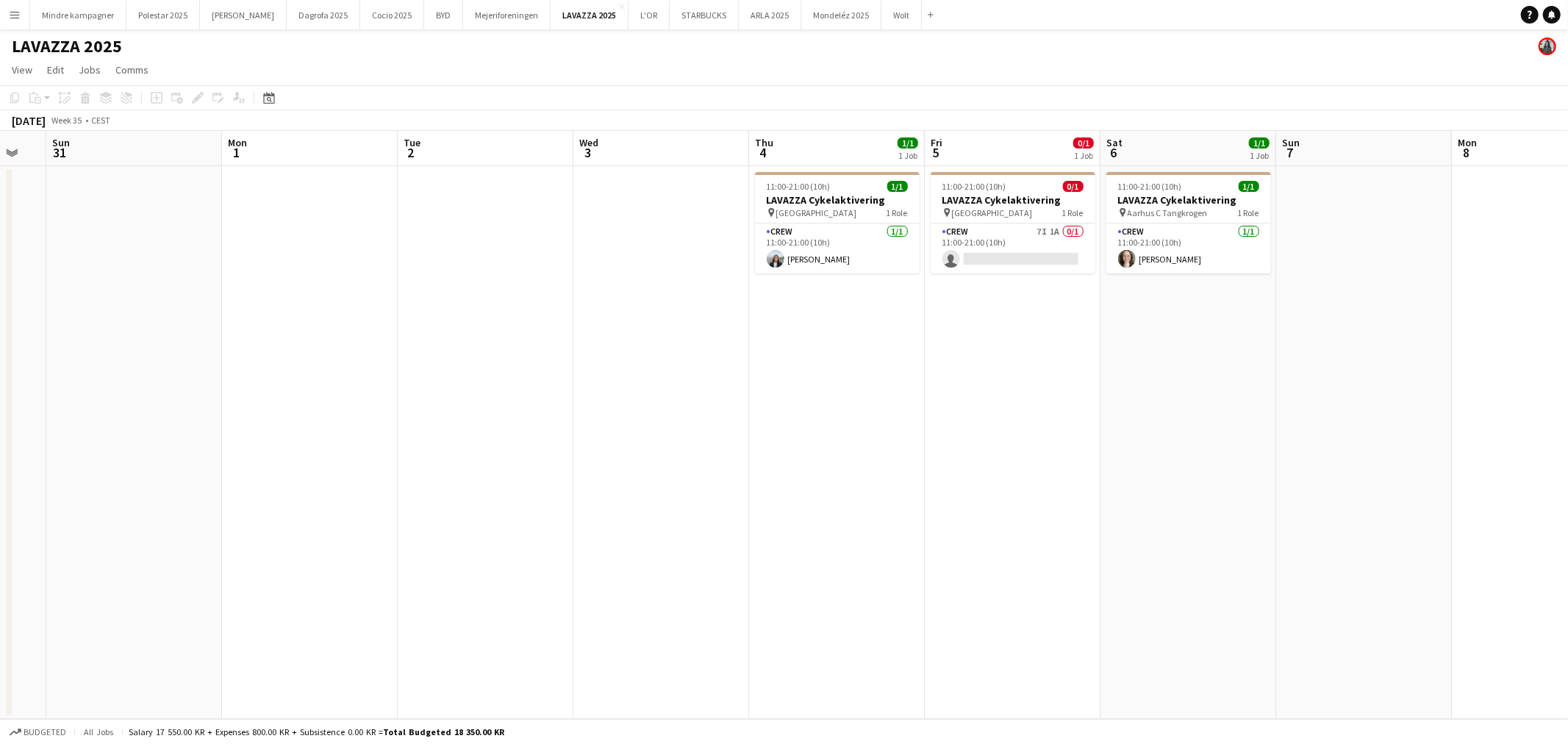
drag, startPoint x: 1138, startPoint y: 426, endPoint x: 874, endPoint y: 445, distance: 264.7
click at [874, 445] on app-calendar-viewport "Thu 28 Fri 29 Sat 30 Sun 31 Mon 1 Tue 2 Wed 3 Thu 4 1/1 1 Job Fri 5 0/1 1 Job S…" at bounding box center [784, 424] width 1568 height 588
click at [1048, 233] on app-card-role "Crew 7I 1A 0/1 11:00-21:00 (10h) single-neutral-actions" at bounding box center [1012, 248] width 165 height 50
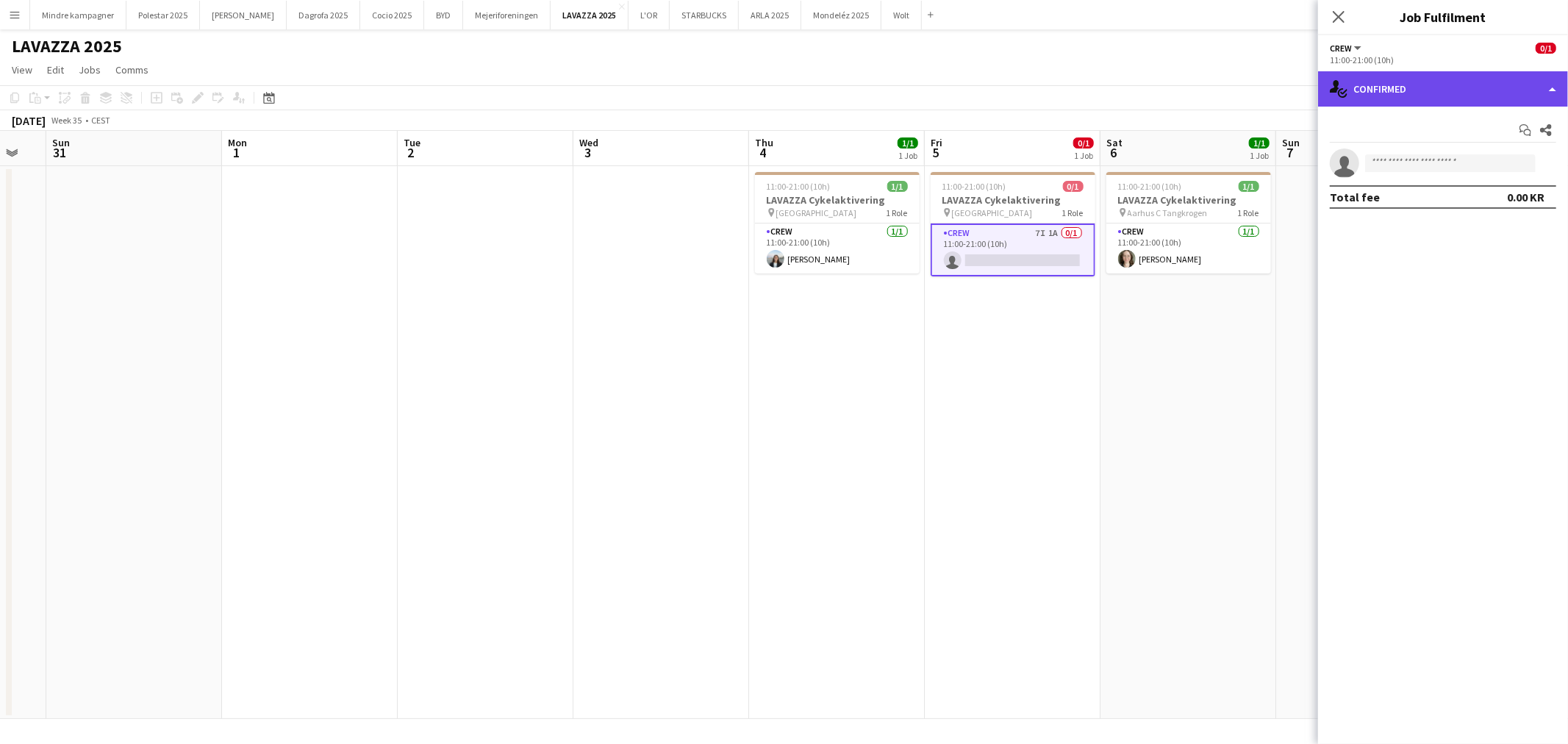
click at [1429, 88] on div "single-neutral-actions-check-2 Confirmed" at bounding box center [1442, 88] width 250 height 35
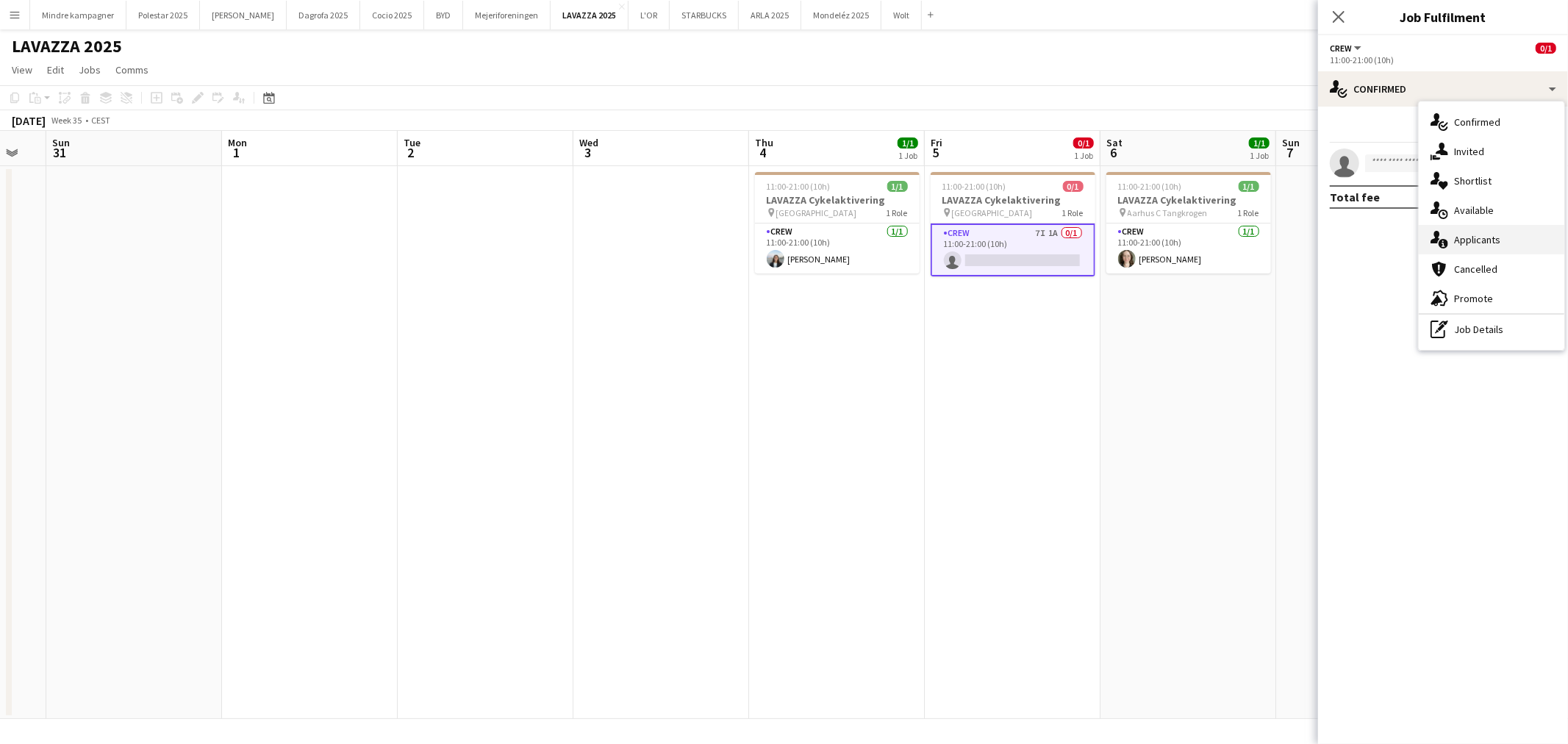
click at [1471, 237] on div "single-neutral-actions-information Applicants" at bounding box center [1491, 239] width 145 height 29
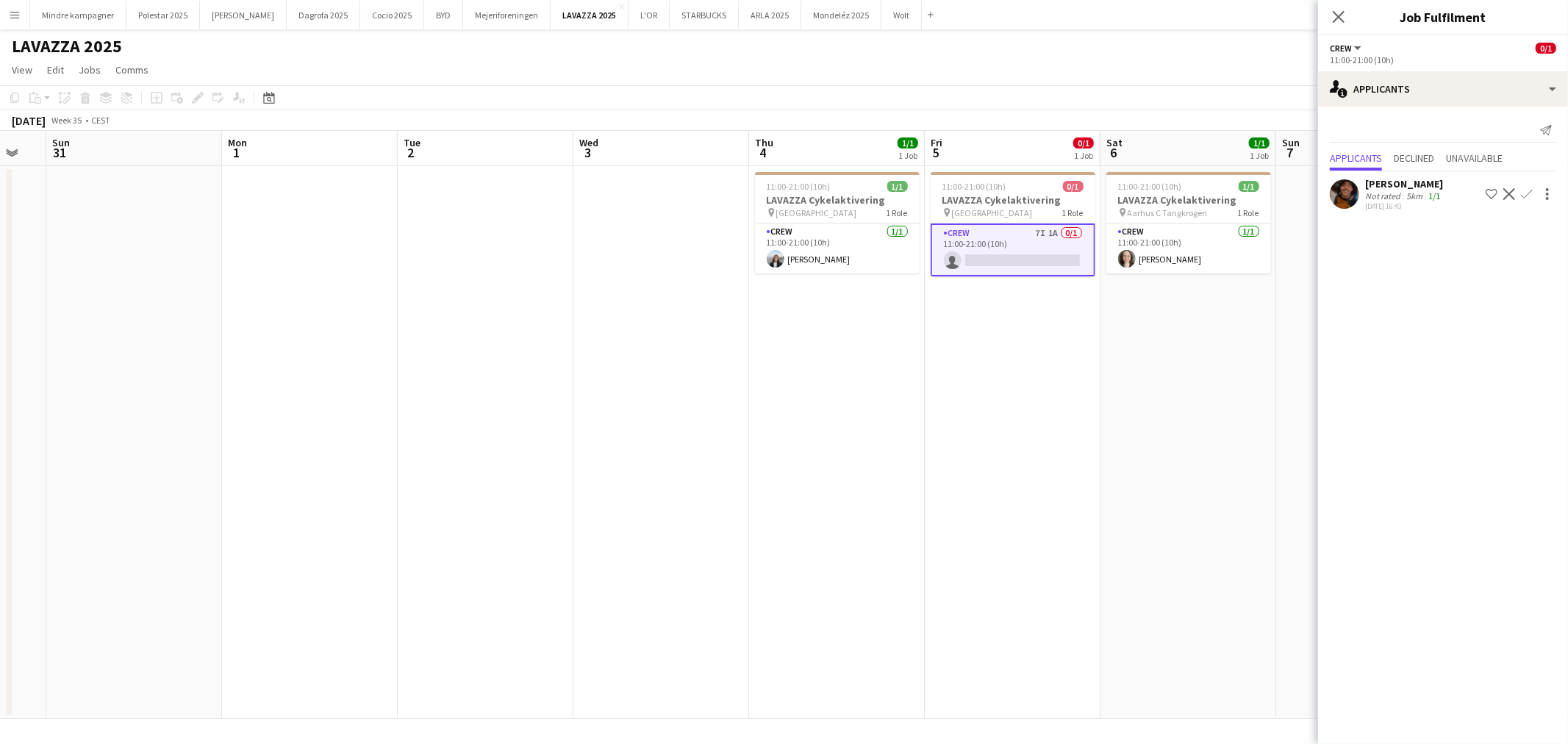
click at [1064, 424] on app-date-cell "11:00-21:00 (10h) 0/1 LAVAZZA Cykelaktivering pin [GEOGRAPHIC_DATA] 1 Role Crew…" at bounding box center [1012, 442] width 176 height 553
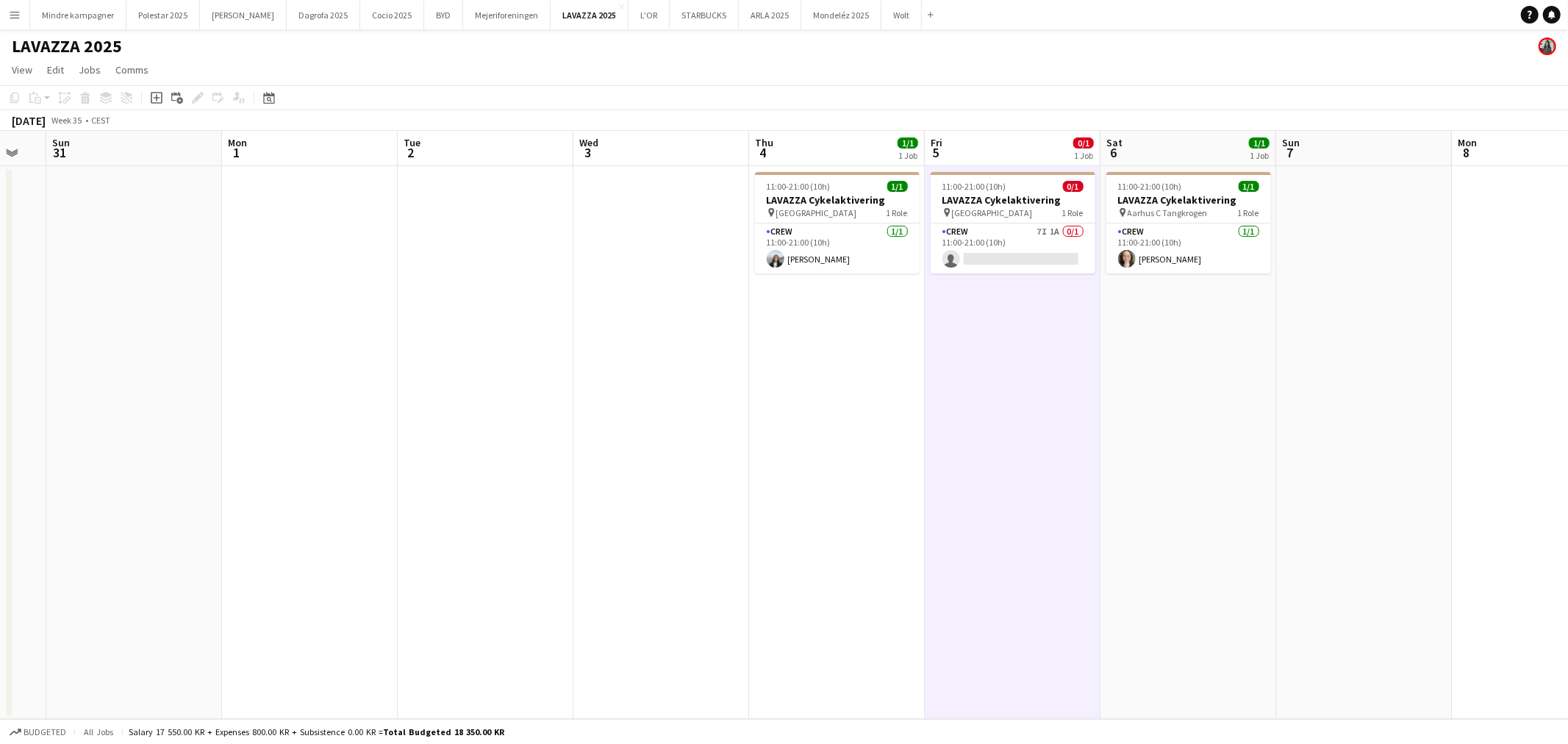
click at [1162, 416] on app-date-cell "11:00-21:00 (10h) 1/1 LAVAZZA Cykelaktivering pin Aarhus C Tangkrogen 1 Role Cr…" at bounding box center [1188, 442] width 176 height 553
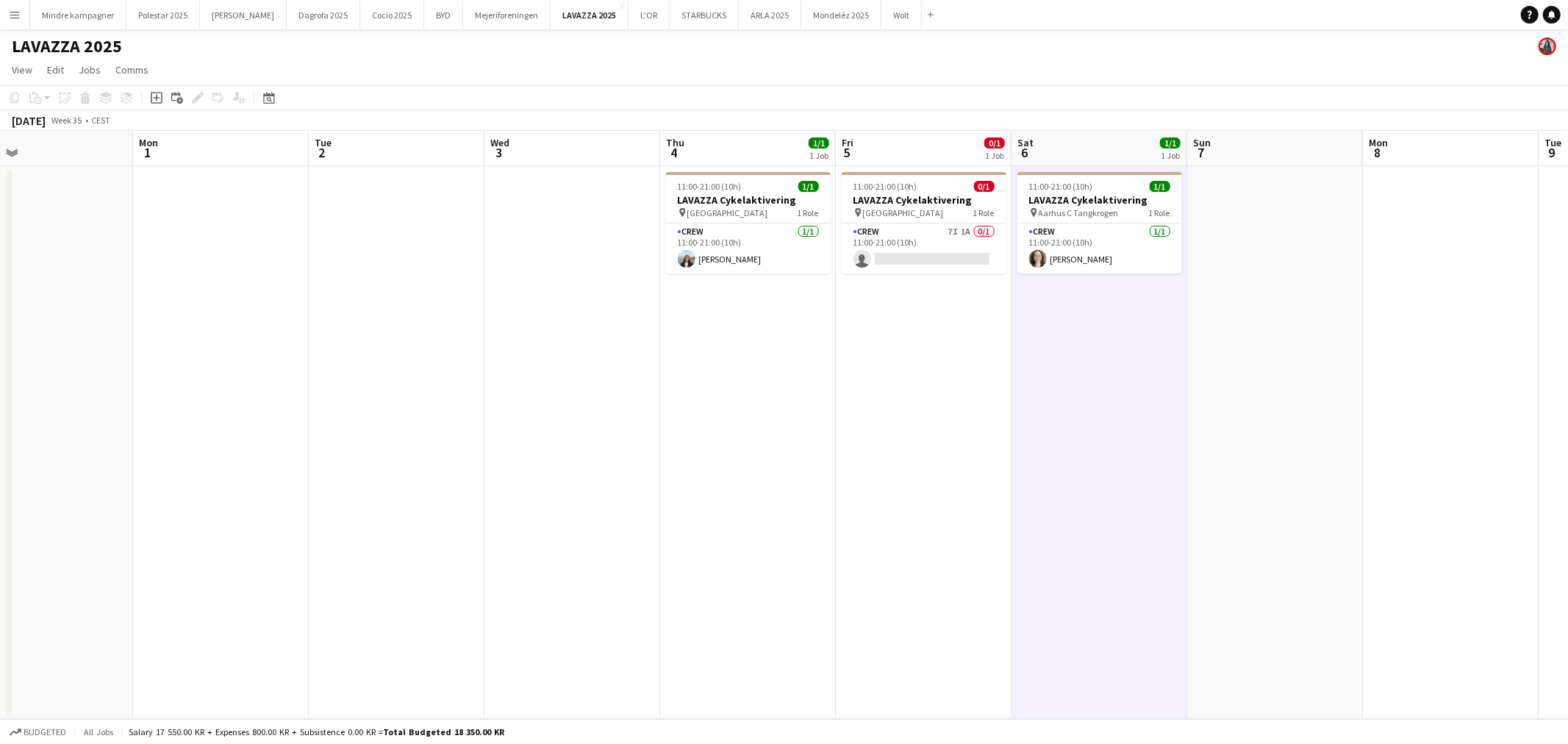
drag, startPoint x: 1208, startPoint y: 419, endPoint x: 1114, endPoint y: 429, distance: 94.5
click at [1114, 429] on app-calendar-viewport "Thu 28 Fri 29 Sat 30 Sun 31 Mon 1 Tue 2 Wed 3 Thu 4 1/1 1 Job Fri 5 0/1 1 Job S…" at bounding box center [784, 424] width 1568 height 588
click at [1199, 424] on app-date-cell at bounding box center [1269, 442] width 176 height 553
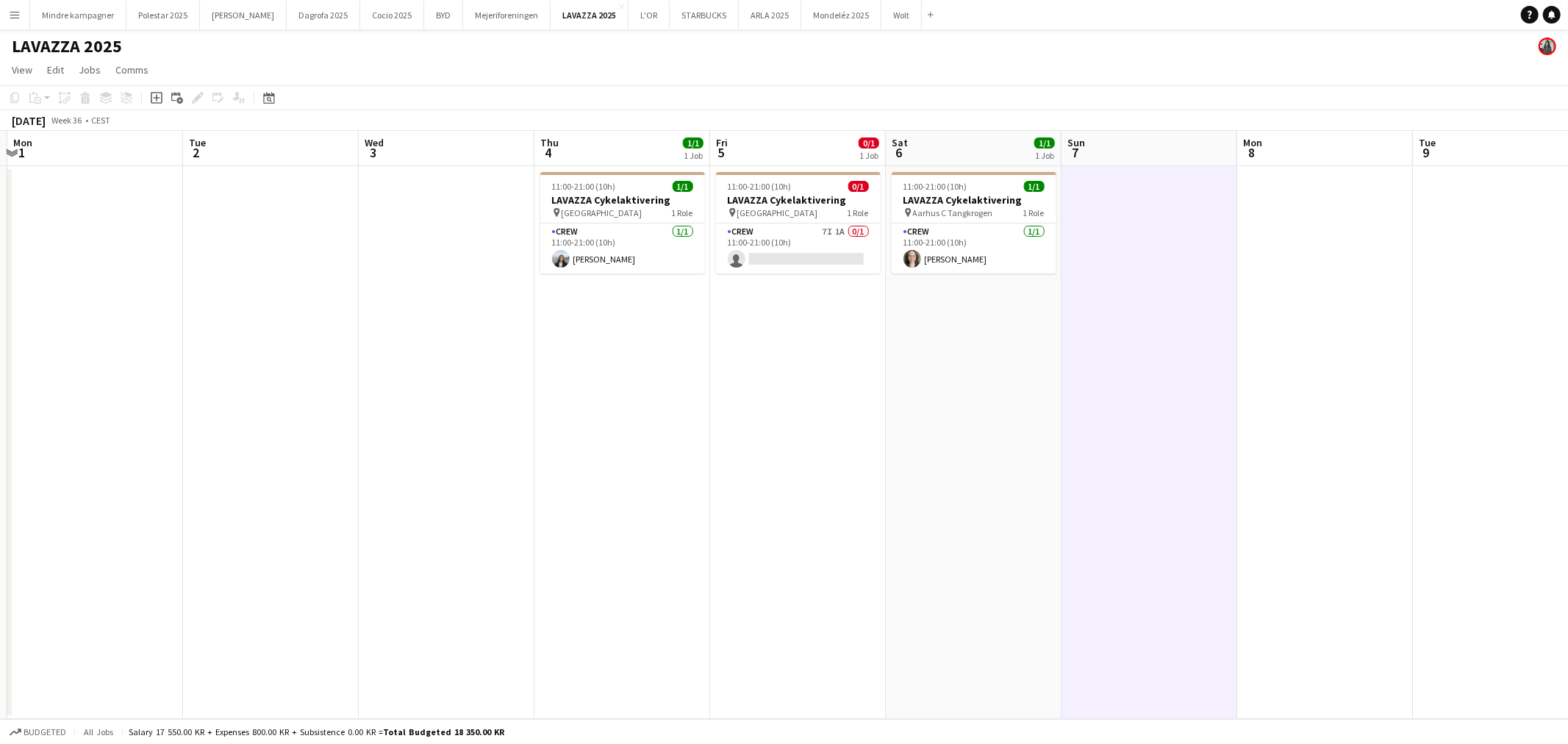
drag, startPoint x: 1304, startPoint y: 415, endPoint x: 1176, endPoint y: 429, distance: 128.8
click at [1176, 429] on app-calendar-viewport "Fri 29 Sat 30 Sun 31 Mon 1 Tue 2 Wed 3 Thu 4 1/1 1 Job Fri 5 0/1 1 Job Sat 6 1/…" at bounding box center [784, 424] width 1568 height 588
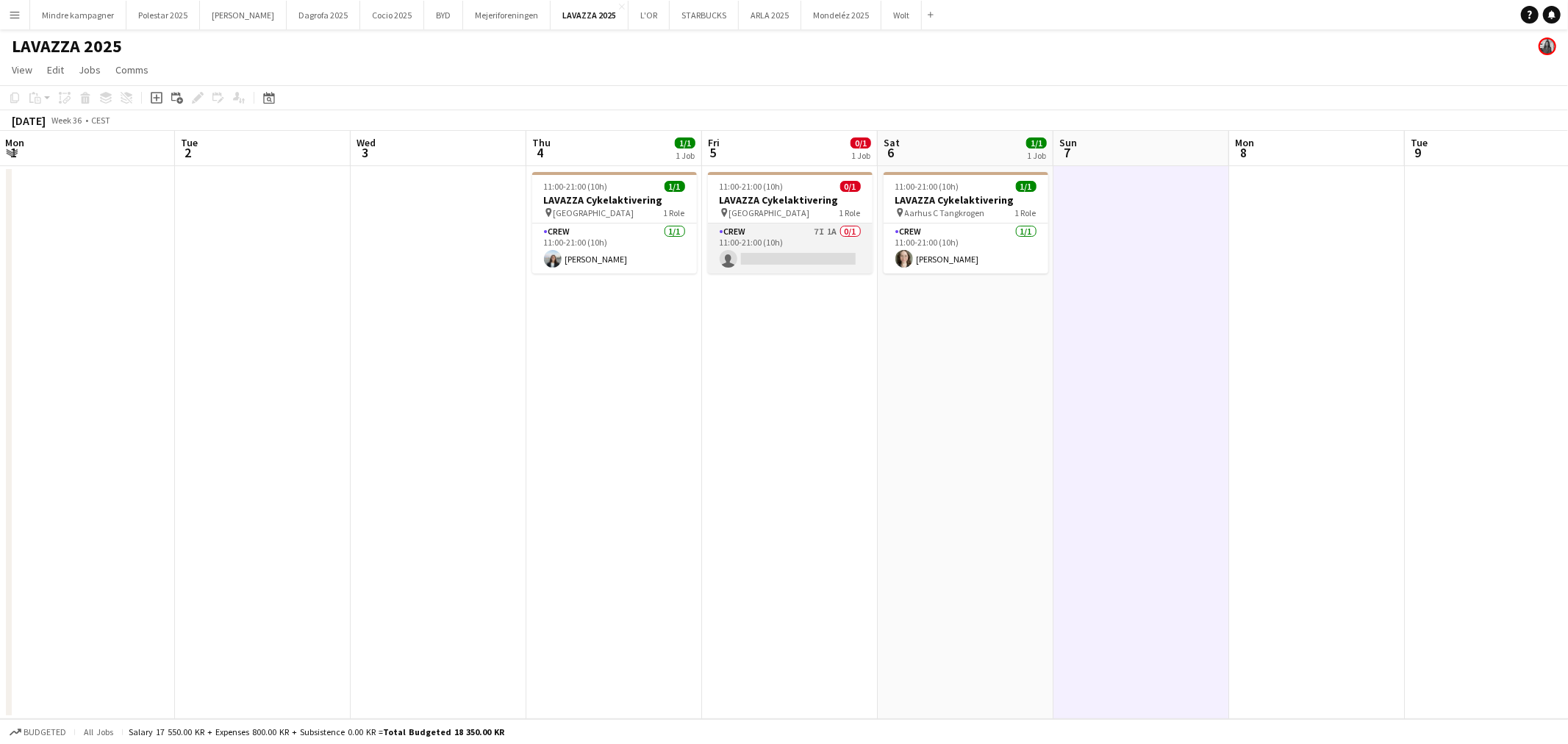
click at [840, 239] on app-card-role "Crew 7I 1A 0/1 11:00-21:00 (10h) single-neutral-actions" at bounding box center [789, 248] width 165 height 50
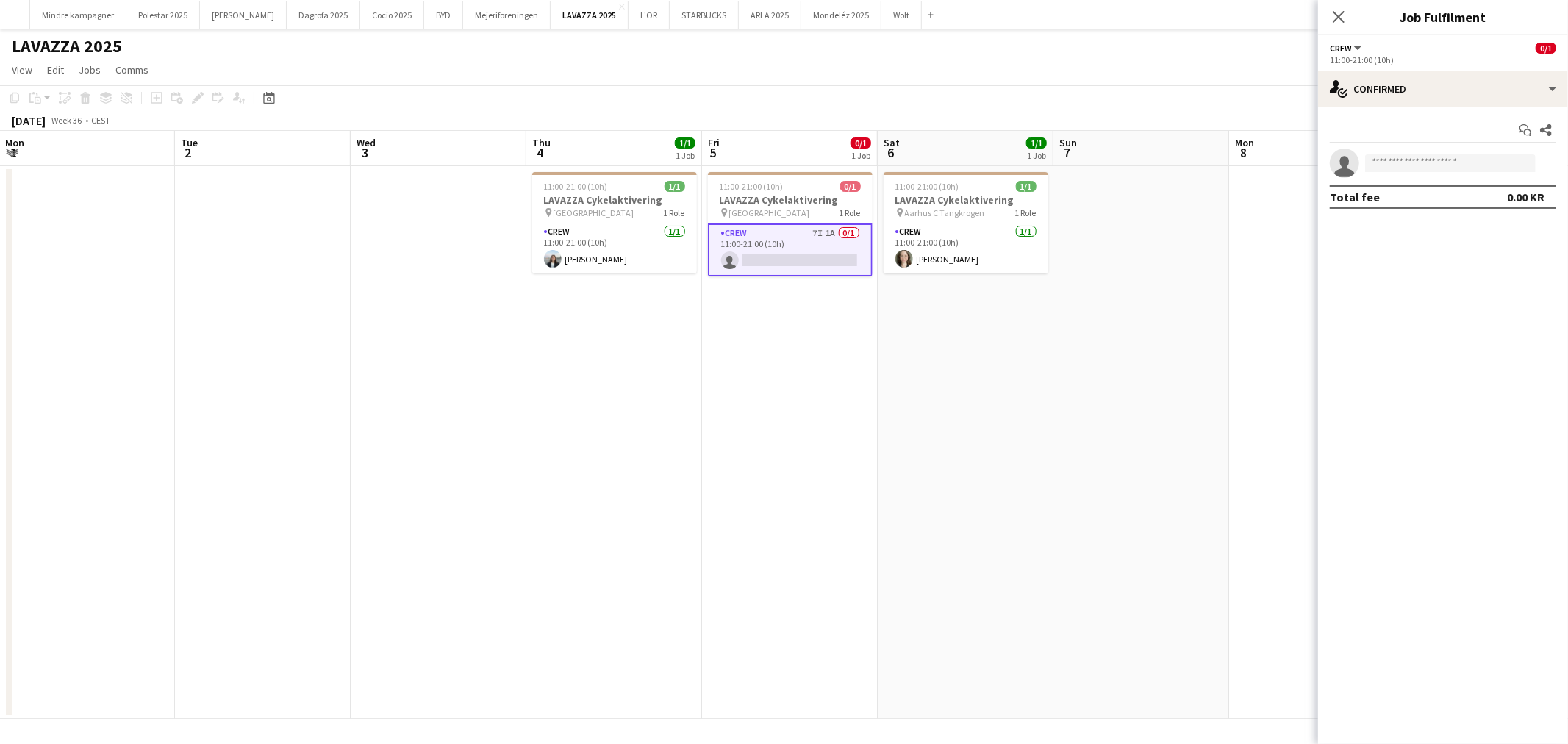
click at [840, 239] on app-card-role "Crew 7I 1A 0/1 11:00-21:00 (10h) single-neutral-actions" at bounding box center [789, 249] width 165 height 53
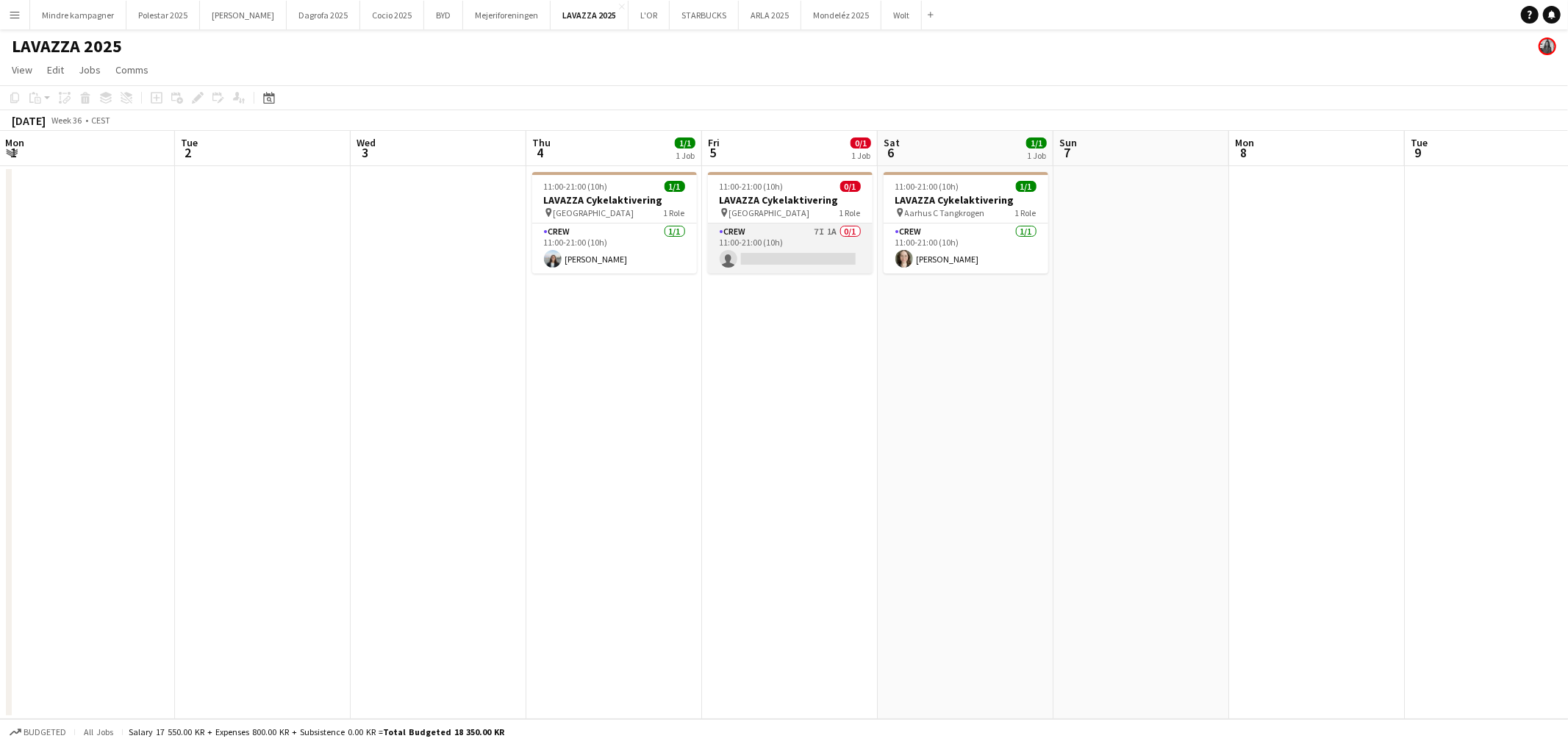
click at [840, 239] on app-card-role "Crew 7I 1A 0/1 11:00-21:00 (10h) single-neutral-actions" at bounding box center [789, 248] width 165 height 50
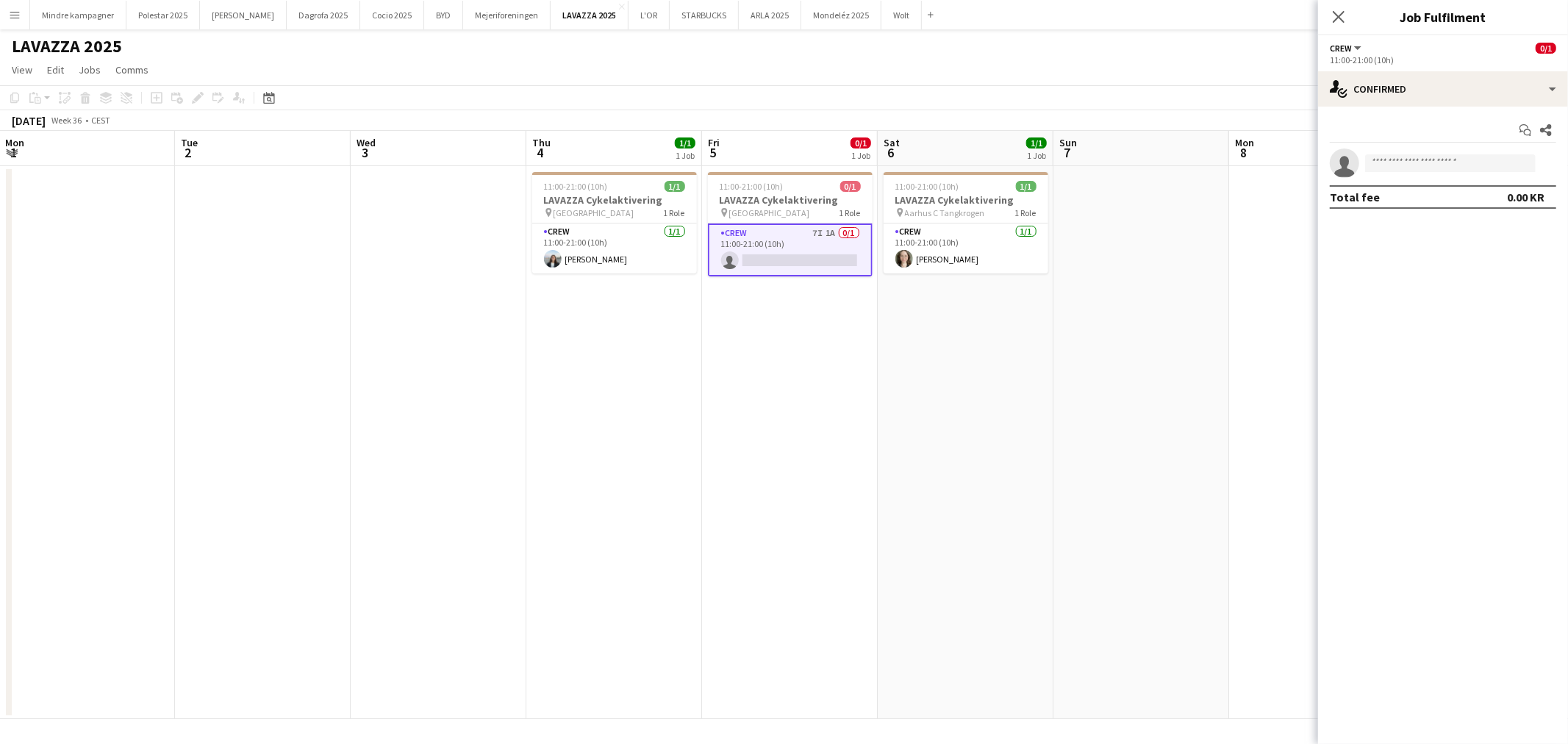
click at [763, 457] on app-date-cell "11:00-21:00 (10h) 0/1 LAVAZZA Cykelaktivering pin [GEOGRAPHIC_DATA] 1 Role Crew…" at bounding box center [789, 442] width 176 height 553
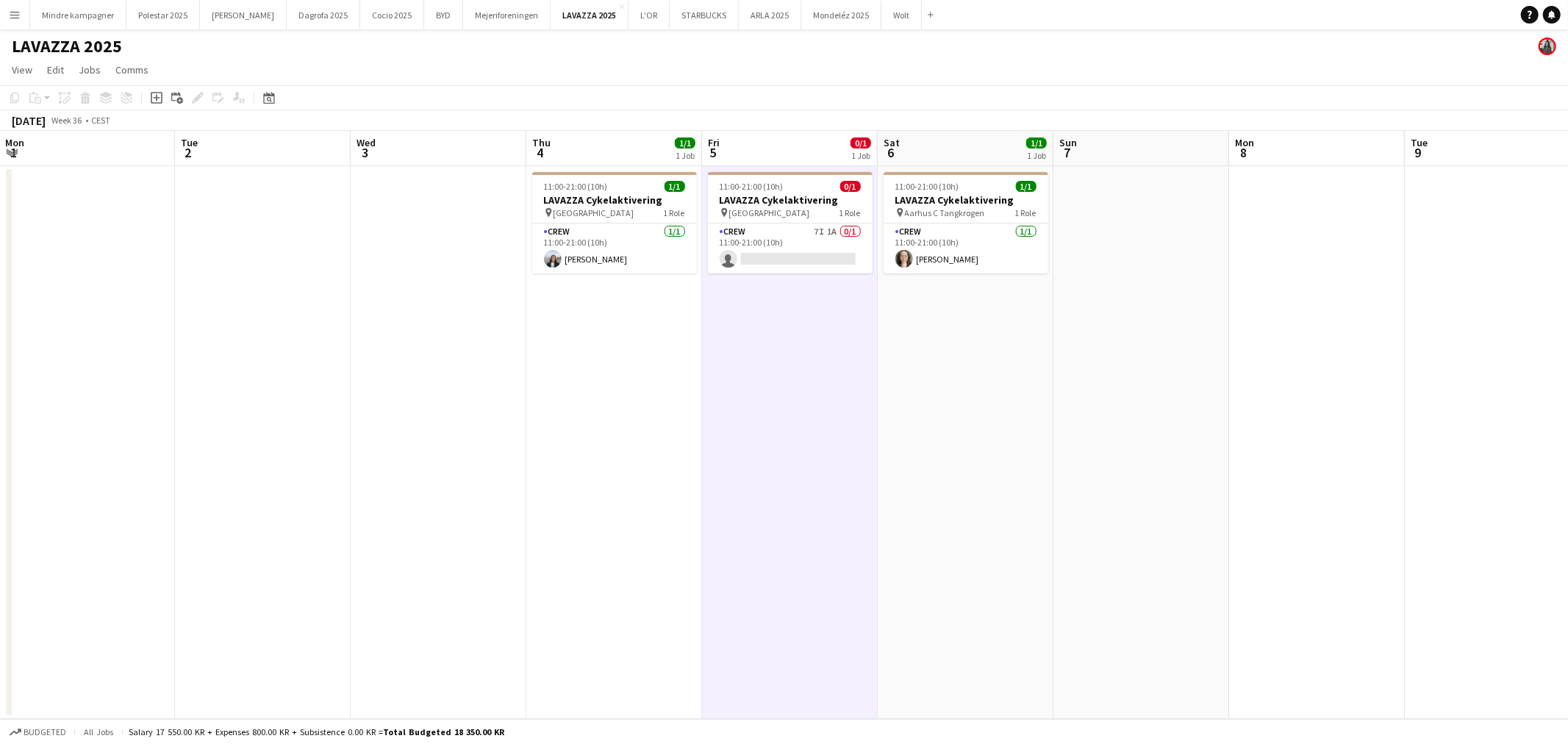
drag, startPoint x: 1077, startPoint y: 458, endPoint x: 728, endPoint y: 504, distance: 352.0
click at [726, 501] on app-calendar-viewport "Fri 29 Sat 30 Sun 31 Mon 1 Tue 2 Wed 3 Thu 4 1/1 1 Job Fri 5 0/1 1 Job Sat 6 1/…" at bounding box center [784, 424] width 1568 height 588
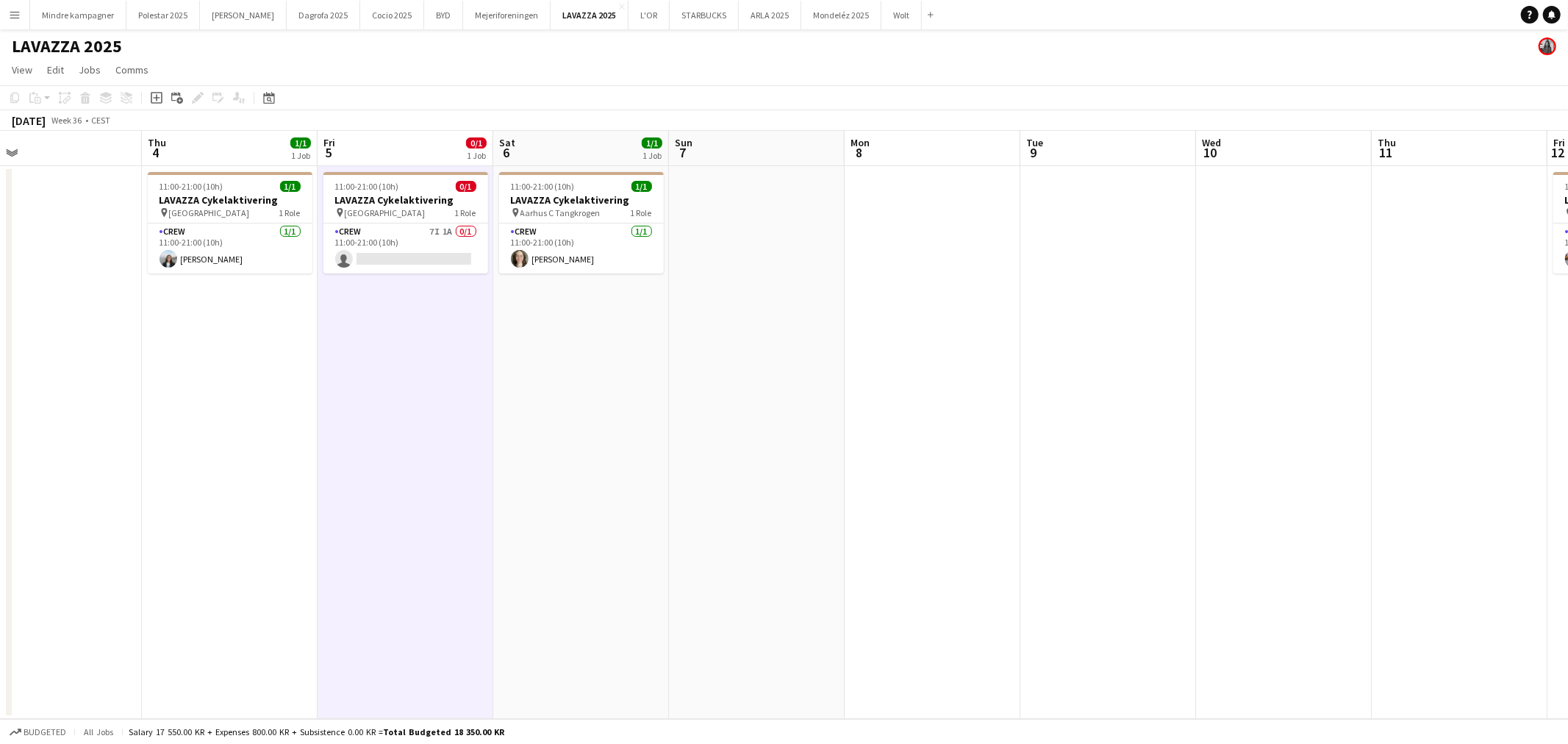
drag, startPoint x: 502, startPoint y: 501, endPoint x: 896, endPoint y: 512, distance: 394.2
click at [896, 512] on app-calendar-viewport "Mon 1 Tue 2 Wed 3 Thu 4 1/1 1 Job Fri 5 0/1 1 Job Sat 6 1/1 1 Job Sun 7 Mon 8 T…" at bounding box center [784, 424] width 1568 height 588
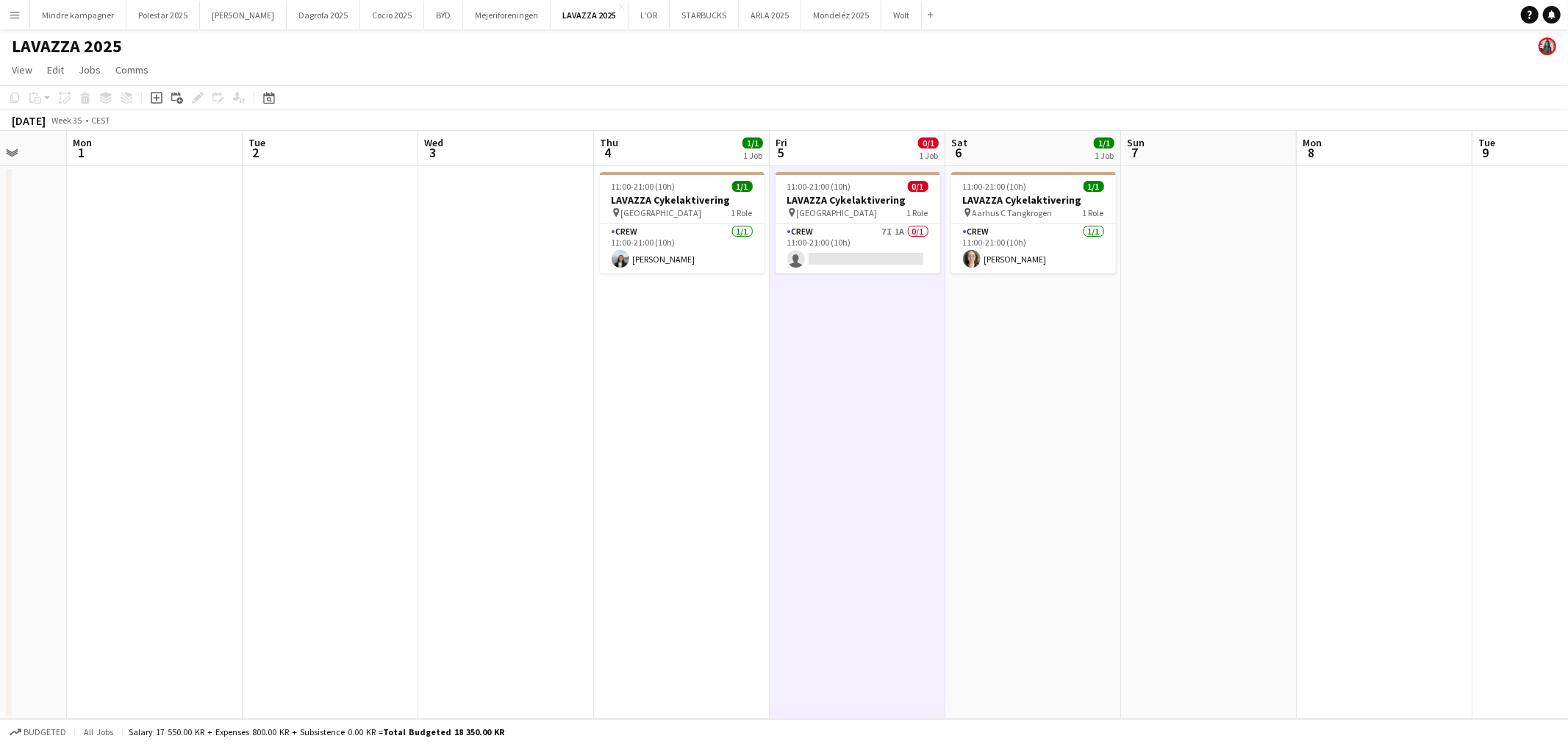
drag, startPoint x: 623, startPoint y: 501, endPoint x: 651, endPoint y: 501, distance: 28.0
click at [651, 501] on app-calendar-viewport "Fri 29 Sat 30 Sun 31 Mon 1 Tue 2 Wed 3 Thu 4 1/1 1 Job Fri 5 0/1 1 Job Sat 6 1/…" at bounding box center [784, 424] width 1568 height 588
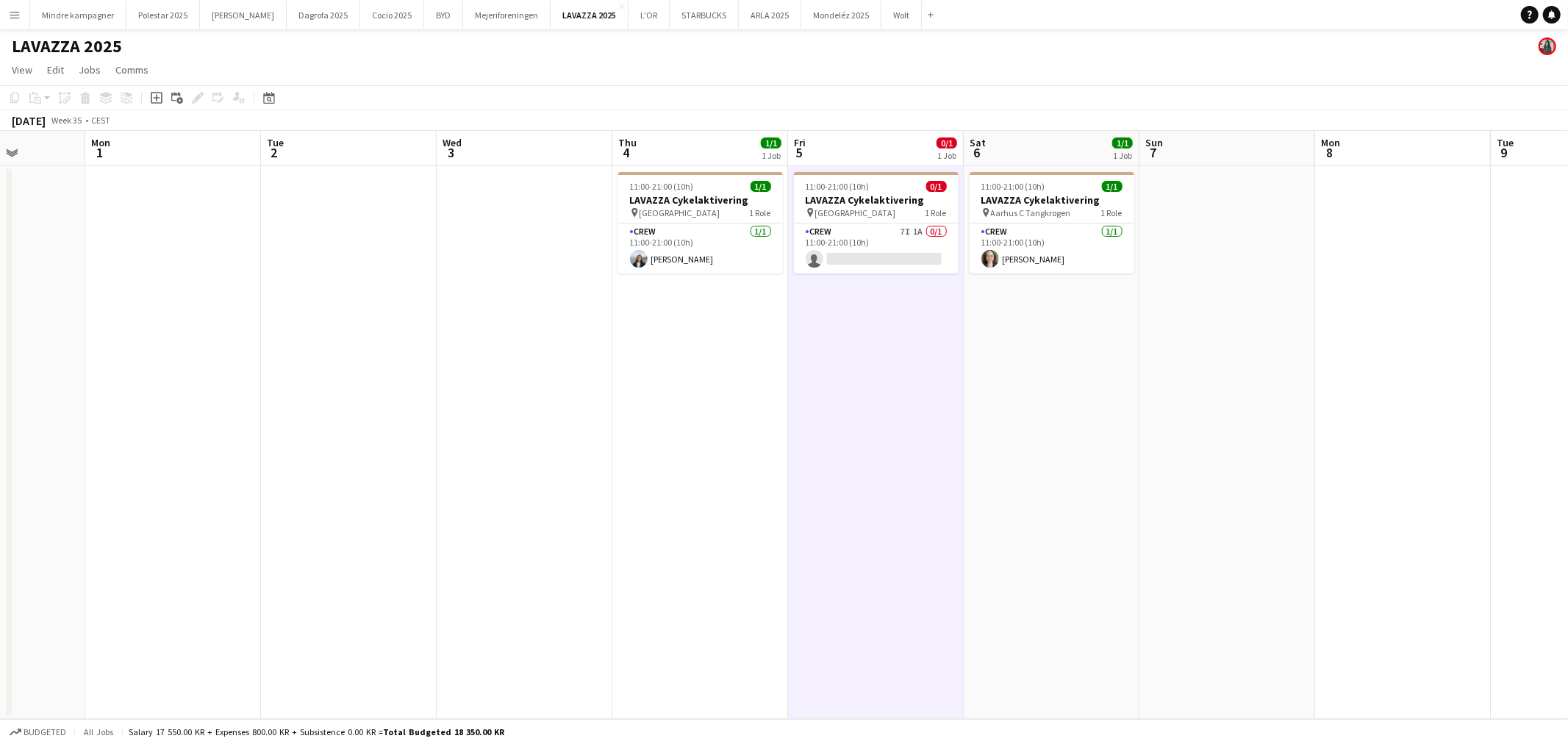
drag, startPoint x: 397, startPoint y: 469, endPoint x: 628, endPoint y: 471, distance: 231.0
click at [563, 469] on app-calendar-viewport "Fri 29 Sat 30 Sun 31 Mon 1 Tue 2 Wed 3 Thu 4 1/1 1 Job Fri 5 0/1 1 Job Sat 6 1/…" at bounding box center [784, 424] width 1568 height 588
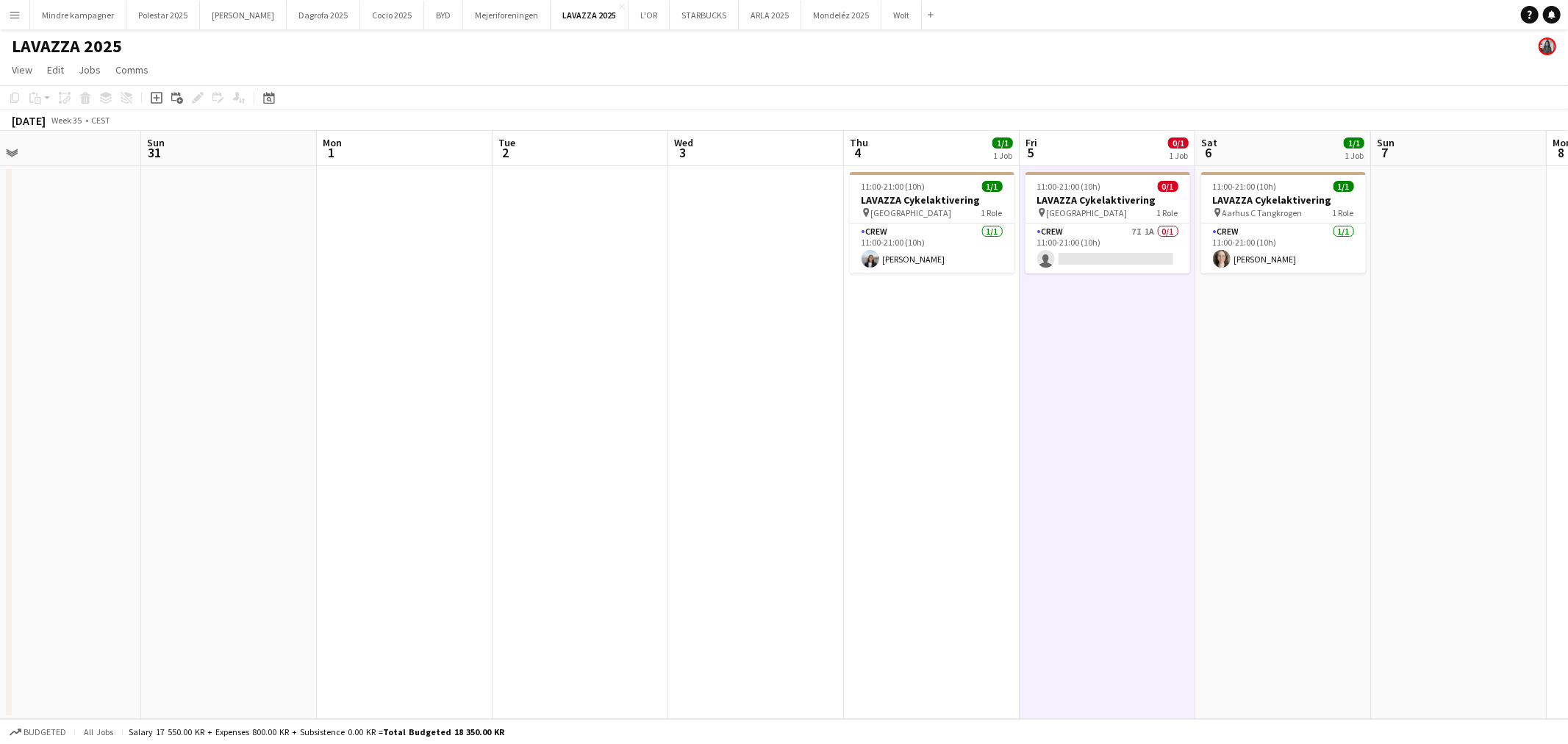
drag, startPoint x: 404, startPoint y: 484, endPoint x: 491, endPoint y: 476, distance: 87.4
click at [542, 483] on app-calendar-viewport "Thu 28 Fri 29 Sat 30 Sun 31 Mon 1 Tue 2 Wed 3 Thu 4 1/1 1 Job Fri 5 0/1 1 Job S…" at bounding box center [784, 424] width 1568 height 588
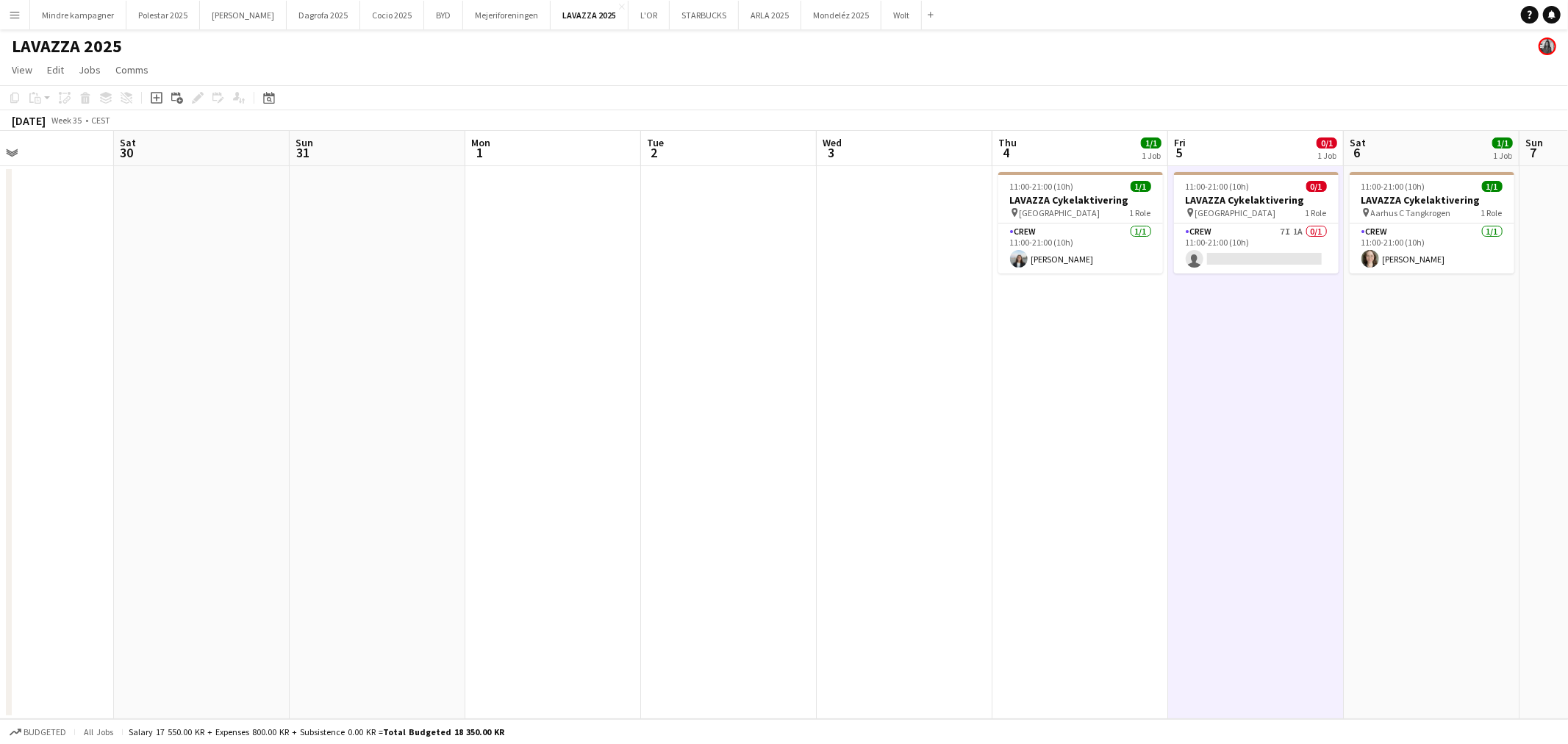
scroll to position [0, 413]
click at [286, 11] on button "Dagrofa 2025 Close" at bounding box center [323, 15] width 74 height 28
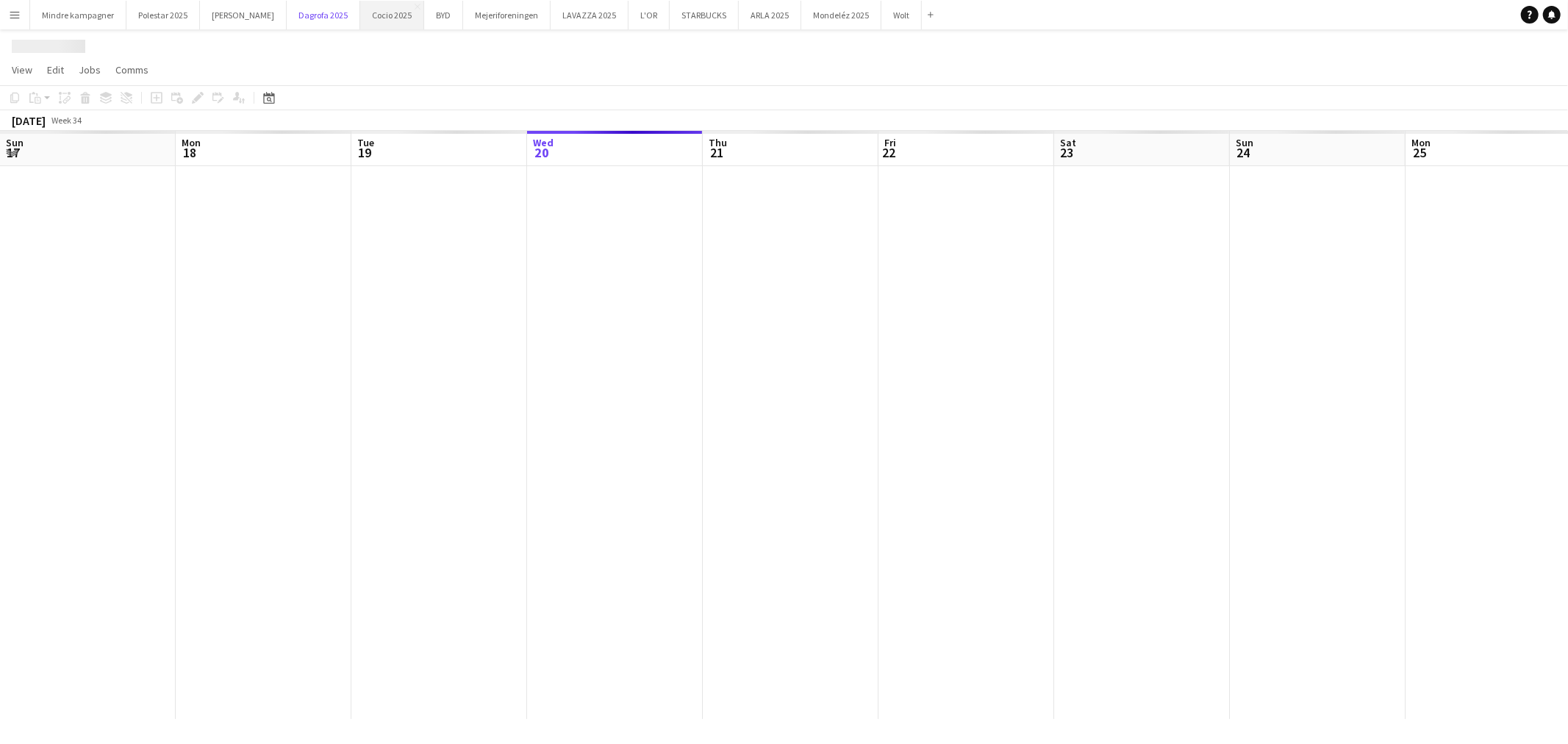
scroll to position [0, 350]
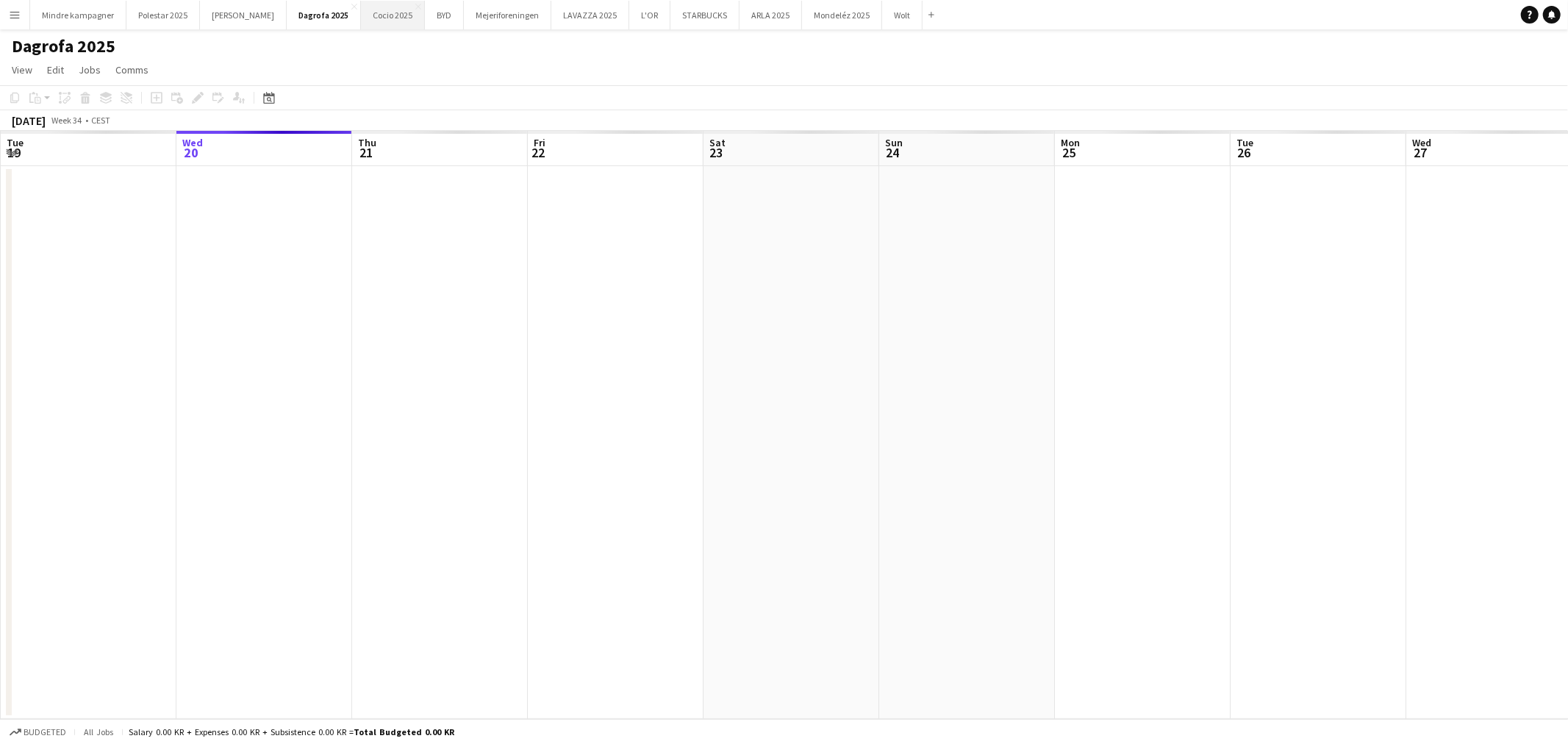
click at [361, 13] on button "Cocio 2025 Close" at bounding box center [393, 15] width 64 height 28
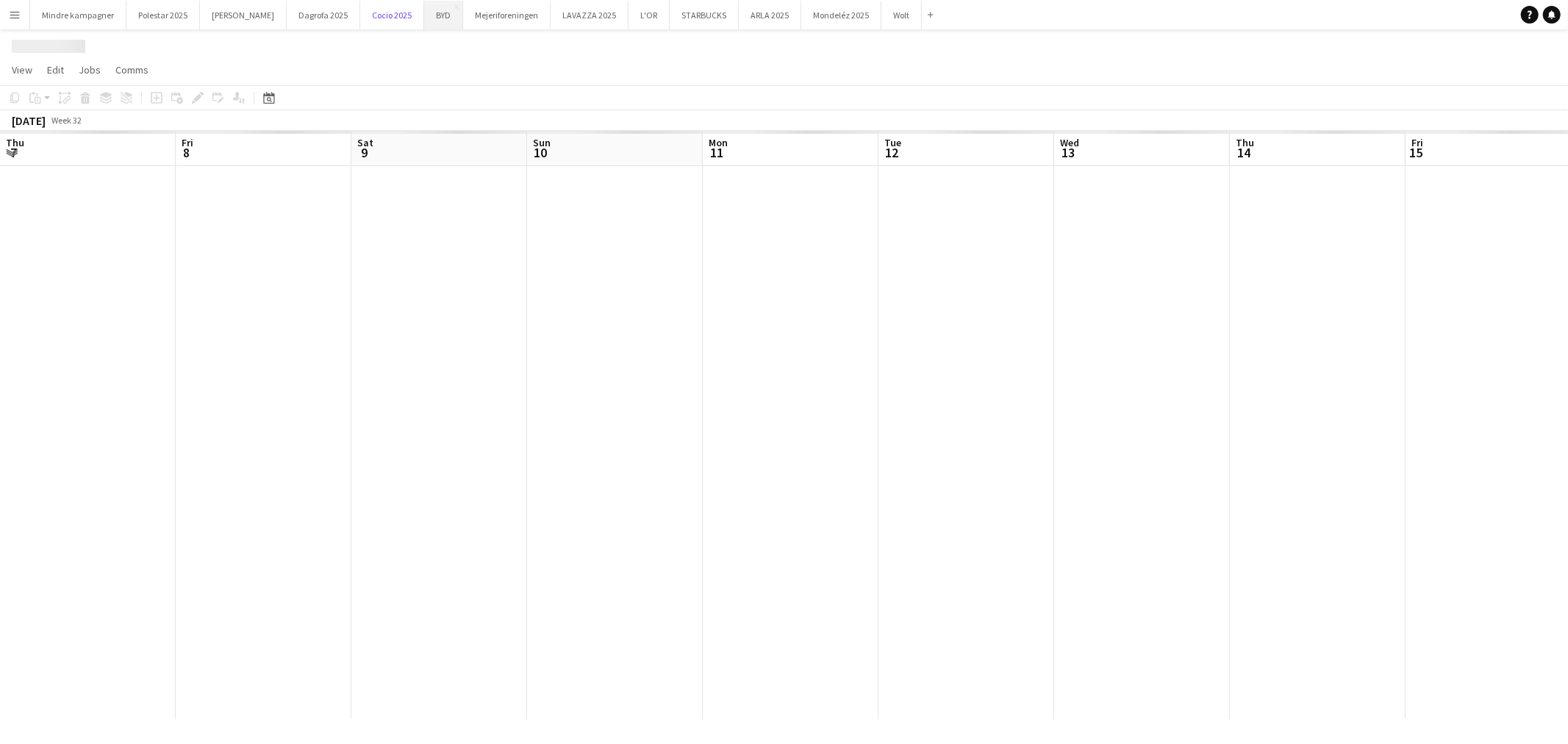
scroll to position [0, 457]
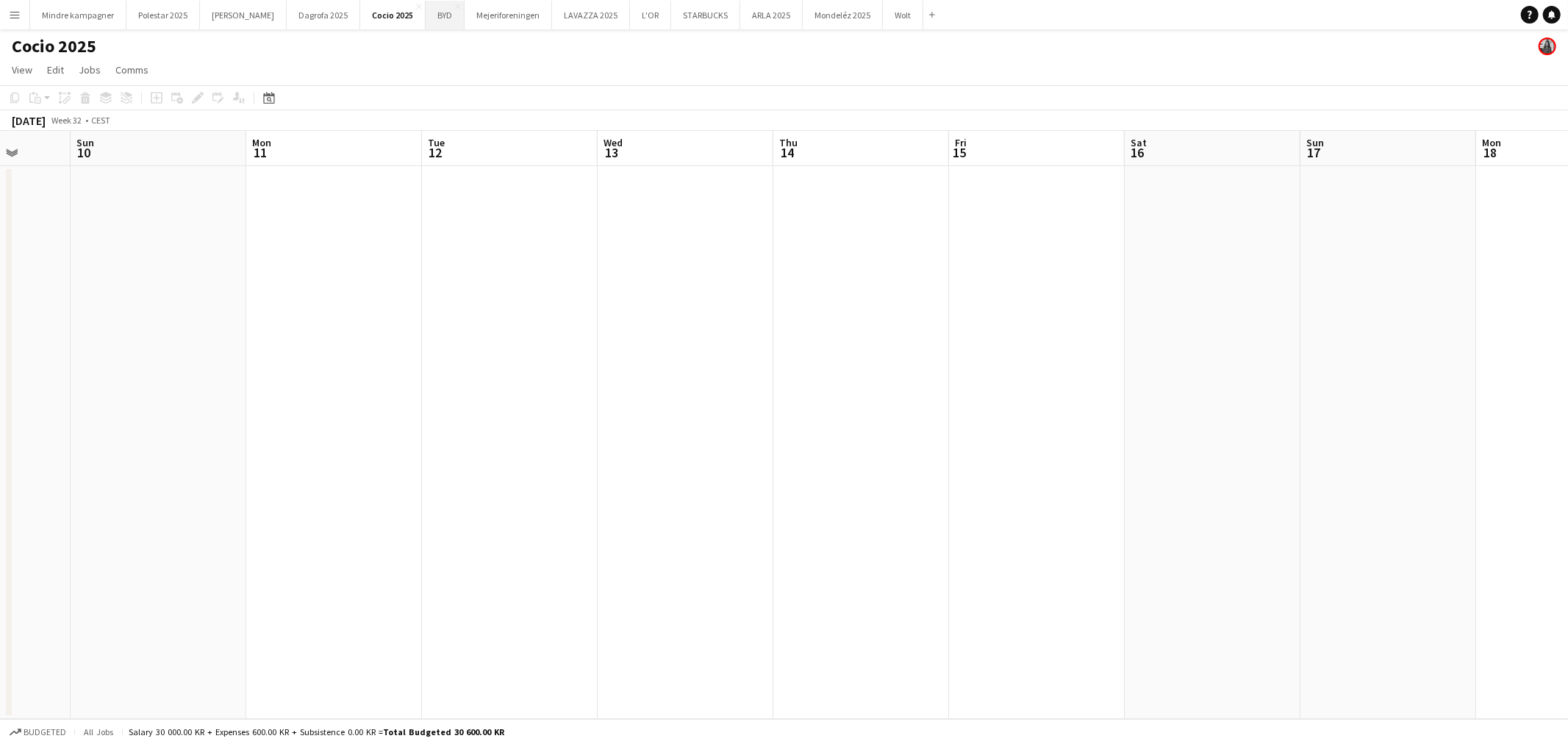
click at [426, 19] on button "BYD Close" at bounding box center [445, 15] width 39 height 28
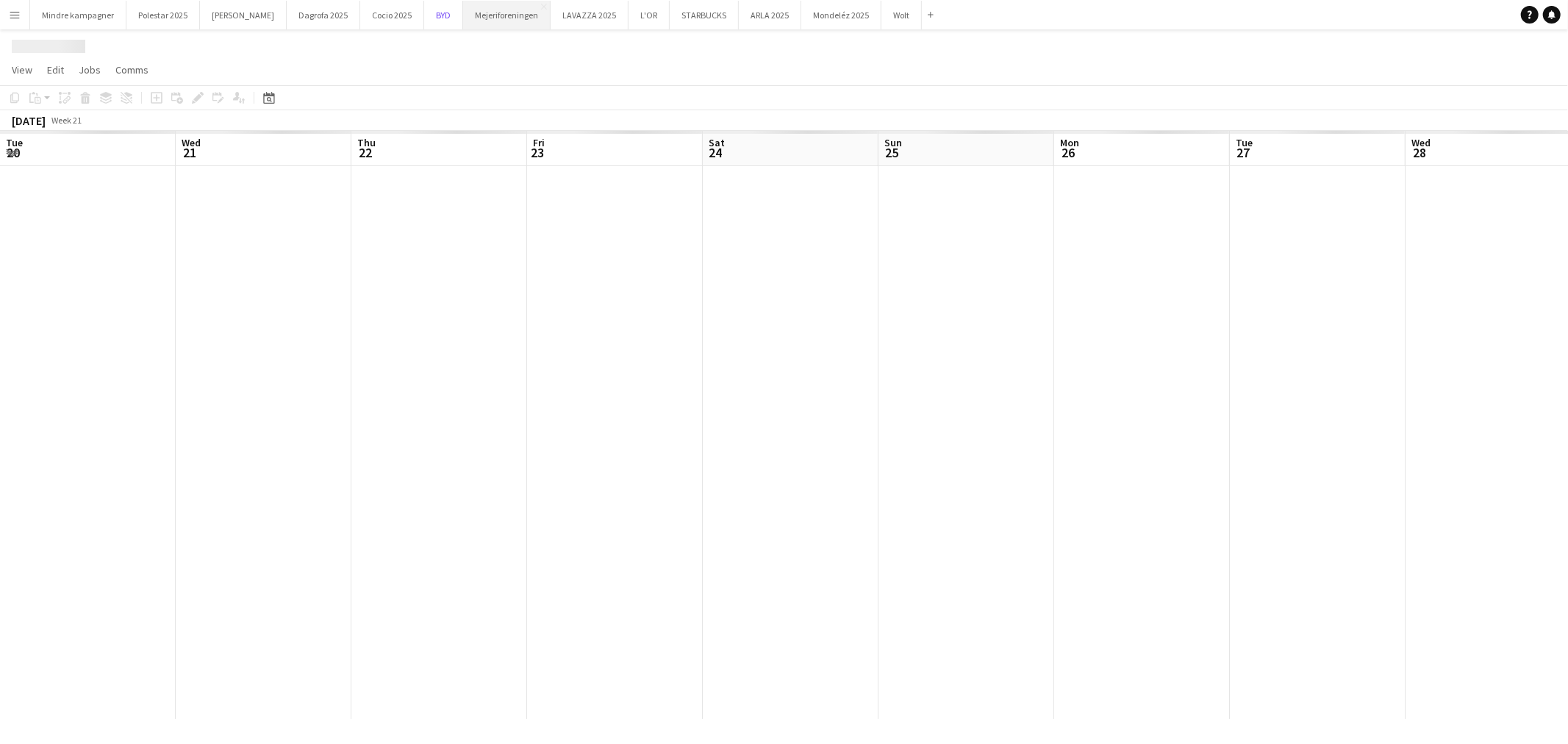
scroll to position [0, 441]
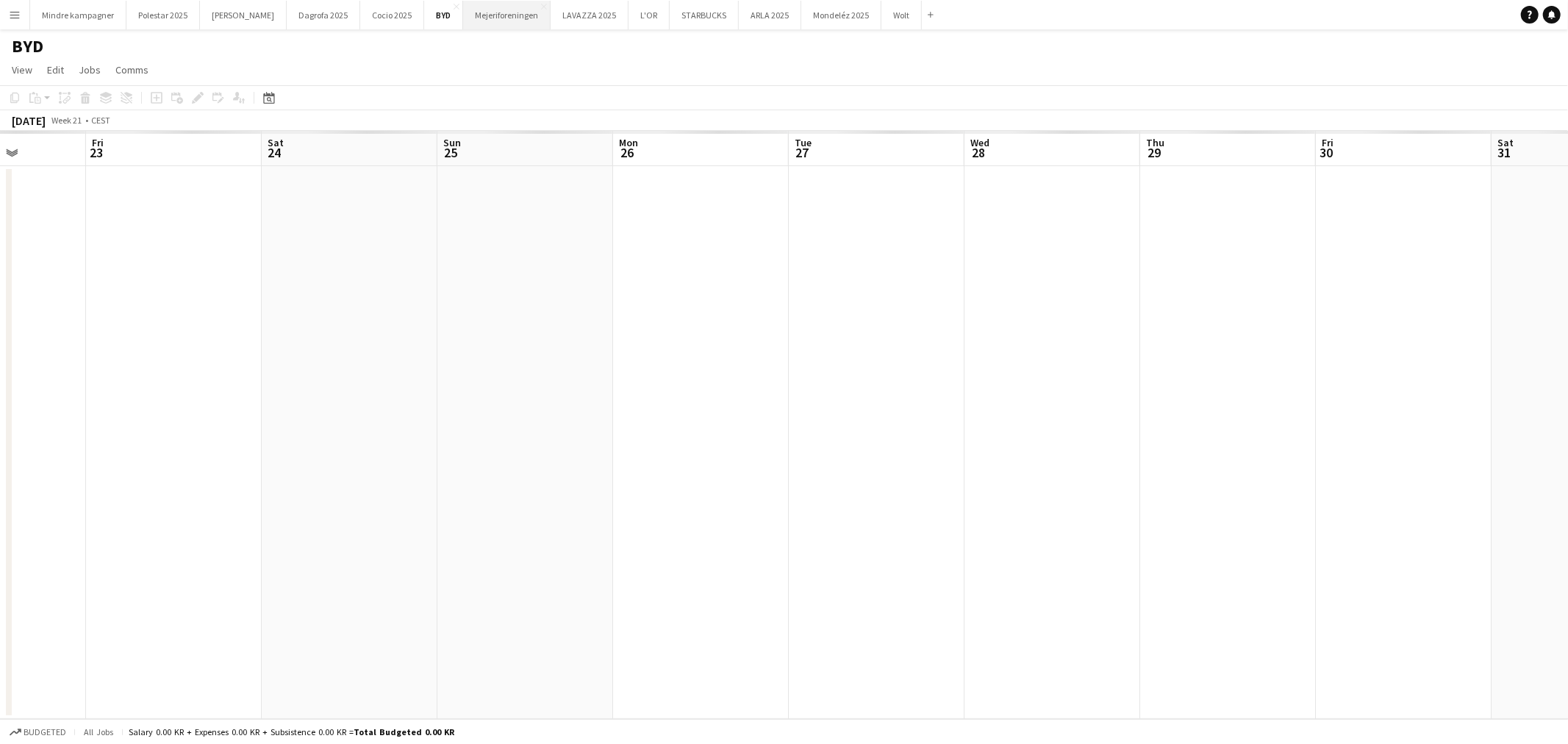
click at [463, 18] on button "Mejeriforeningen Close" at bounding box center [507, 15] width 88 height 28
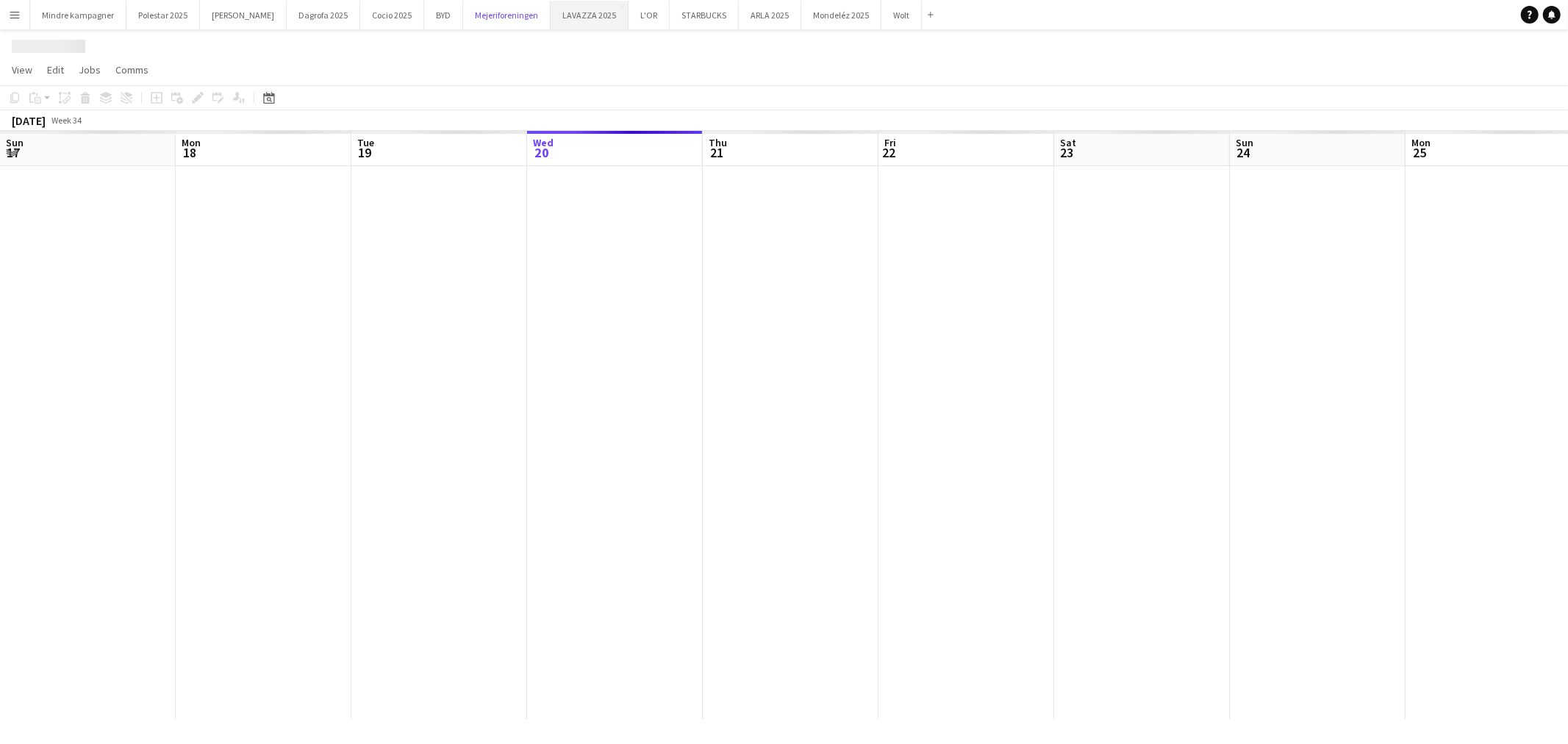
scroll to position [0, 350]
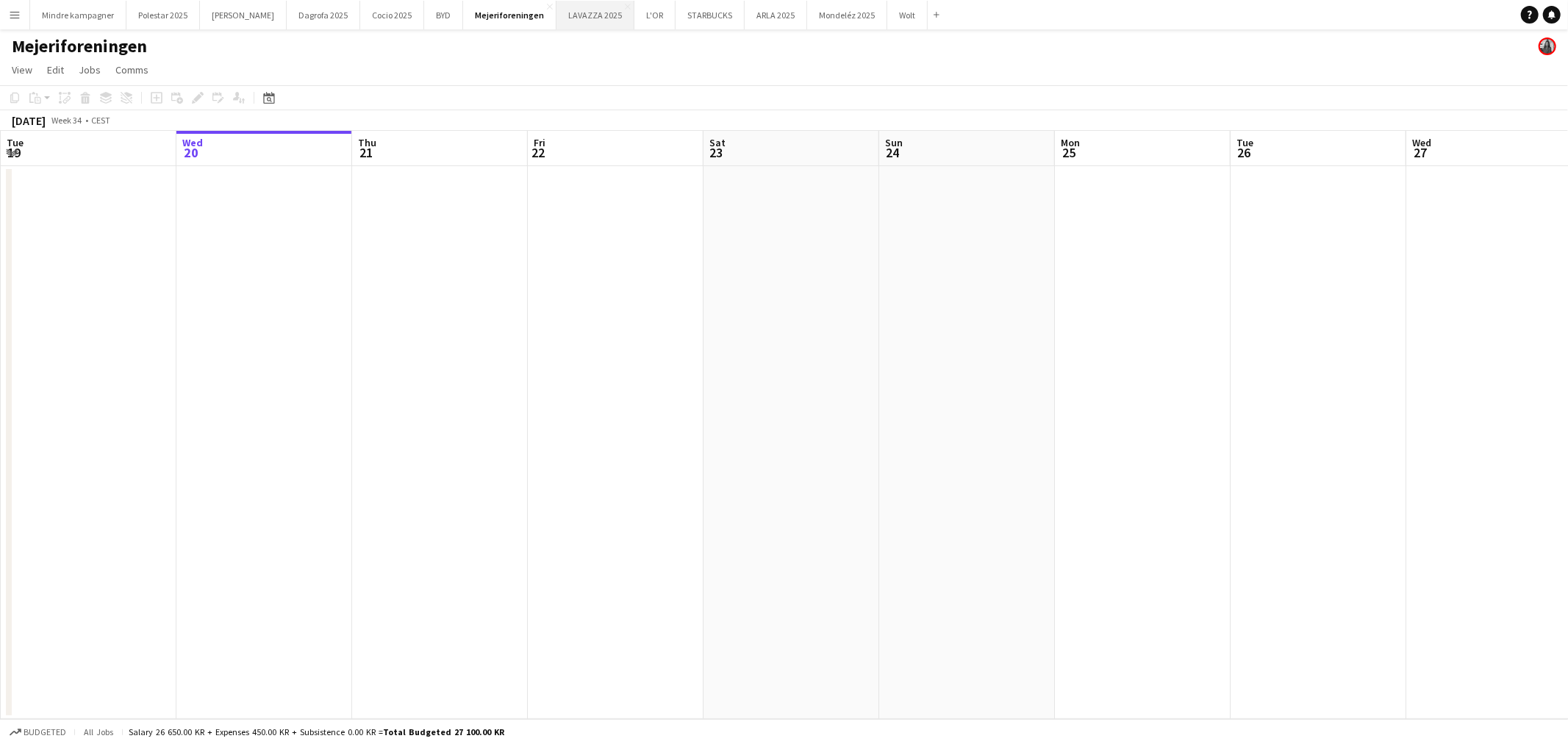
click at [565, 13] on button "LAVAZZA 2025 Close" at bounding box center [595, 15] width 78 height 28
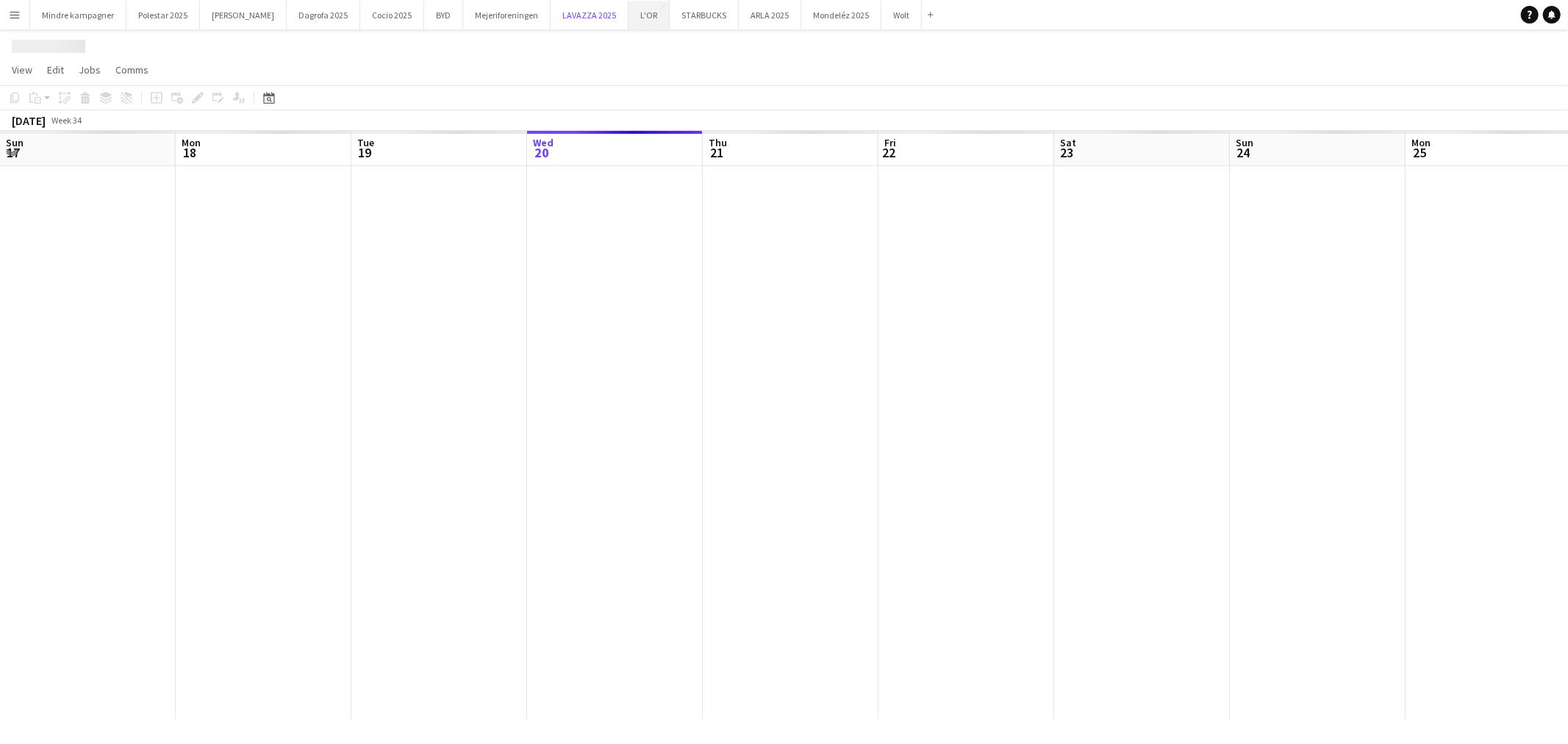
scroll to position [0, 350]
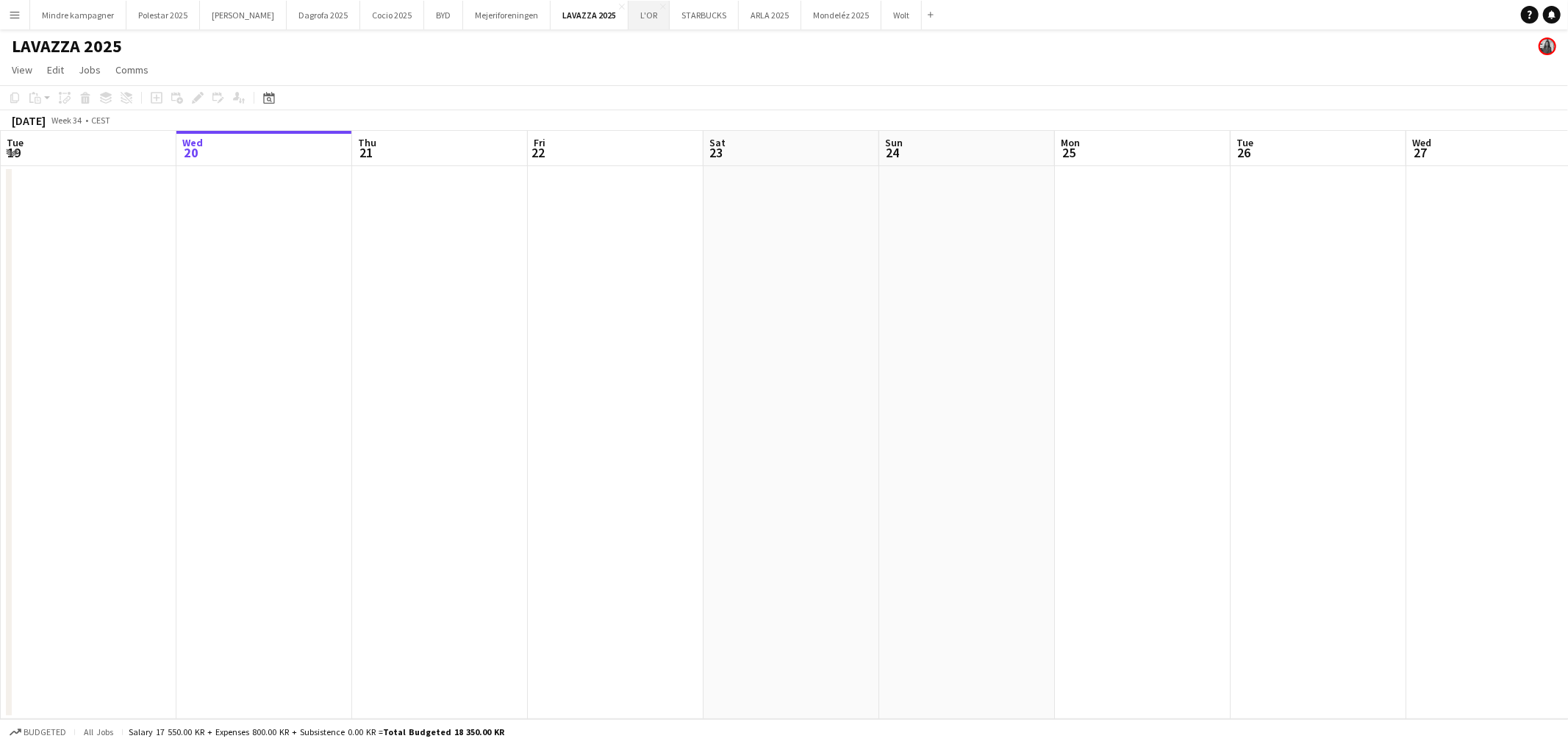
click at [629, 18] on button "L'OR Close" at bounding box center [649, 15] width 41 height 28
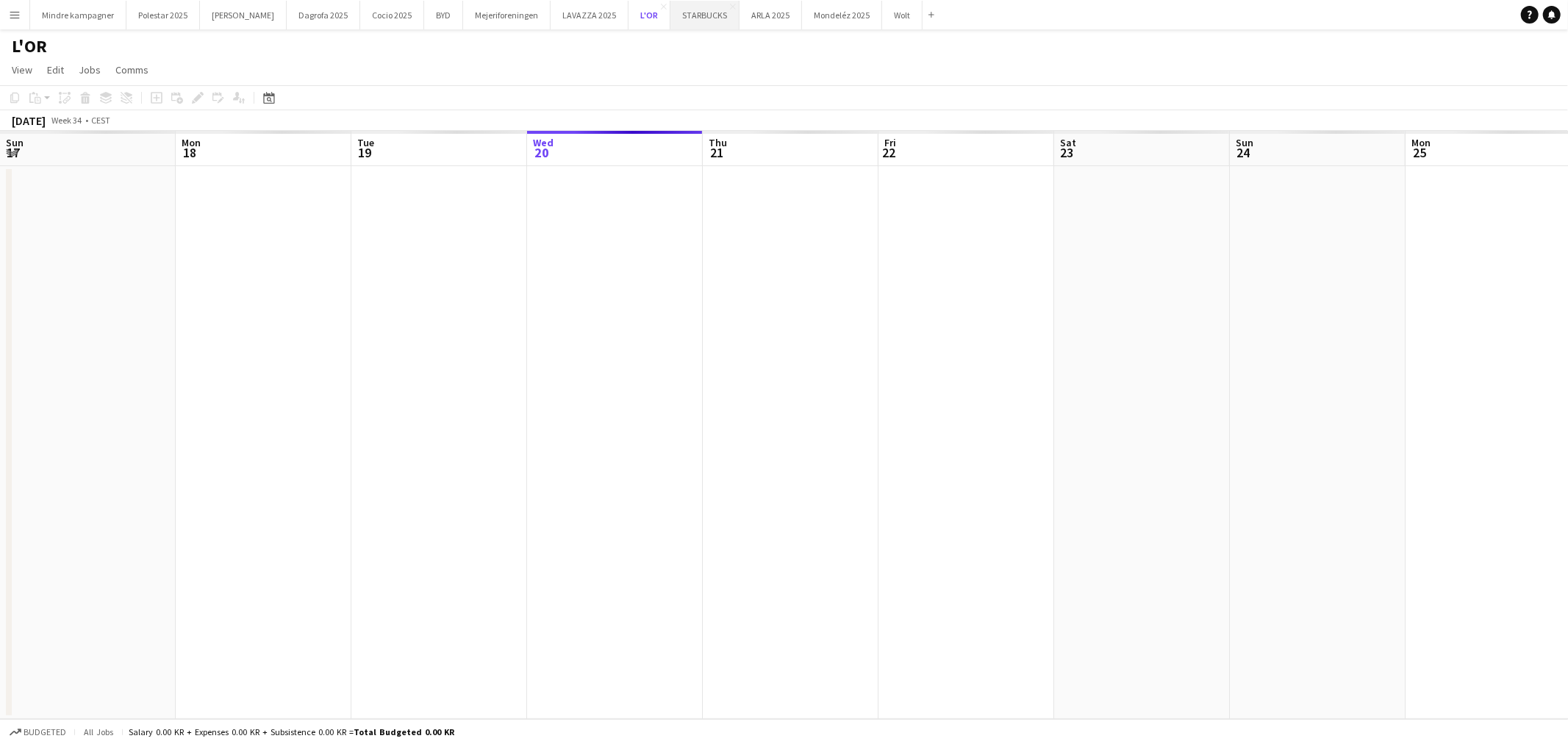
scroll to position [0, 350]
click at [670, 16] on button "STARBUCKS Close" at bounding box center [704, 15] width 69 height 28
click at [741, 15] on button "ARLA 2025 Close" at bounding box center [772, 15] width 62 height 28
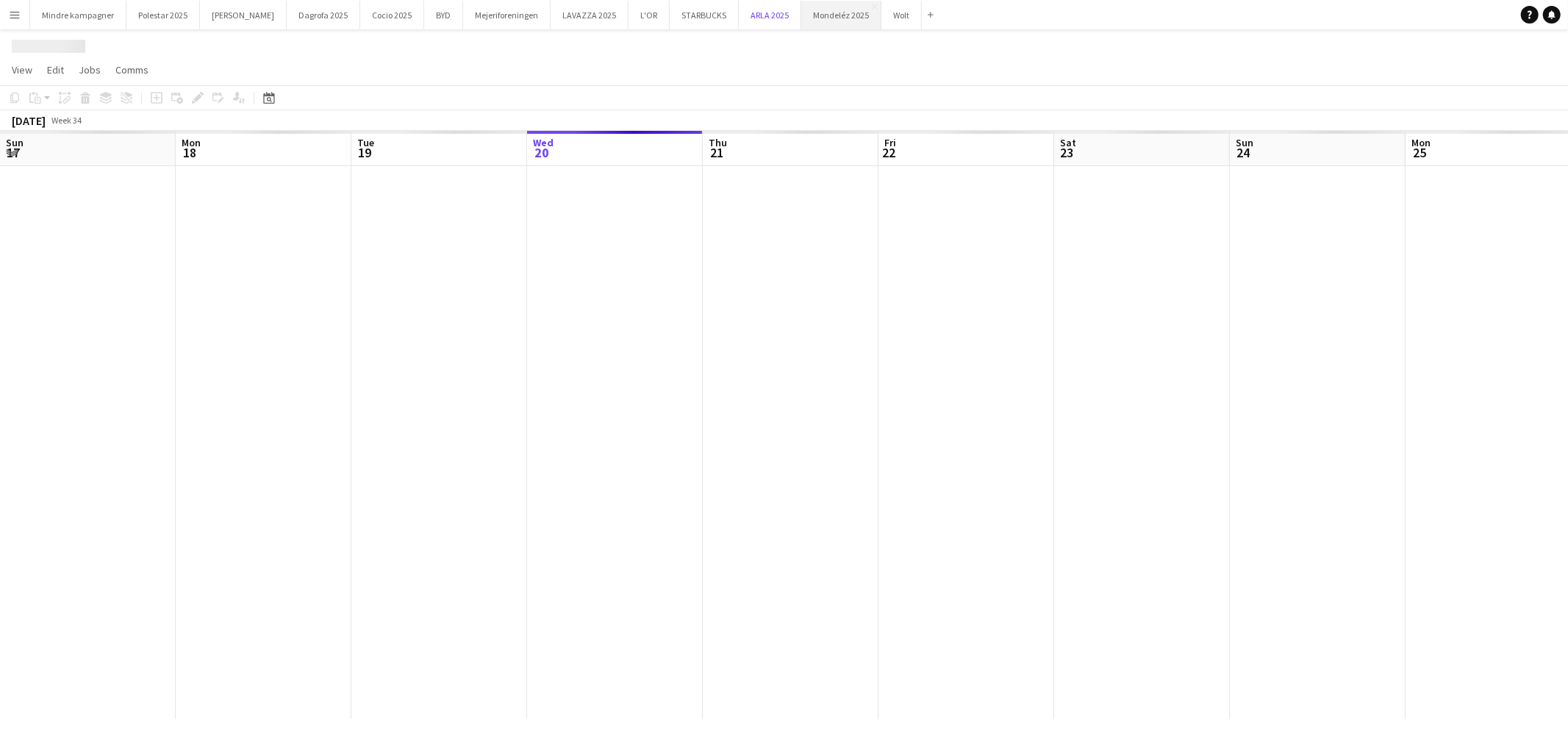
scroll to position [0, 350]
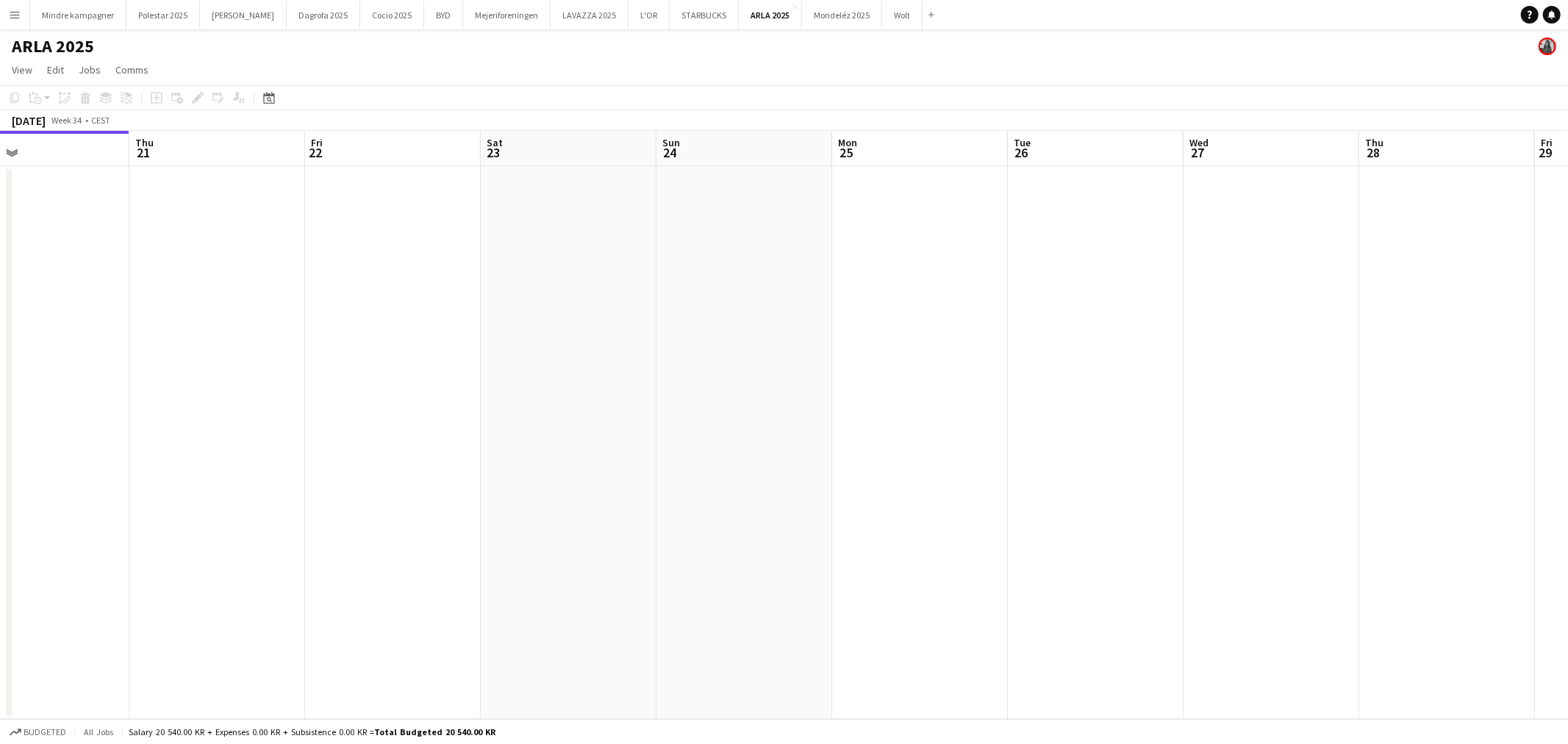
drag, startPoint x: 1047, startPoint y: 422, endPoint x: 359, endPoint y: 510, distance: 693.6
click at [366, 515] on app-calendar-viewport "Sun 17 Mon 18 Tue 19 Wed 20 Thu 21 Fri 22 Sat 23 Sun 24 Mon 25 Tue 26 Wed 27 Th…" at bounding box center [784, 424] width 1568 height 588
drag, startPoint x: 1162, startPoint y: 475, endPoint x: 144, endPoint y: 479, distance: 1018.0
click at [210, 489] on app-calendar-viewport "Sat 23 Sun 24 Mon 25 Tue 26 Wed 27 Thu 28 Fri 29 Sat 30 Sun 31 Mon 1 Tue 2 Wed …" at bounding box center [784, 424] width 1568 height 588
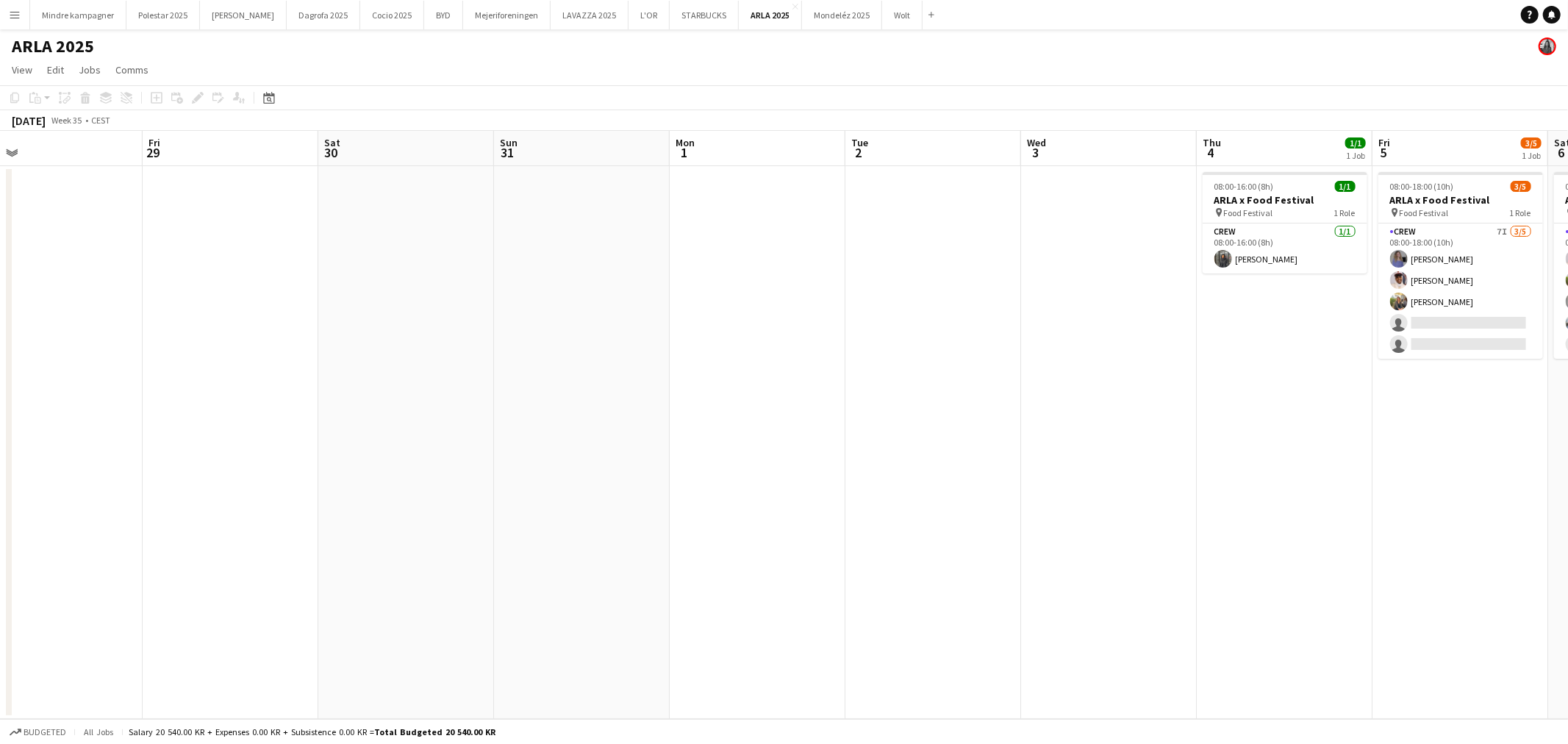
drag, startPoint x: 1252, startPoint y: 424, endPoint x: 458, endPoint y: 513, distance: 799.0
click at [458, 513] on app-calendar-viewport "Mon 25 Tue 26 Wed 27 Thu 28 Fri 29 Sat 30 Sun 31 Mon 1 Tue 2 Wed 3 Thu 4 1/1 1 …" at bounding box center [784, 424] width 1568 height 588
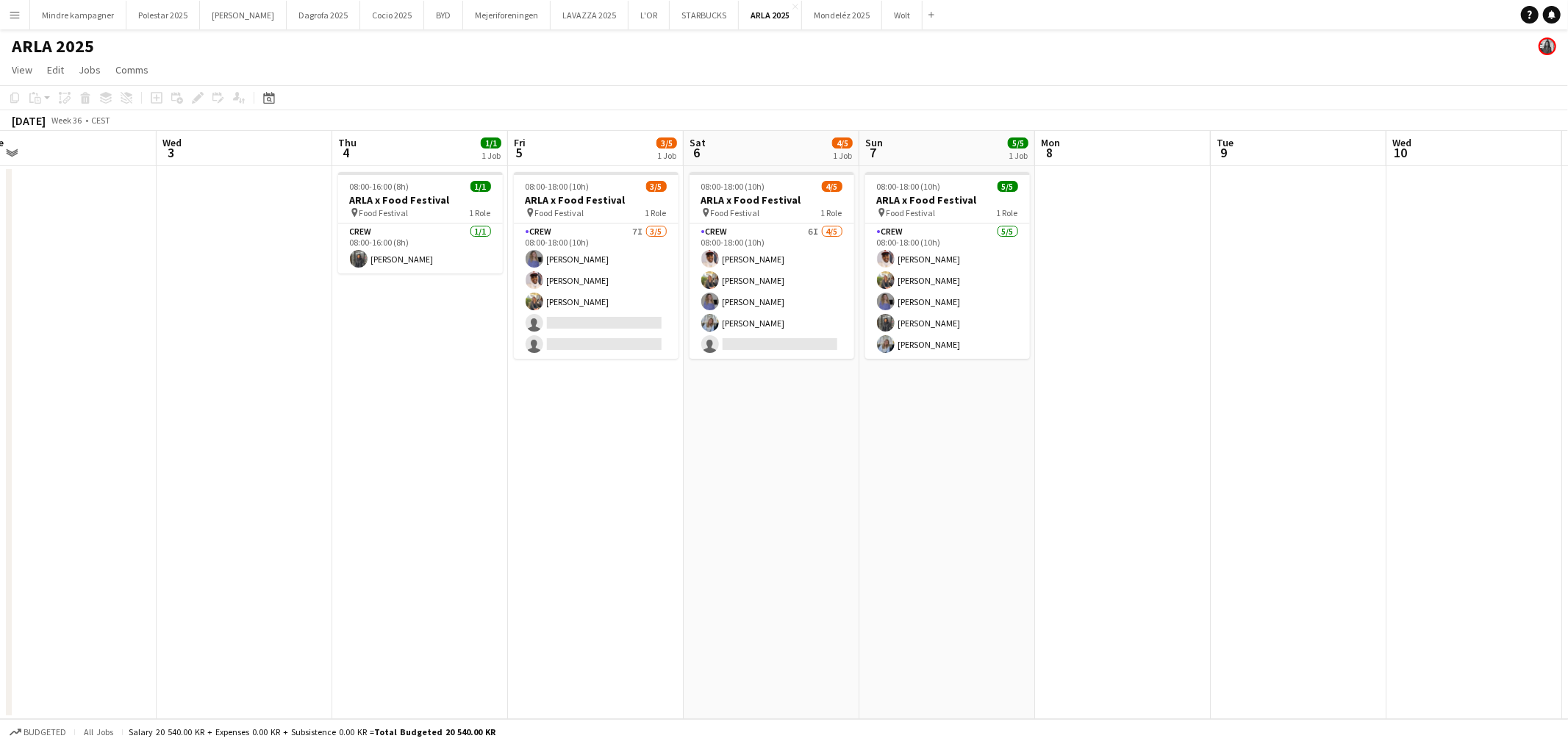
scroll to position [0, 569]
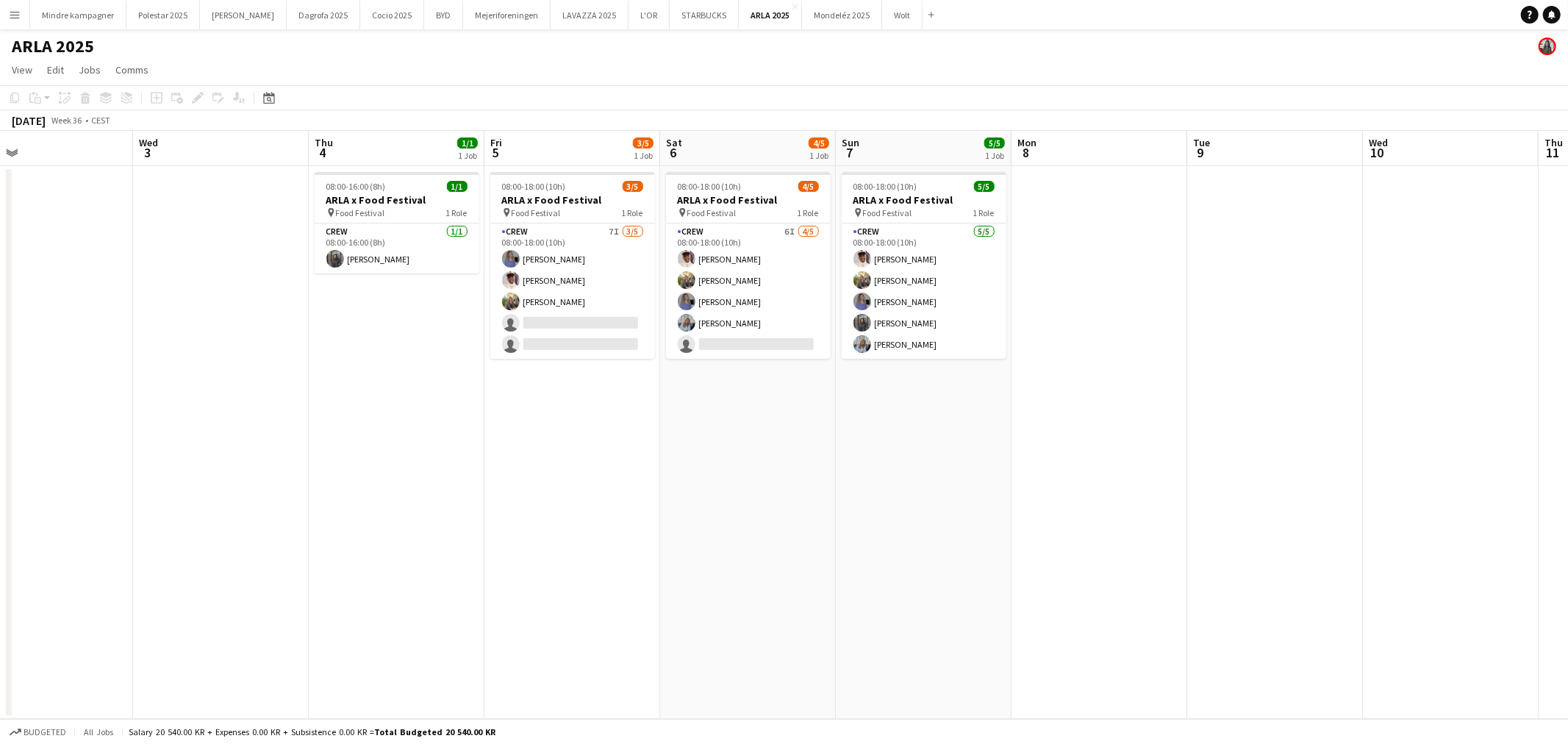
drag, startPoint x: 929, startPoint y: 524, endPoint x: 855, endPoint y: 531, distance: 74.3
click at [855, 531] on app-calendar-viewport "Sat 30 Sun 31 Mon 1 Tue 2 Wed 3 Thu 4 1/1 1 Job Fri 5 3/5 1 Job Sat 6 4/5 1 Job…" at bounding box center [784, 424] width 1568 height 588
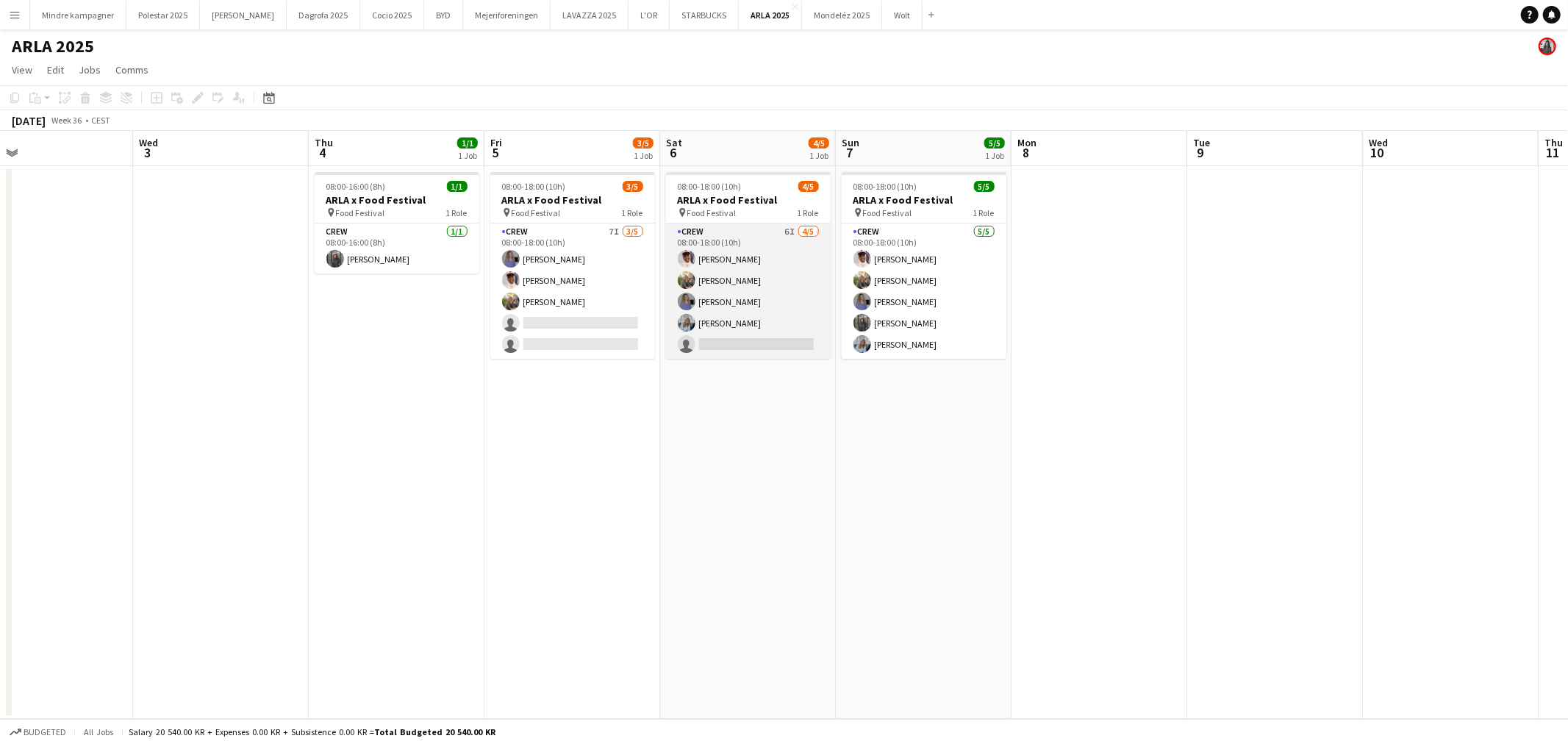
click at [746, 339] on app-card-role "Crew 6I [DATE] 08:00-18:00 (10h) [PERSON_NAME] [PERSON_NAME] [PERSON_NAME] sing…" at bounding box center [748, 290] width 165 height 135
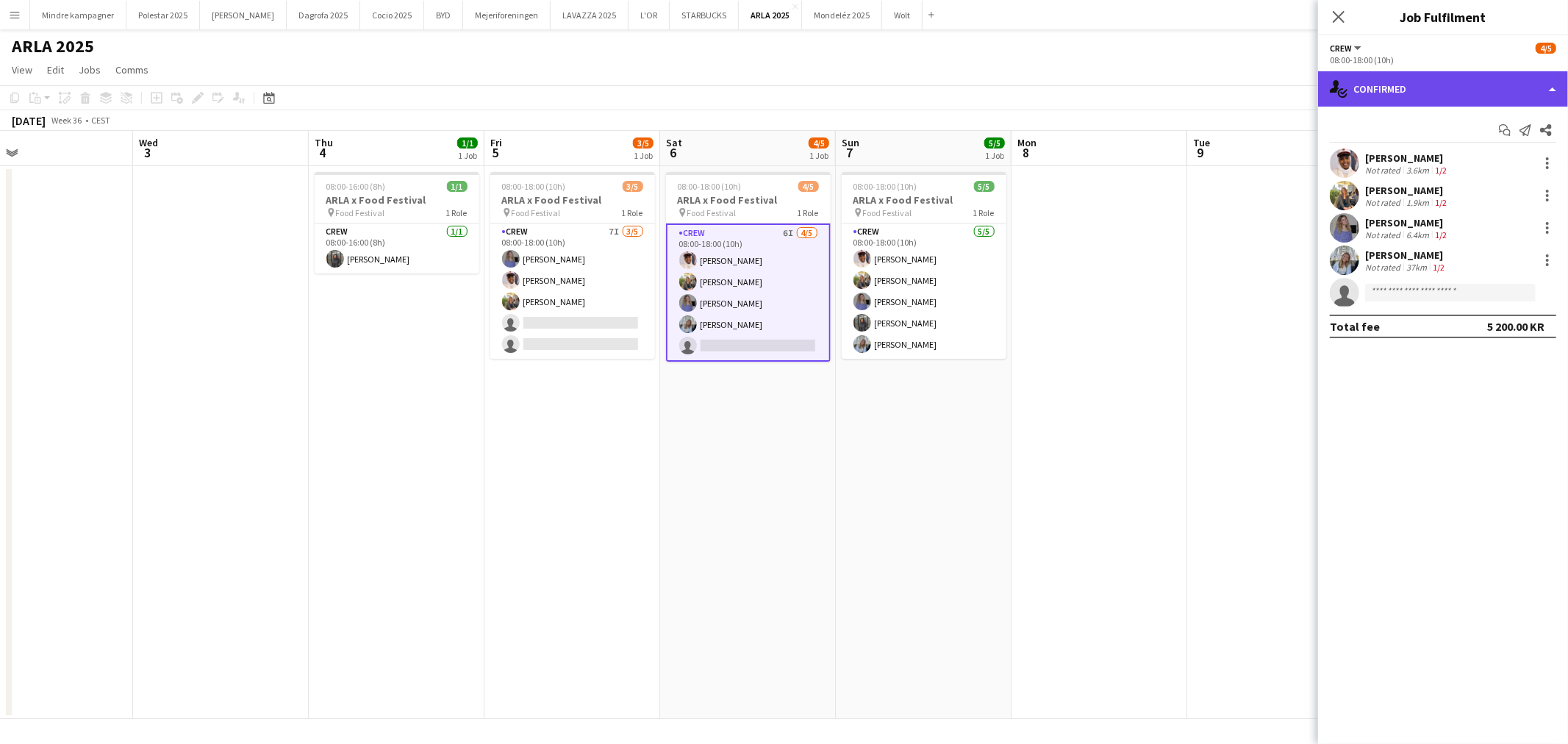
click at [1382, 91] on div "single-neutral-actions-check-2 Confirmed" at bounding box center [1442, 88] width 250 height 35
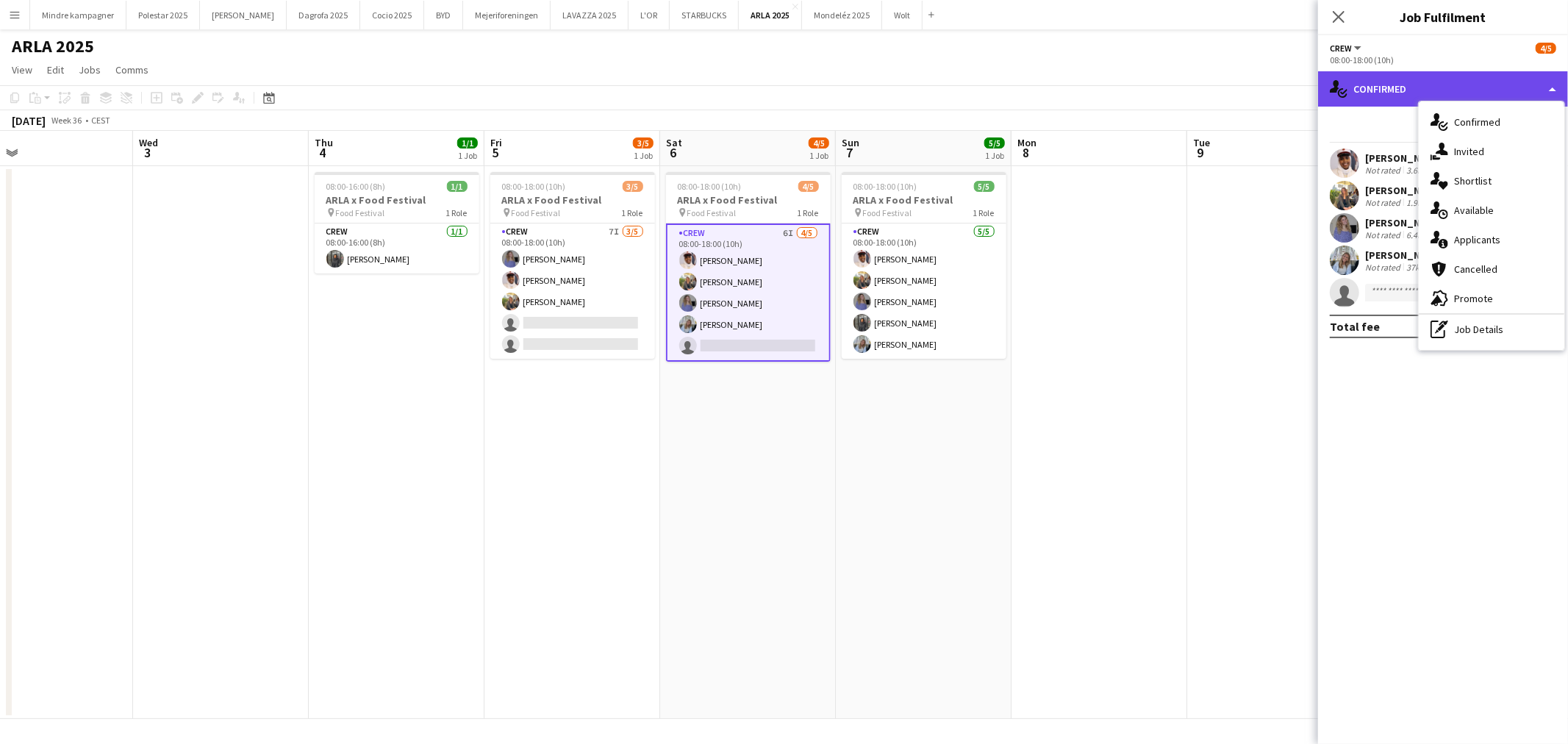
click at [1380, 84] on div "single-neutral-actions-check-2 Confirmed" at bounding box center [1442, 88] width 250 height 35
click at [1472, 304] on div "advertising-megaphone Promote" at bounding box center [1491, 299] width 145 height 29
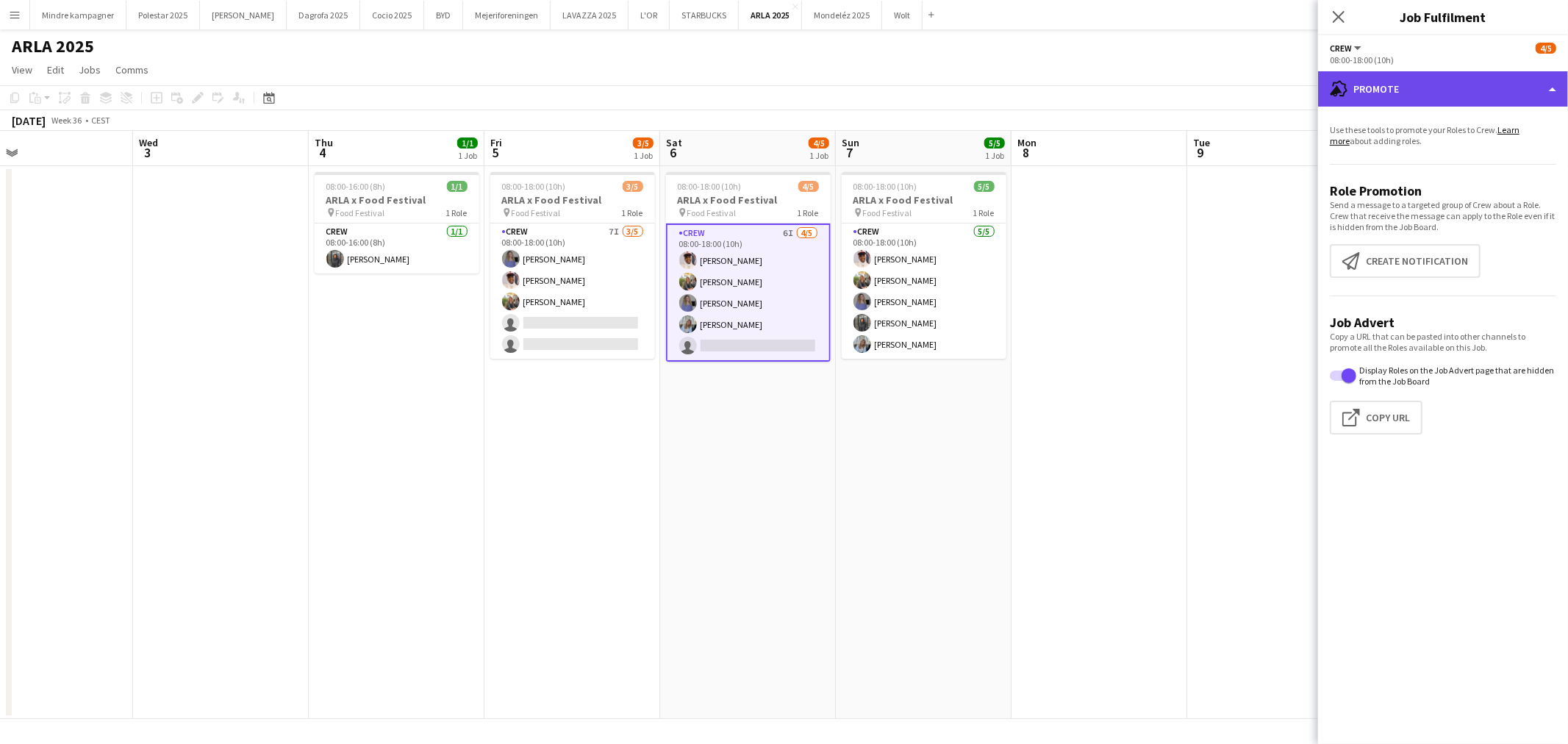
click at [1389, 71] on div "advertising-megaphone Promote" at bounding box center [1442, 88] width 250 height 35
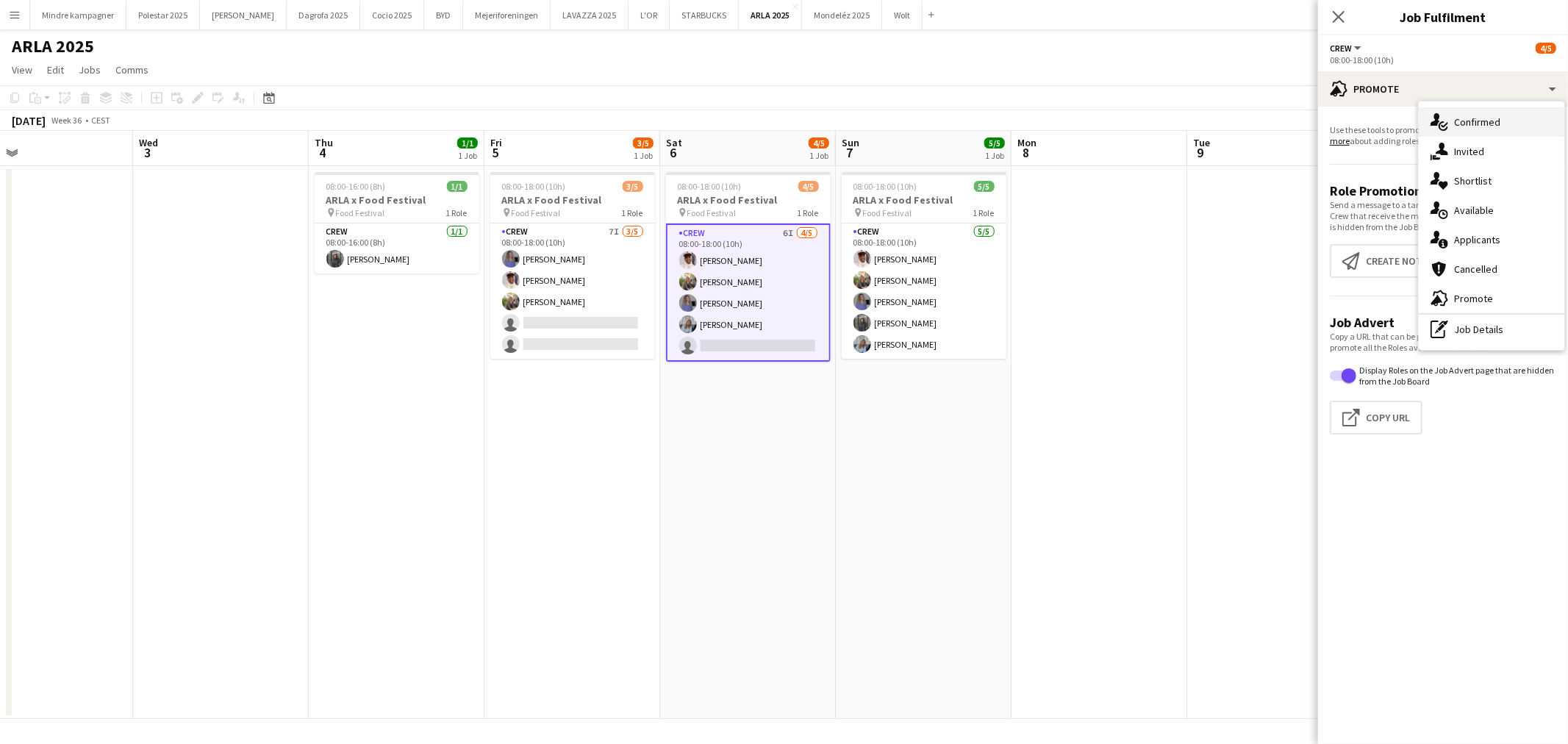
click at [1480, 126] on div "single-neutral-actions-check-2 Confirmed" at bounding box center [1491, 122] width 145 height 29
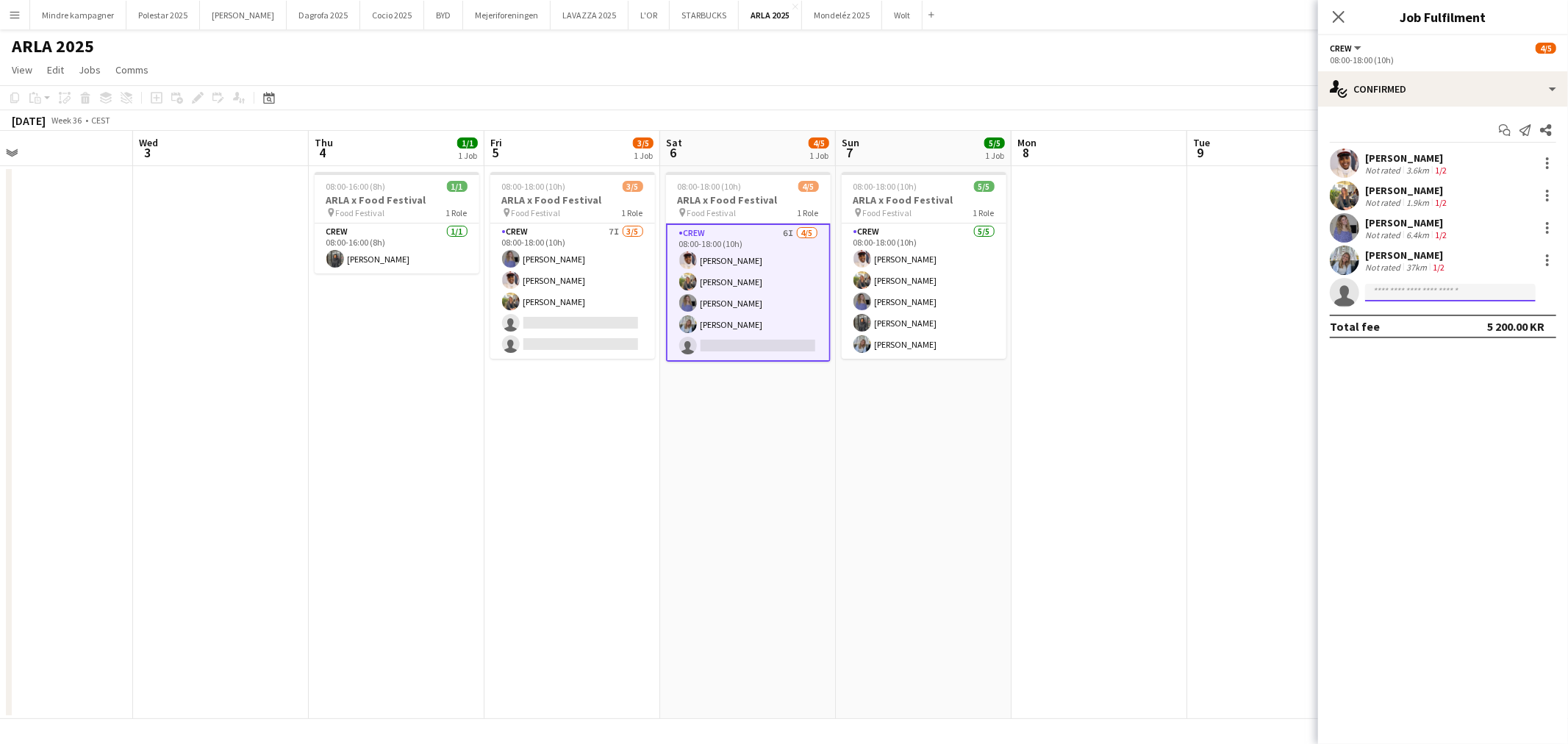
click at [1428, 296] on input at bounding box center [1450, 293] width 170 height 18
click at [1427, 92] on div "single-neutral-actions-check-2 Confirmed" at bounding box center [1442, 88] width 250 height 35
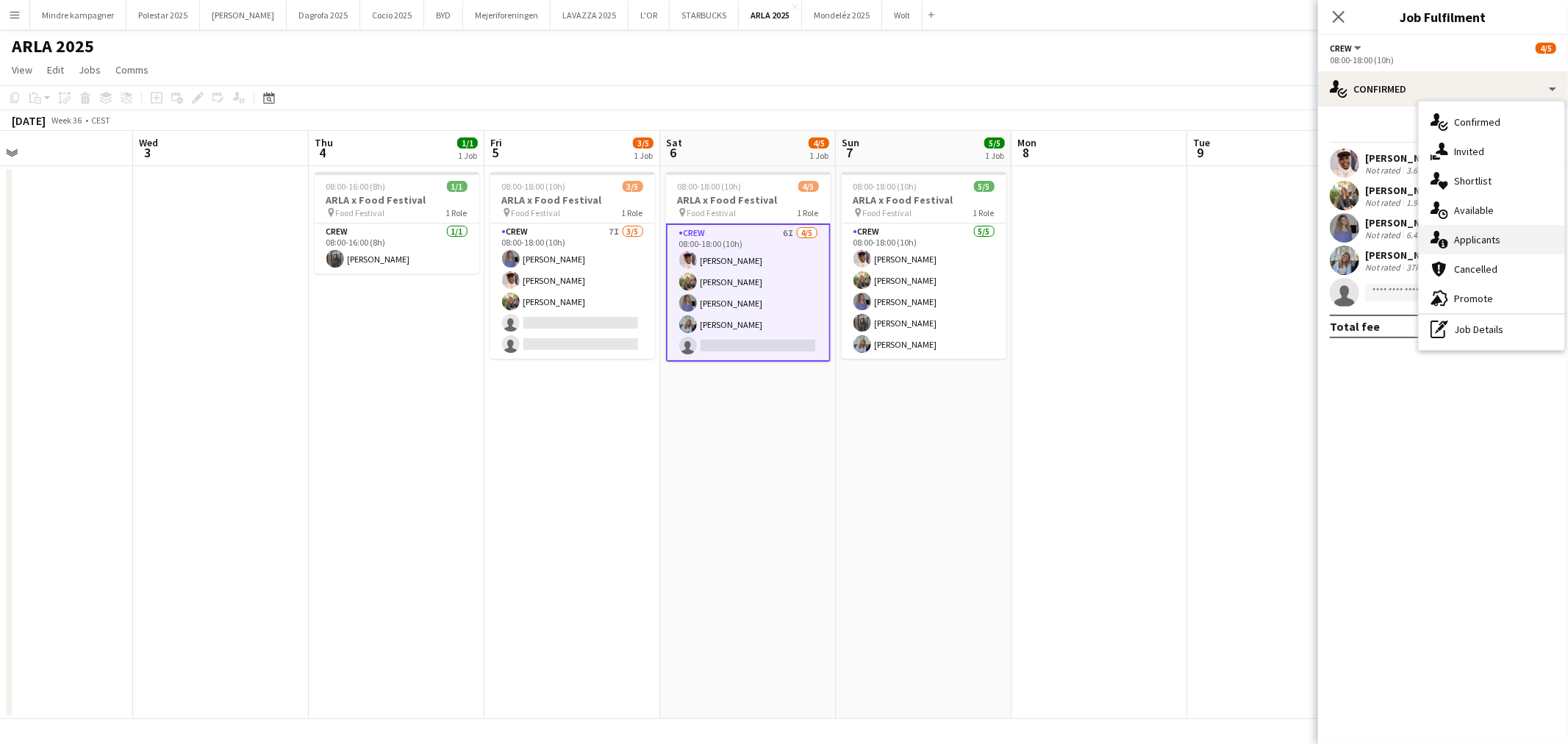
click at [1467, 243] on div "single-neutral-actions-information Applicants" at bounding box center [1491, 239] width 145 height 29
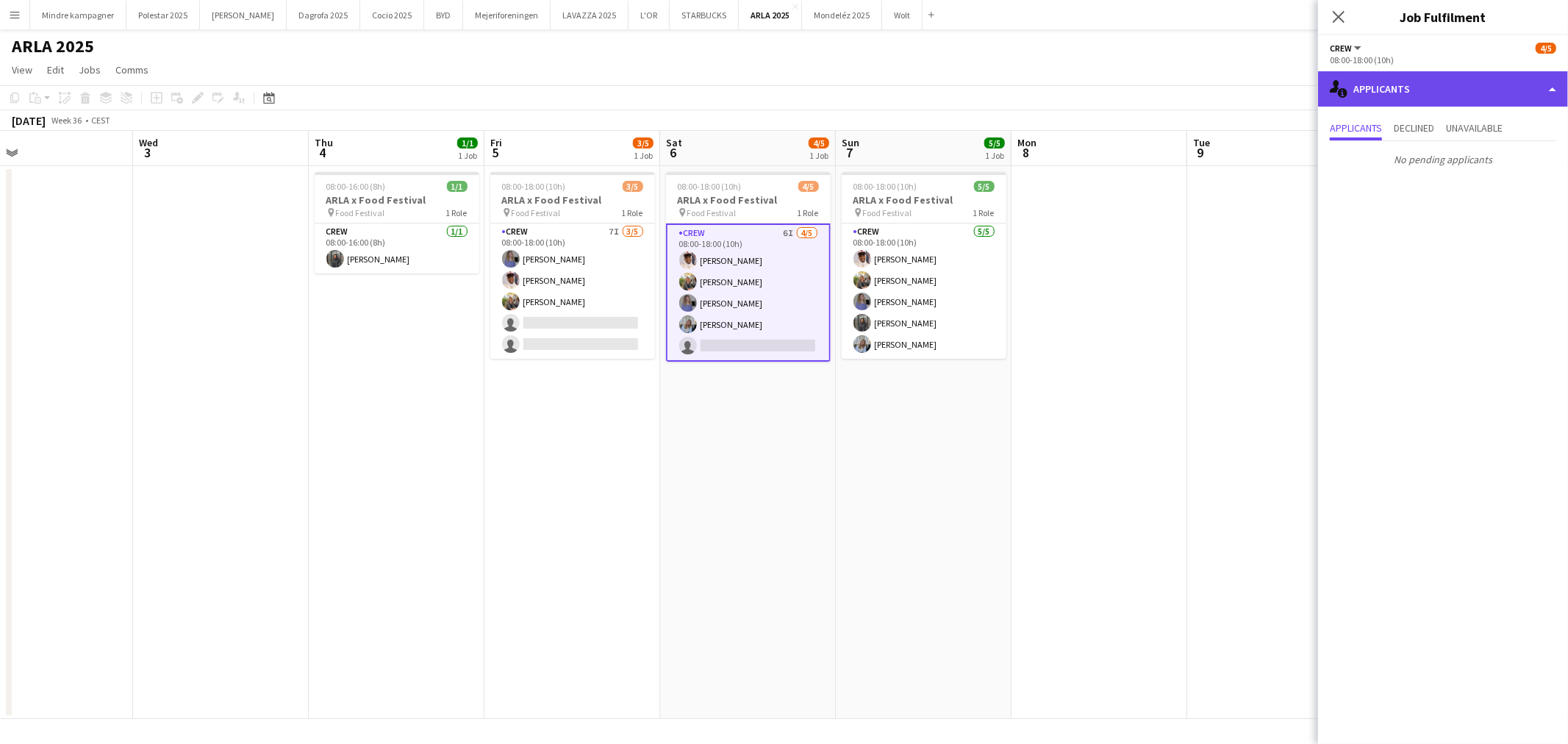
click at [1399, 97] on div "single-neutral-actions-information Applicants" at bounding box center [1442, 88] width 250 height 35
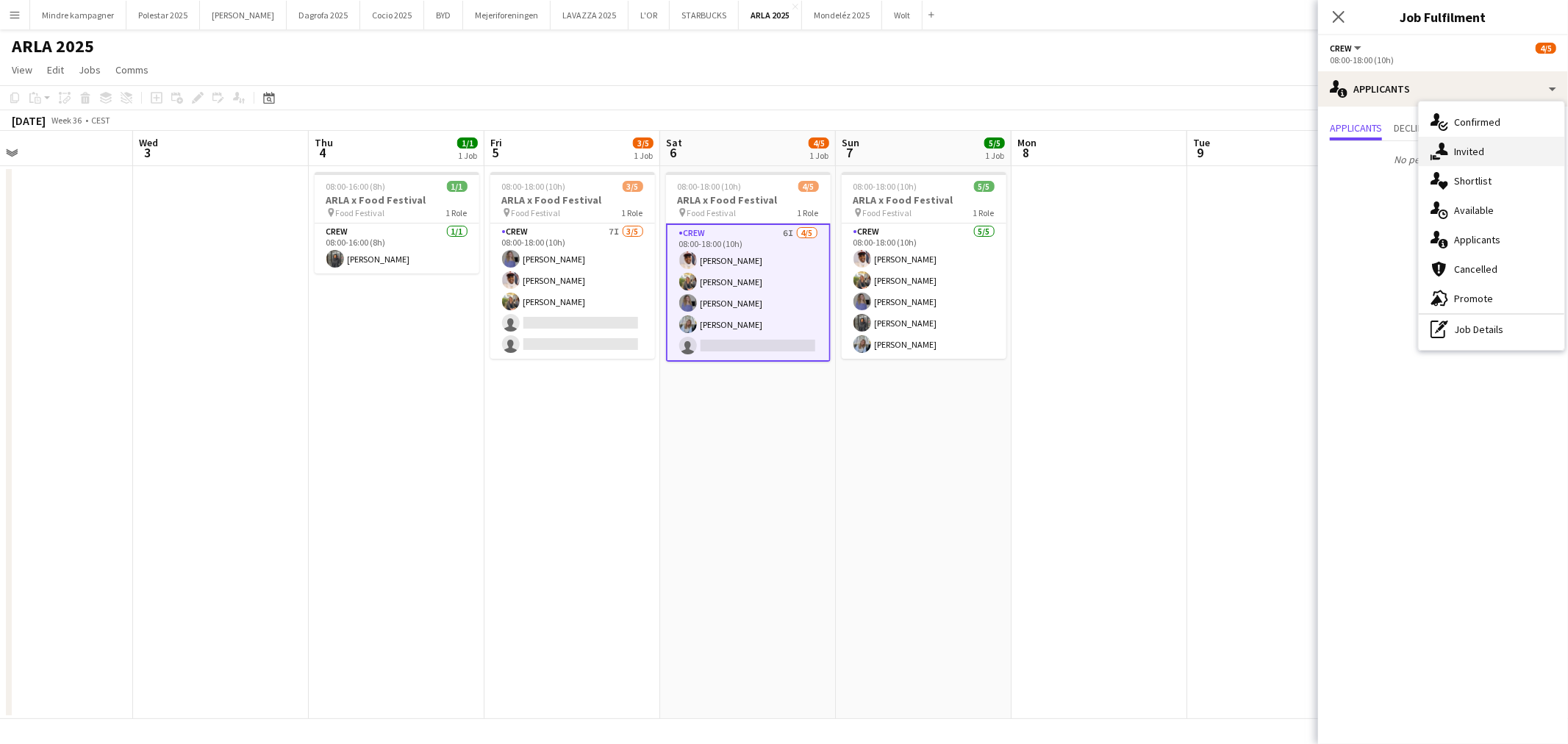
click at [1463, 152] on div "single-neutral-actions-share-1 Invited" at bounding box center [1491, 152] width 145 height 29
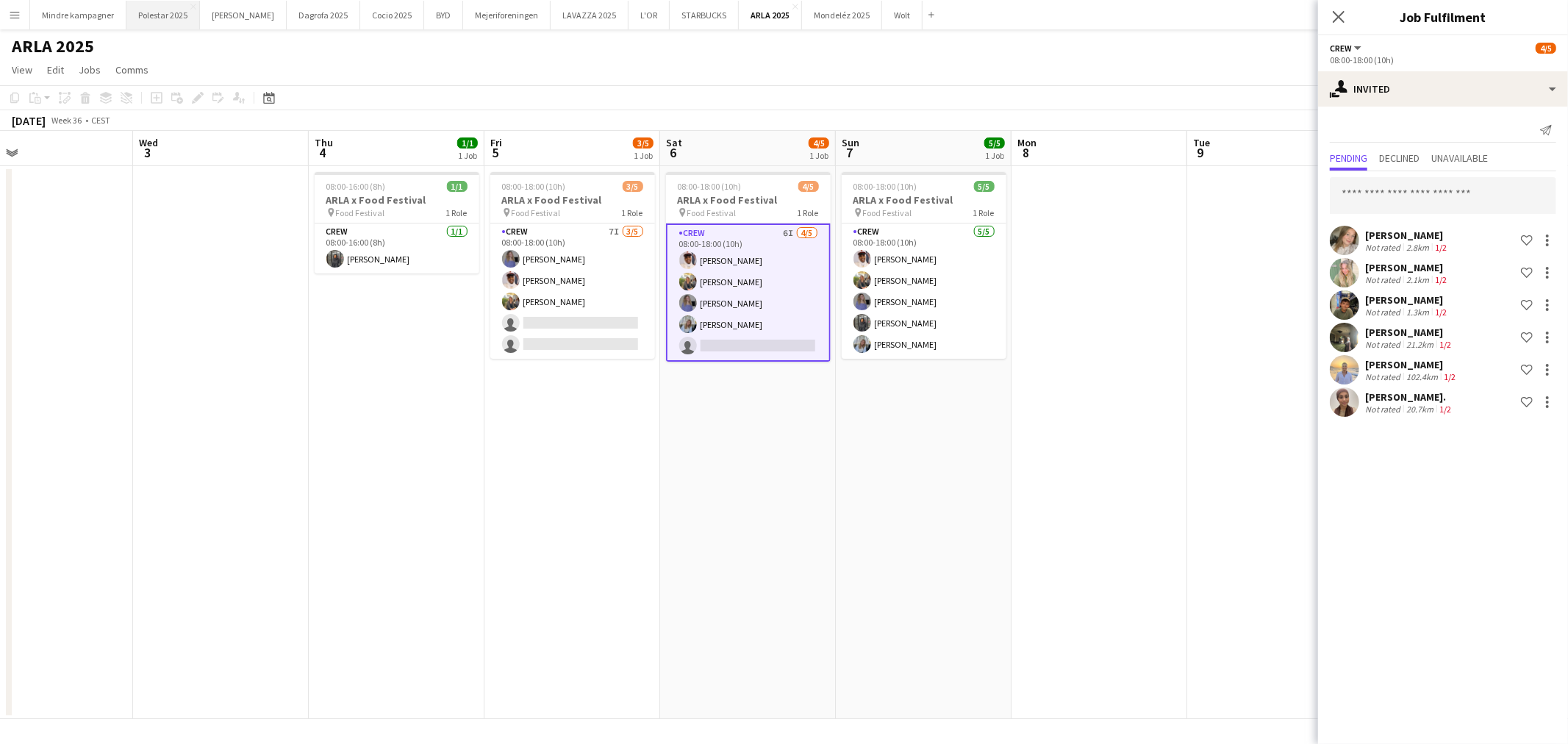
click at [162, 13] on button "Polestar 2025 Close" at bounding box center [163, 15] width 74 height 28
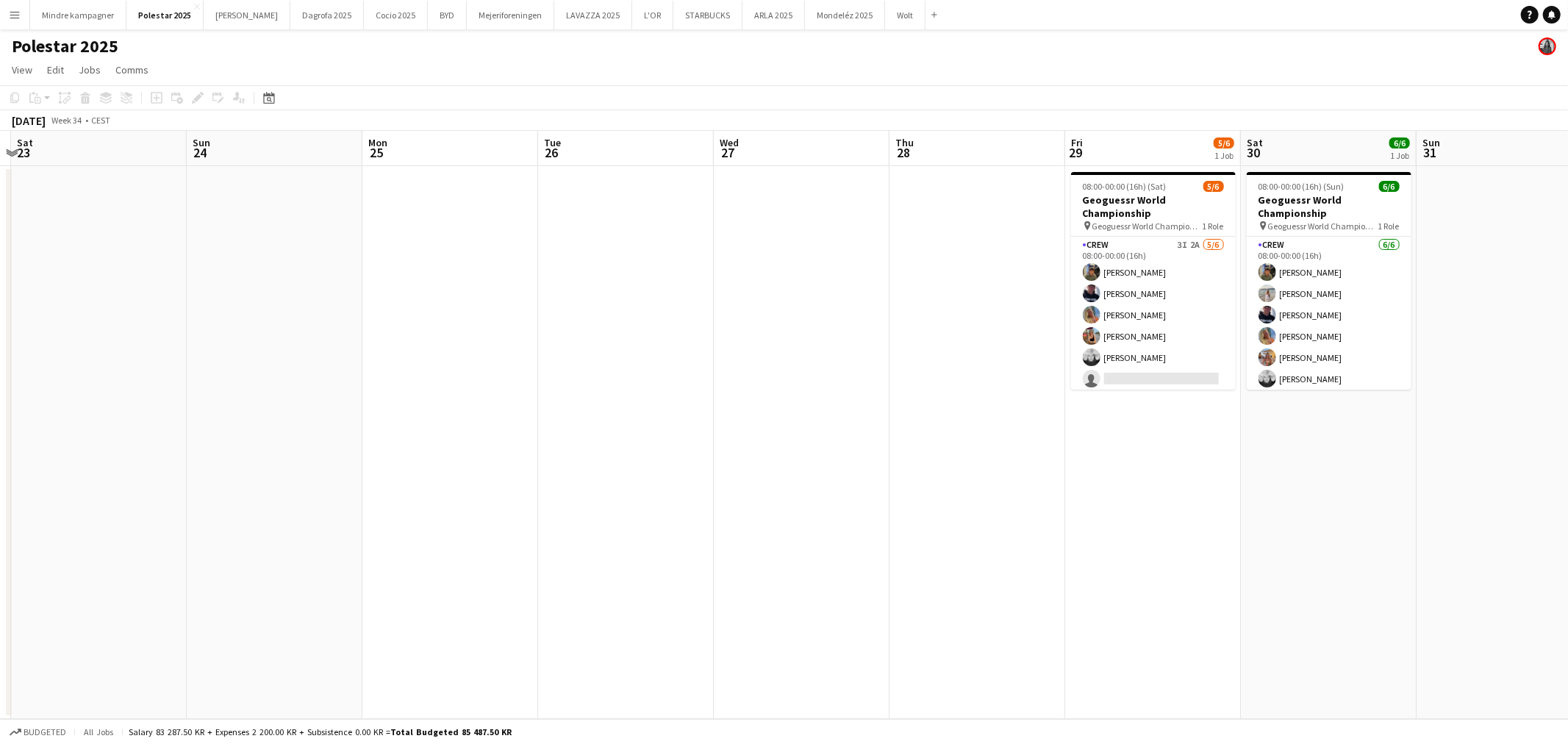
drag, startPoint x: 883, startPoint y: 488, endPoint x: 410, endPoint y: 466, distance: 473.5
click at [379, 478] on app-calendar-viewport "Wed 20 Thu 21 Fri 22 Sat 23 Sun 24 Mon 25 Tue 26 Wed 27 Thu 28 Fri 29 5/6 1 Job…" at bounding box center [784, 424] width 1568 height 588
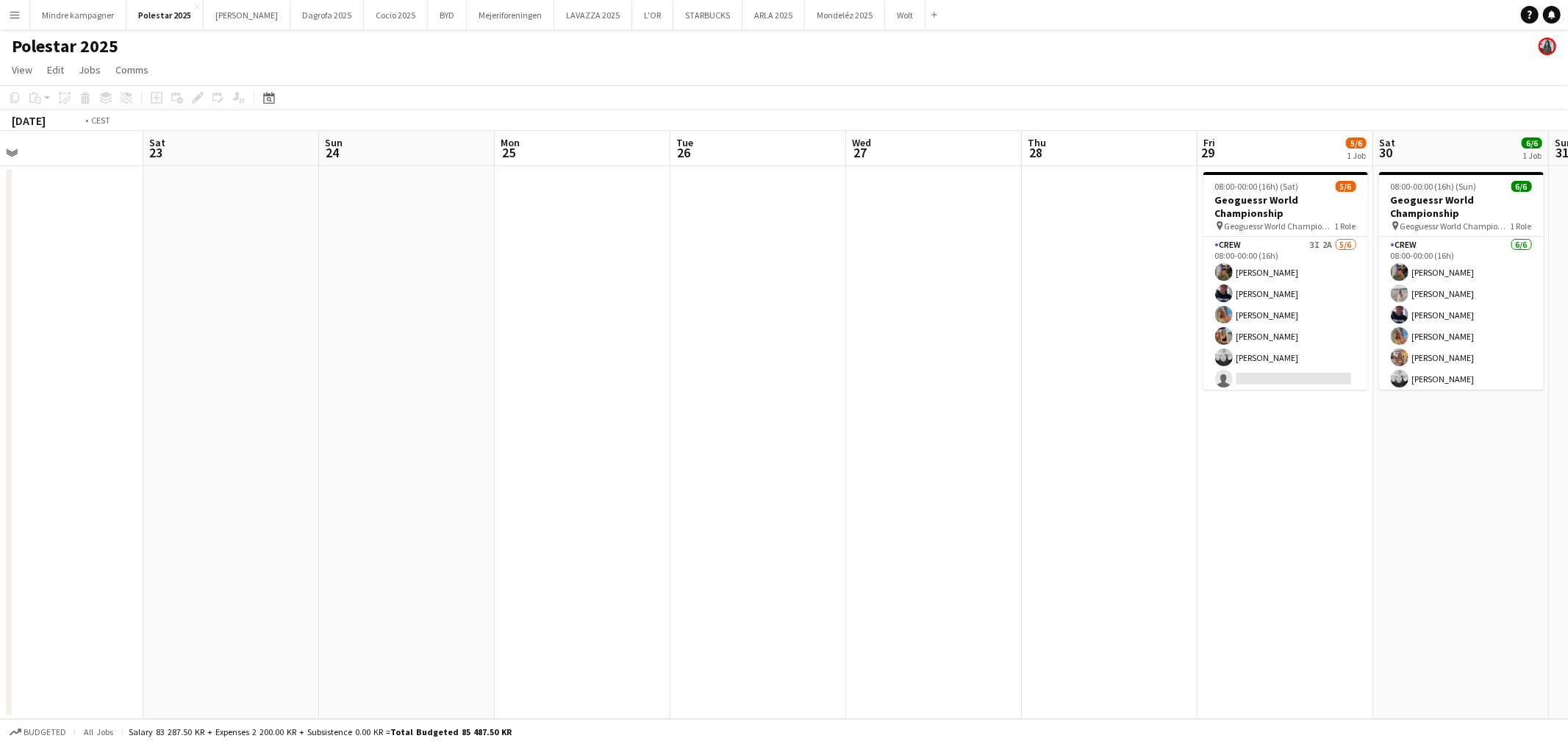
scroll to position [0, 590]
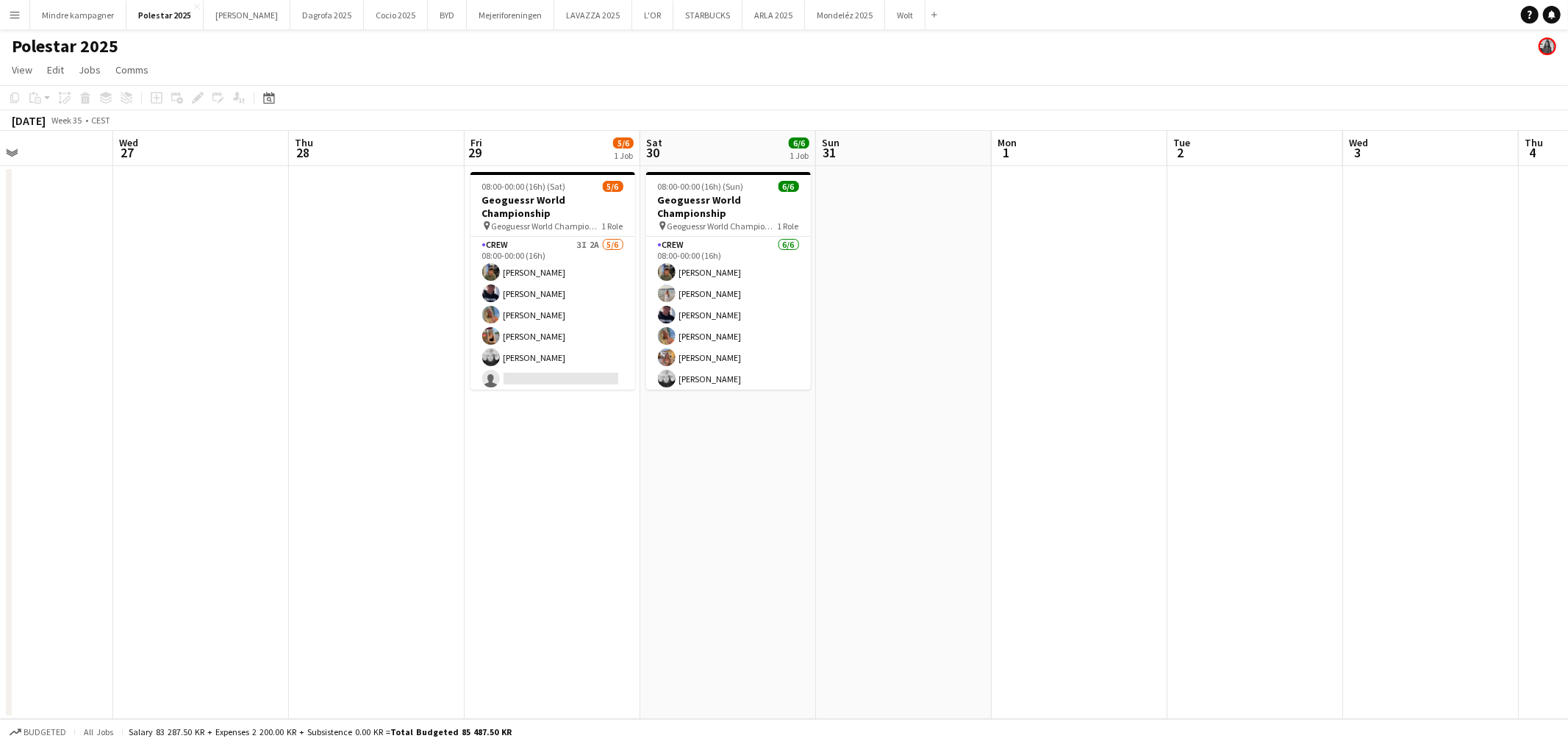
drag, startPoint x: 1161, startPoint y: 473, endPoint x: 625, endPoint y: 535, distance: 539.6
click at [625, 535] on app-calendar-viewport "Sat 23 Sun 24 Mon 25 Tue 26 Wed 27 Thu 28 Fri 29 5/6 1 Job Sat 30 6/6 1 Job Sun…" at bounding box center [784, 424] width 1568 height 588
click at [578, 356] on app-card-role "Crew 3I 2A [DATE] 08:00-00:00 (16h) [PERSON_NAME] [PERSON_NAME] [PERSON_NAME] […" at bounding box center [552, 312] width 165 height 157
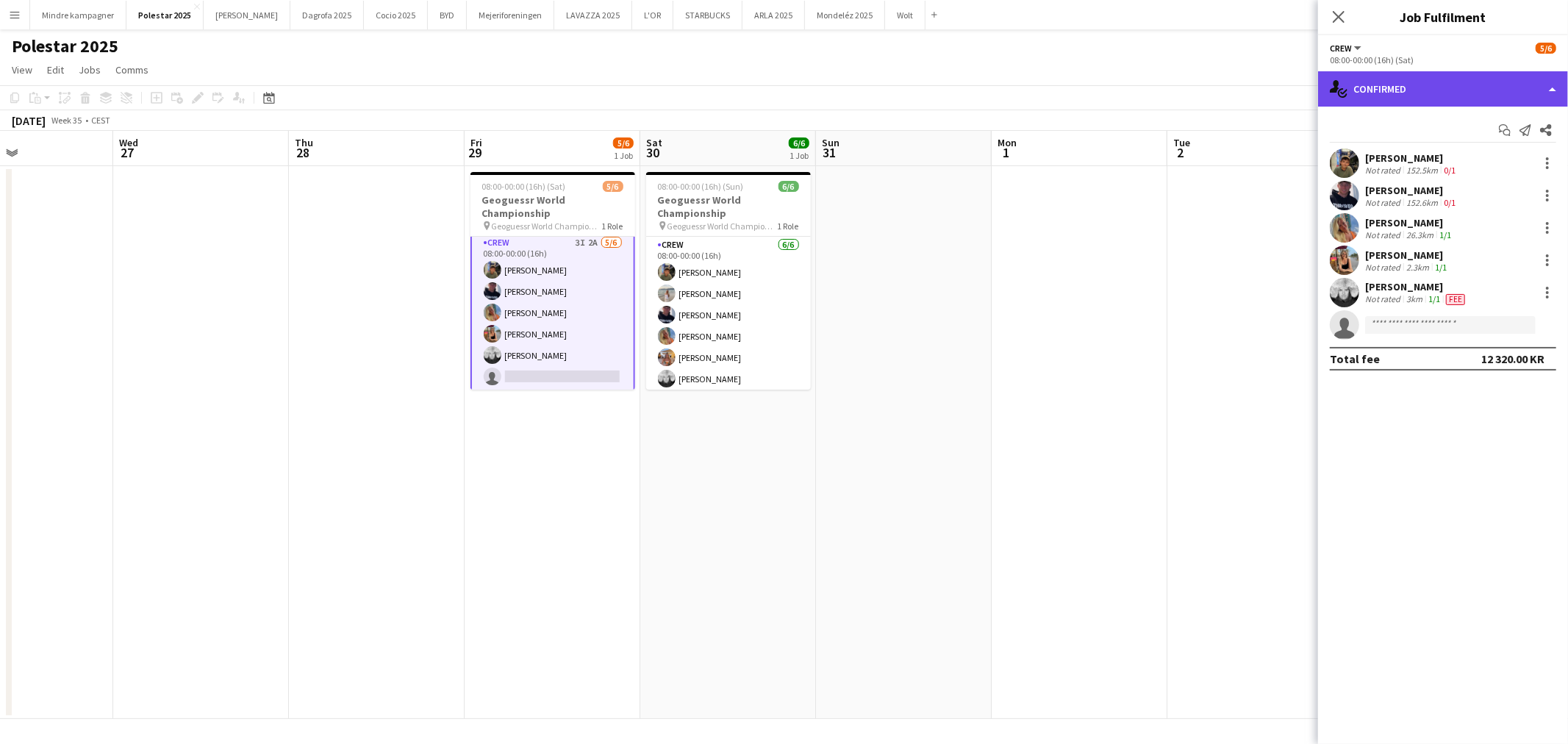
click at [1432, 94] on div "single-neutral-actions-check-2 Confirmed" at bounding box center [1442, 88] width 250 height 35
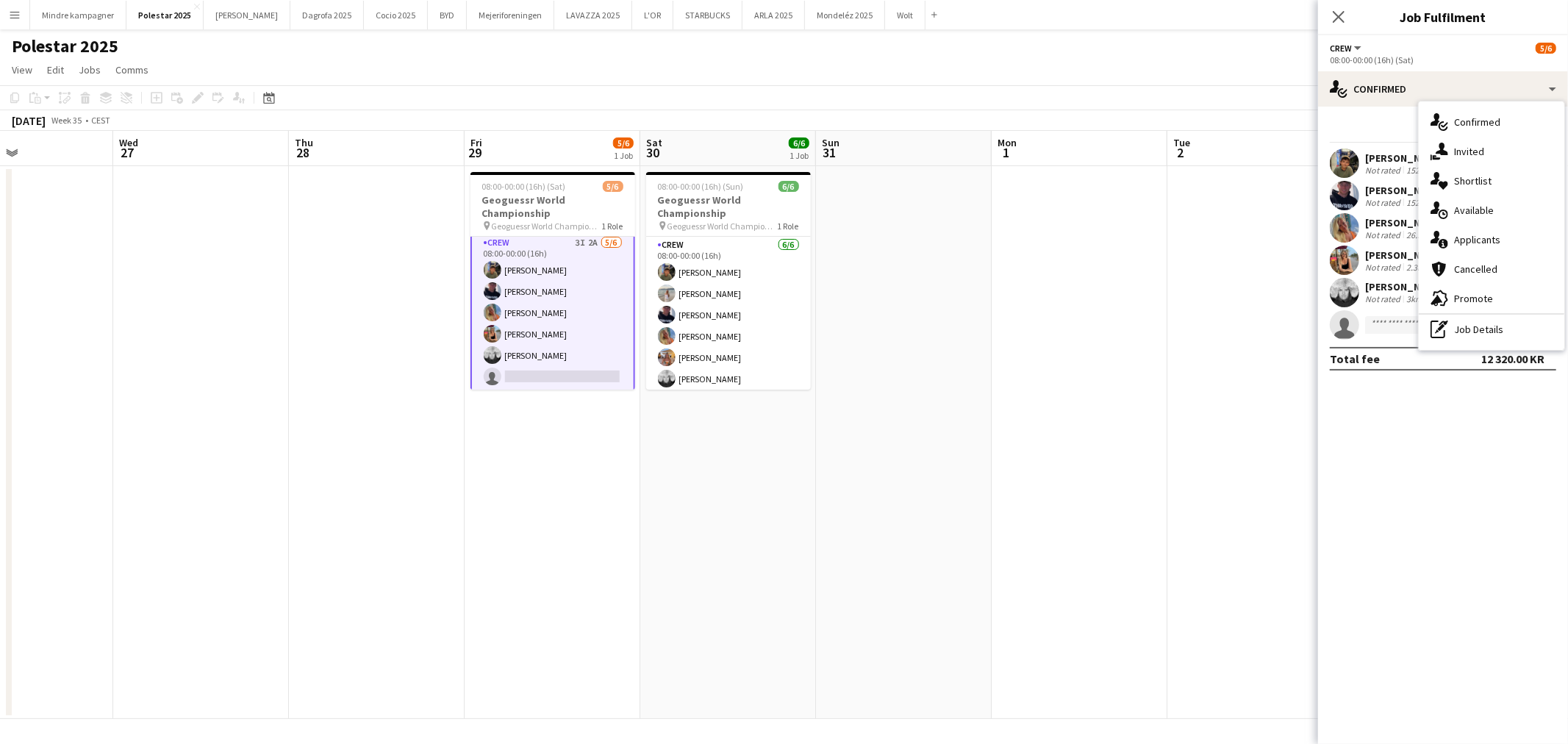
click at [1481, 234] on div "single-neutral-actions-information Applicants" at bounding box center [1491, 239] width 145 height 29
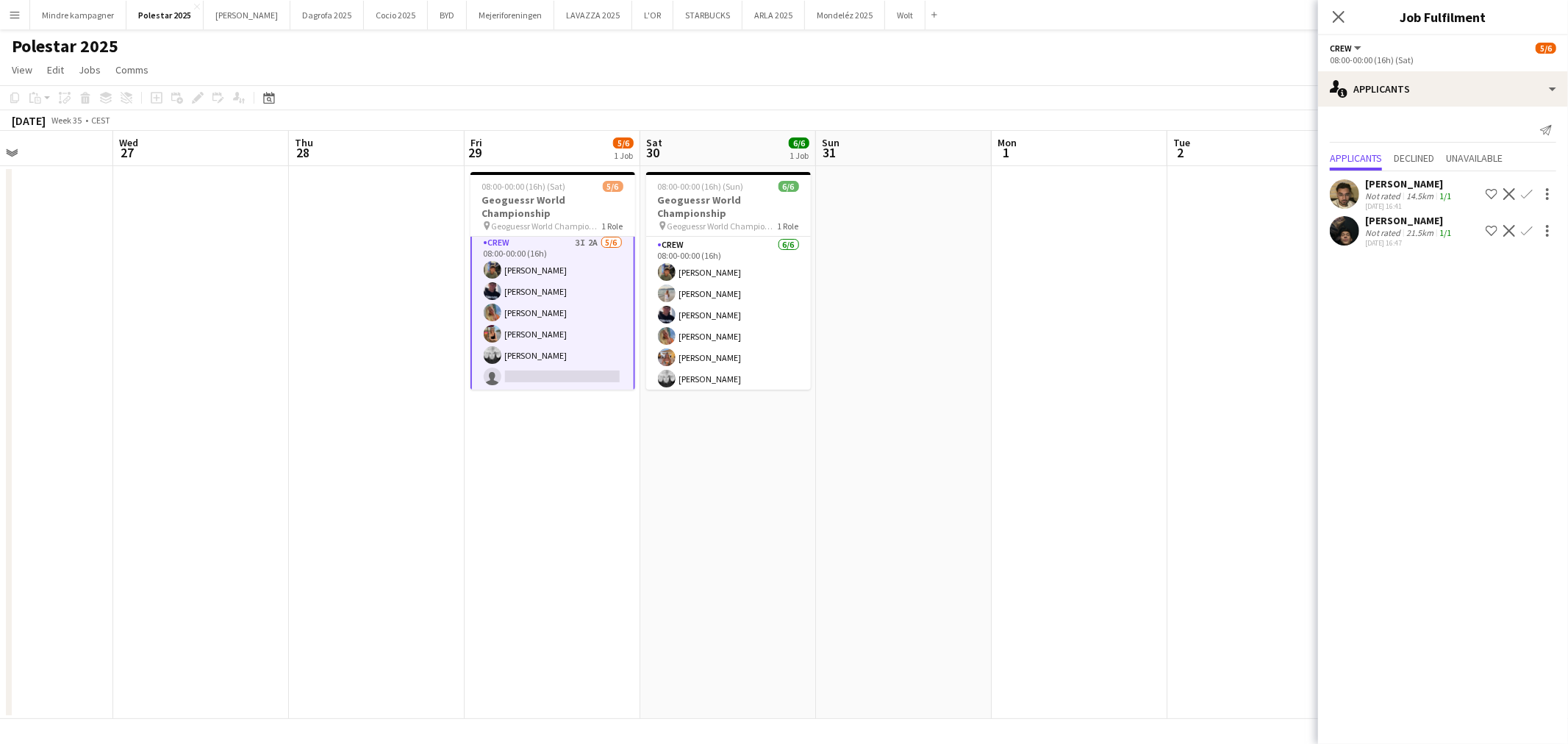
click at [1352, 228] on app-user-avatar at bounding box center [1344, 230] width 29 height 29
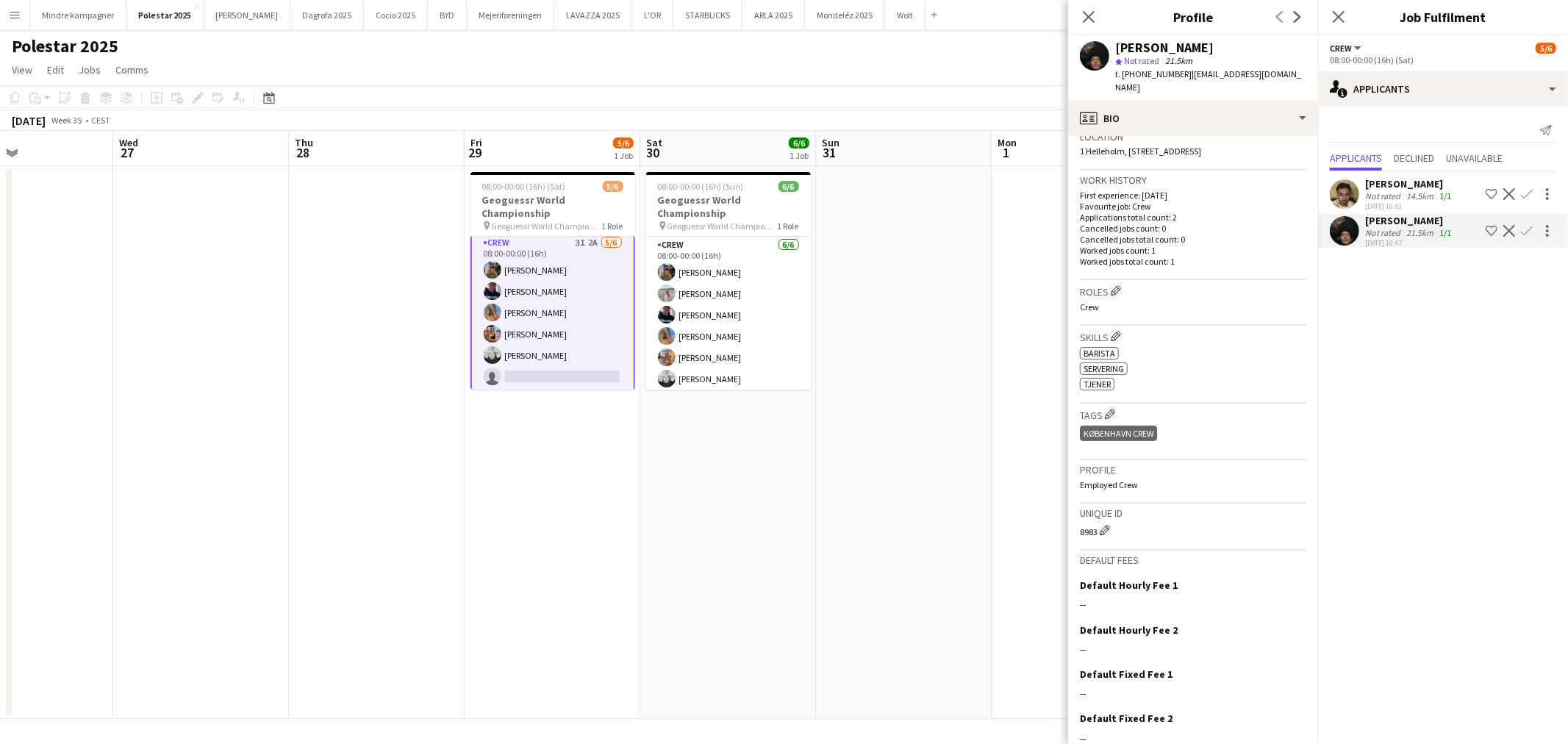
scroll to position [376, 0]
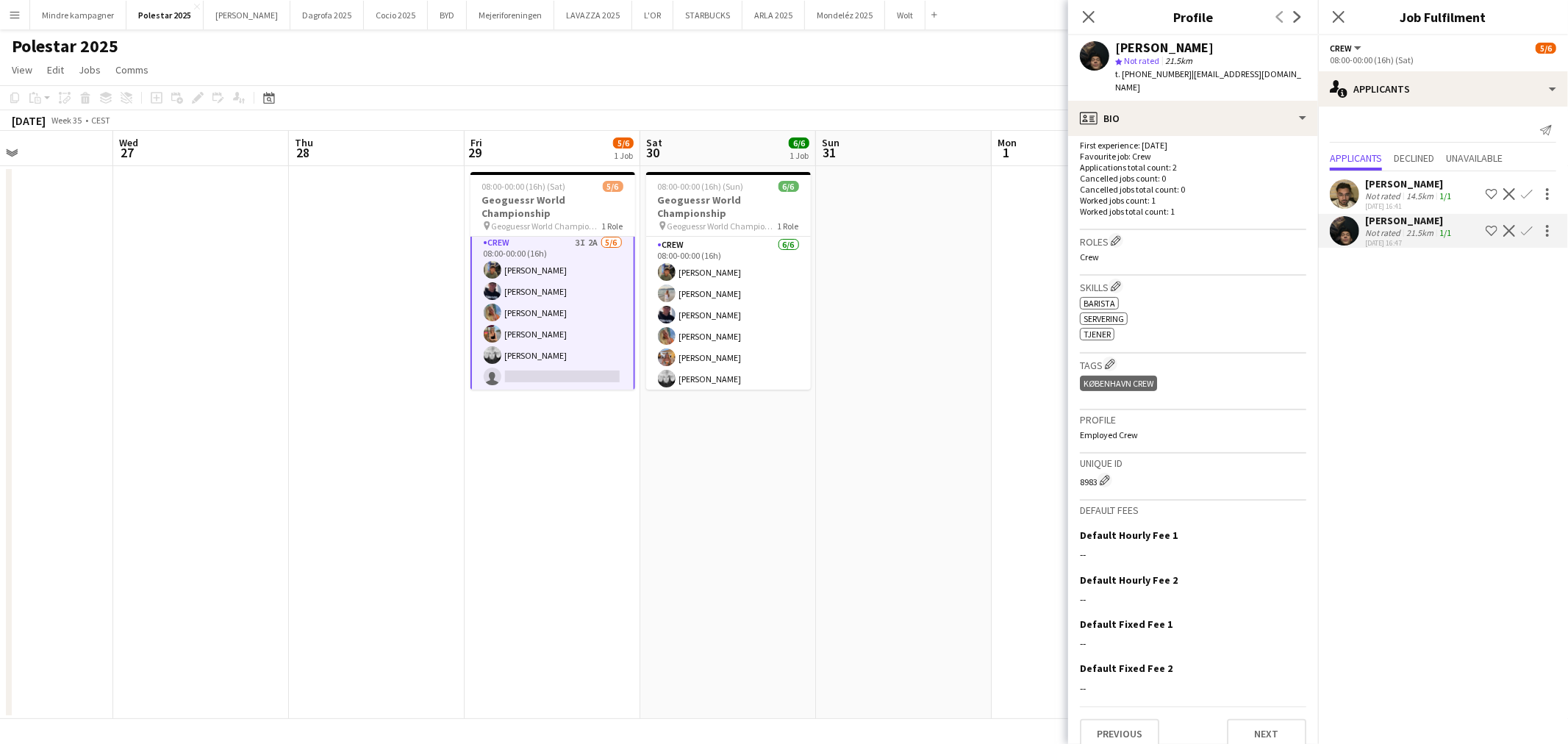
click at [1524, 230] on app-icon "Confirm" at bounding box center [1527, 230] width 11 height 11
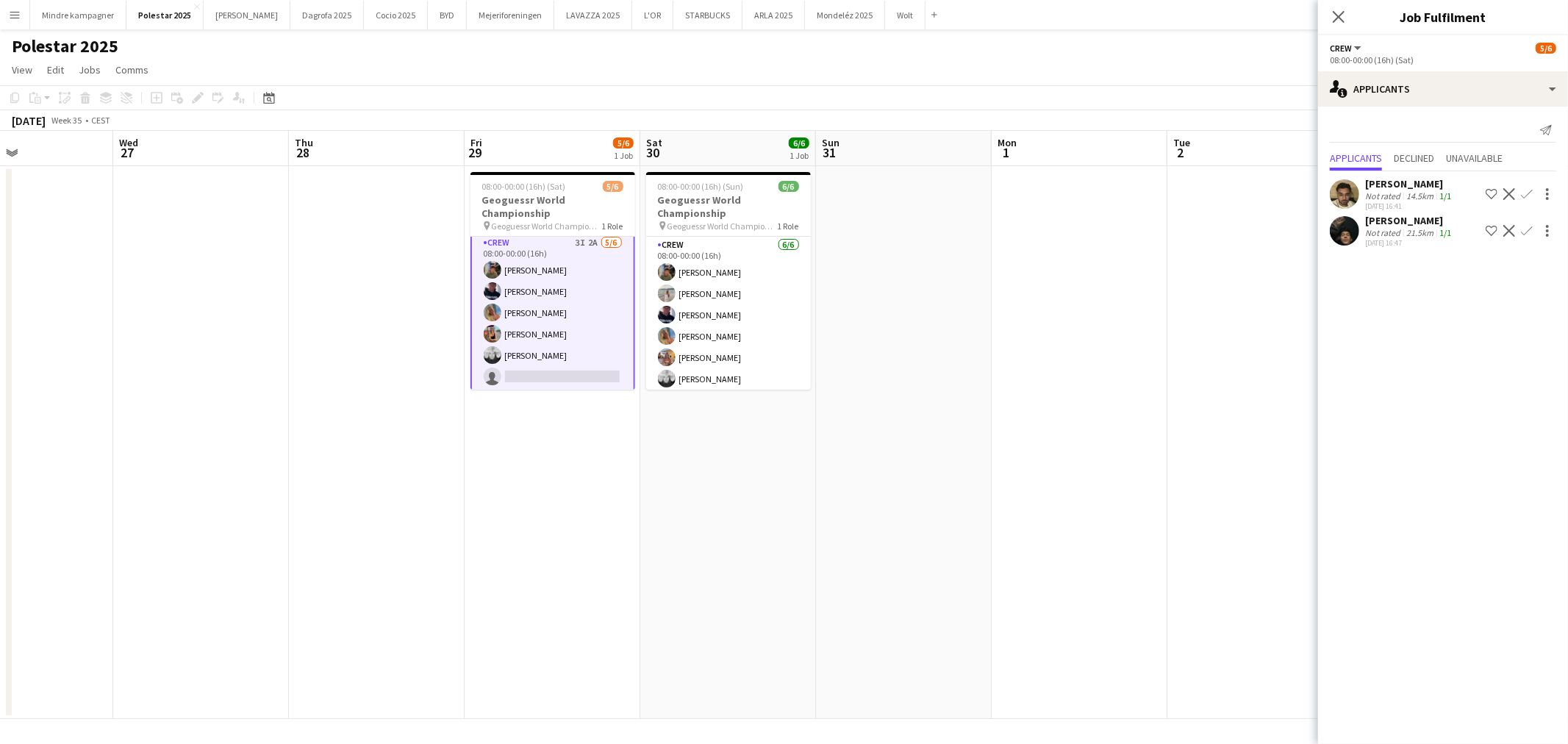
click at [1527, 230] on app-icon "Confirm" at bounding box center [1527, 230] width 11 height 11
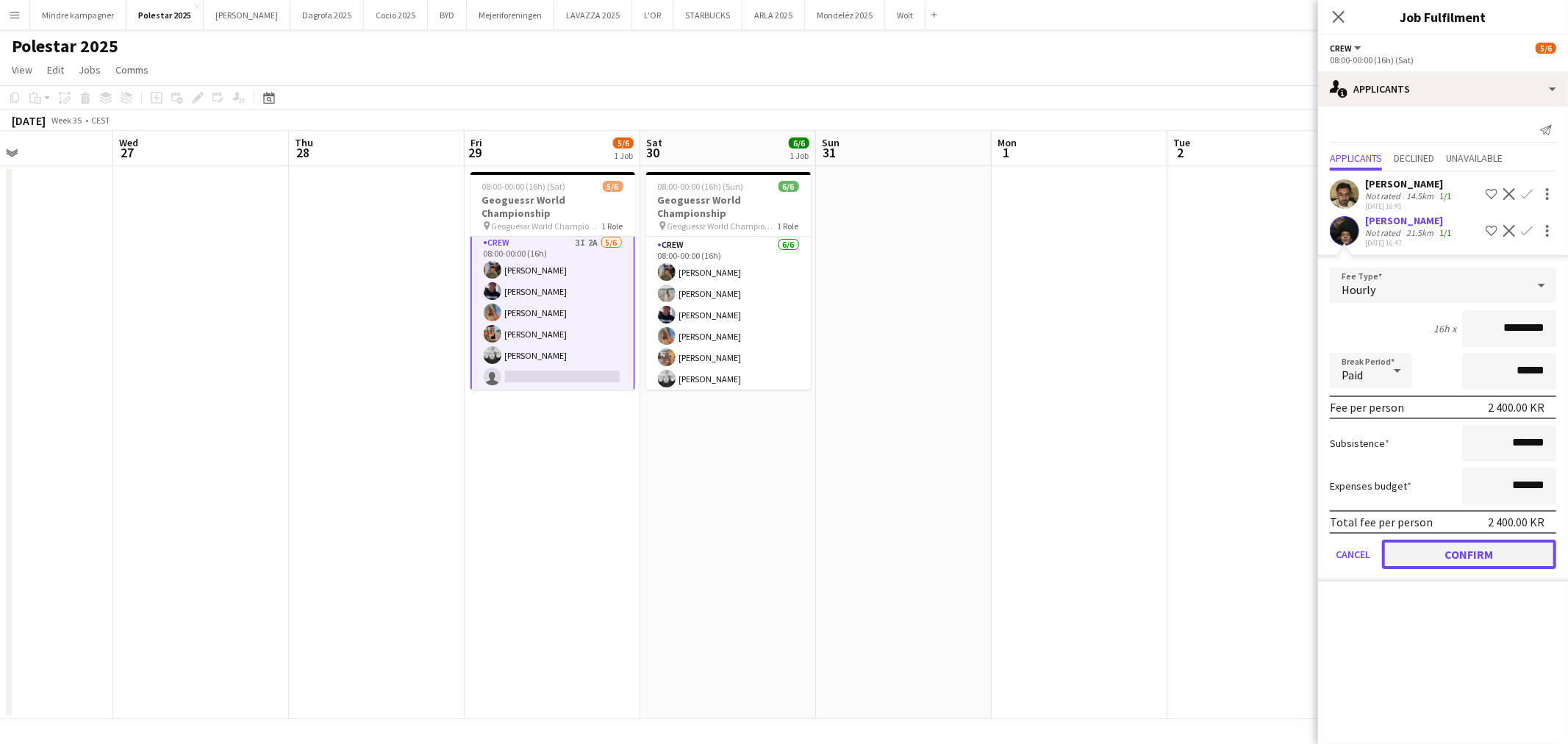
click at [1500, 555] on button "Confirm" at bounding box center [1468, 554] width 174 height 29
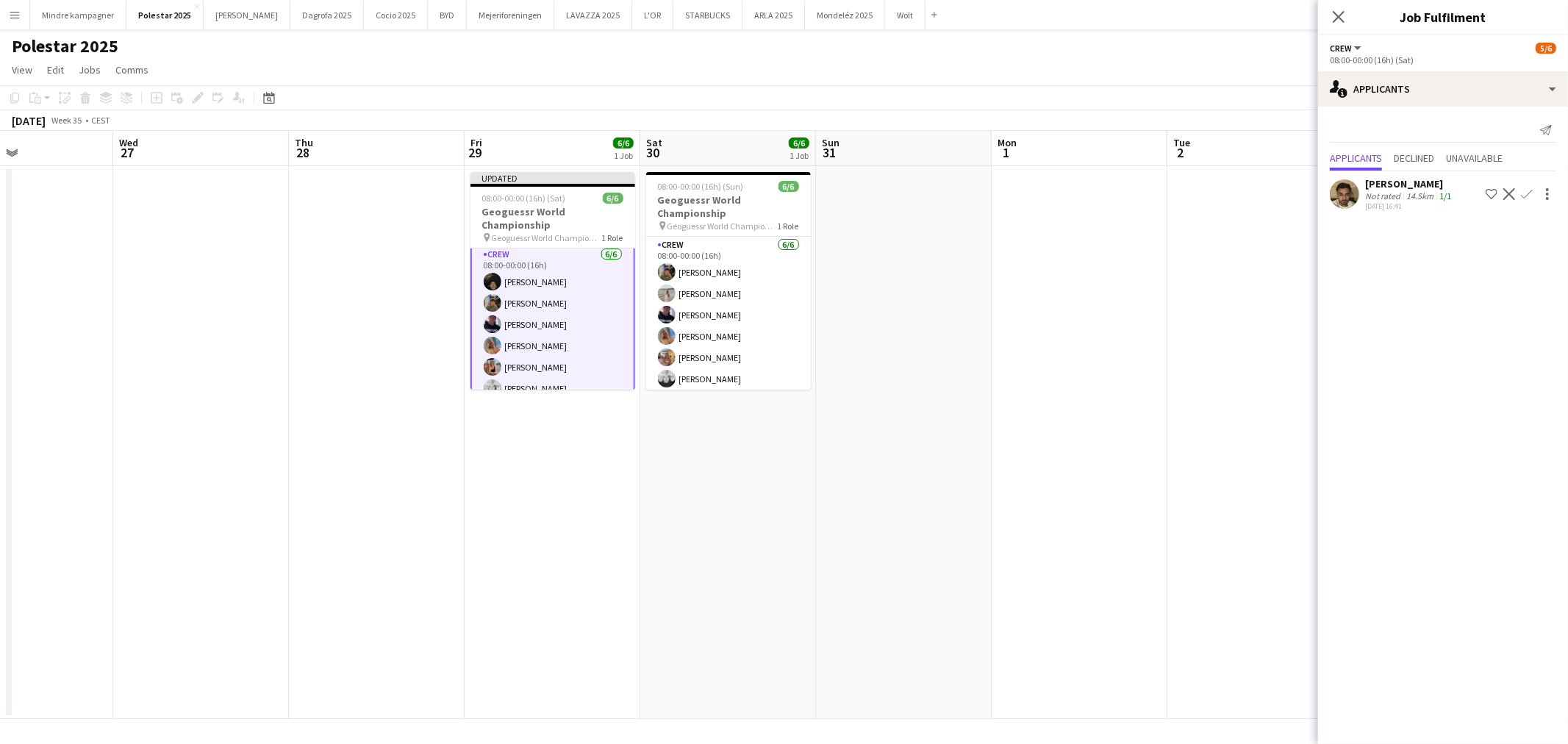
click at [1158, 545] on app-date-cell at bounding box center [1079, 442] width 176 height 553
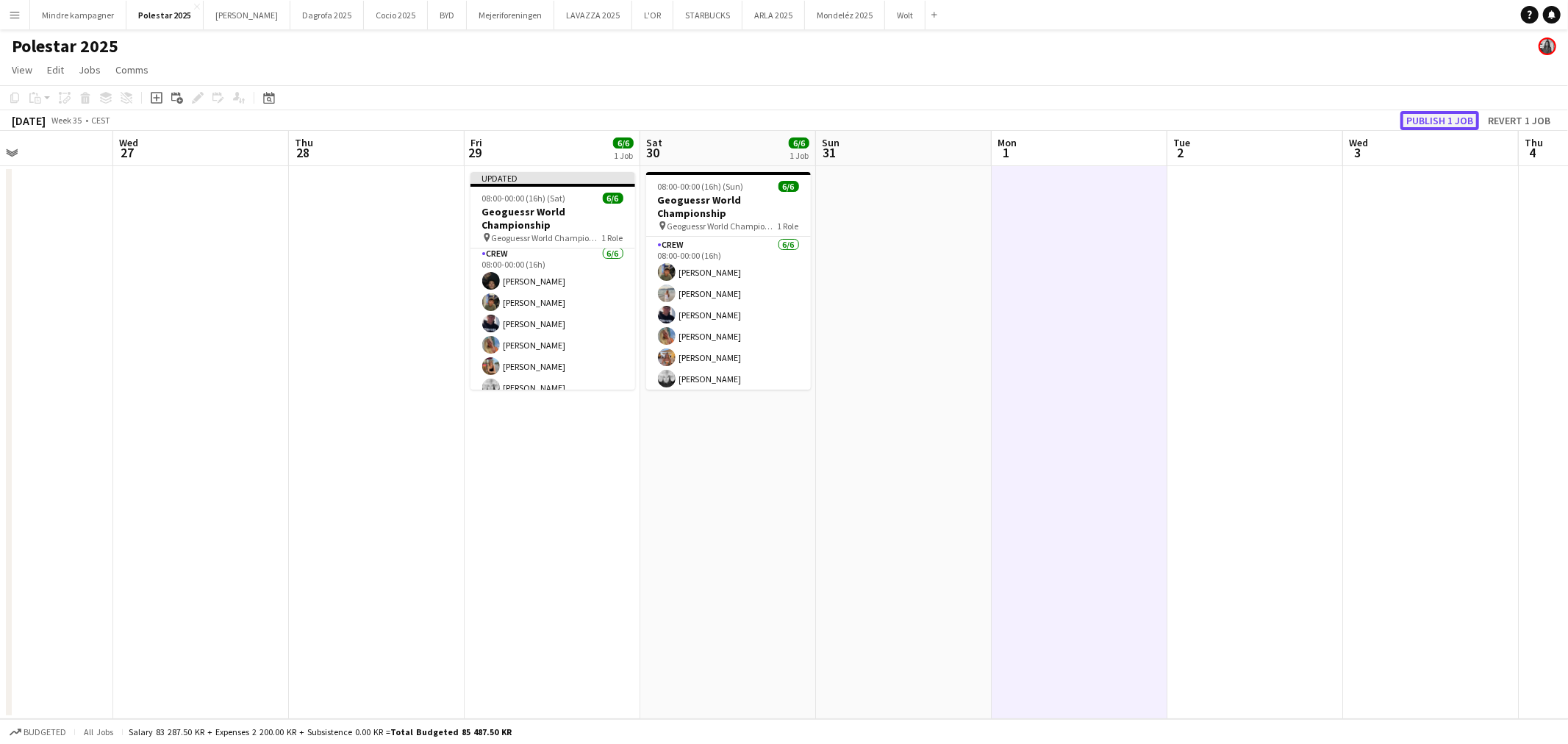
click at [1437, 116] on button "Publish 1 job" at bounding box center [1439, 121] width 79 height 19
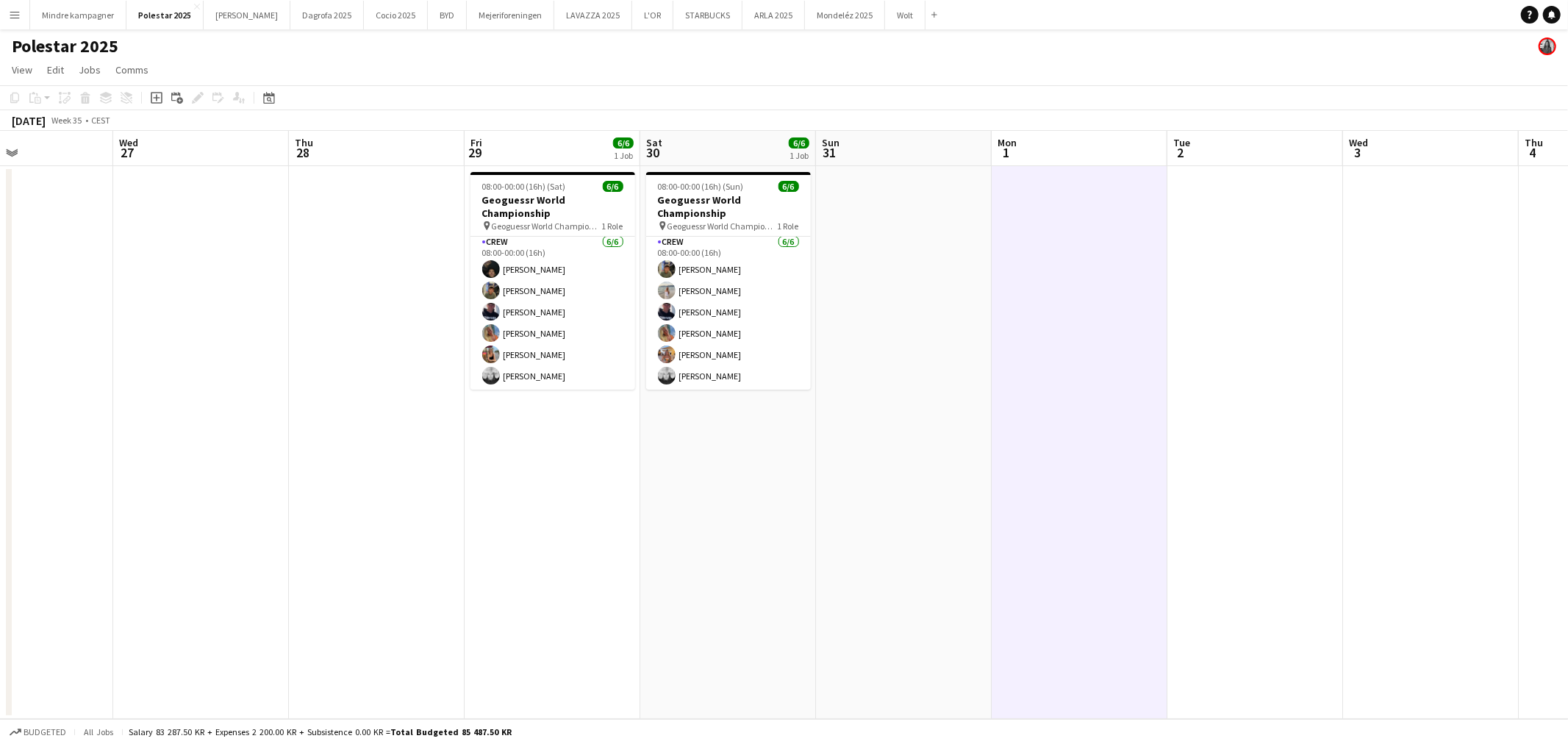
click at [15, 16] on app-icon "Menu" at bounding box center [15, 15] width 11 height 11
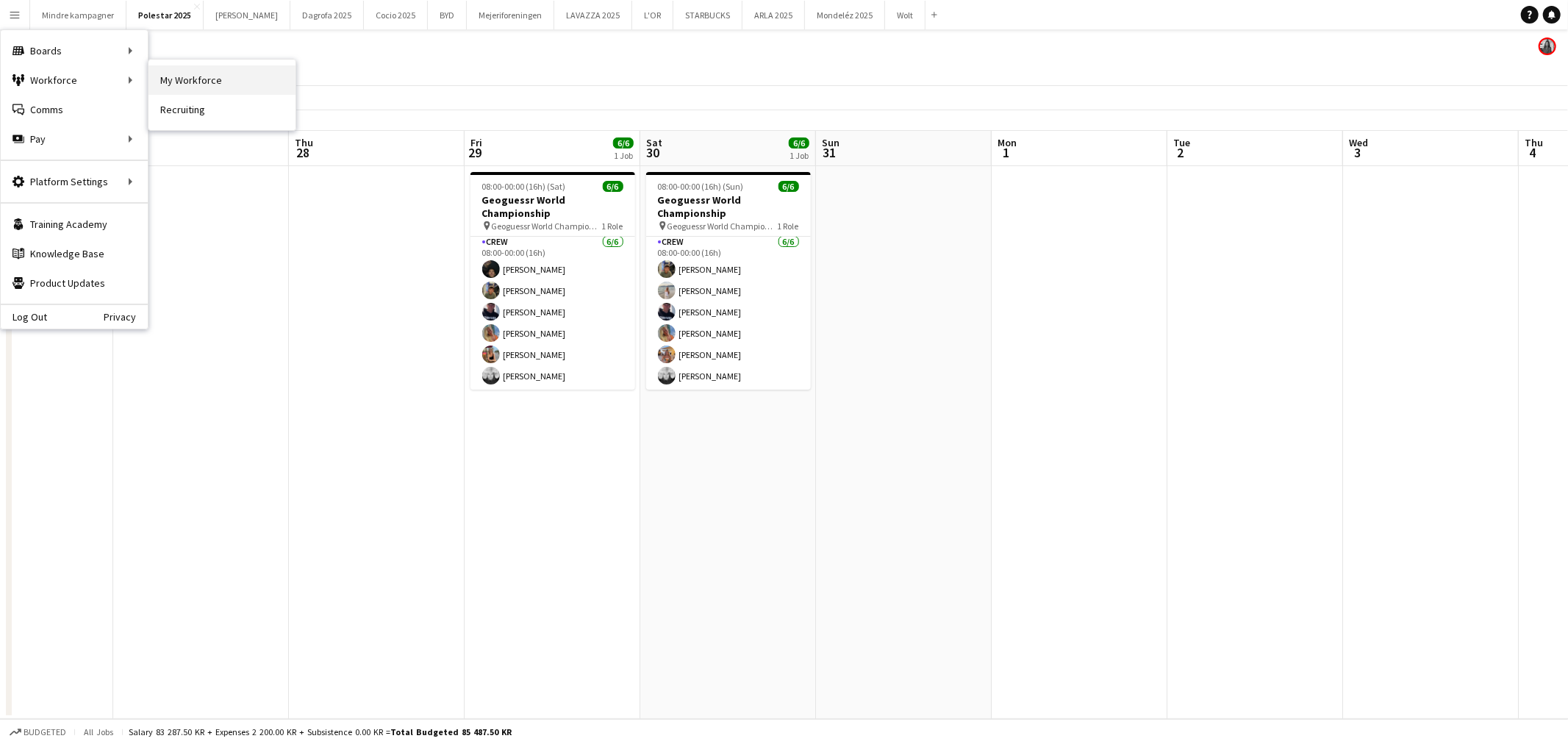
click at [160, 77] on link "My Workforce" at bounding box center [221, 80] width 147 height 29
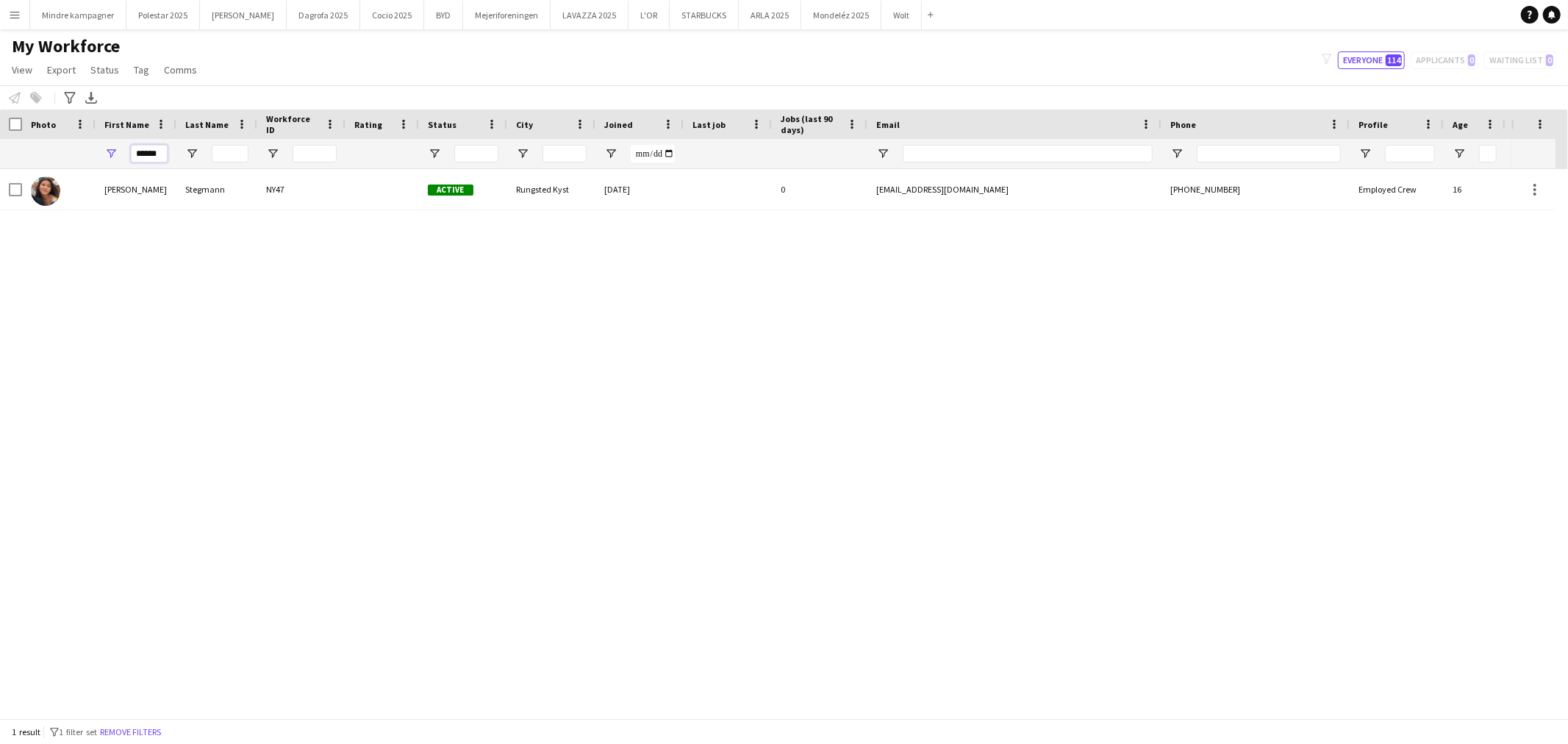
click at [147, 148] on input "******" at bounding box center [148, 153] width 37 height 18
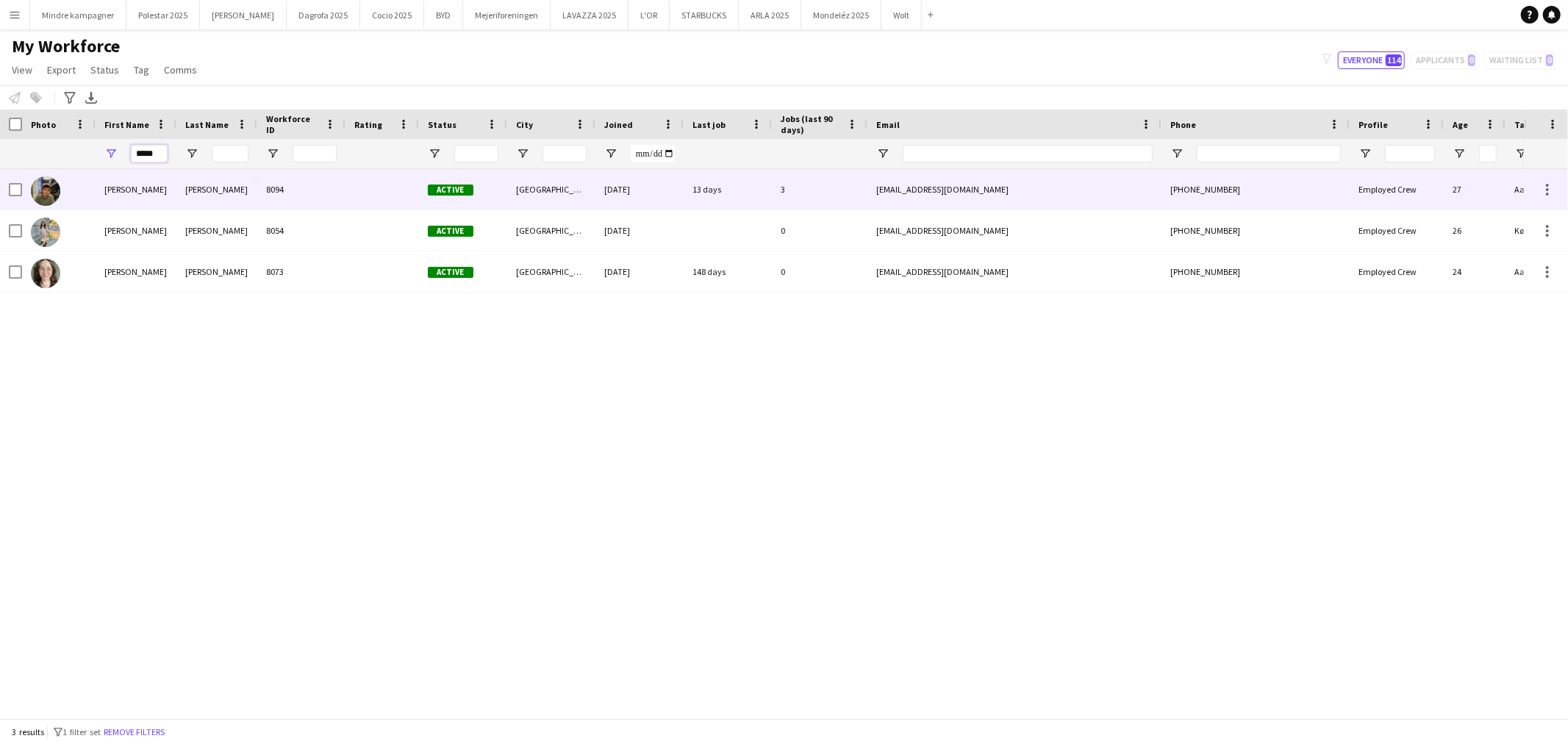
type input "*****"
click at [186, 193] on div "[PERSON_NAME]" at bounding box center [217, 189] width 81 height 41
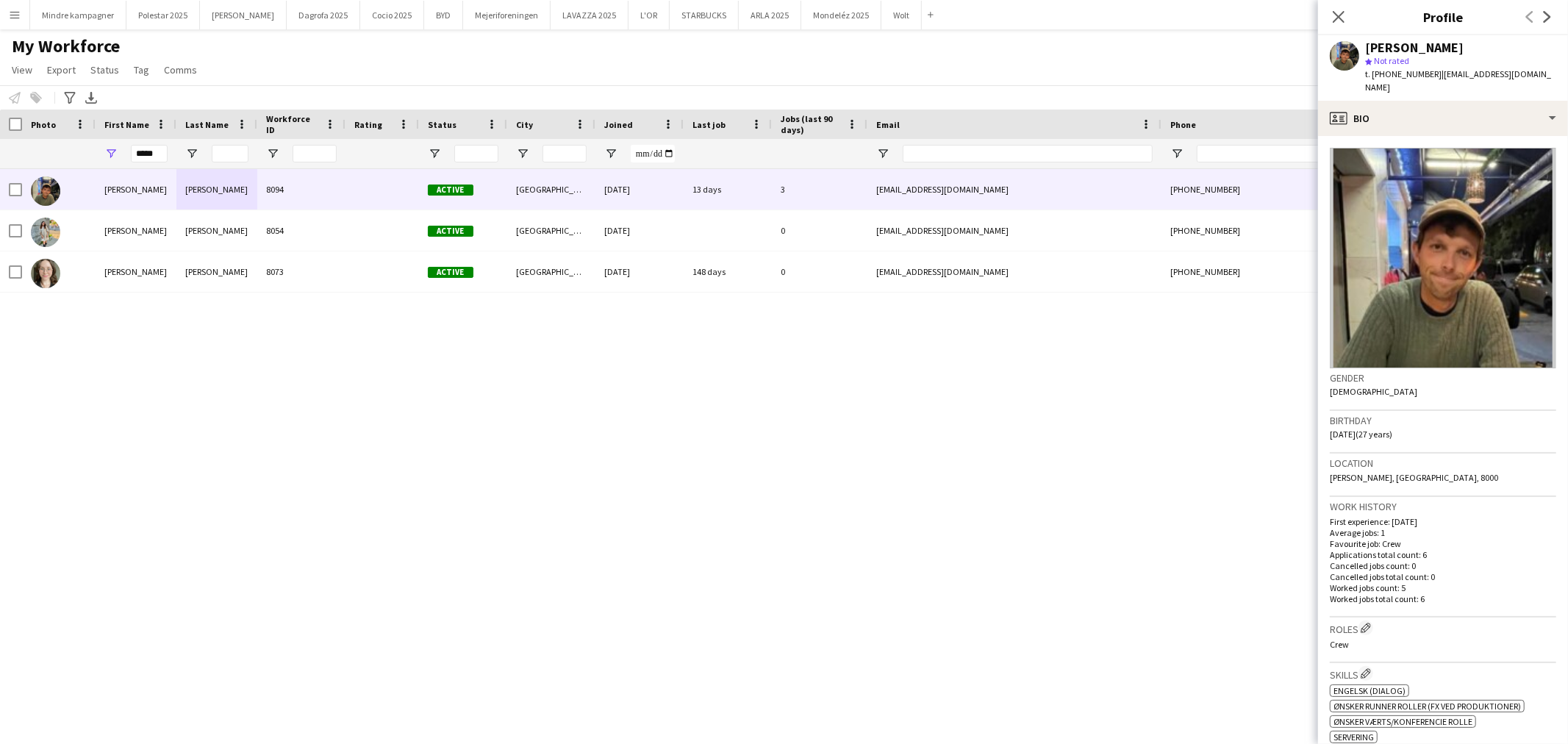
drag, startPoint x: 1510, startPoint y: 49, endPoint x: 1360, endPoint y: 45, distance: 150.1
click at [1360, 45] on div "[PERSON_NAME] star Not rated t. [PHONE_NUMBER] | [PERSON_NAME][EMAIL_ADDRESS][D…" at bounding box center [1442, 67] width 250 height 66
copy div "[PERSON_NAME]"
click at [1326, 12] on div "Close pop-in" at bounding box center [1338, 17] width 41 height 34
click at [1336, 13] on icon "Close pop-in" at bounding box center [1338, 16] width 14 height 14
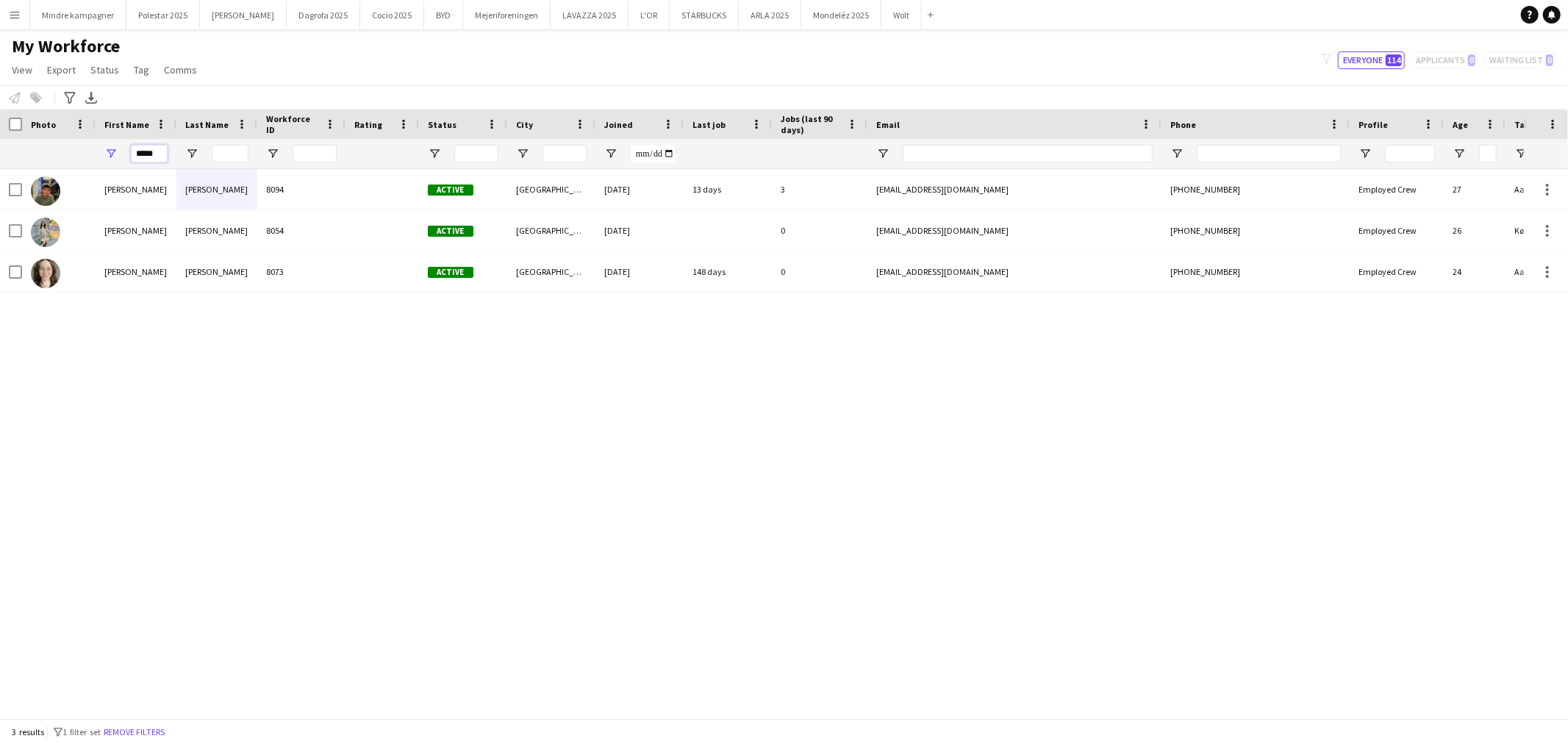
click at [157, 155] on input "*****" at bounding box center [148, 153] width 37 height 18
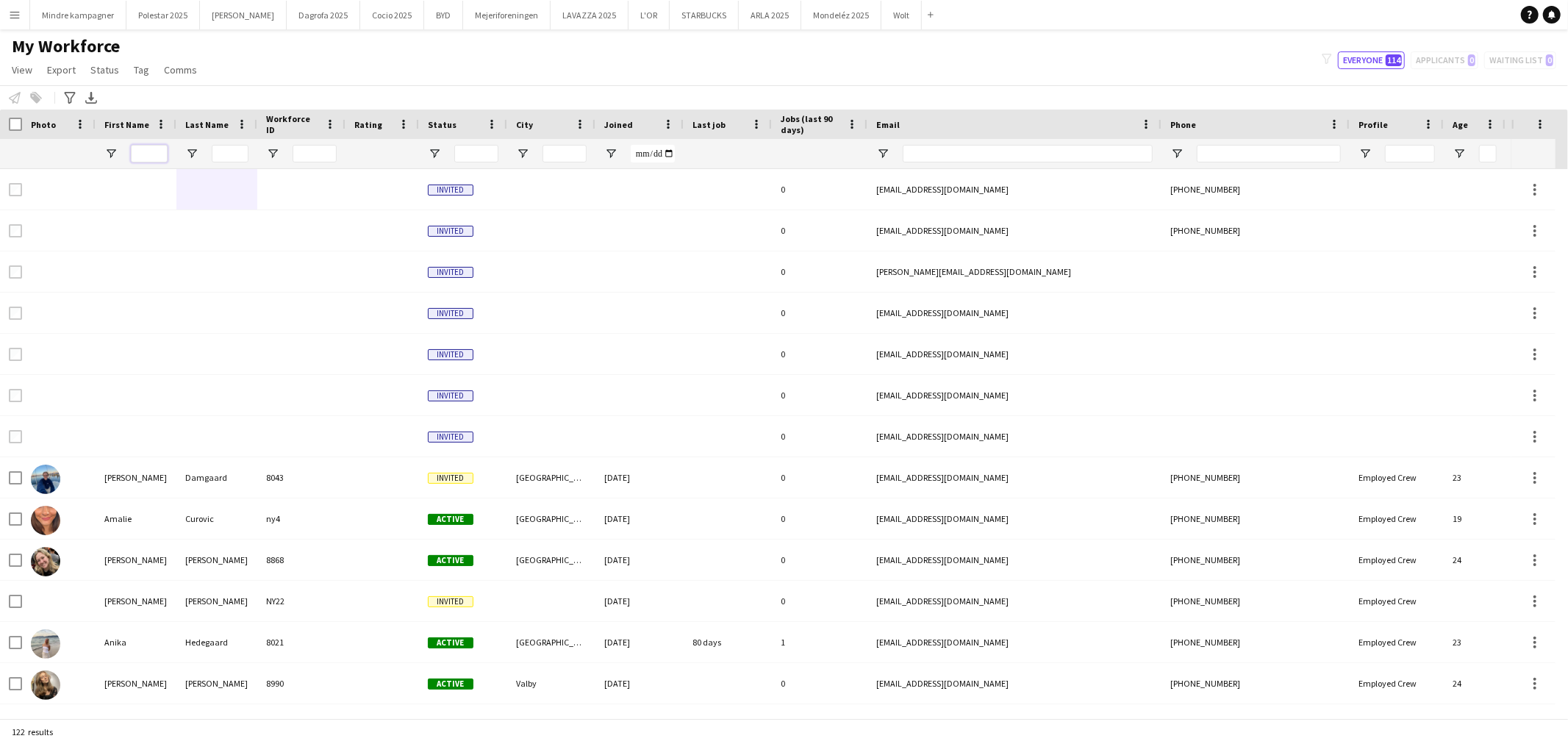
click at [143, 153] on input "First Name Filter Input" at bounding box center [148, 153] width 37 height 18
drag, startPoint x: 144, startPoint y: 153, endPoint x: 165, endPoint y: 150, distance: 21.2
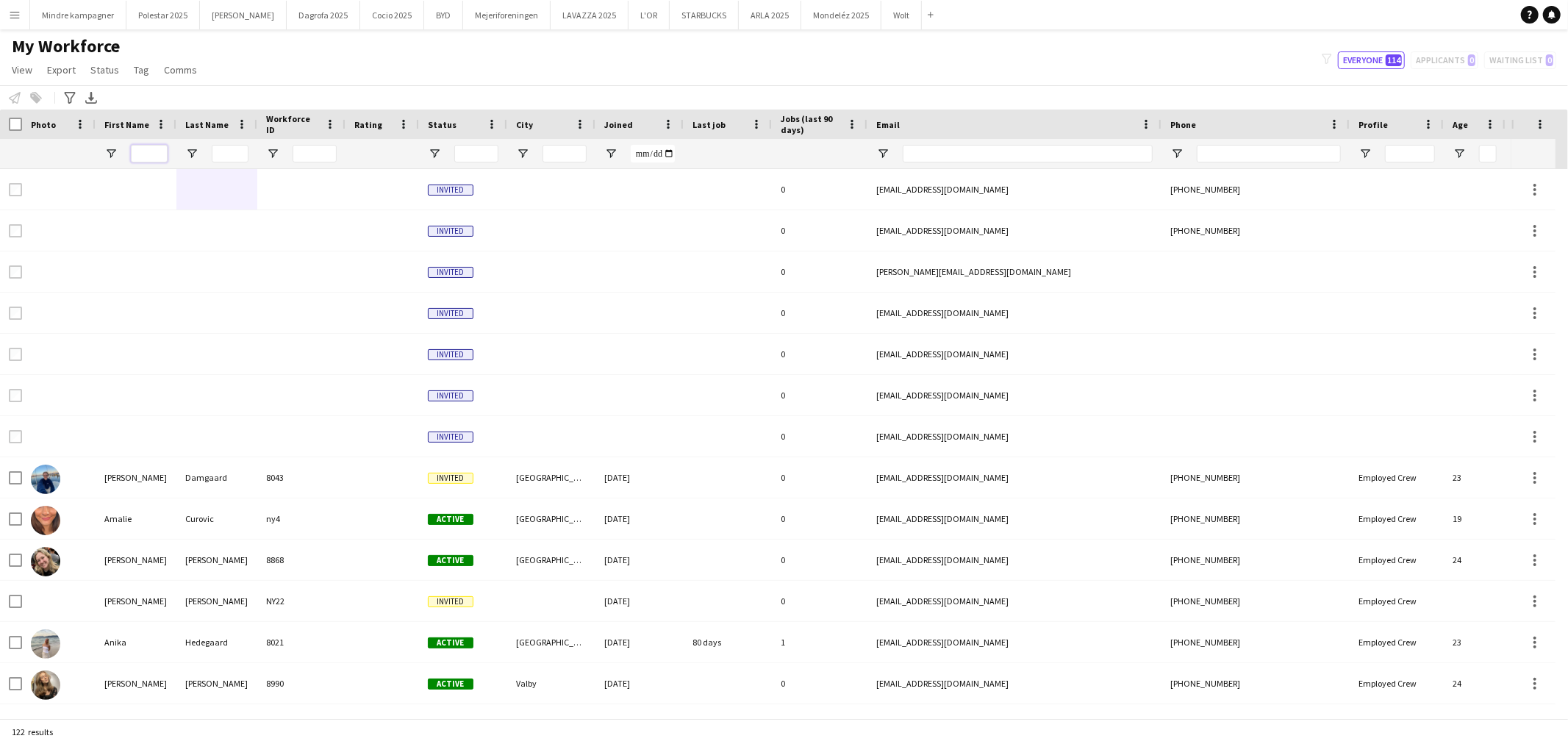
click at [165, 150] on input "First Name Filter Input" at bounding box center [148, 153] width 37 height 18
click at [153, 153] on input "First Name Filter Input" at bounding box center [148, 153] width 37 height 18
click at [153, 159] on input "First Name Filter Input" at bounding box center [148, 153] width 37 height 18
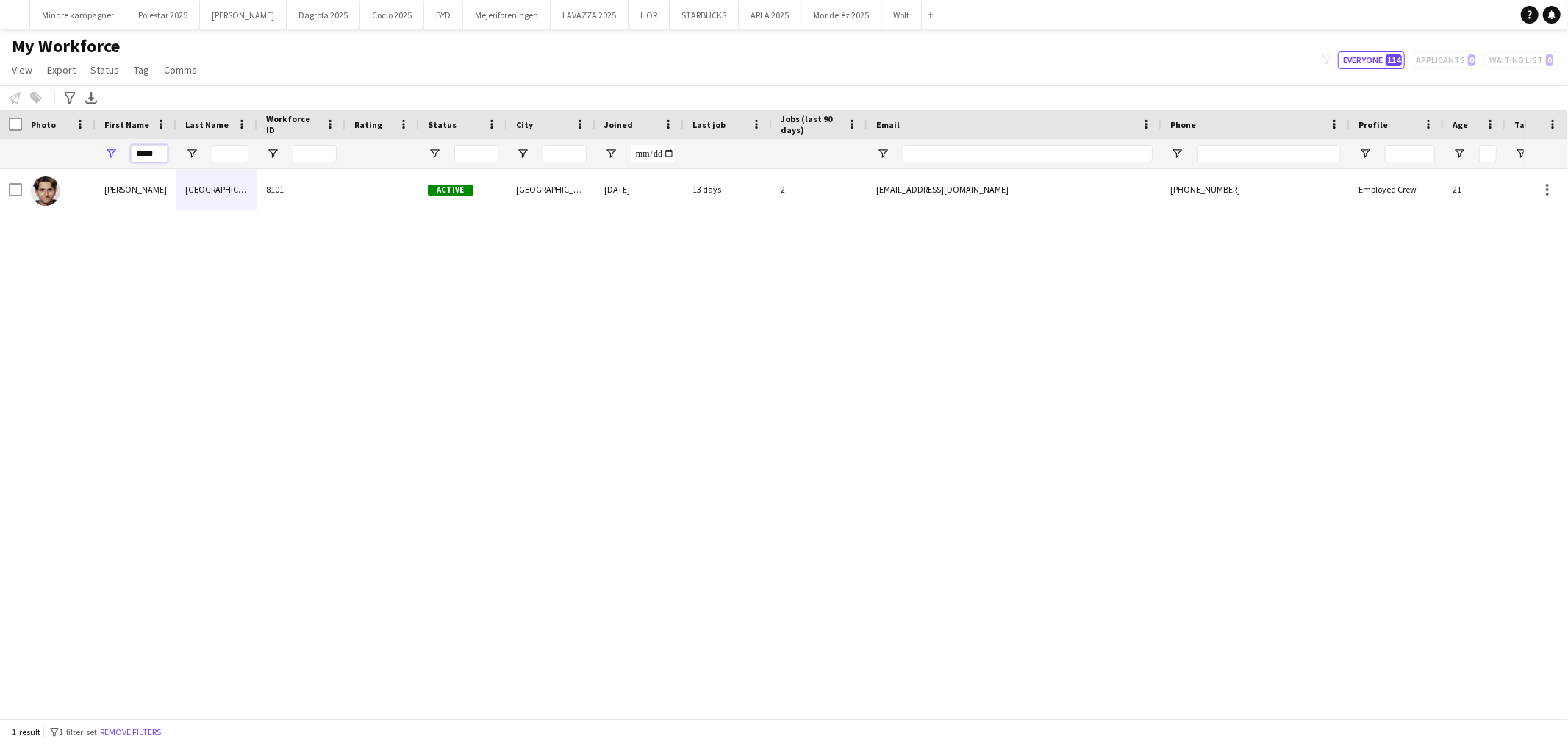
type input "*****"
click at [148, 155] on input "*****" at bounding box center [148, 153] width 37 height 18
